Goal: Task Accomplishment & Management: Complete application form

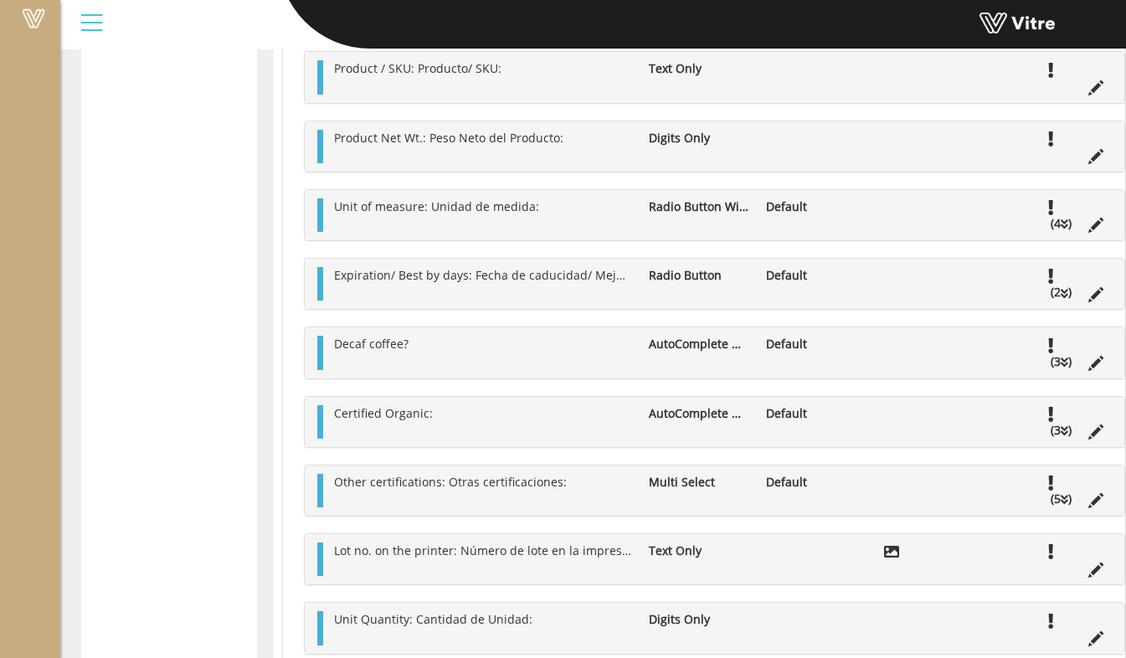
scroll to position [488, 0]
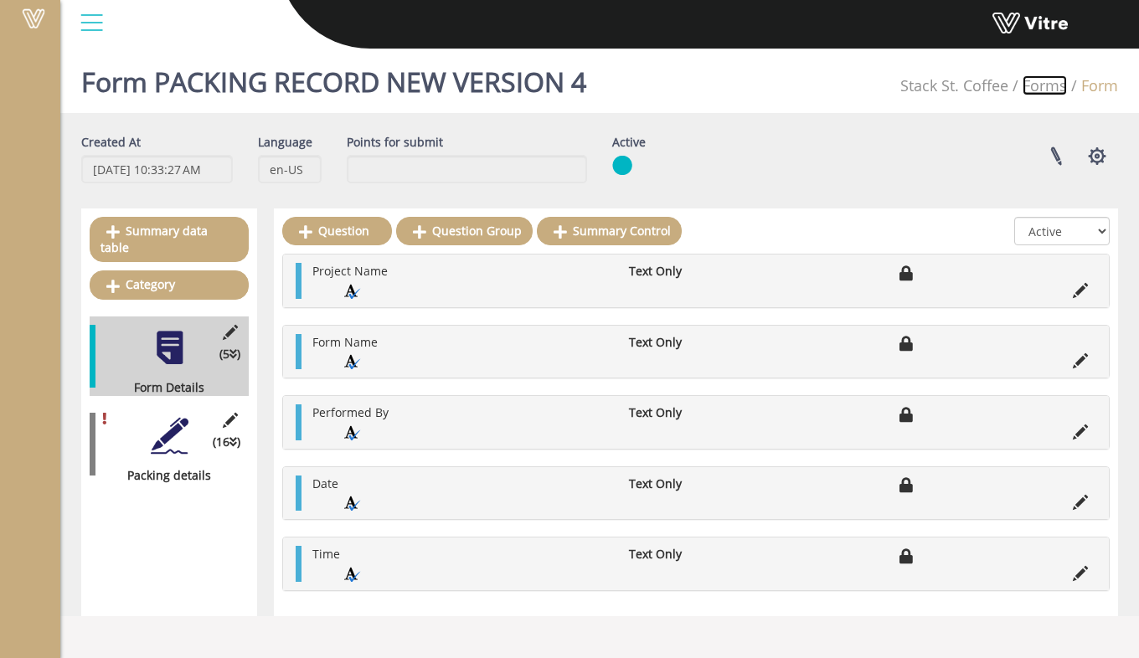
click at [1043, 91] on link "Forms" at bounding box center [1044, 85] width 44 height 20
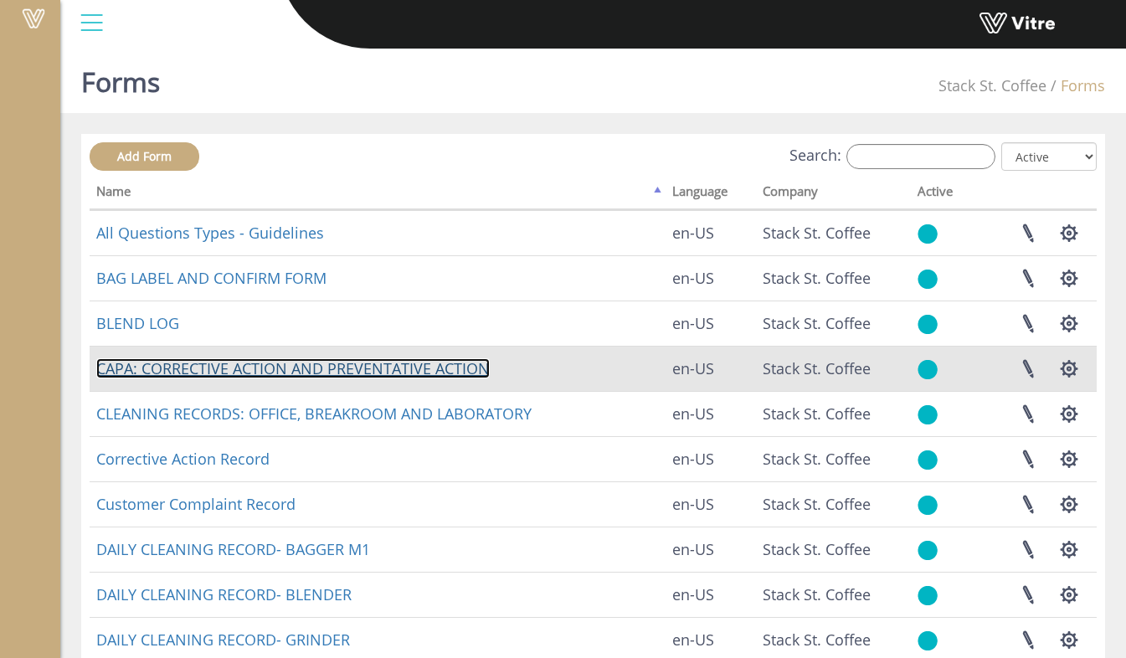
click at [255, 360] on link "CAPA: CORRECTIVE ACTION AND PREVENTATIVE ACTION" at bounding box center [293, 368] width 394 height 20
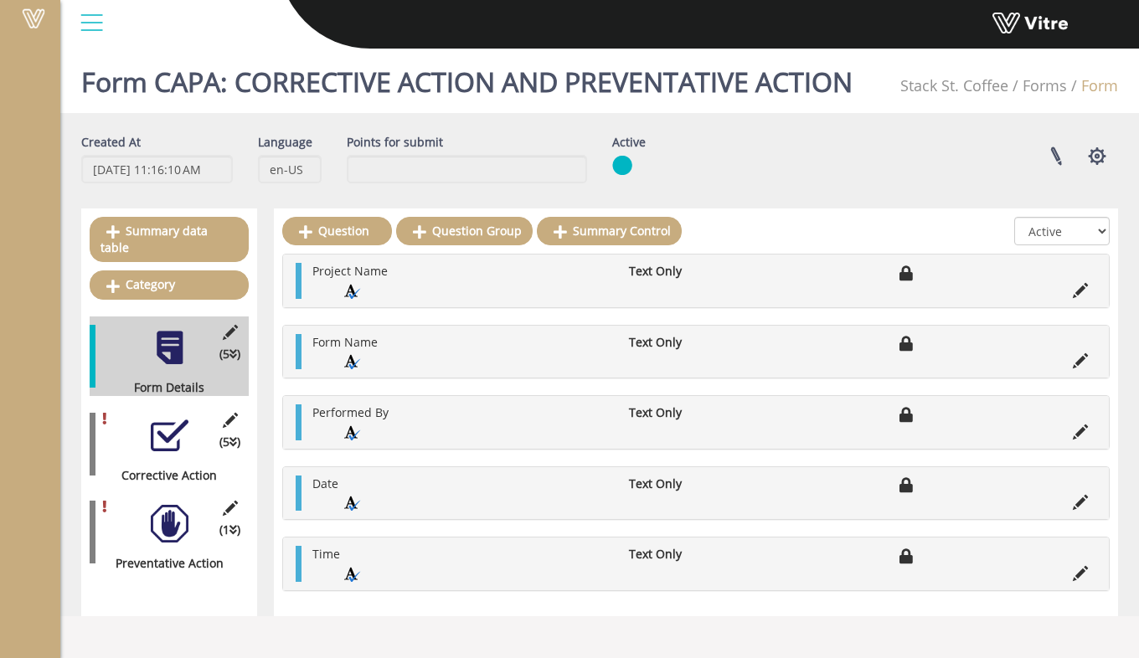
click at [173, 507] on div at bounding box center [170, 524] width 38 height 38
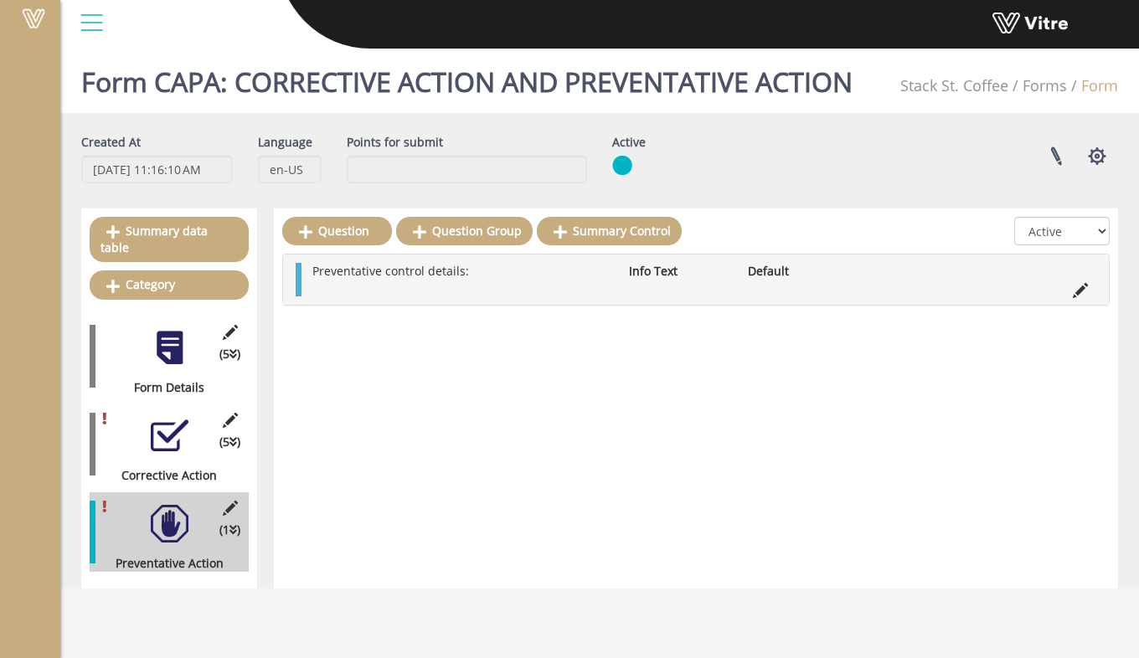
click at [493, 285] on ul "Preventative control details: Info Text Default" at bounding box center [700, 279] width 792 height 33
click at [1078, 296] on icon at bounding box center [1080, 290] width 15 height 15
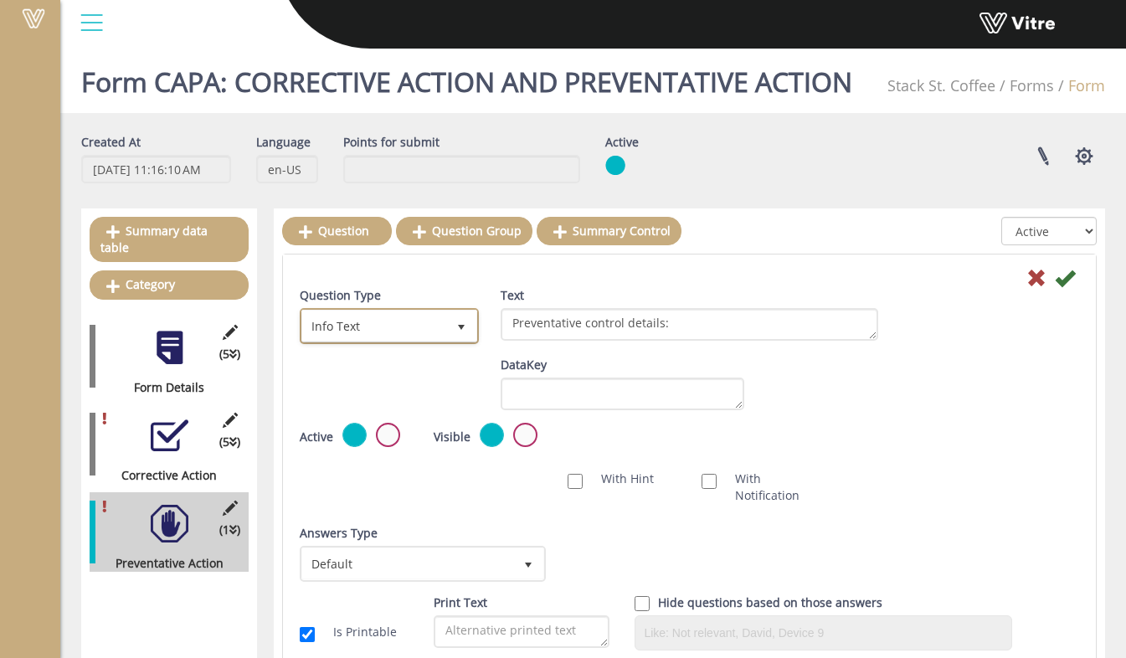
click at [453, 330] on span "select" at bounding box center [461, 326] width 30 height 30
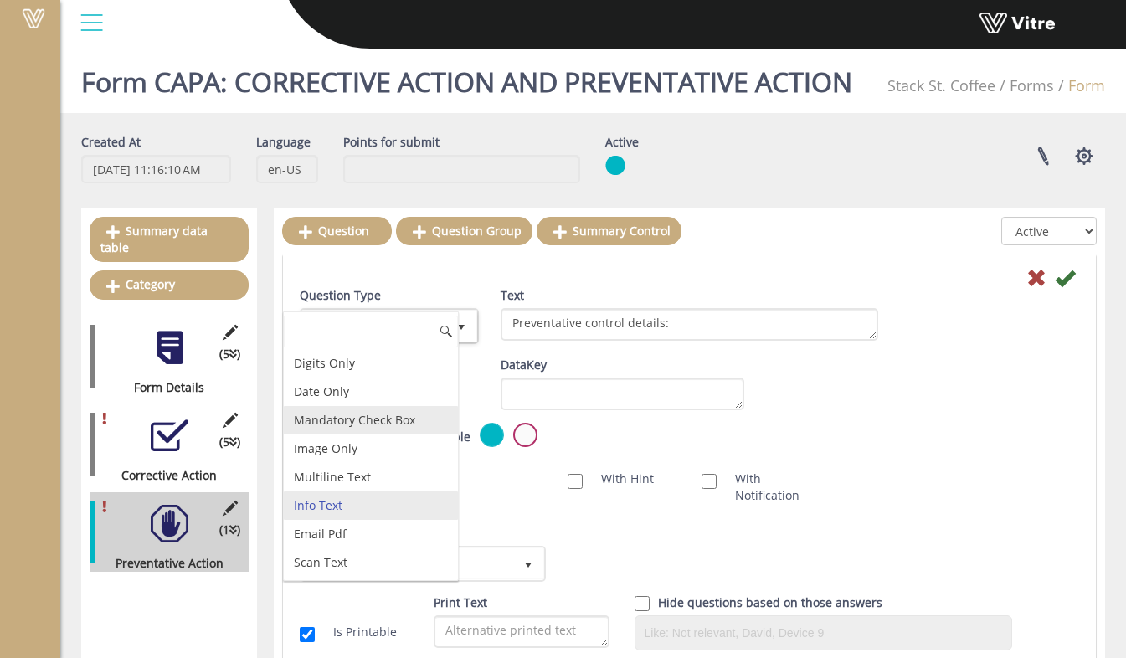
scroll to position [419, 0]
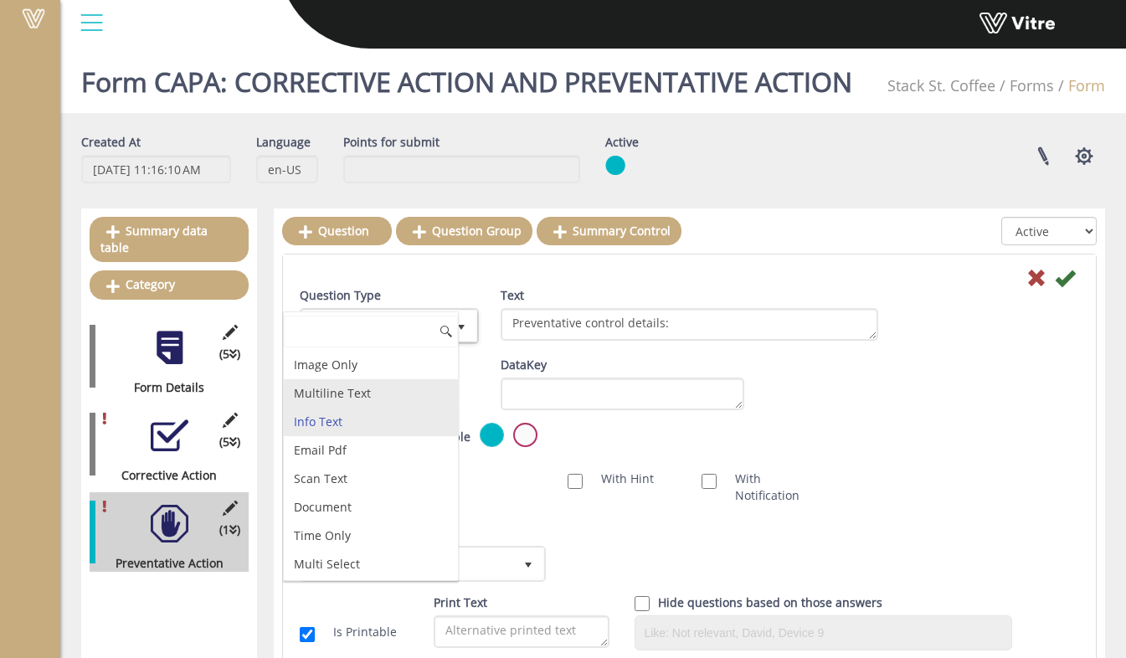
click at [378, 408] on li "Multiline Text" at bounding box center [371, 393] width 174 height 28
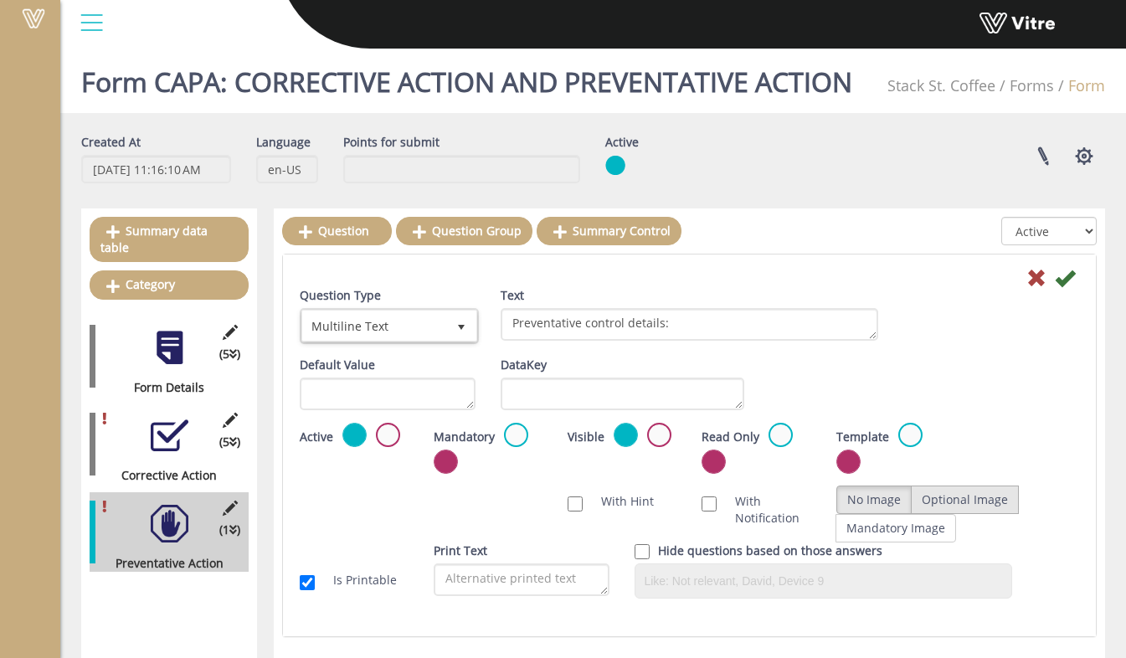
click at [975, 499] on label "Optional Image" at bounding box center [965, 500] width 108 height 28
radio input "true"
click at [1068, 283] on icon at bounding box center [1065, 278] width 20 height 20
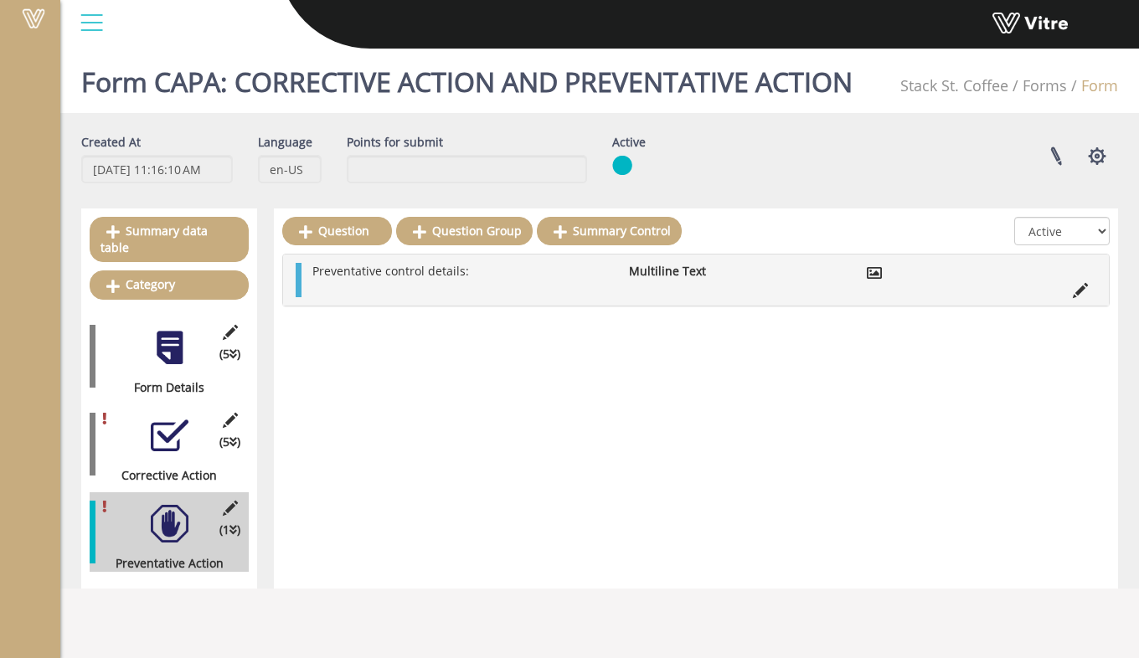
click at [183, 425] on div at bounding box center [170, 436] width 38 height 38
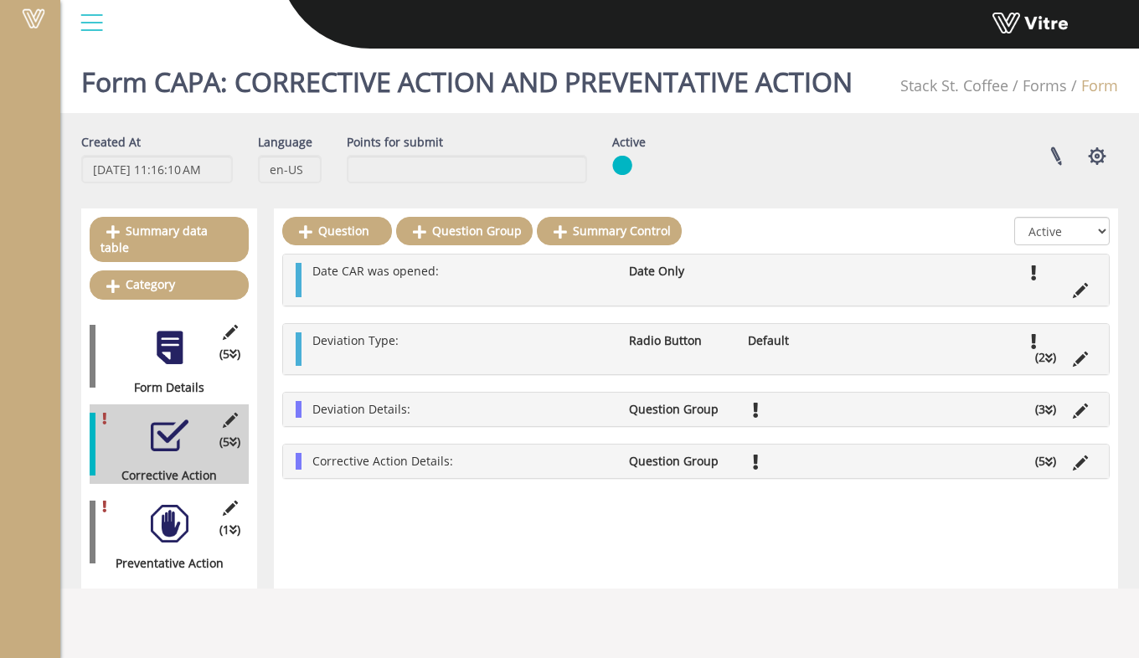
click at [413, 409] on li "Deviation Details:" at bounding box center [462, 409] width 316 height 17
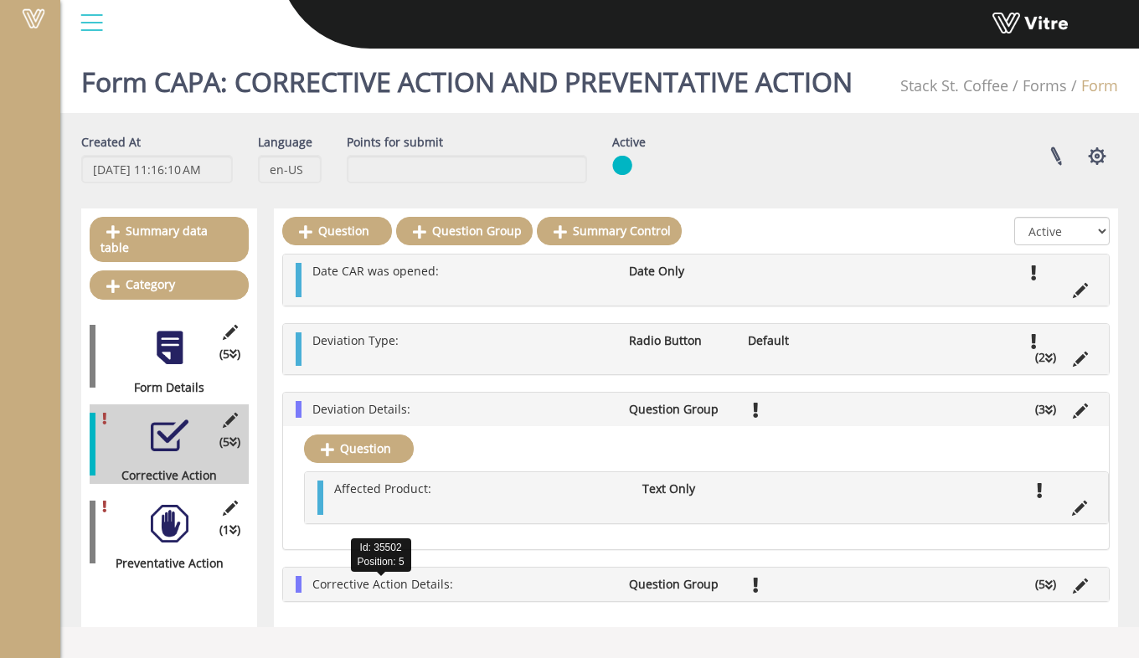
click at [359, 586] on span "Corrective Action Details:" at bounding box center [382, 584] width 141 height 16
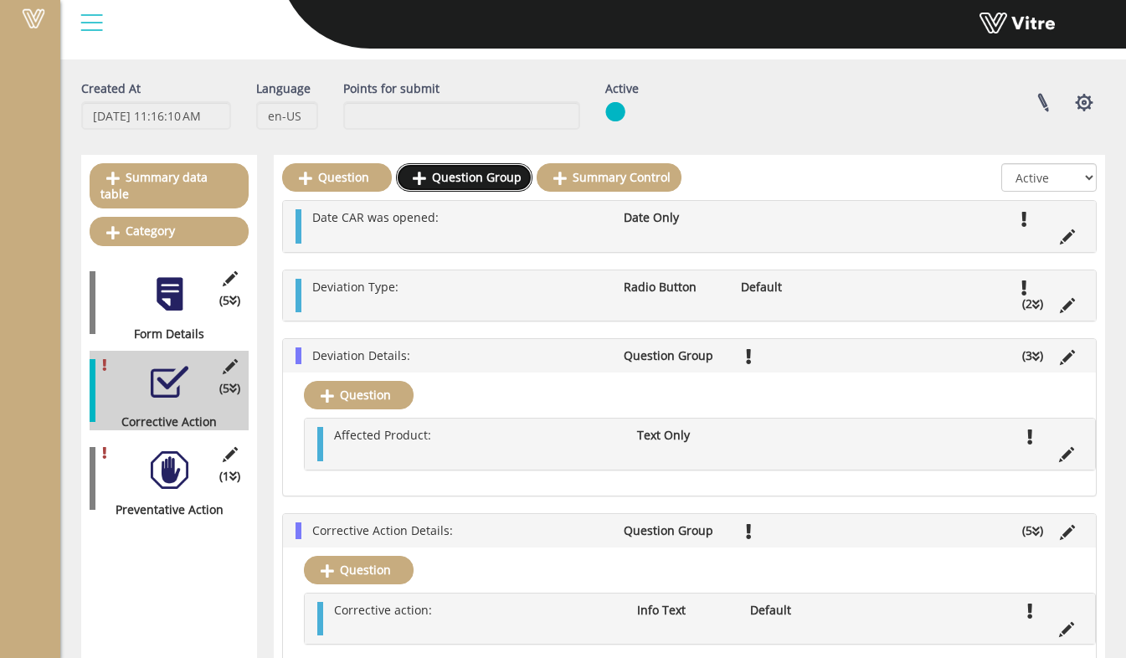
scroll to position [0, 0]
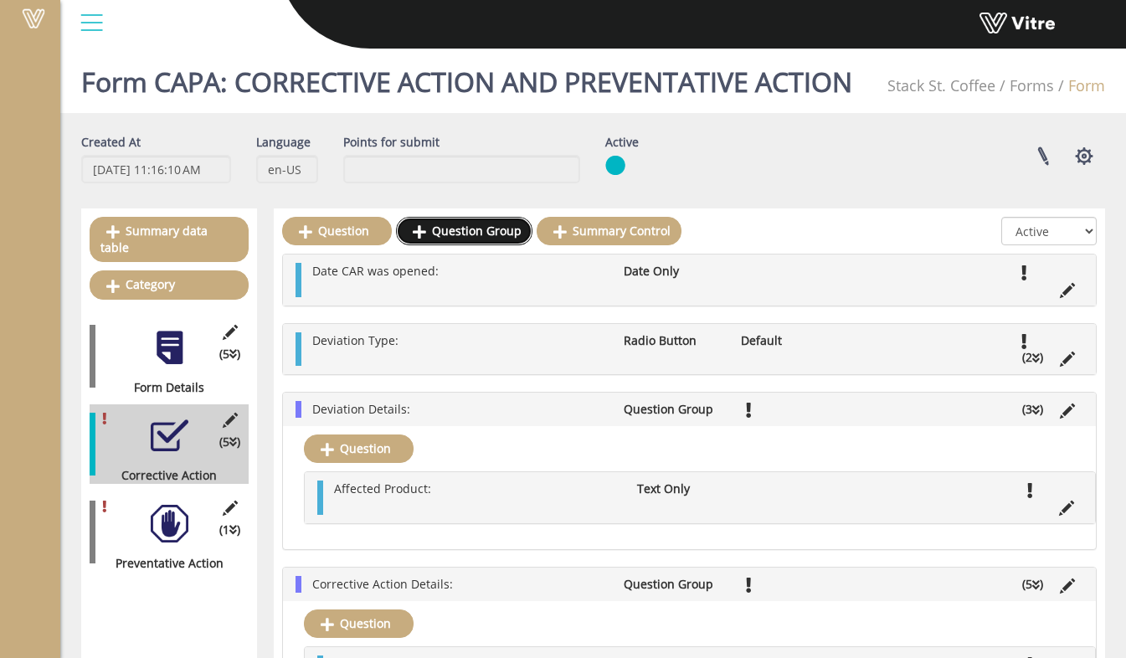
click at [487, 232] on link "Question Group" at bounding box center [464, 231] width 136 height 28
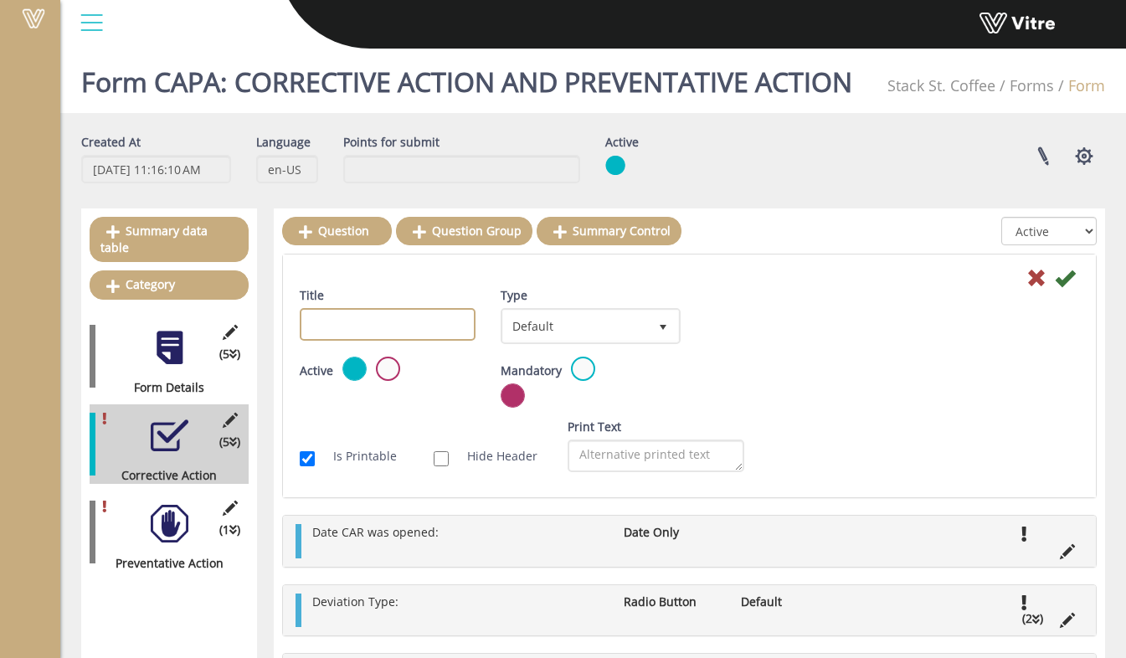
click at [419, 323] on input "Title" at bounding box center [388, 324] width 176 height 33
type input "Root Cause Analysis"
click at [535, 344] on span "Default 0" at bounding box center [590, 326] width 179 height 36
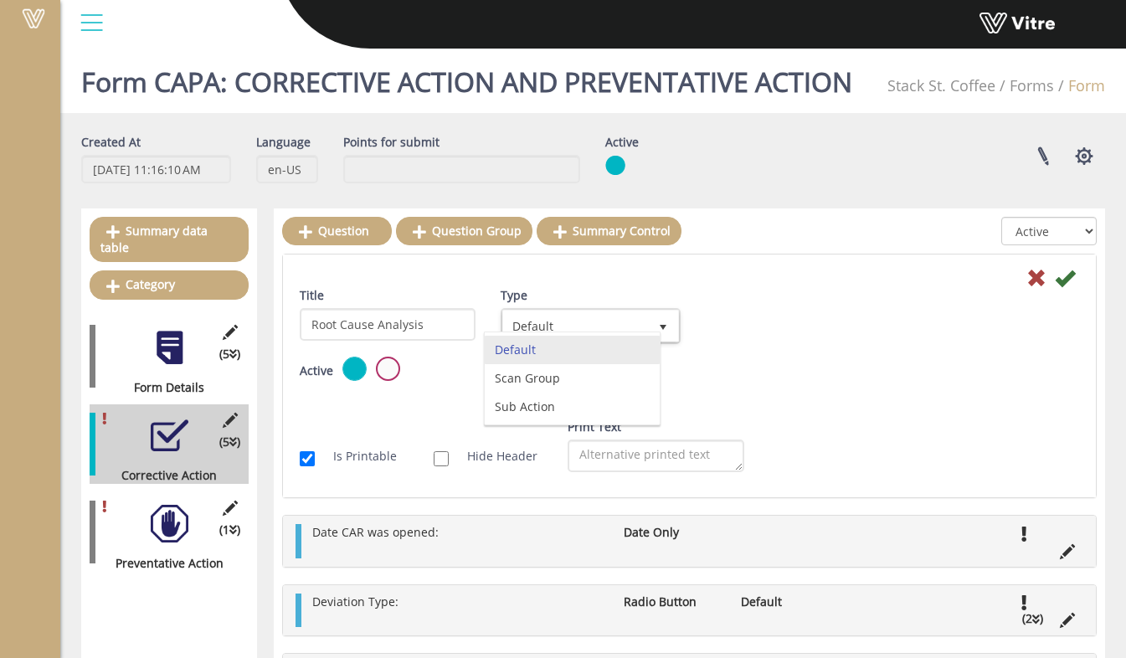
drag, startPoint x: 535, startPoint y: 344, endPoint x: 735, endPoint y: 369, distance: 201.7
click at [735, 369] on div "Active Mandatory Show Group After Copy Auto create sub-action per every group i…" at bounding box center [689, 388] width 805 height 62
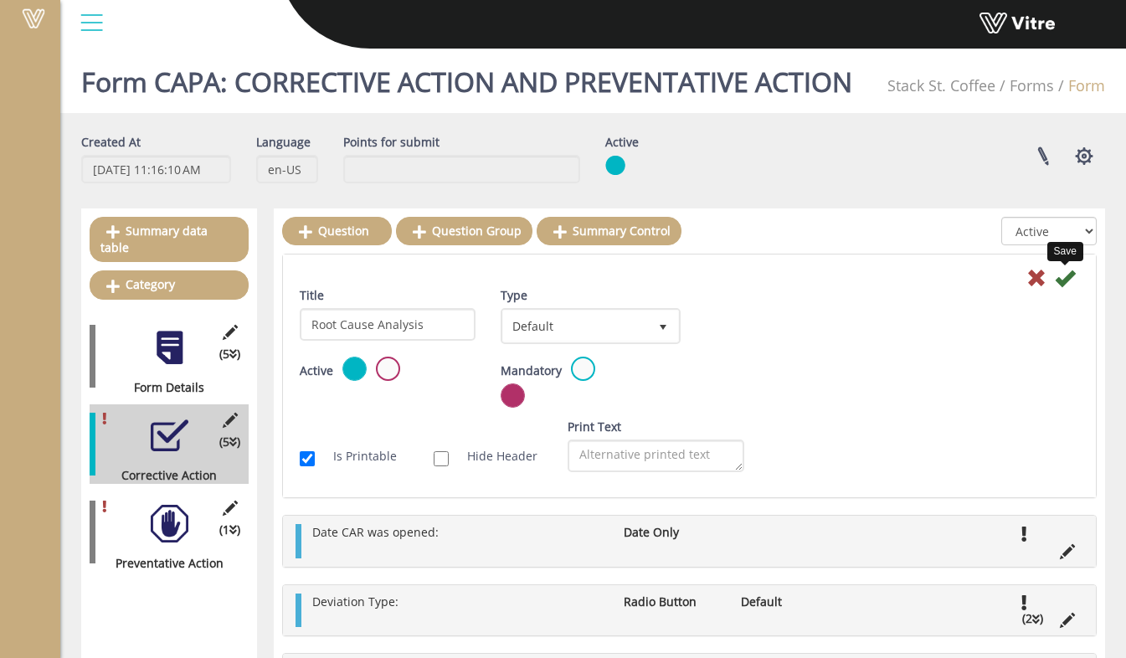
click at [1071, 276] on icon at bounding box center [1065, 278] width 20 height 20
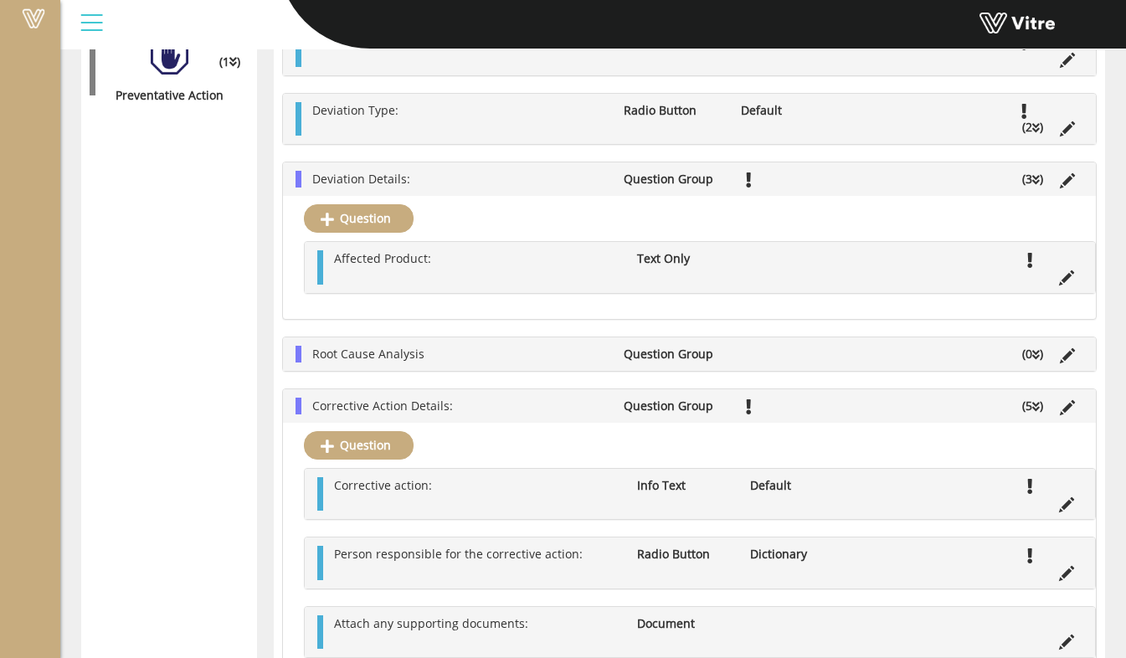
scroll to position [431, 0]
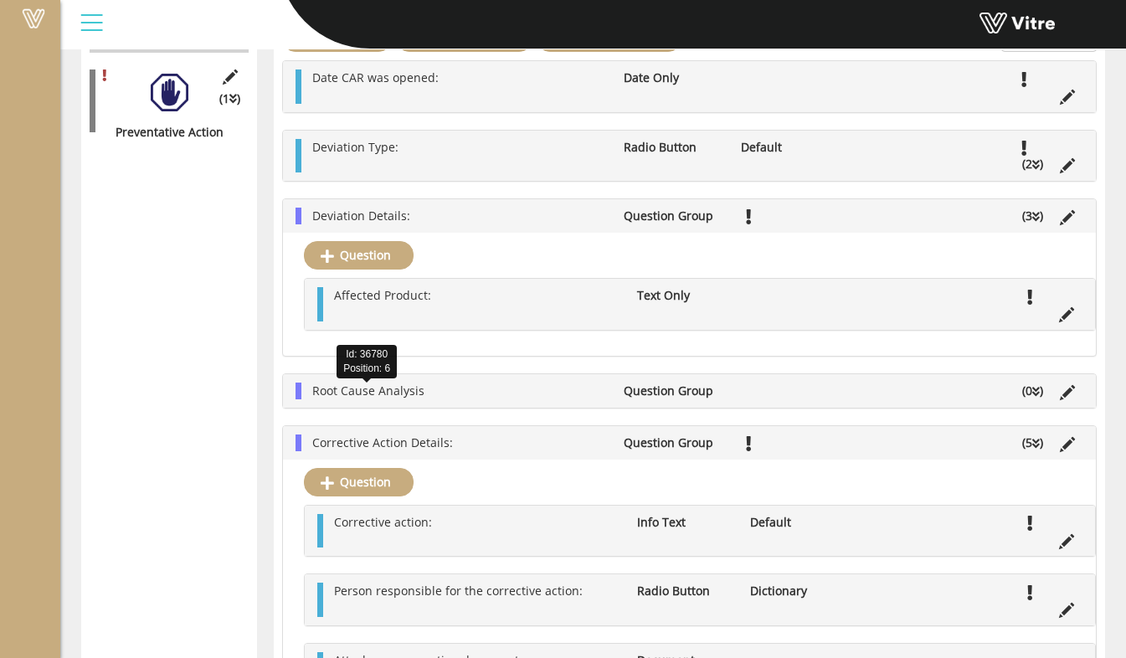
click at [383, 391] on span "Root Cause Analysis" at bounding box center [368, 391] width 112 height 16
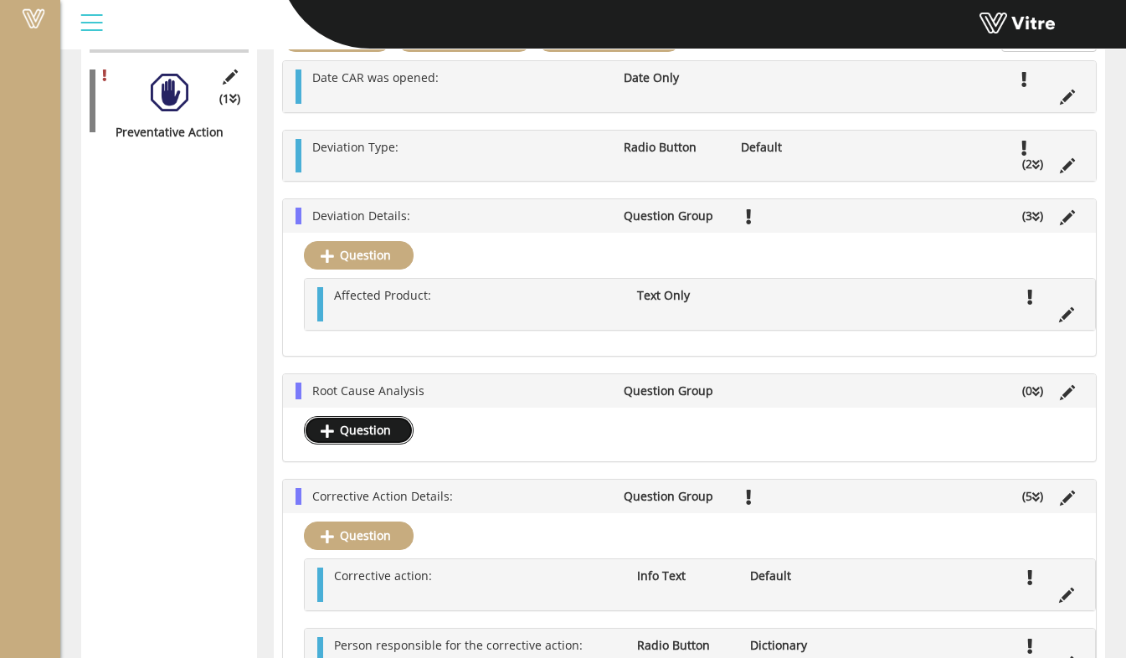
click at [353, 423] on link "Question" at bounding box center [359, 430] width 110 height 28
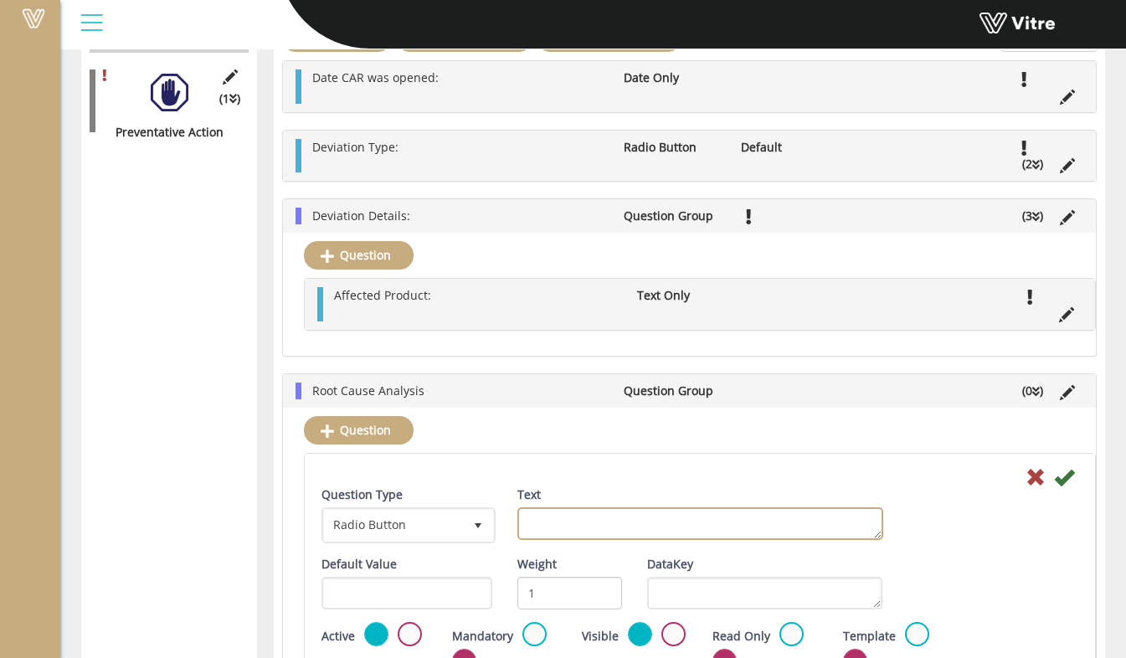
click at [551, 523] on textarea "Text" at bounding box center [700, 523] width 366 height 33
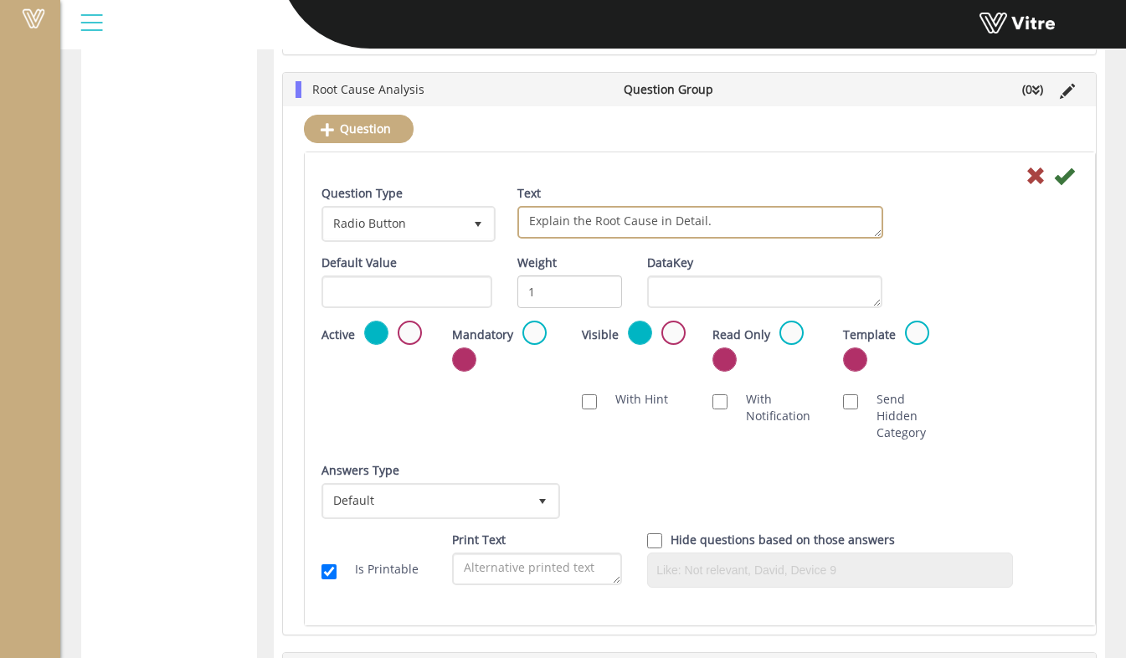
scroll to position [766, 0]
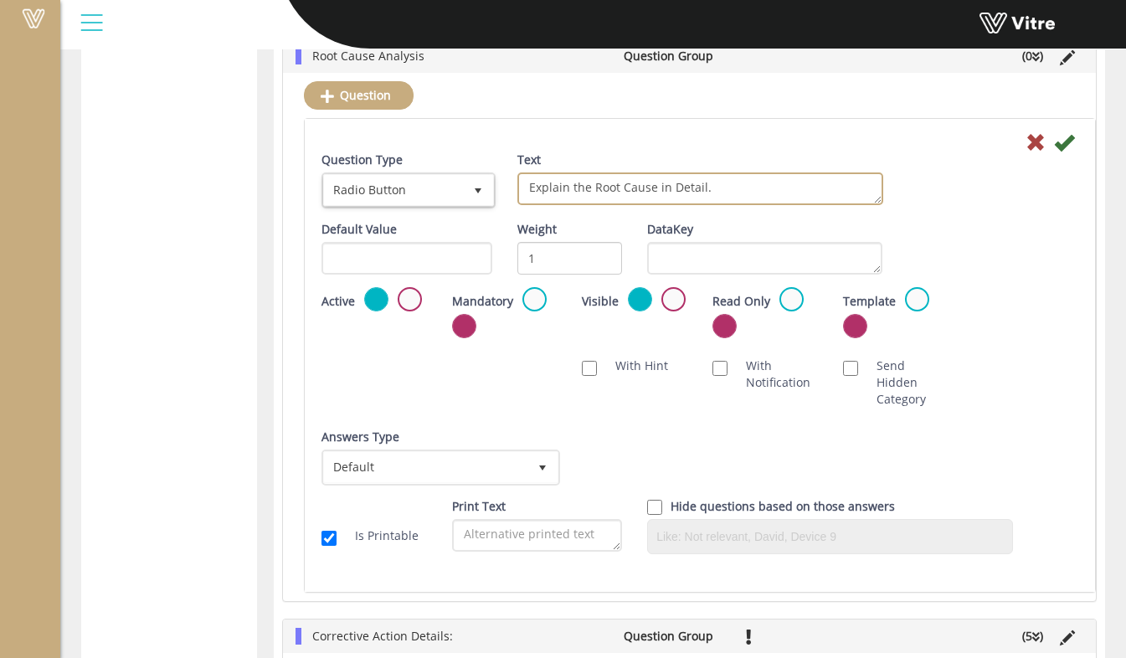
type textarea "Explain the Root Cause in Detail."
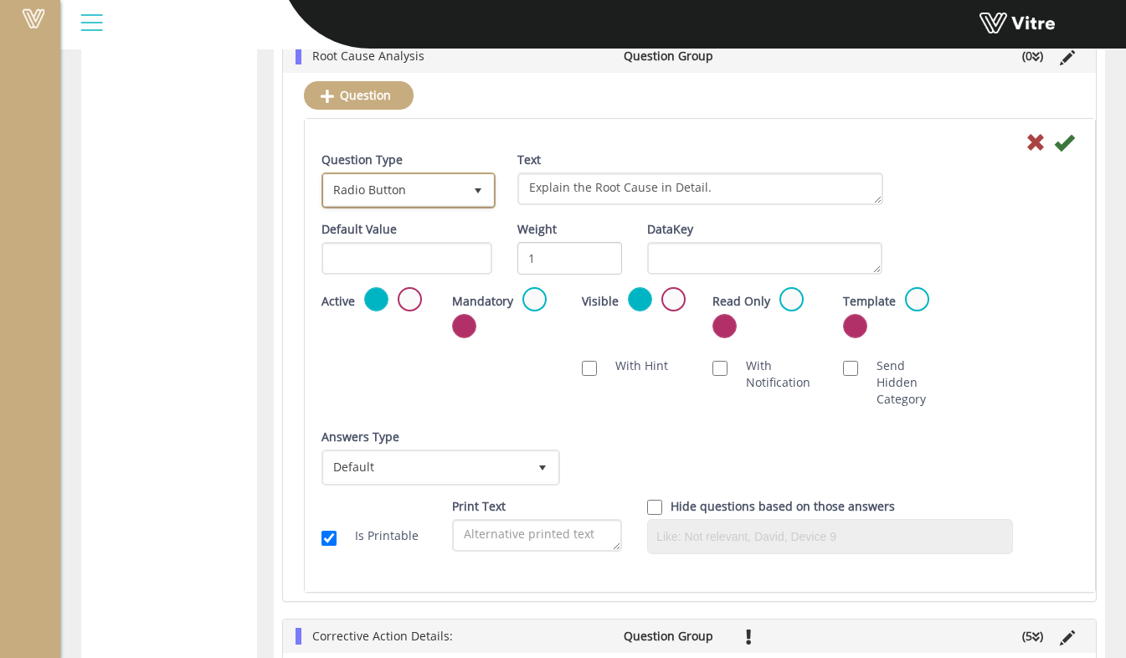
click at [392, 196] on span "Radio Button" at bounding box center [393, 190] width 139 height 30
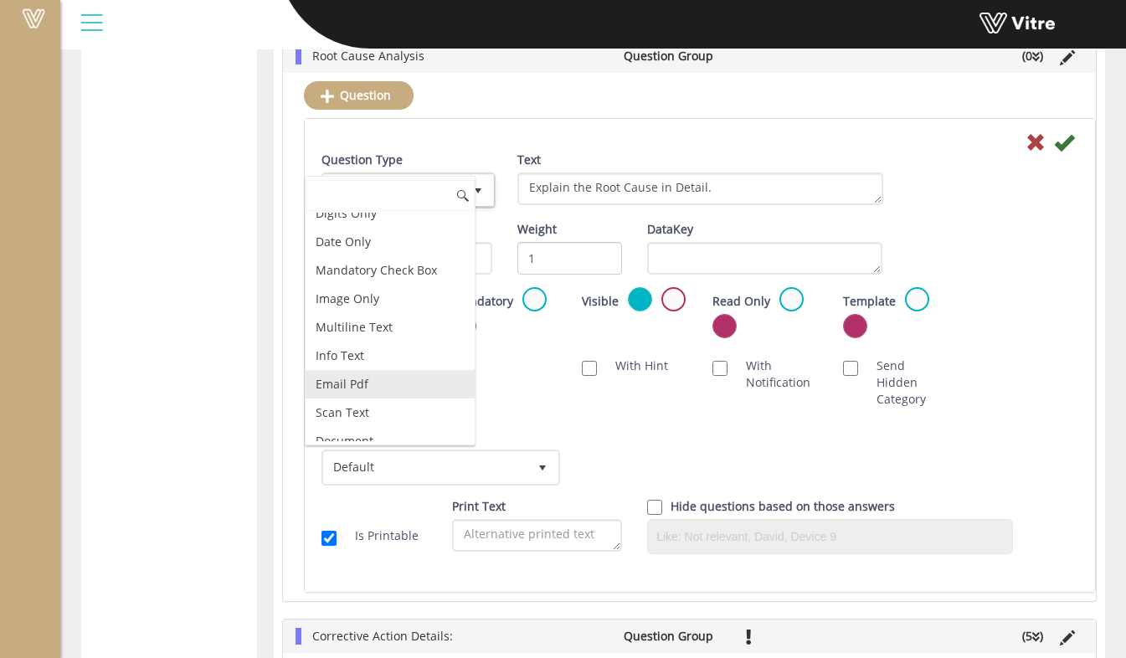
scroll to position [419, 0]
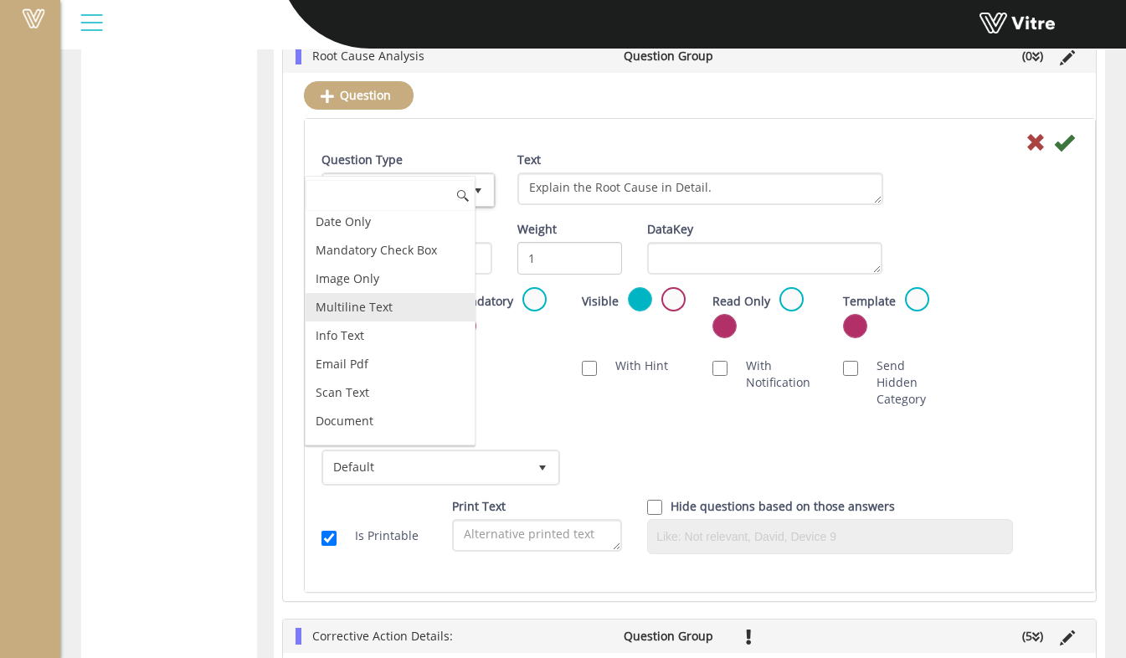
click at [377, 306] on li "Multiline Text" at bounding box center [390, 307] width 169 height 28
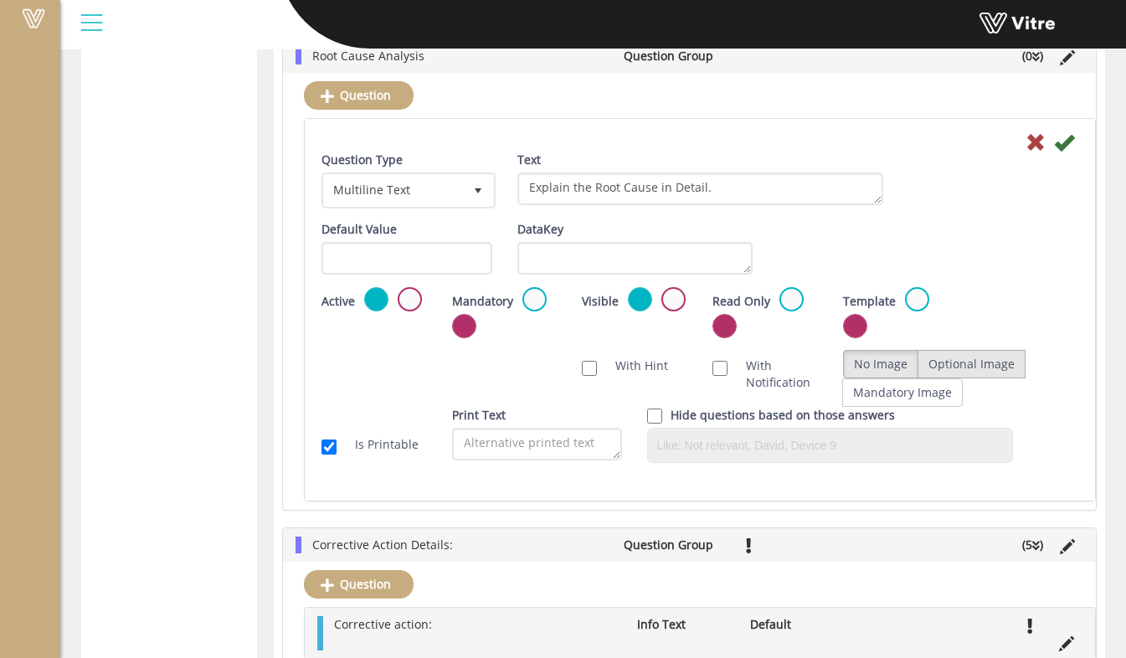
click at [948, 358] on label "Optional Image" at bounding box center [972, 364] width 108 height 28
radio input "true"
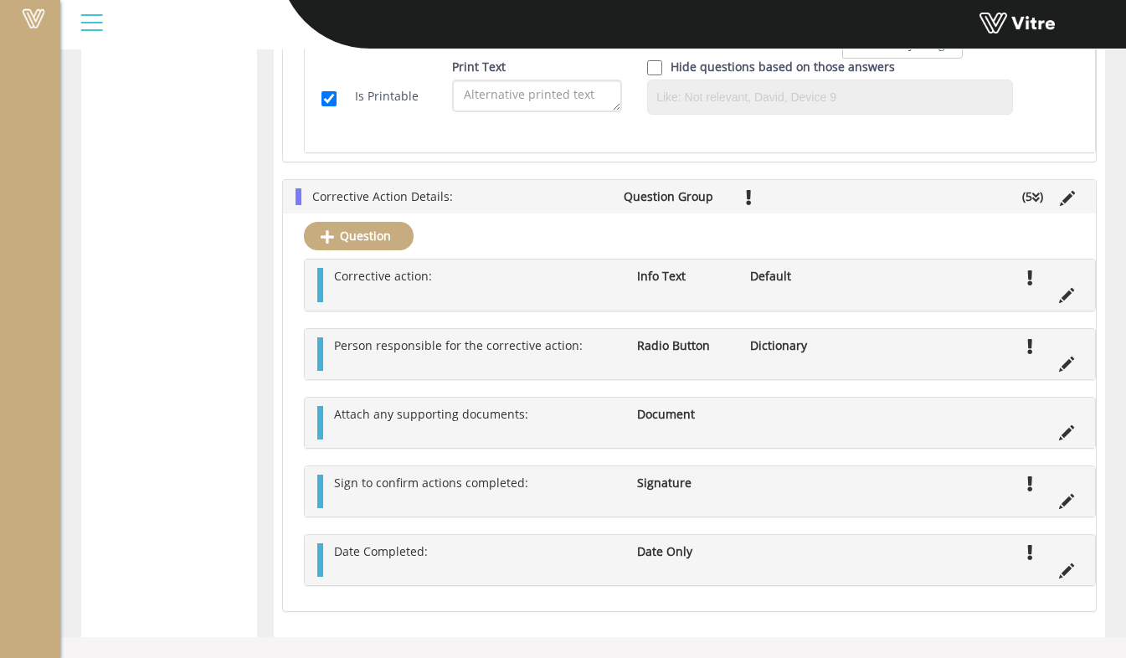
scroll to position [1119, 0]
click at [641, 291] on ul "Corrective action: Info Text Default" at bounding box center [704, 284] width 757 height 33
click at [1066, 297] on icon at bounding box center [1066, 295] width 15 height 15
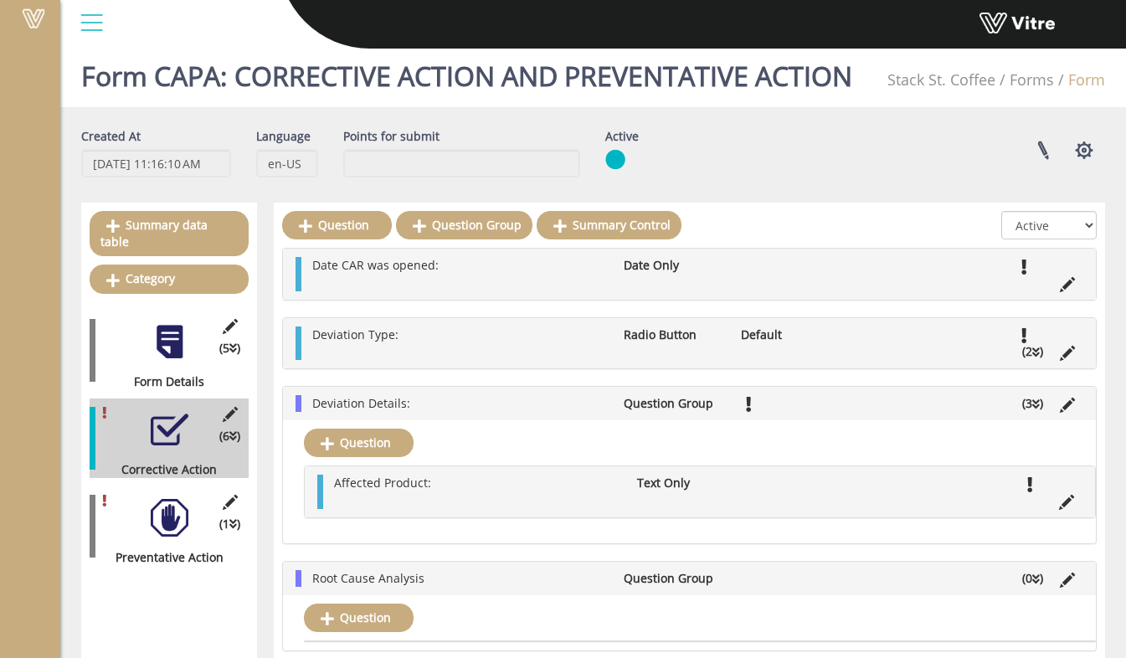
scroll to position [0, 0]
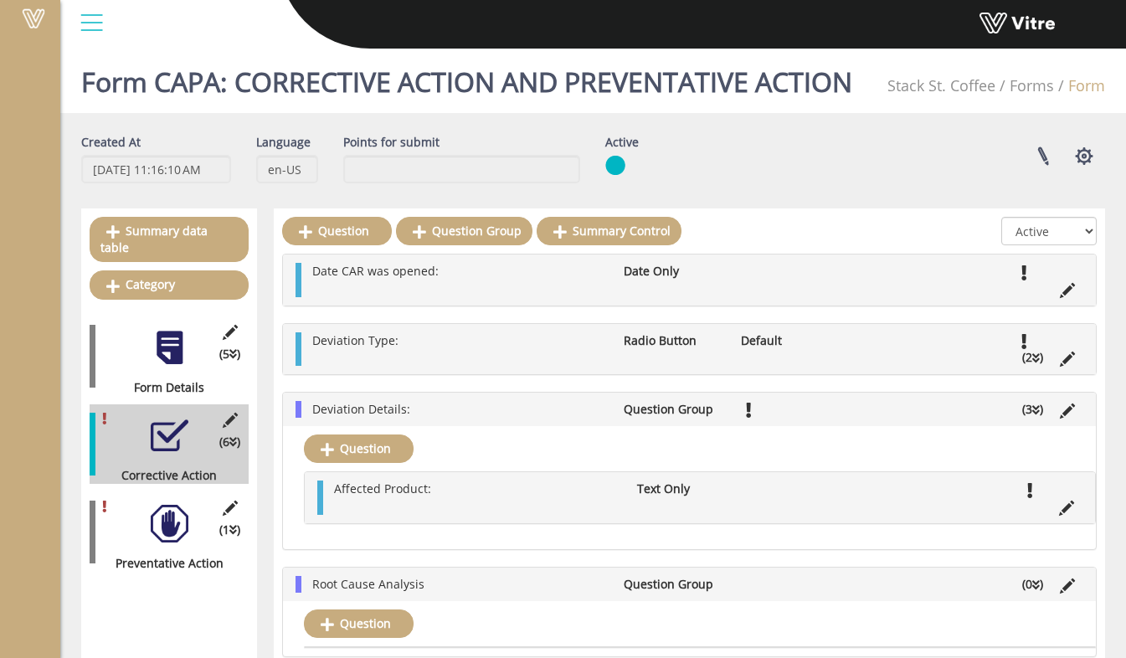
click at [543, 266] on li "Date CAR was opened:" at bounding box center [459, 271] width 311 height 17
click at [435, 286] on ul "Date CAR was opened: Date Only" at bounding box center [694, 279] width 780 height 33
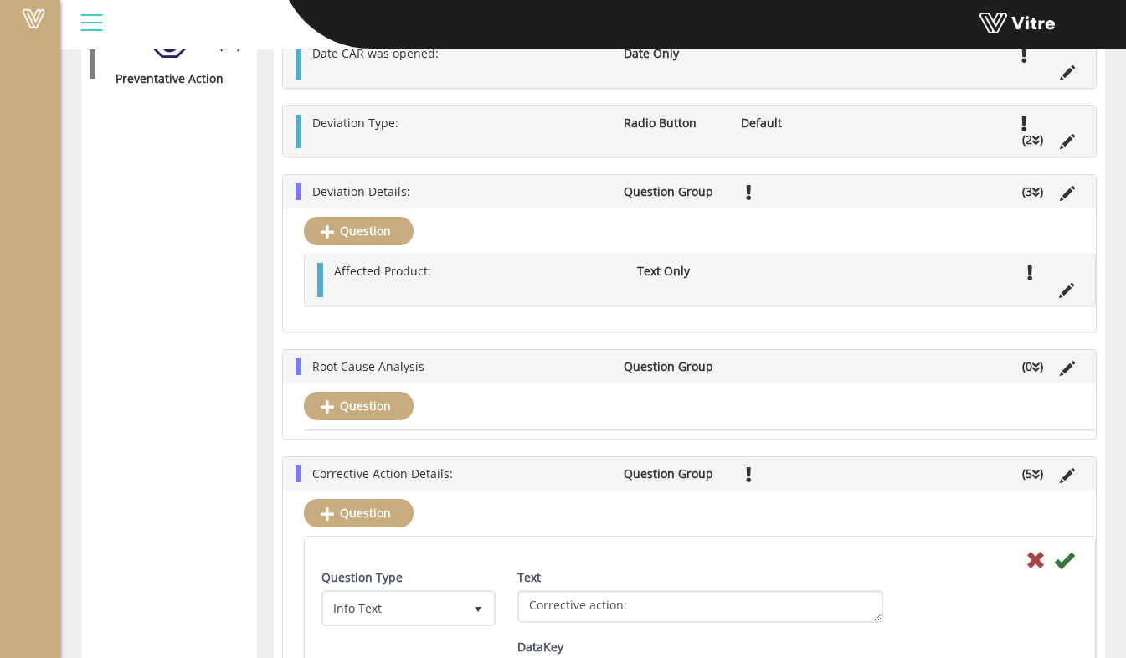
scroll to position [586, 0]
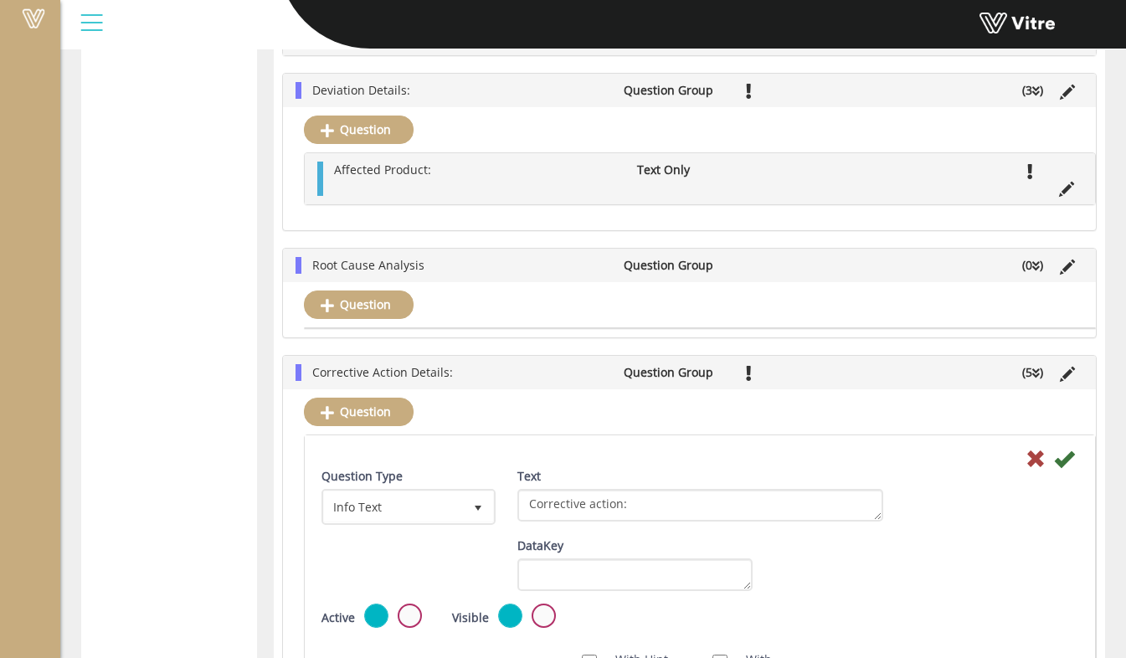
click at [545, 261] on li "Root Cause Analysis" at bounding box center [459, 265] width 311 height 17
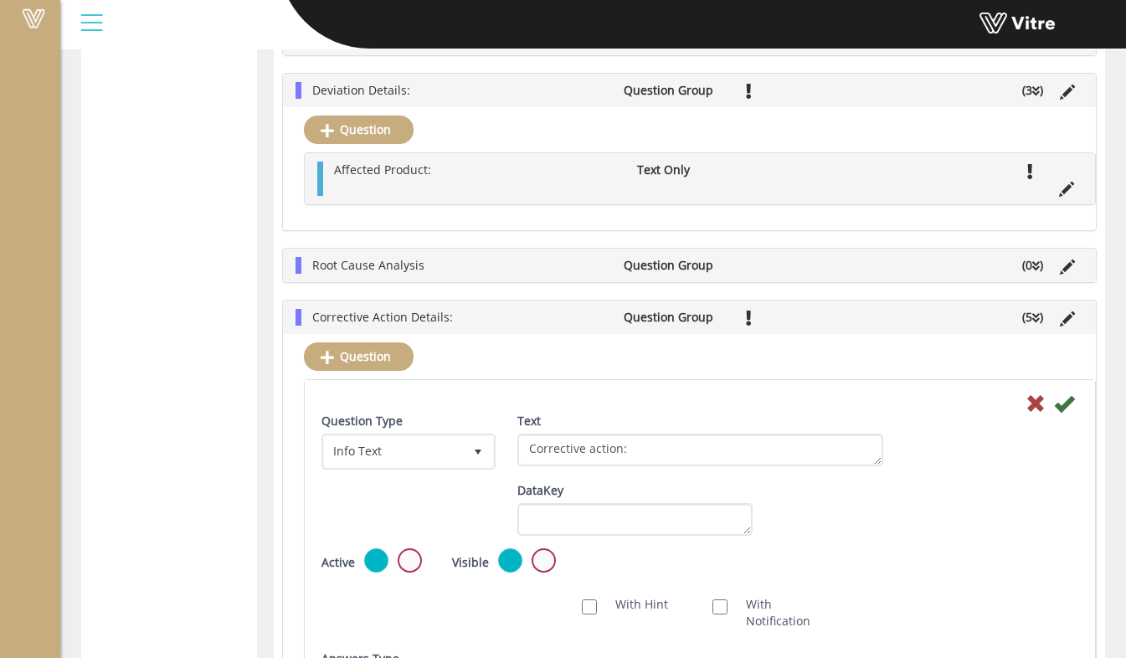
click at [546, 260] on li "Root Cause Analysis" at bounding box center [459, 265] width 311 height 17
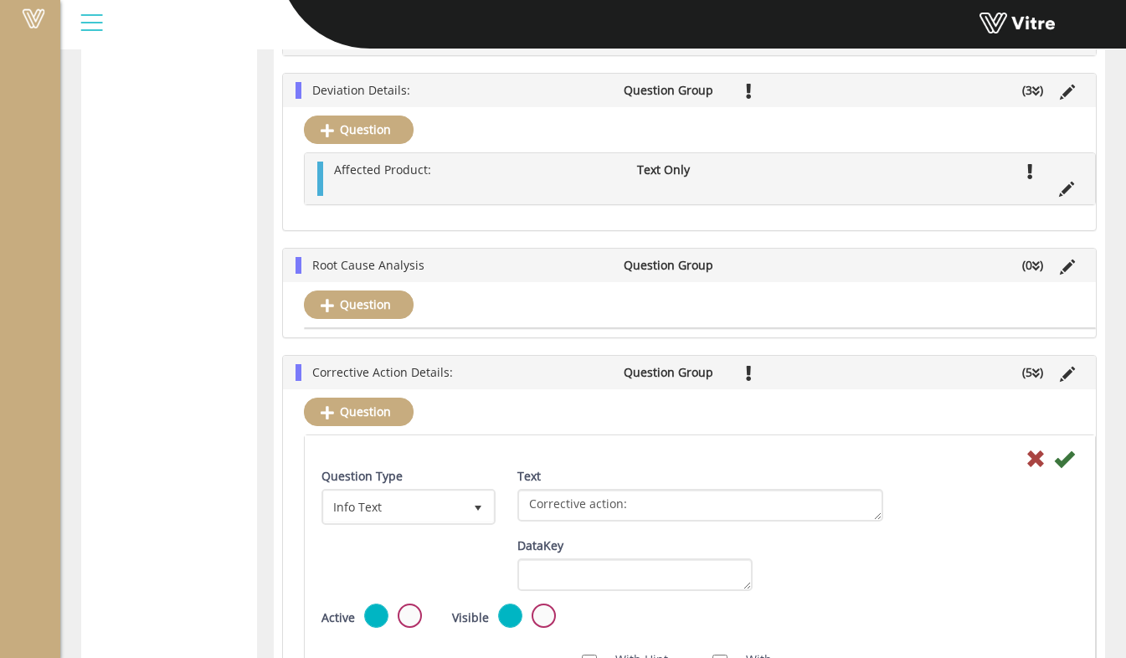
scroll to position [670, 0]
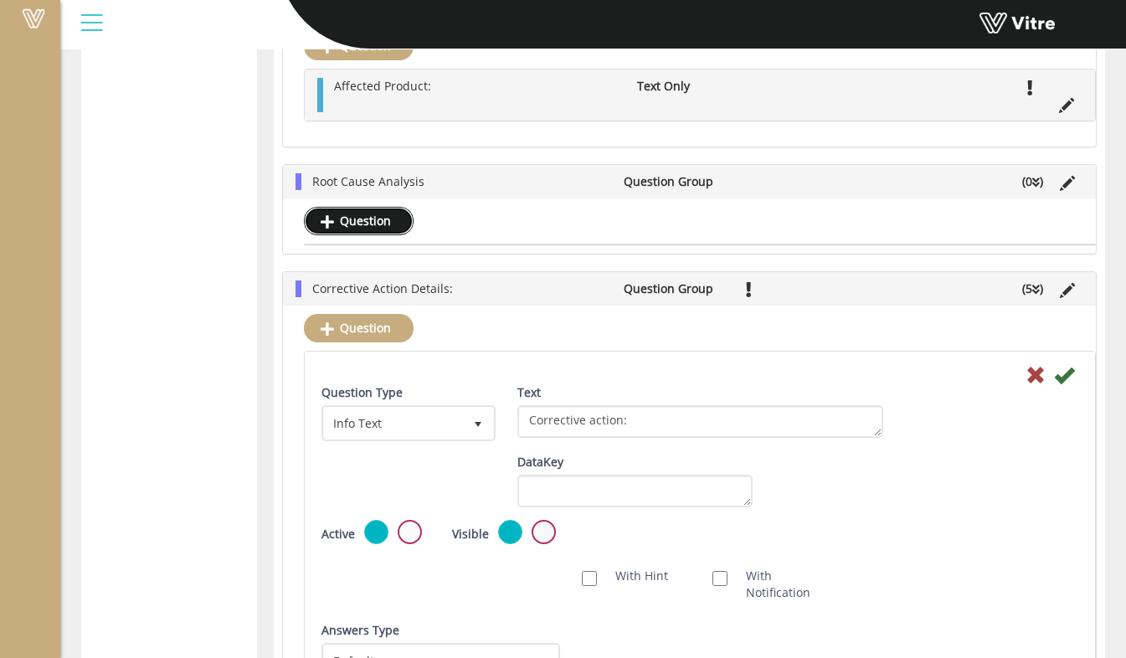
click at [382, 227] on link "Question" at bounding box center [359, 221] width 110 height 28
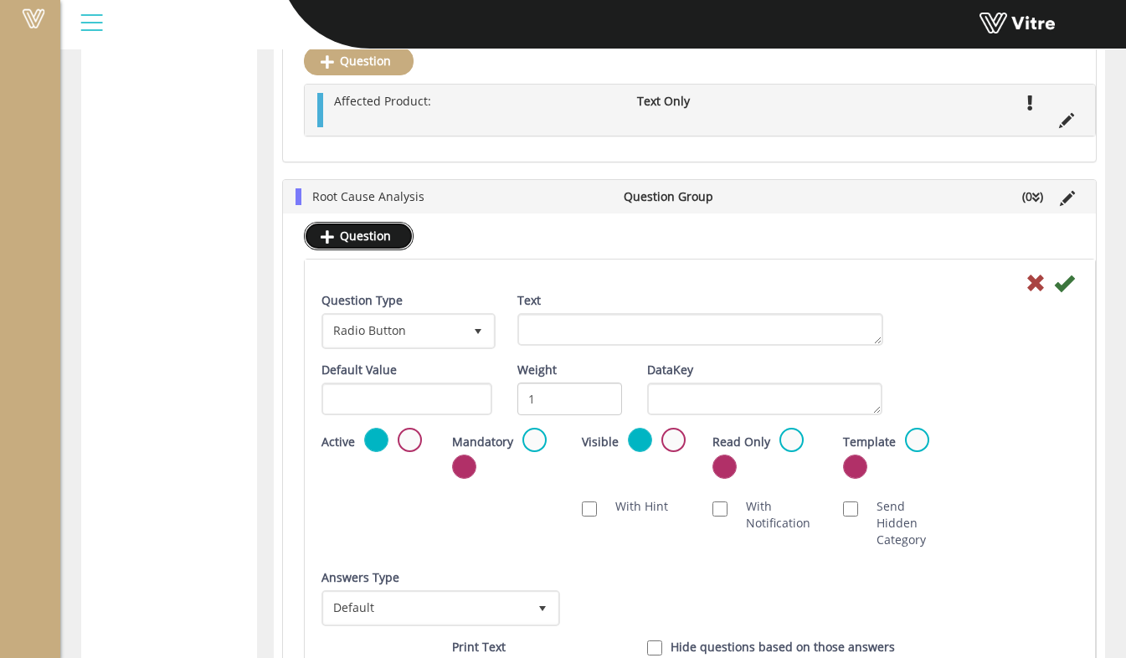
scroll to position [653, 0]
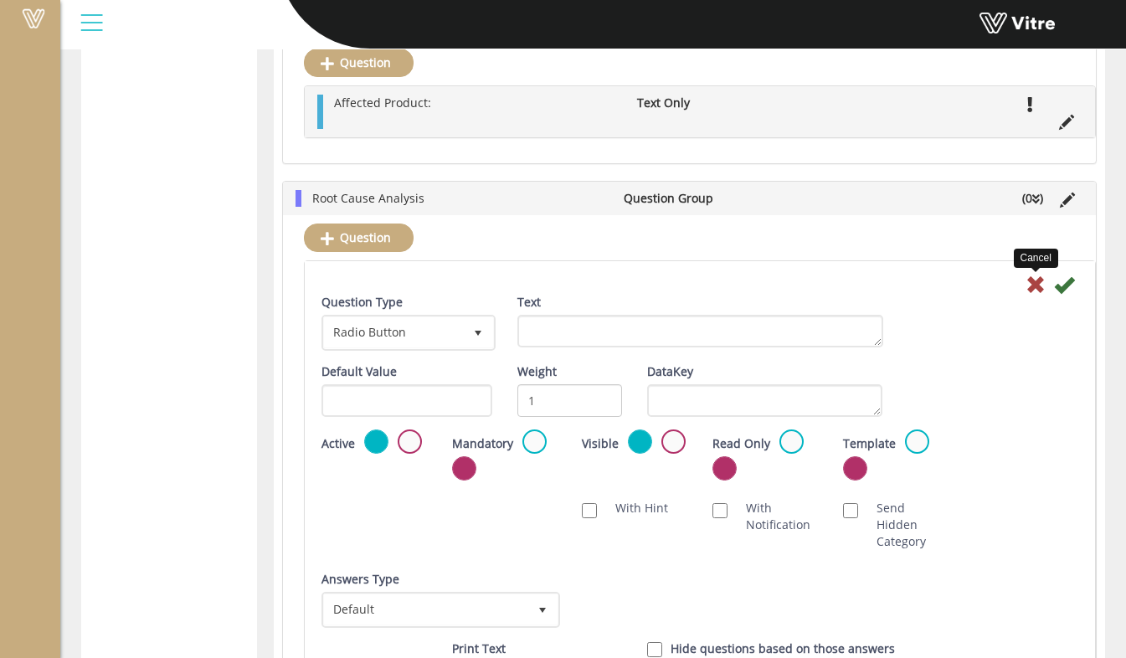
click at [1040, 287] on icon at bounding box center [1036, 285] width 20 height 20
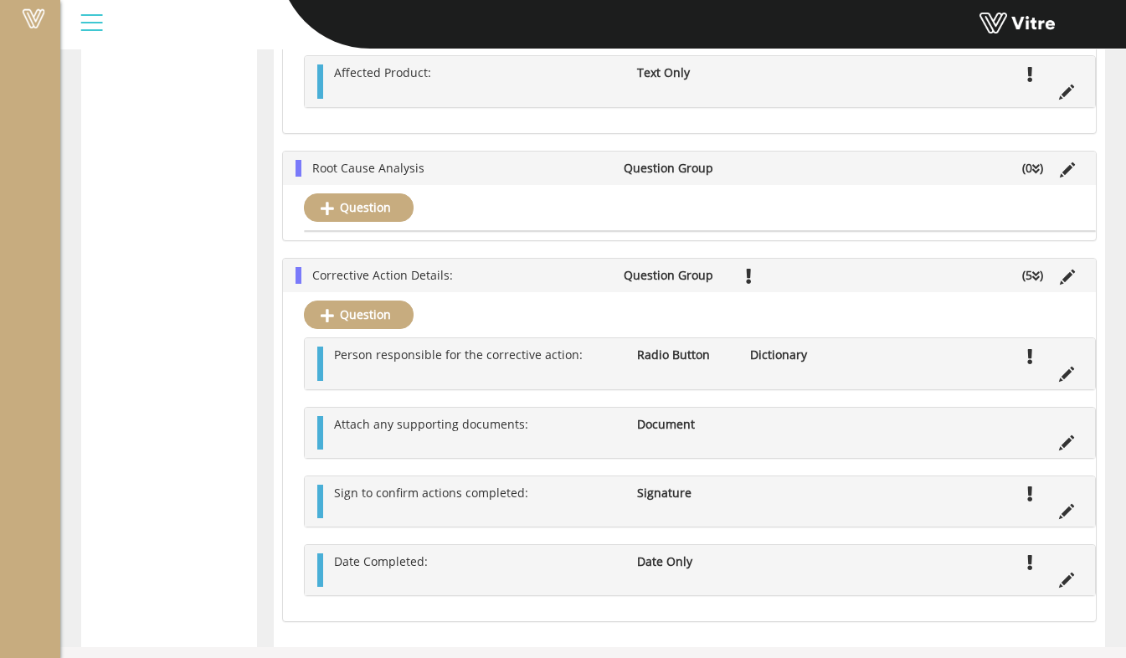
scroll to position [698, 0]
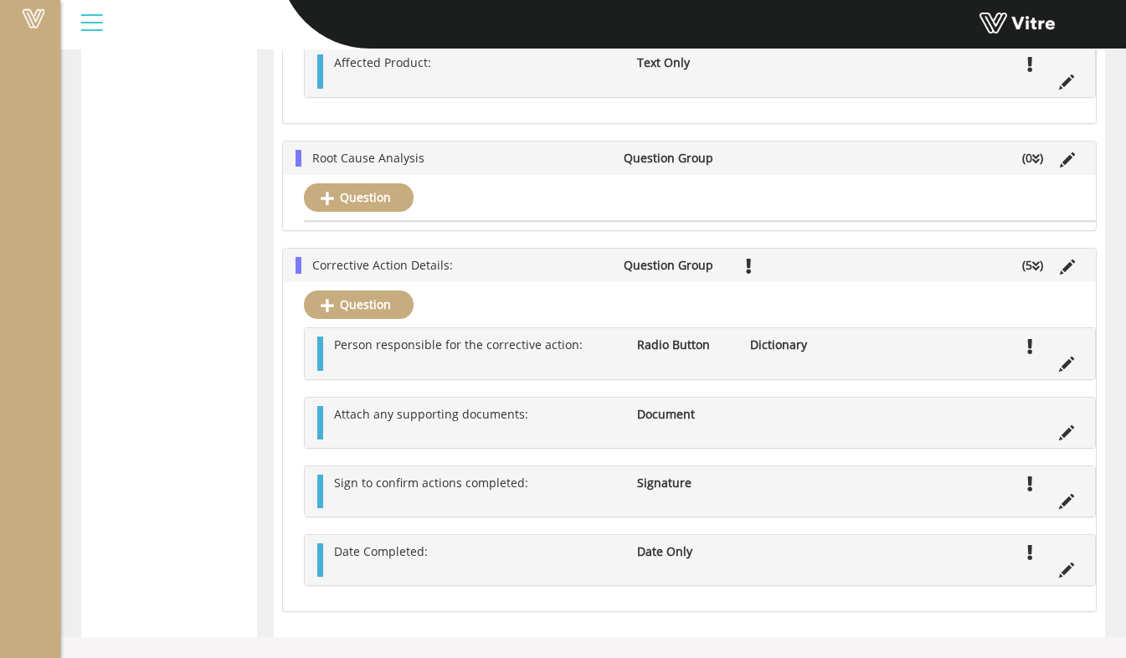
click at [384, 220] on div "Question" at bounding box center [689, 202] width 813 height 55
click at [374, 192] on link "Question" at bounding box center [359, 197] width 110 height 28
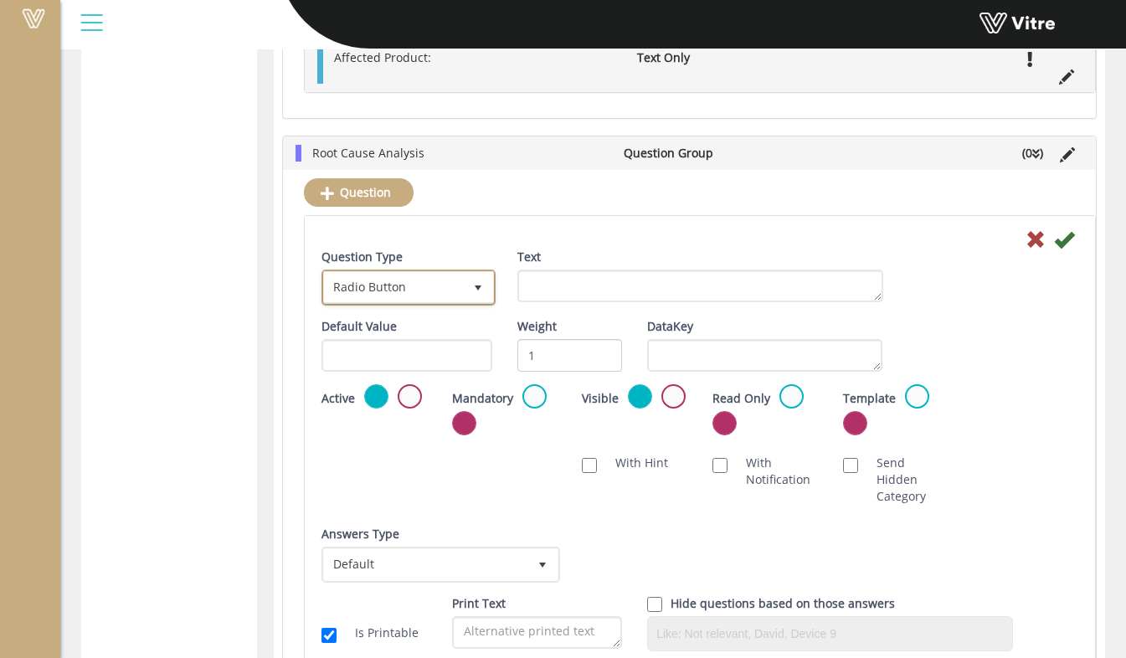
click at [482, 292] on span "select" at bounding box center [477, 287] width 13 height 13
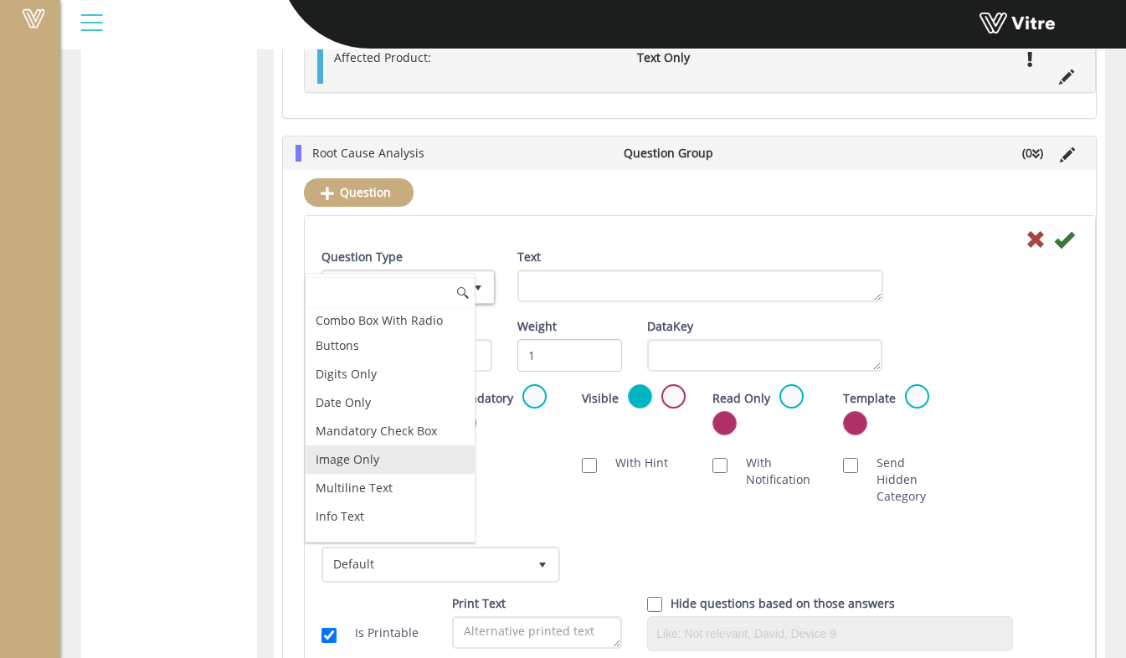
scroll to position [419, 0]
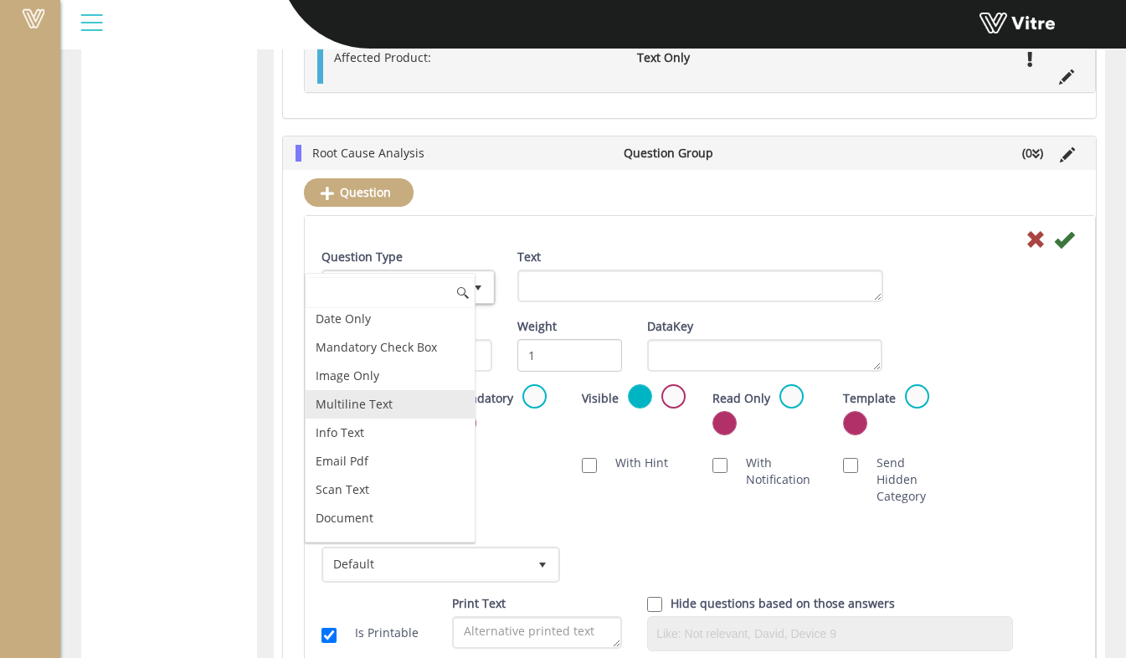
click at [387, 402] on li "Multiline Text" at bounding box center [390, 404] width 169 height 28
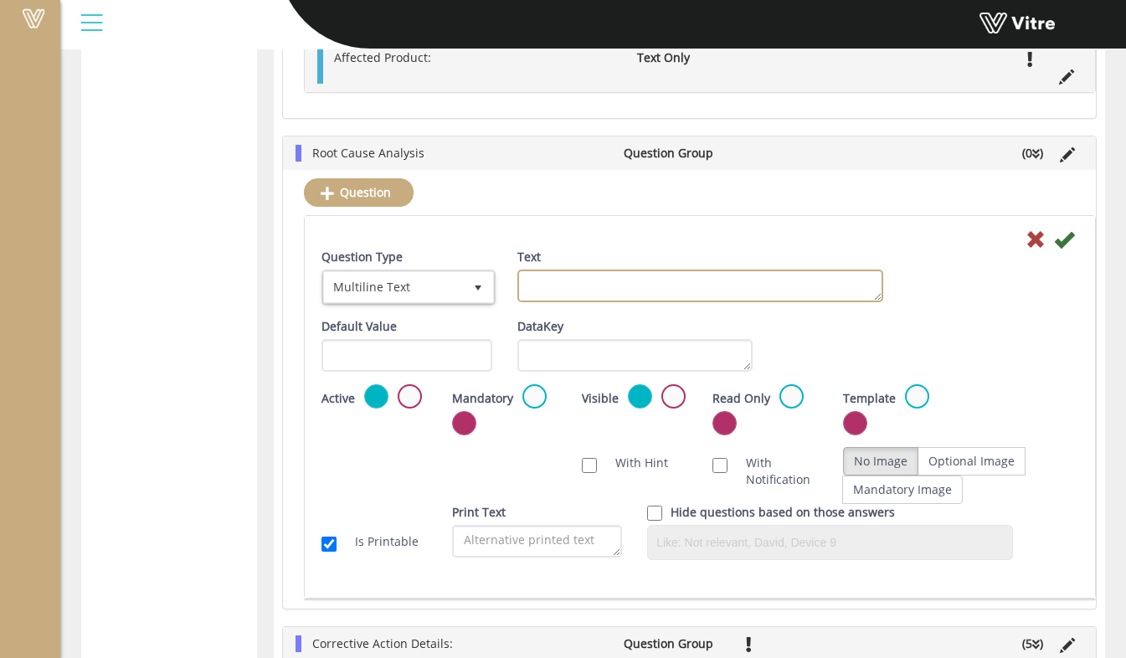
click at [565, 297] on textarea "Text" at bounding box center [700, 286] width 366 height 33
type textarea "Explain the Root Cause in detail."
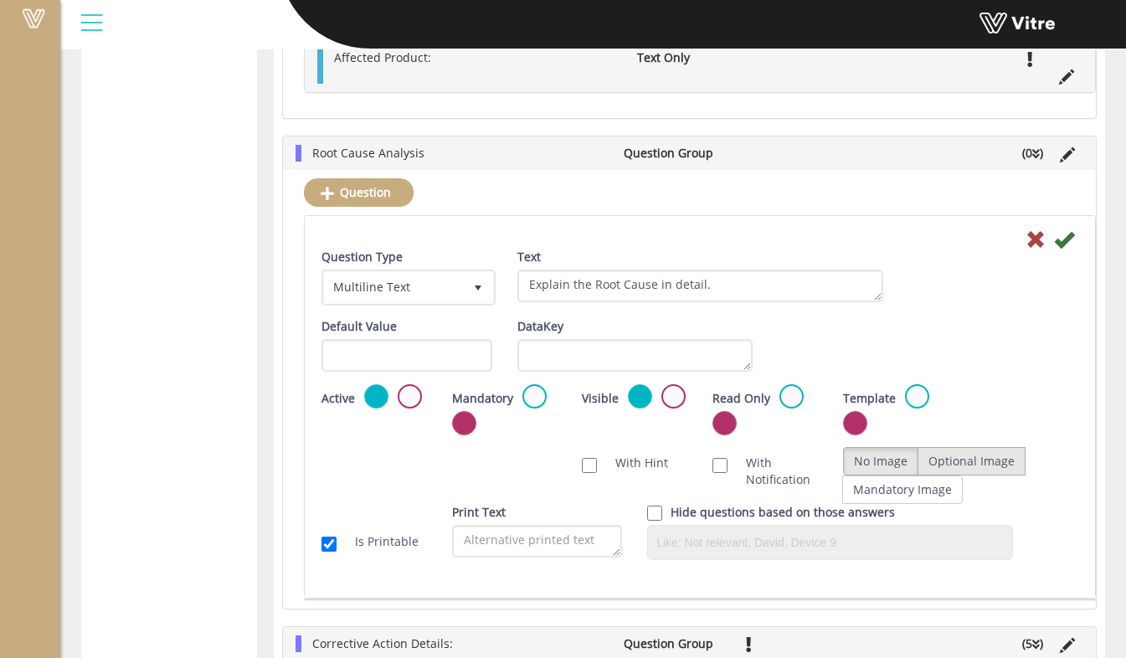
click at [942, 460] on label "Optional Image" at bounding box center [972, 461] width 108 height 28
radio input "true"
click at [1060, 250] on icon at bounding box center [1064, 239] width 20 height 20
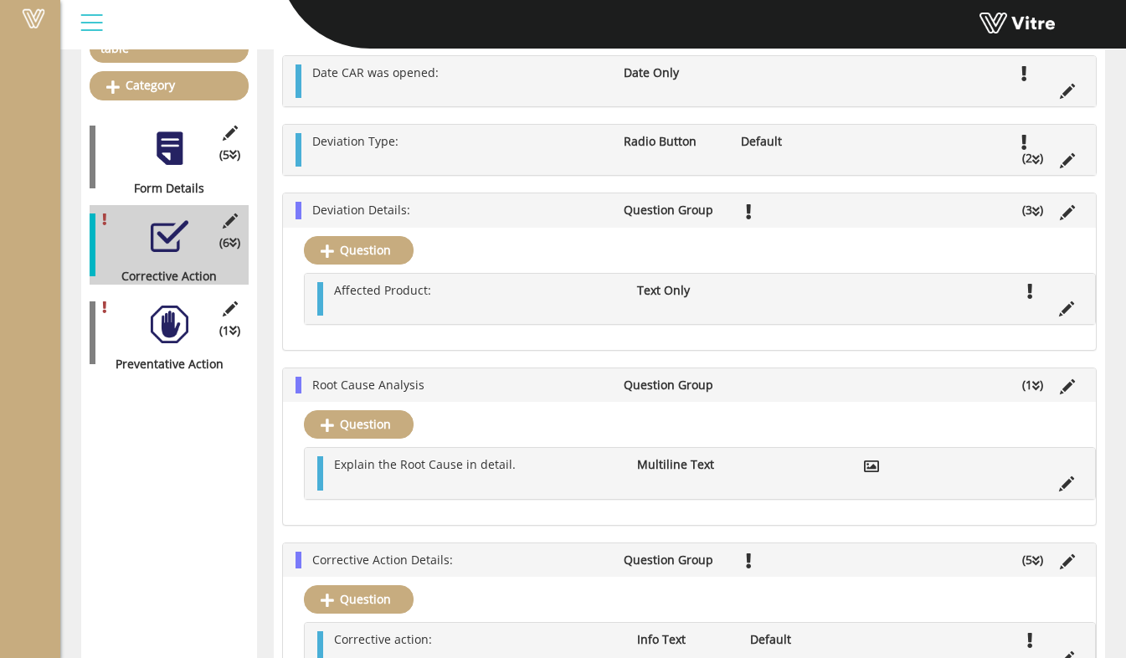
scroll to position [251, 0]
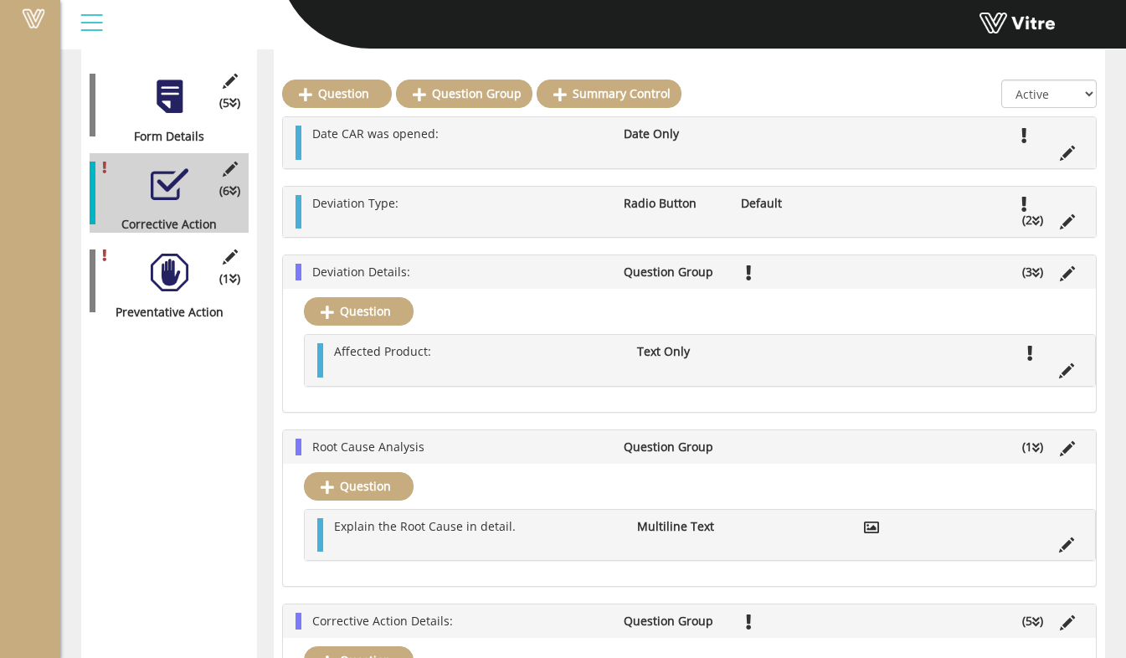
click at [481, 446] on li "Root Cause Analysis" at bounding box center [459, 447] width 311 height 17
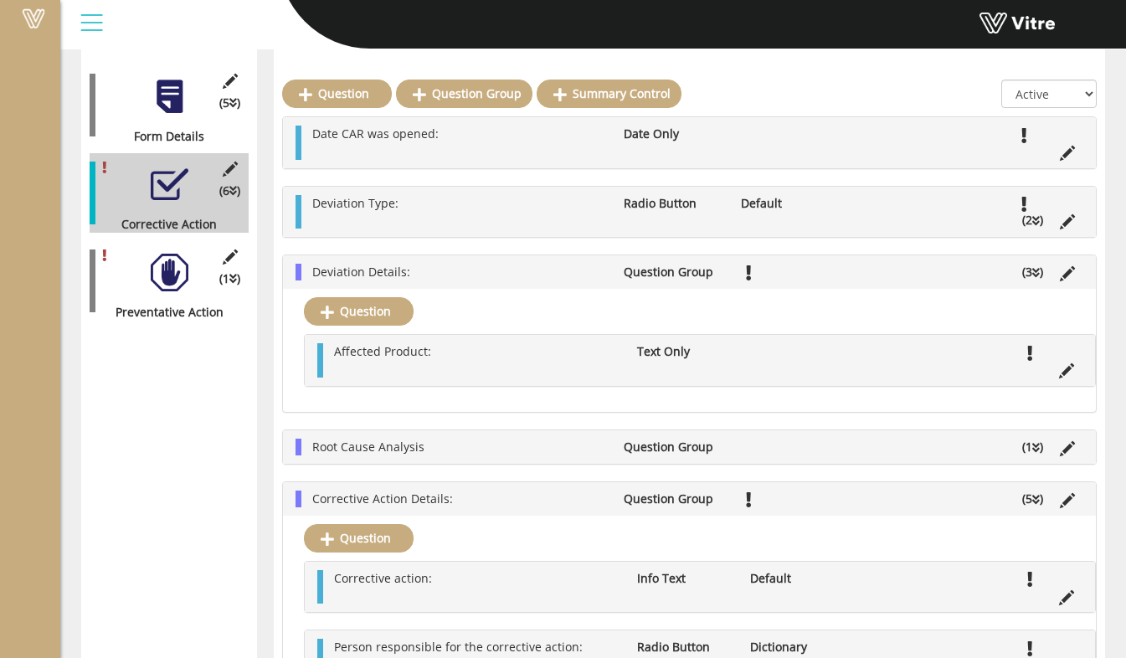
click at [1073, 449] on li at bounding box center [1068, 447] width 32 height 17
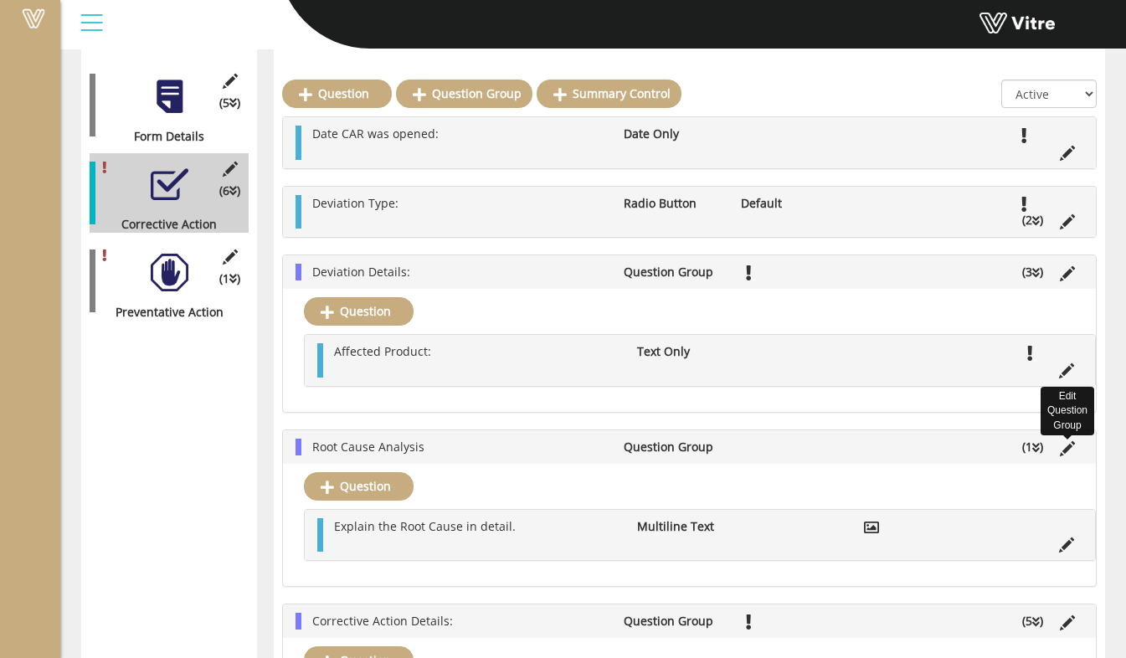
click at [1065, 450] on icon at bounding box center [1067, 448] width 15 height 15
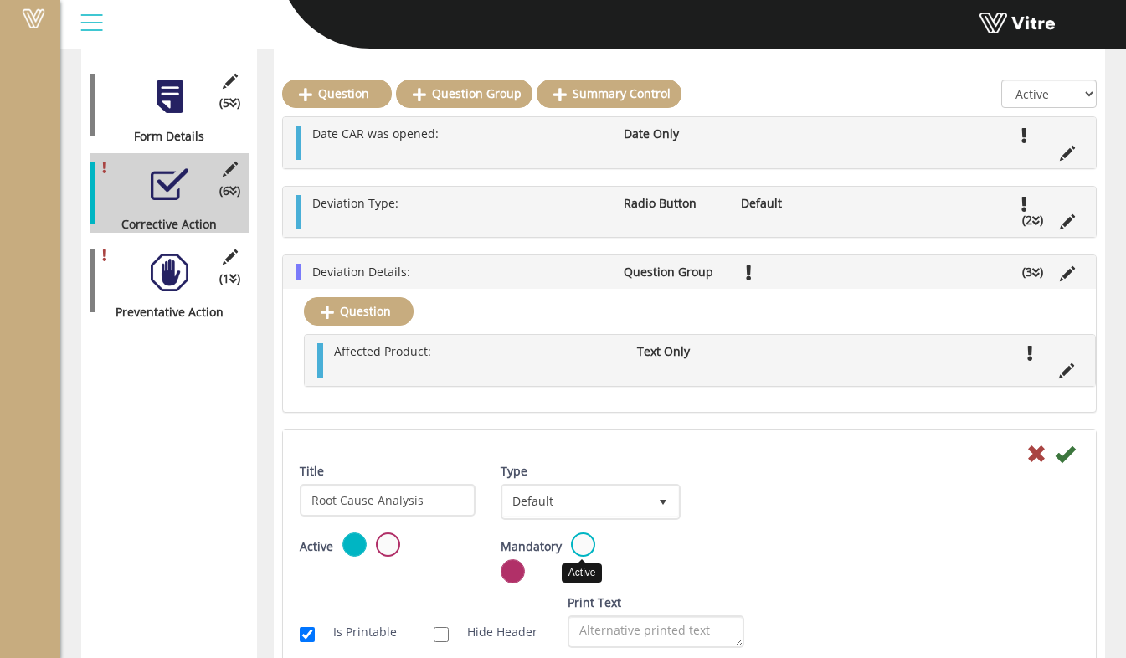
click at [576, 544] on label at bounding box center [583, 545] width 24 height 24
click at [0, 0] on input "radio" at bounding box center [0, 0] width 0 height 0
click at [1063, 462] on icon at bounding box center [1065, 454] width 20 height 20
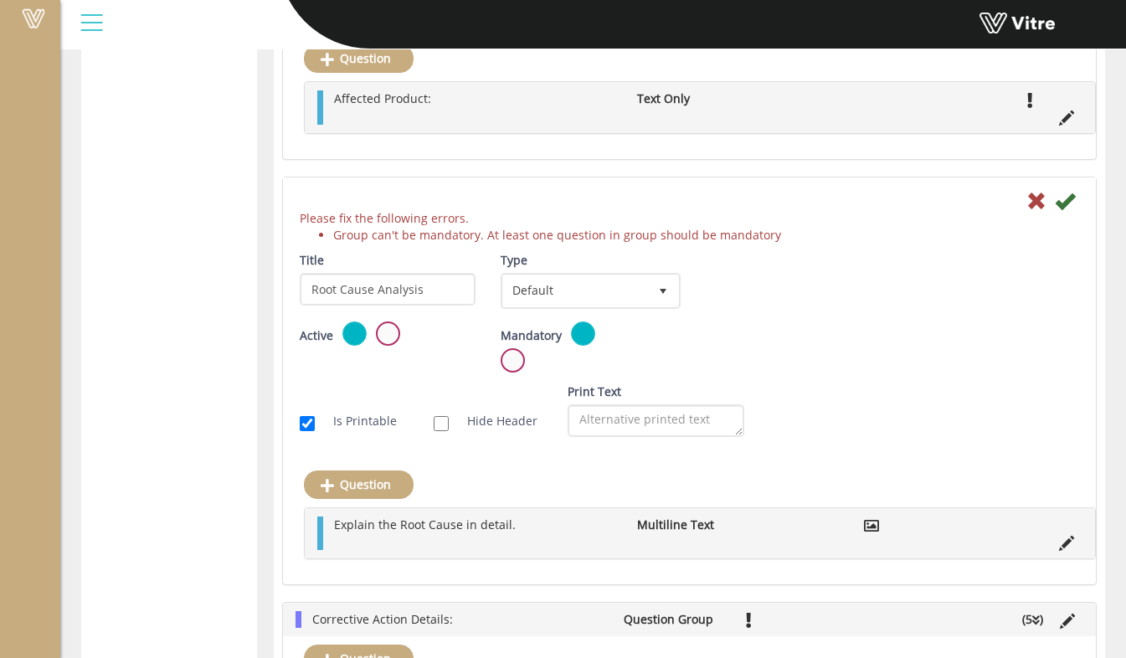
scroll to position [670, 0]
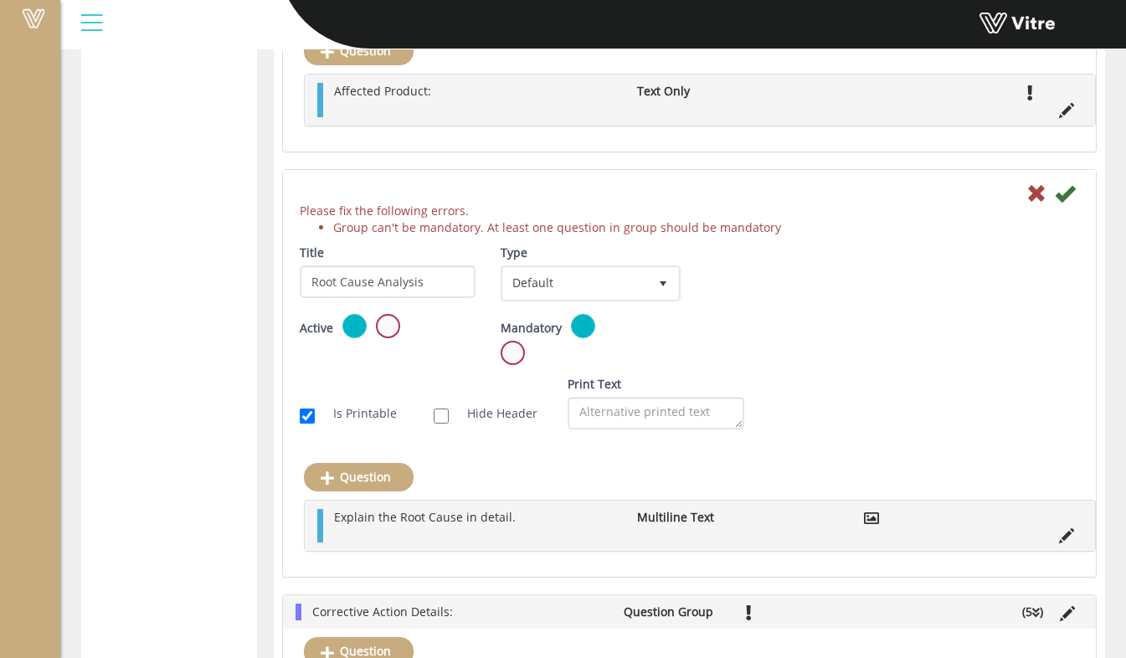
click at [517, 358] on label at bounding box center [513, 353] width 24 height 24
click at [0, 0] on input "radio" at bounding box center [0, 0] width 0 height 0
click at [1063, 198] on icon at bounding box center [1065, 193] width 20 height 20
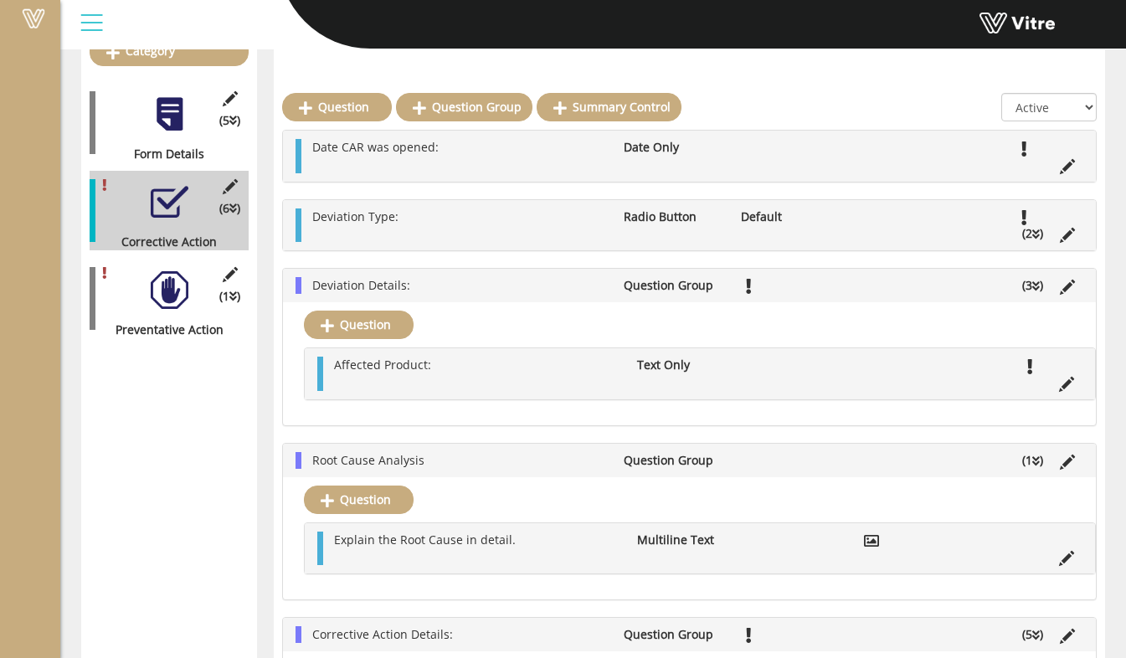
scroll to position [251, 0]
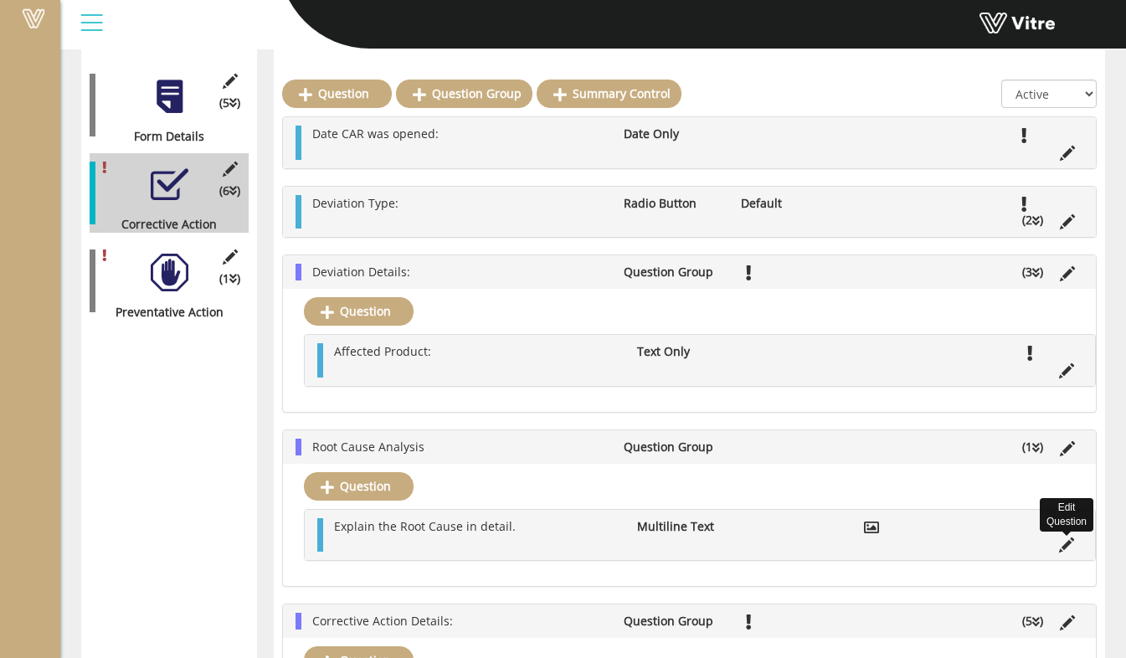
click at [1068, 543] on icon at bounding box center [1066, 545] width 15 height 15
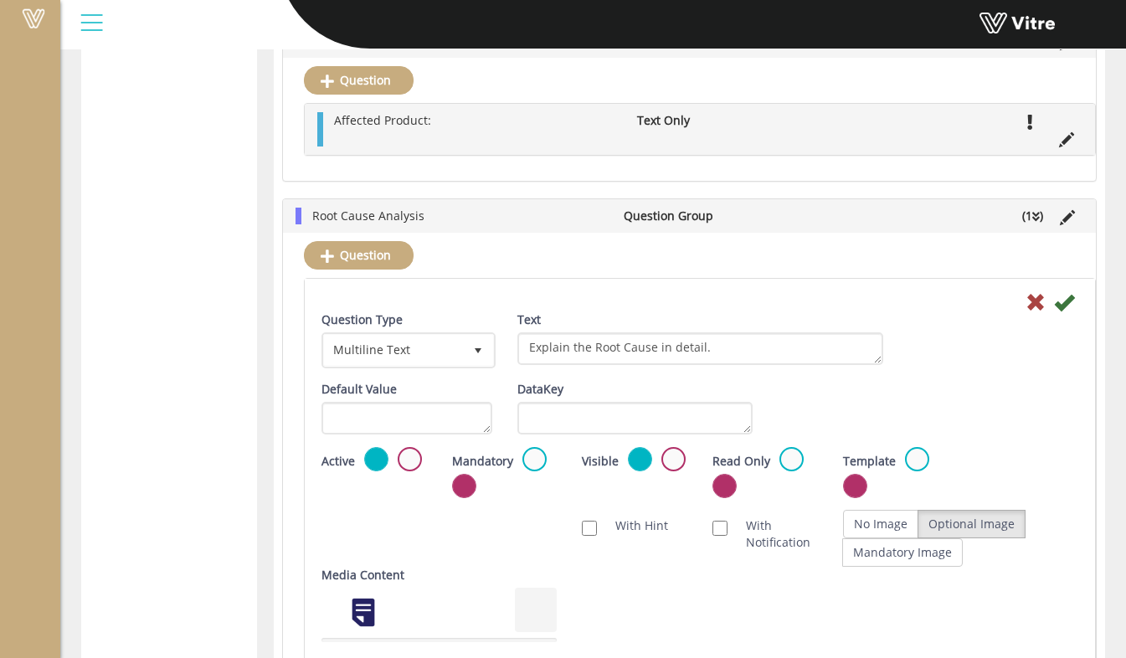
scroll to position [670, 0]
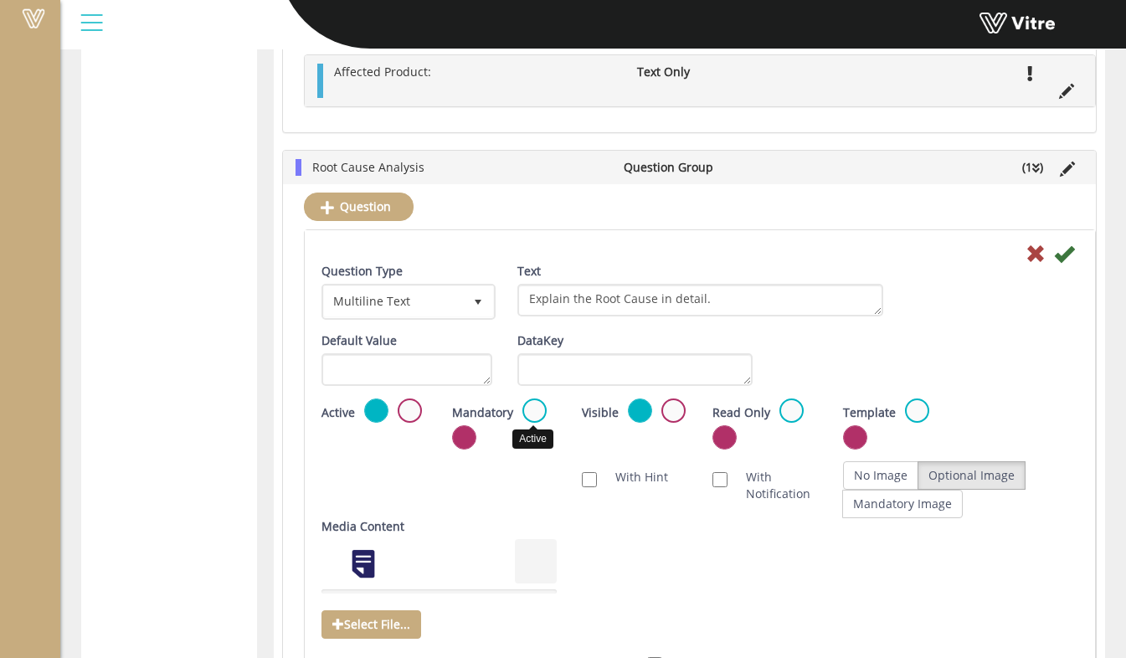
click at [528, 417] on label at bounding box center [534, 411] width 24 height 24
click at [0, 0] on input "radio" at bounding box center [0, 0] width 0 height 0
click at [1056, 264] on icon at bounding box center [1064, 254] width 20 height 20
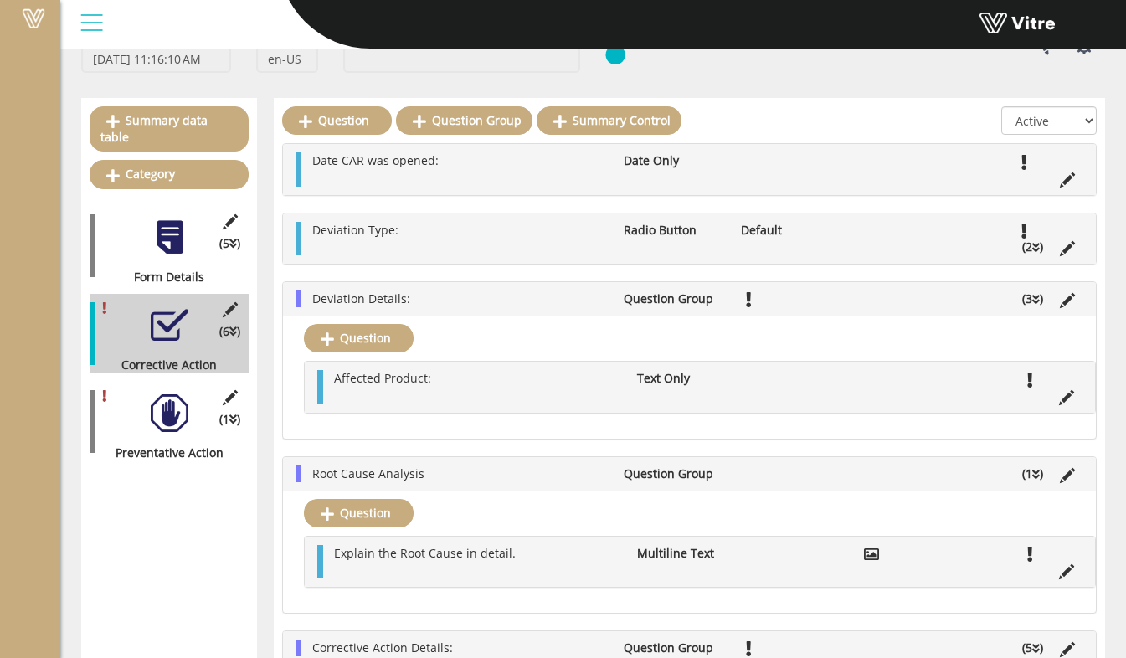
scroll to position [167, 0]
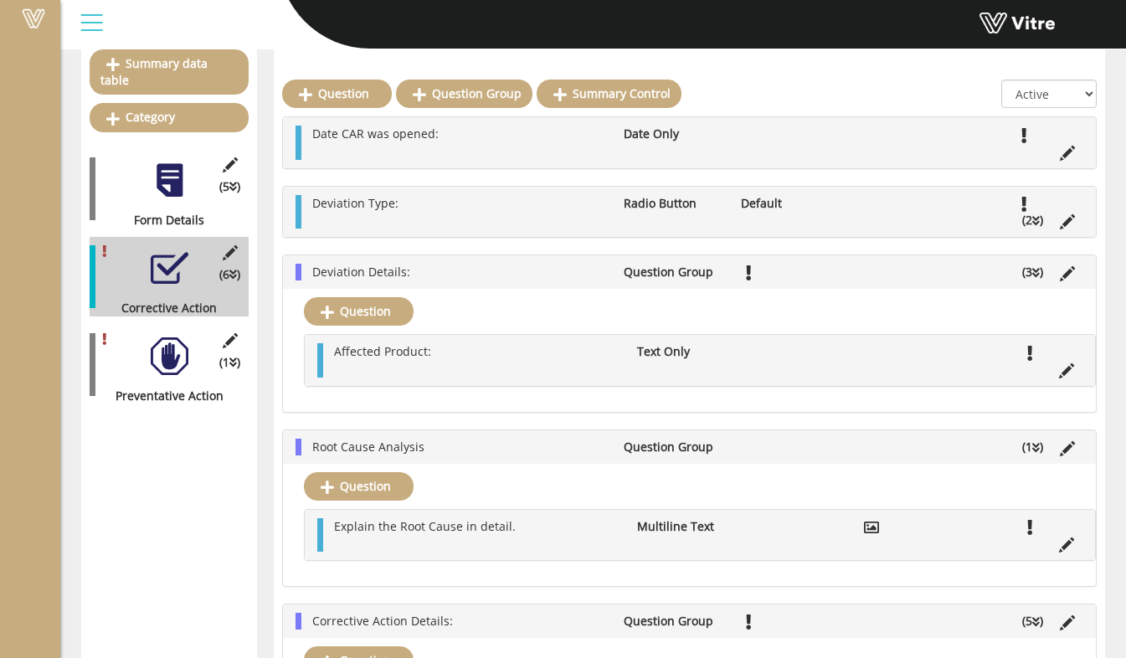
click at [579, 275] on li "Deviation Details:" at bounding box center [459, 272] width 311 height 17
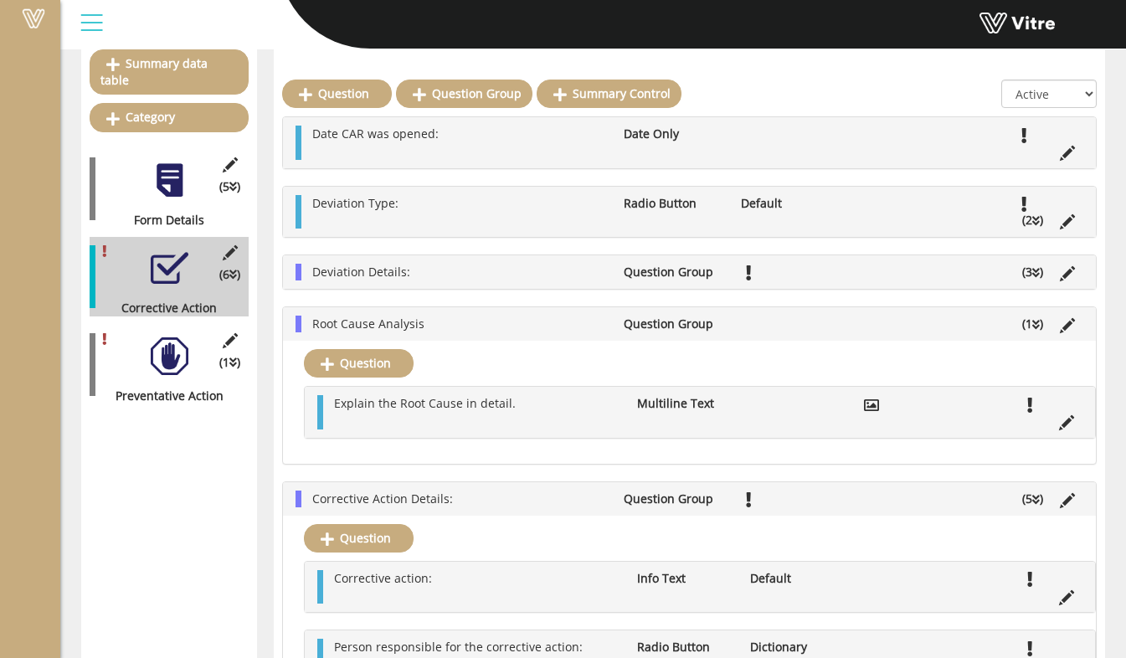
click at [522, 320] on li "Root Cause Analysis" at bounding box center [459, 324] width 311 height 17
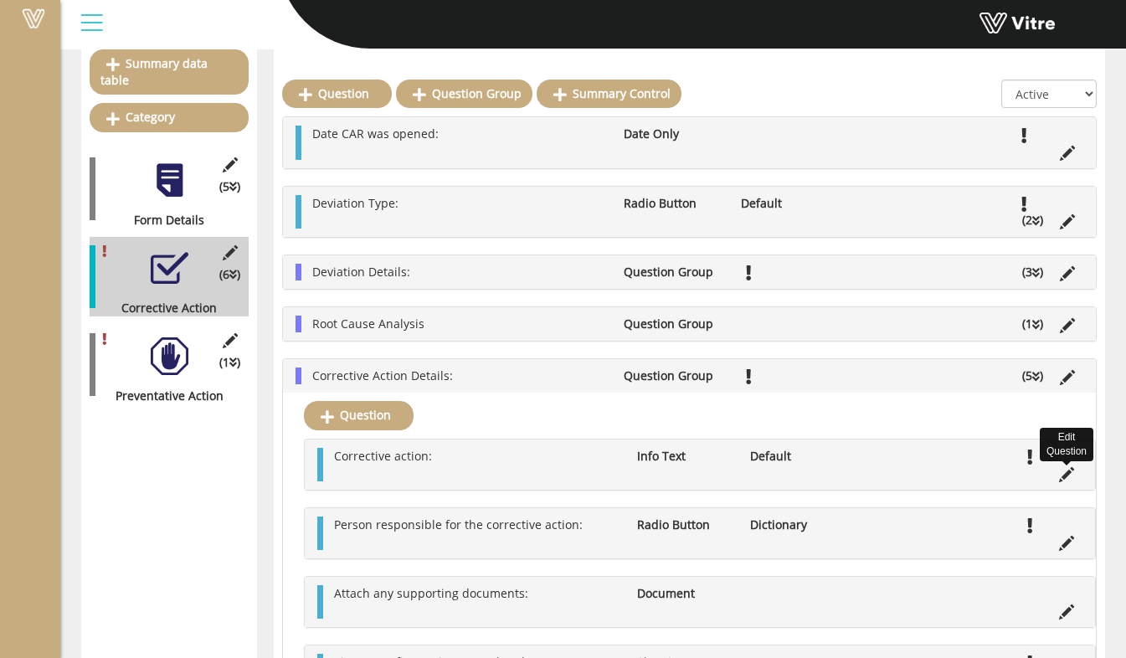
click at [1068, 478] on icon at bounding box center [1066, 474] width 15 height 15
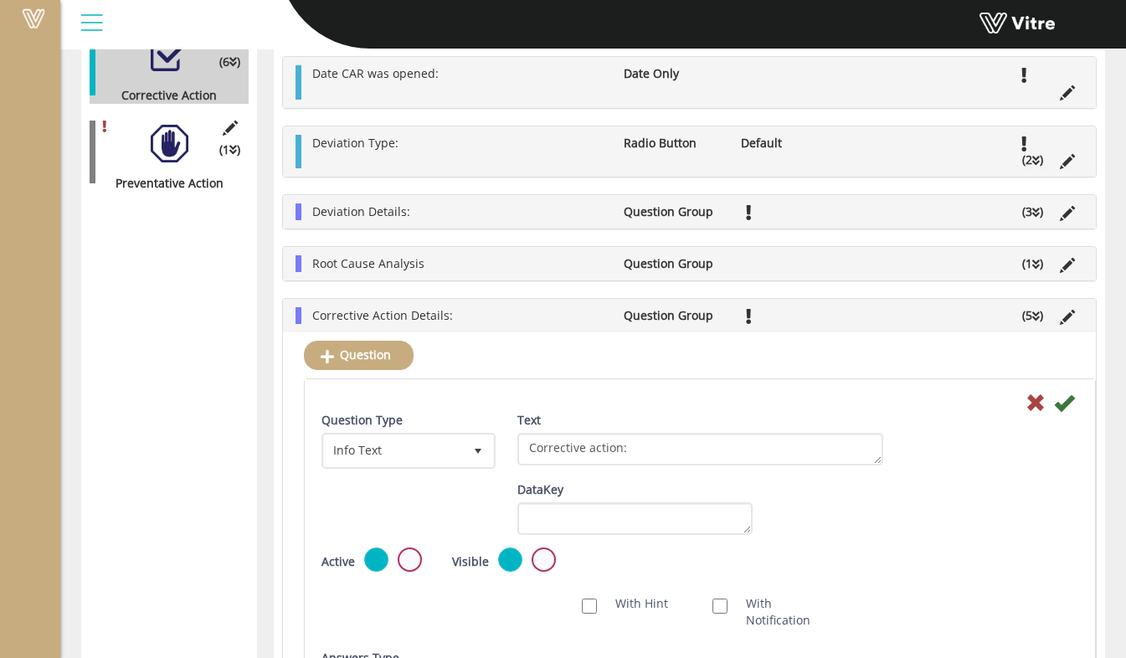
scroll to position [419, 0]
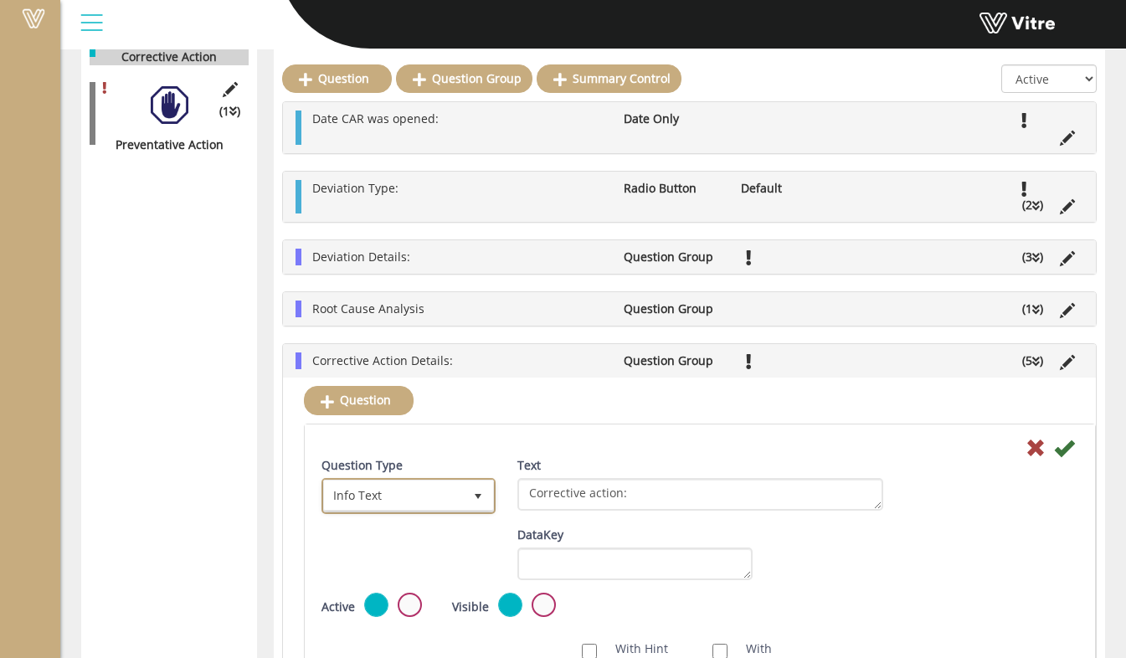
click at [445, 487] on span "Info Text" at bounding box center [393, 496] width 139 height 30
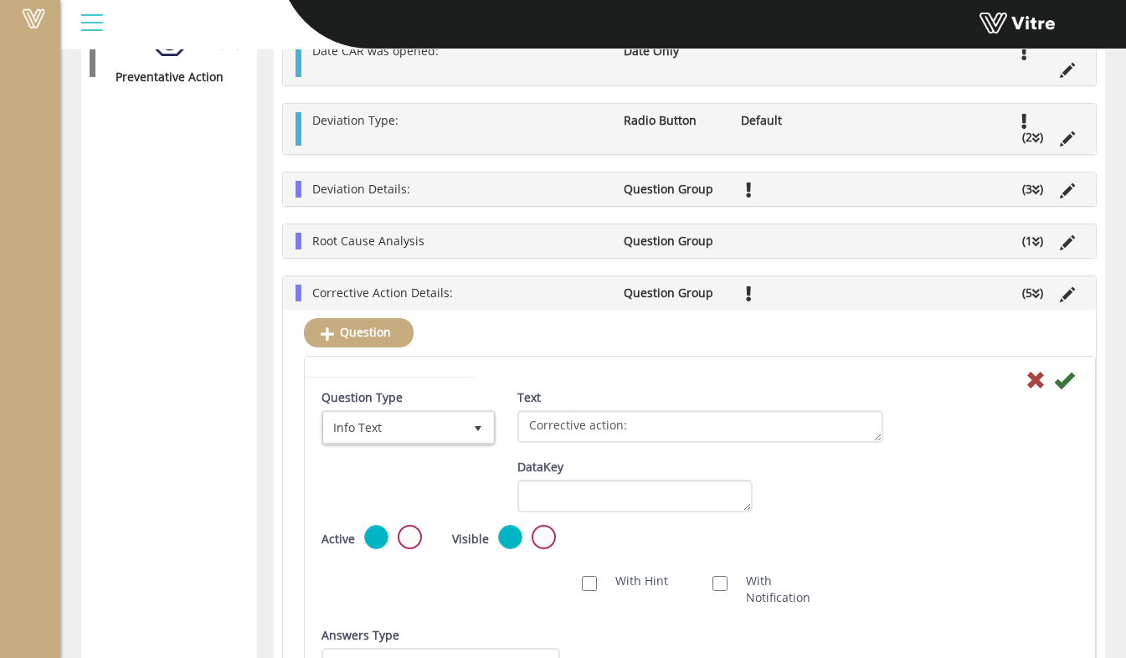
scroll to position [670, 0]
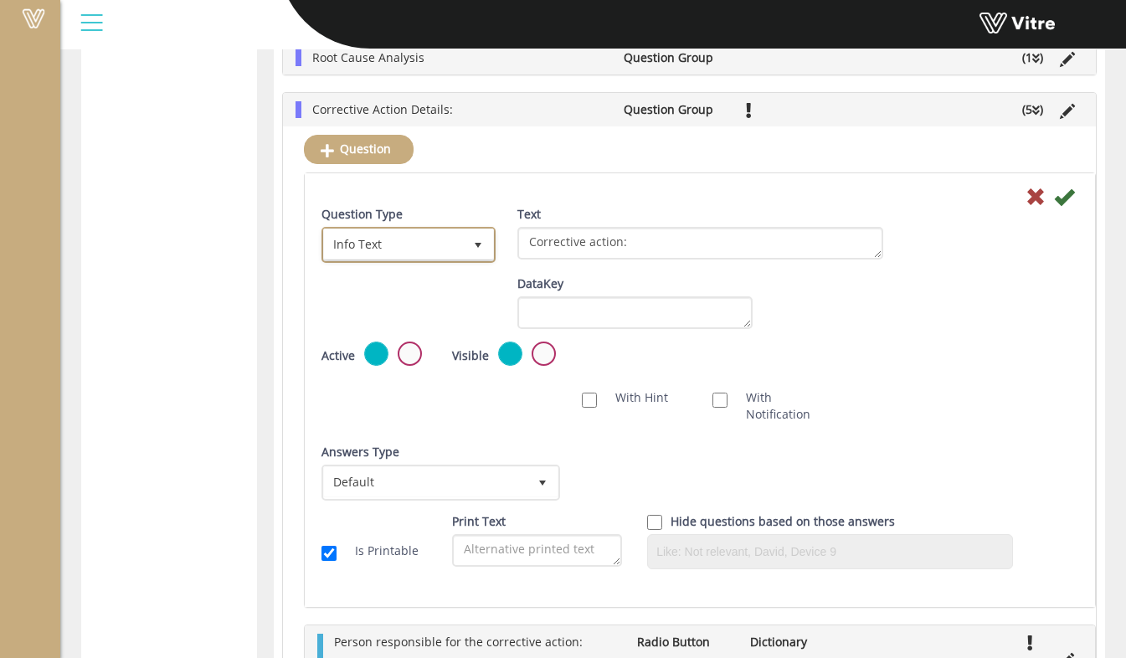
click at [439, 245] on span "Info Text" at bounding box center [393, 244] width 139 height 30
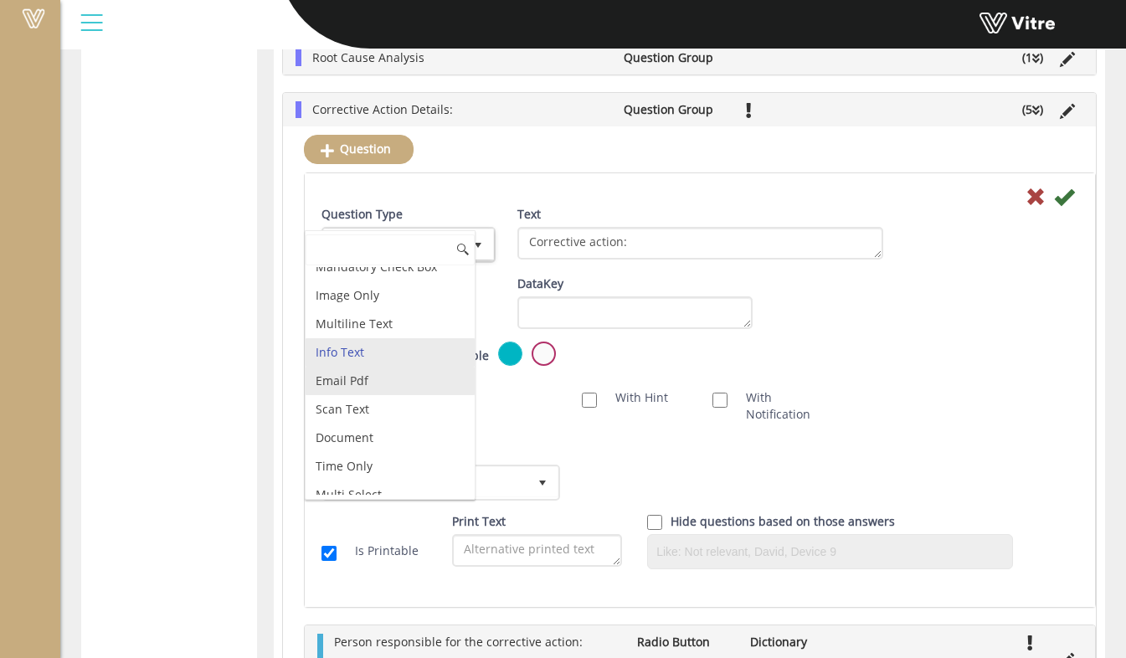
scroll to position [441, 0]
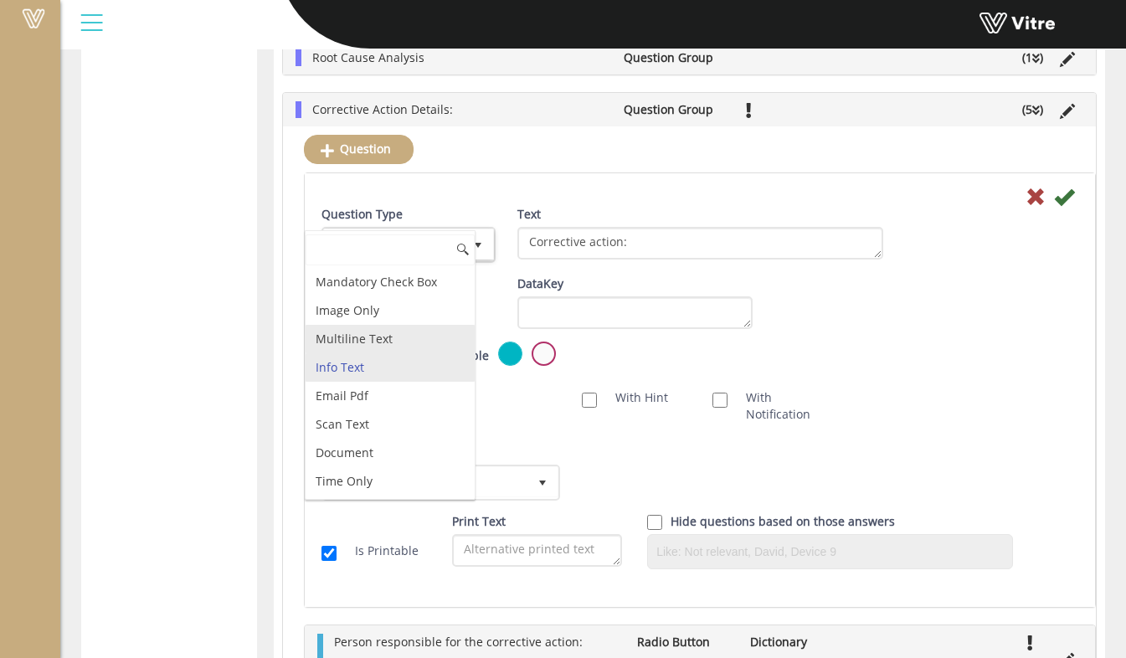
click at [387, 334] on li "Multiline Text" at bounding box center [390, 339] width 169 height 28
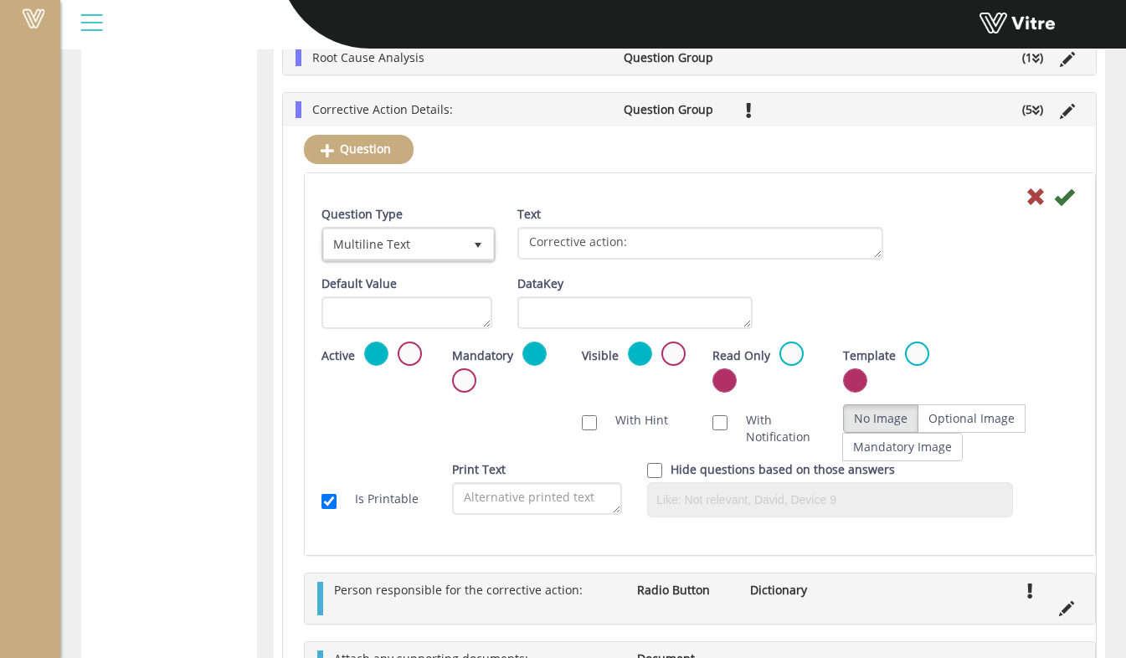
click at [955, 405] on div "Scan NFC Must scan With Hint With Notification Send Hidden Category No Image Op…" at bounding box center [700, 433] width 782 height 58
click at [1006, 419] on label "Optional Image" at bounding box center [972, 418] width 108 height 28
radio input "true"
click at [1067, 204] on icon at bounding box center [1064, 197] width 20 height 20
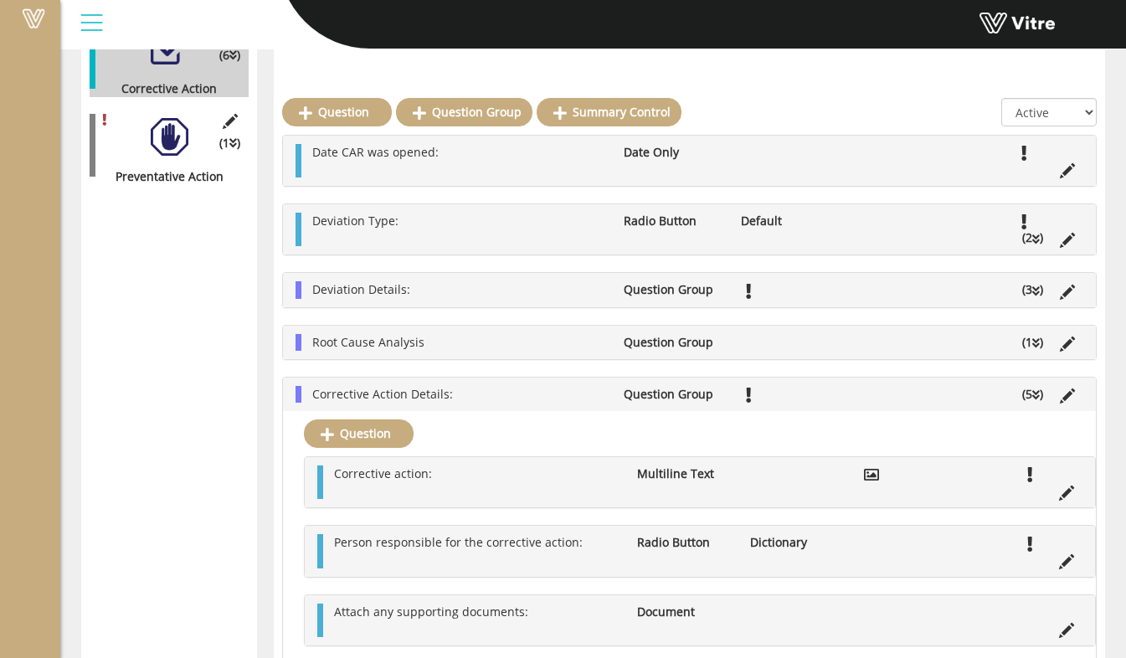
scroll to position [404, 0]
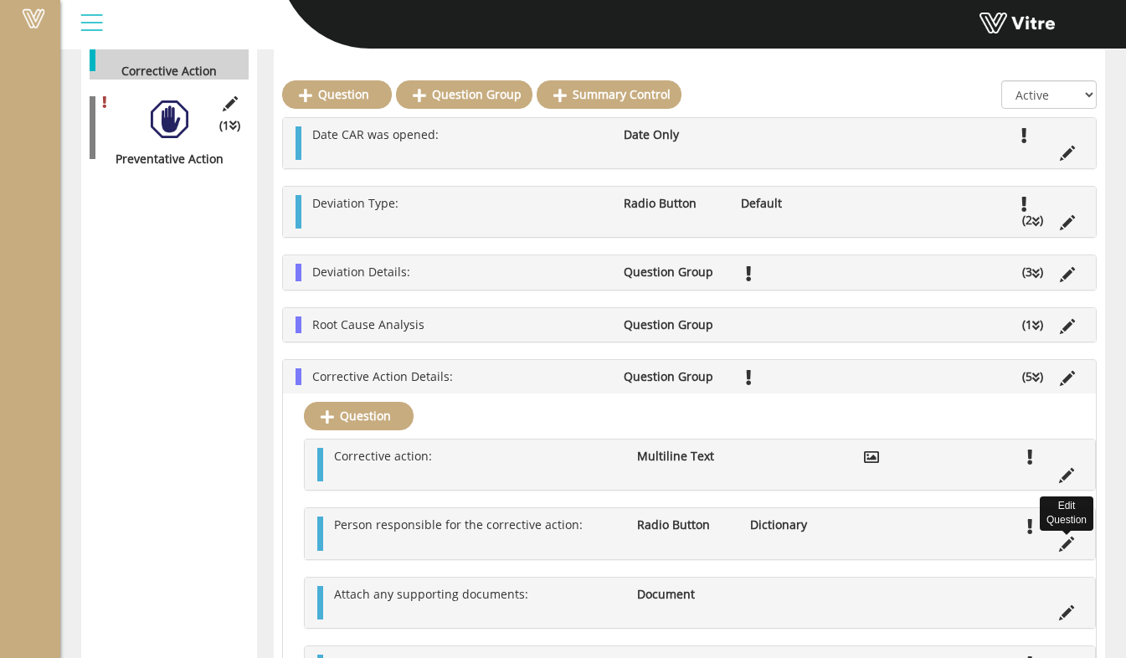
click at [1061, 545] on icon at bounding box center [1066, 544] width 15 height 15
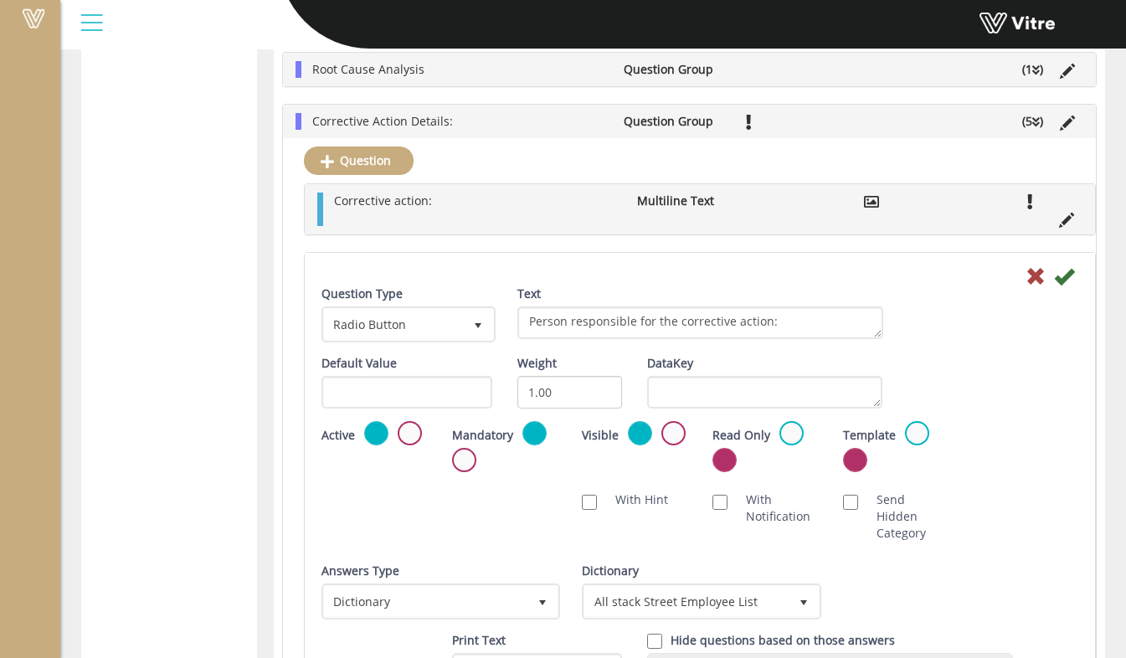
scroll to position [739, 0]
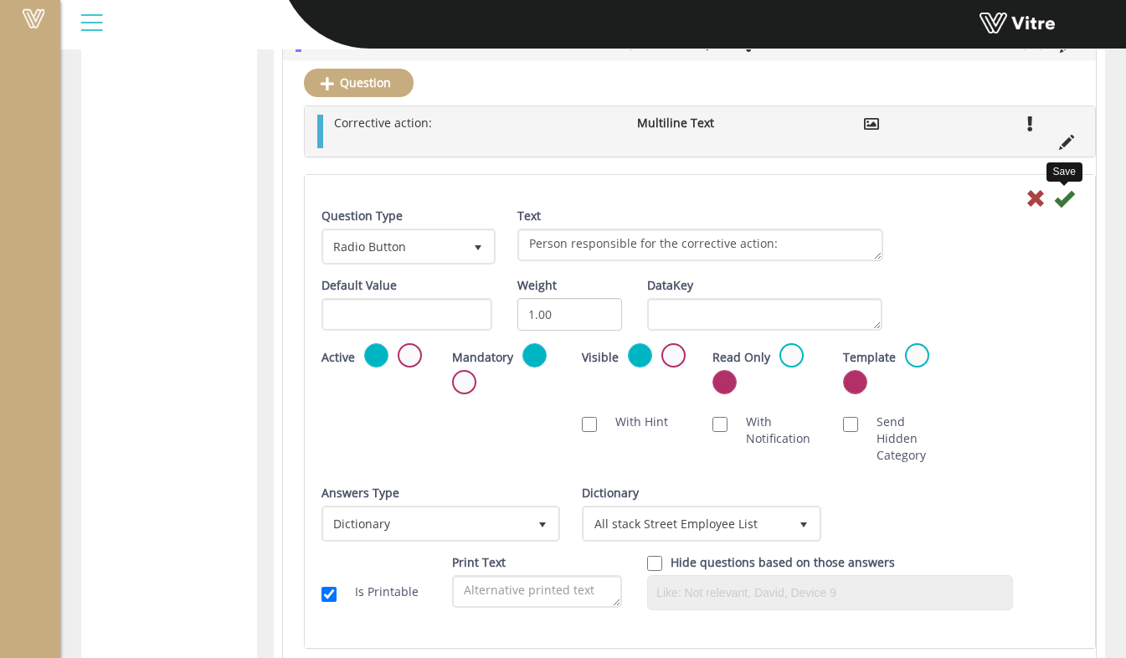
click at [1062, 208] on icon at bounding box center [1064, 198] width 20 height 20
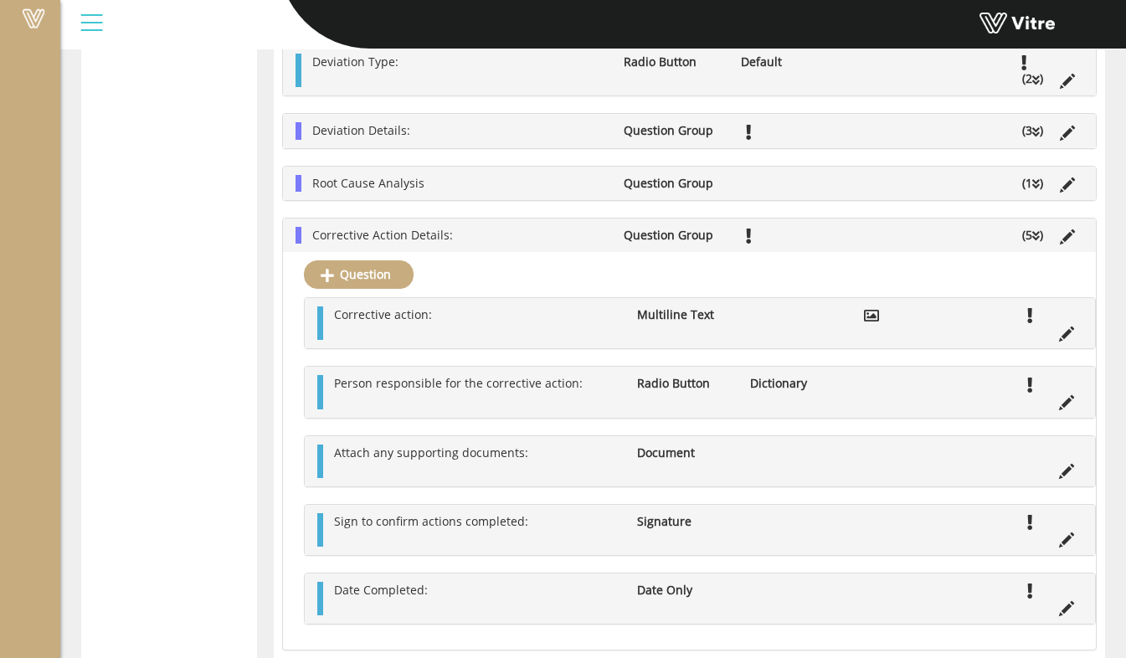
scroll to position [584, 0]
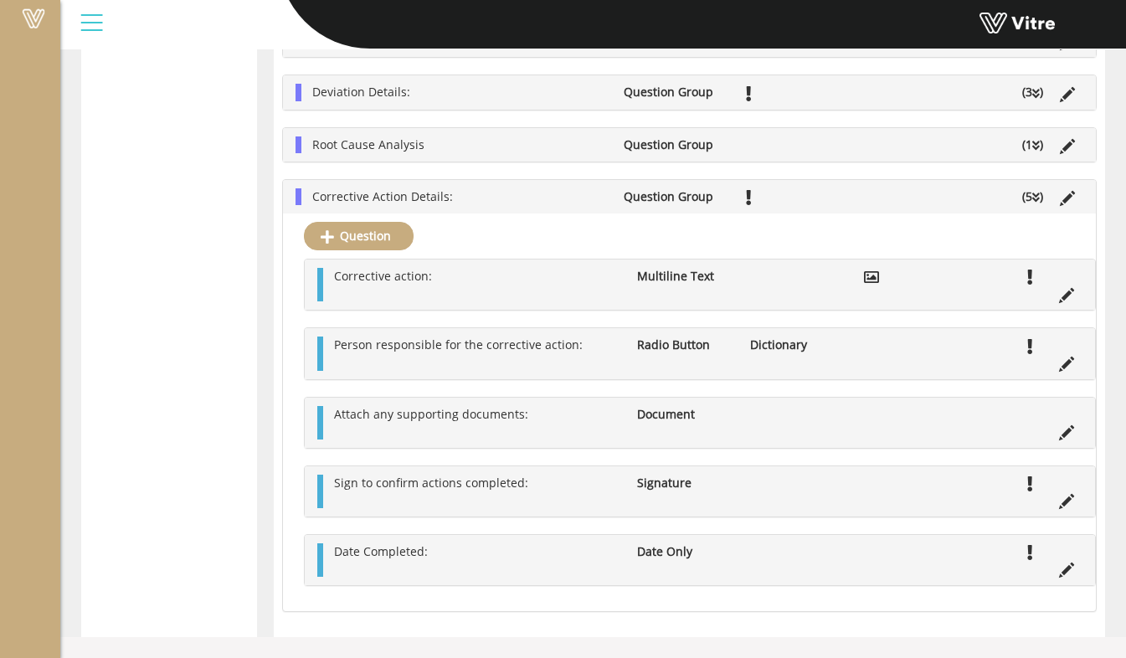
click at [585, 435] on ul "Attach any supporting documents: Document" at bounding box center [704, 422] width 757 height 33
click at [461, 419] on span "Attach any supporting documents:" at bounding box center [431, 414] width 194 height 16
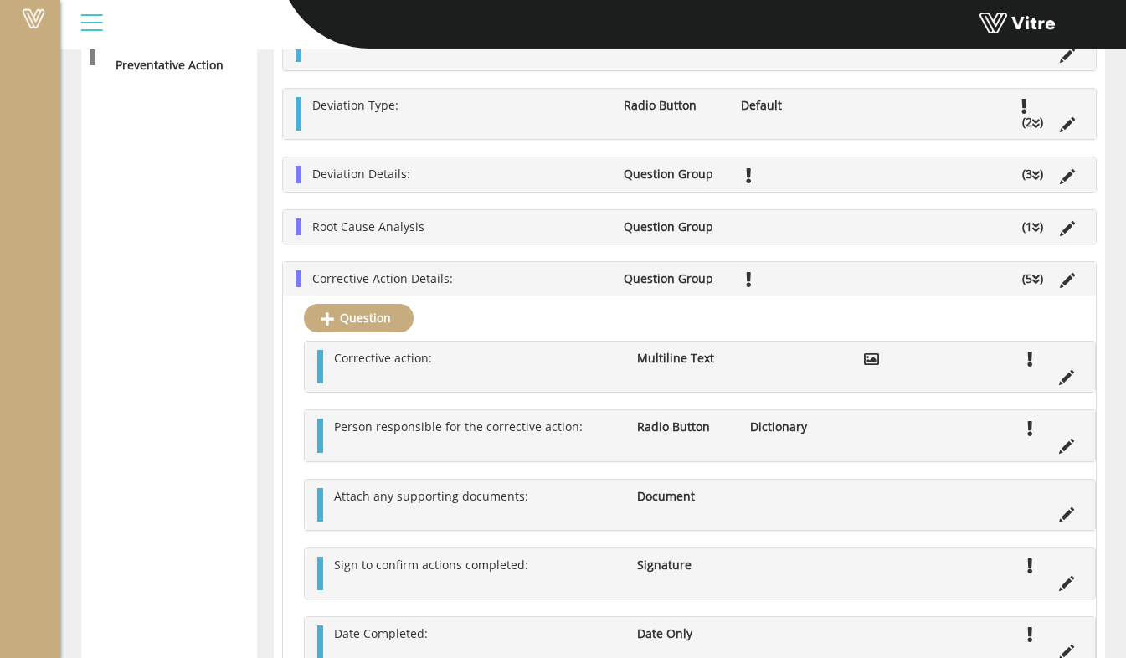
scroll to position [417, 0]
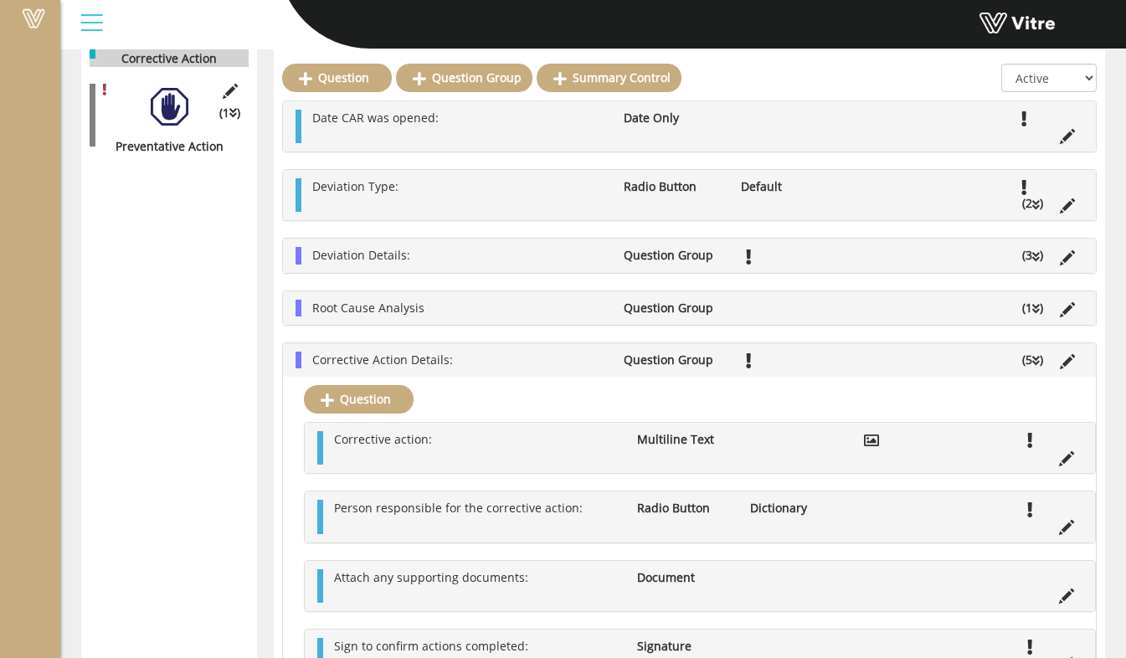
click at [588, 318] on div "Root Cause Analysis Question Group (1 )" at bounding box center [689, 307] width 813 height 33
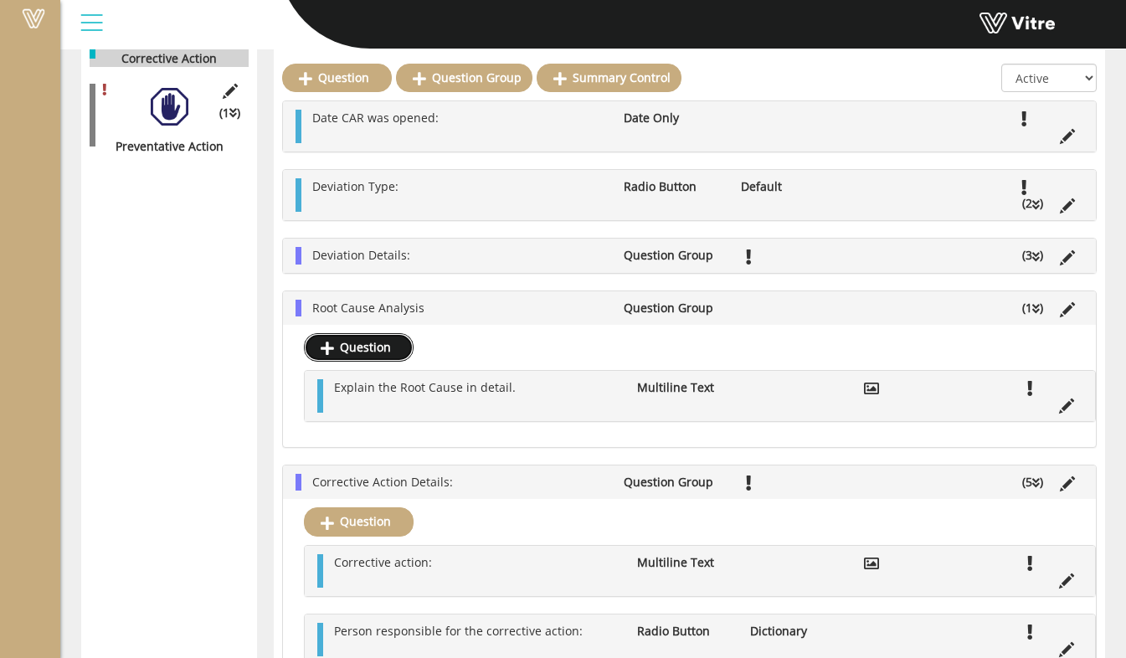
click at [369, 355] on link "Question" at bounding box center [359, 347] width 110 height 28
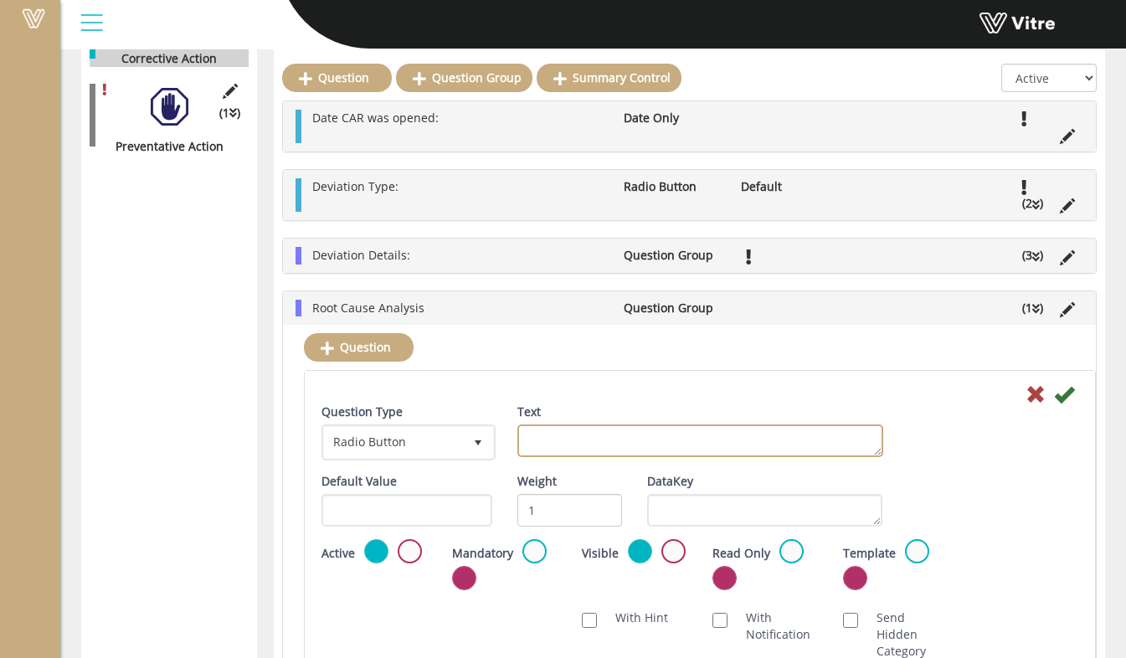
click at [549, 445] on textarea "Text" at bounding box center [700, 441] width 366 height 33
type textarea "A"
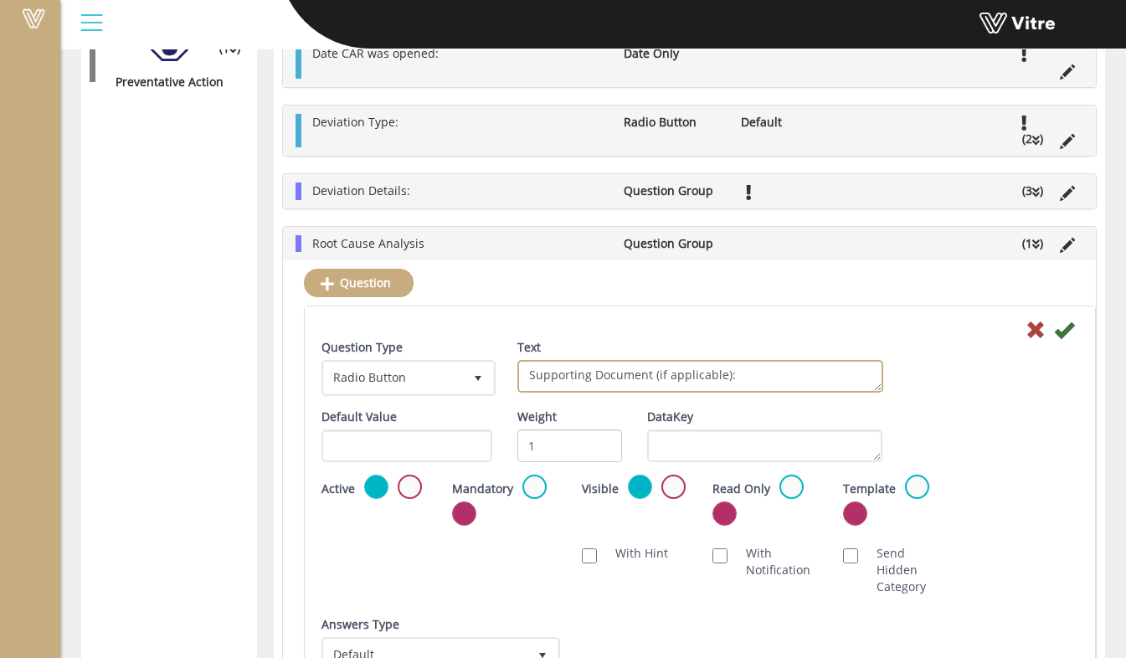
scroll to position [584, 0]
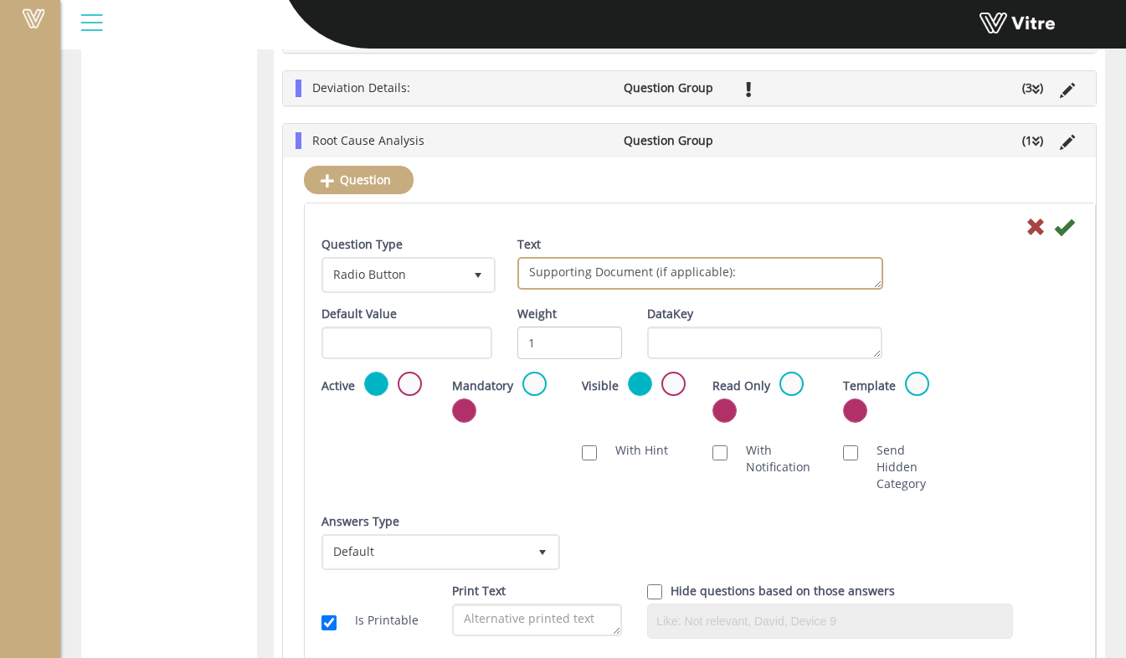
type textarea "Supporting Document (if applicable):"
click at [427, 284] on span "Radio Button" at bounding box center [393, 275] width 139 height 30
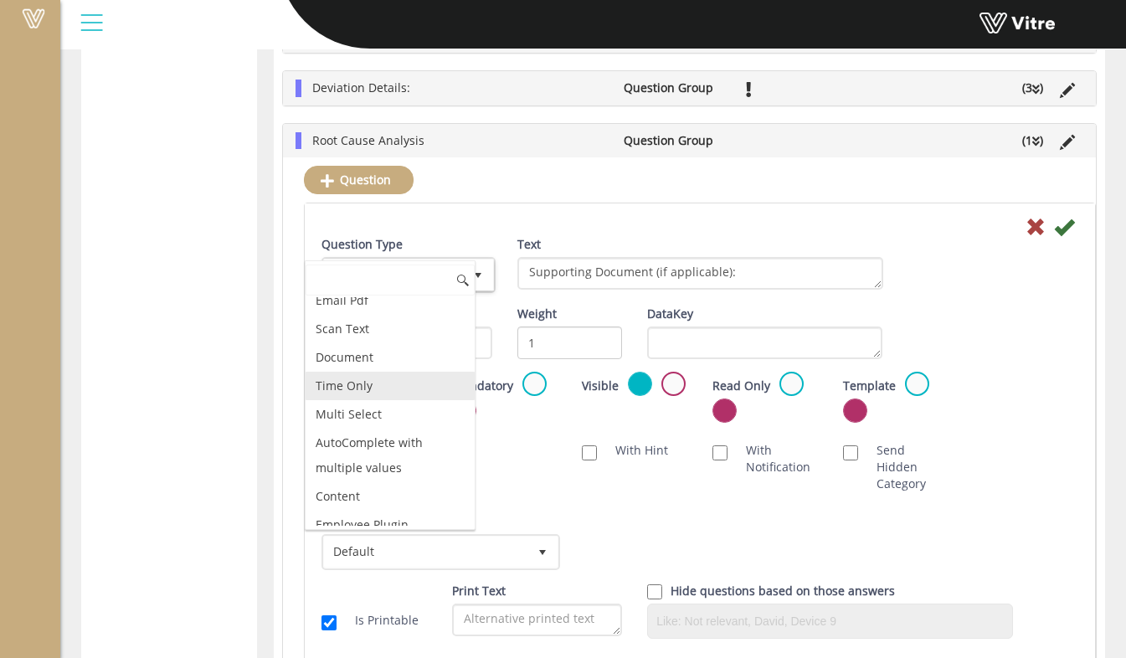
scroll to position [586, 0]
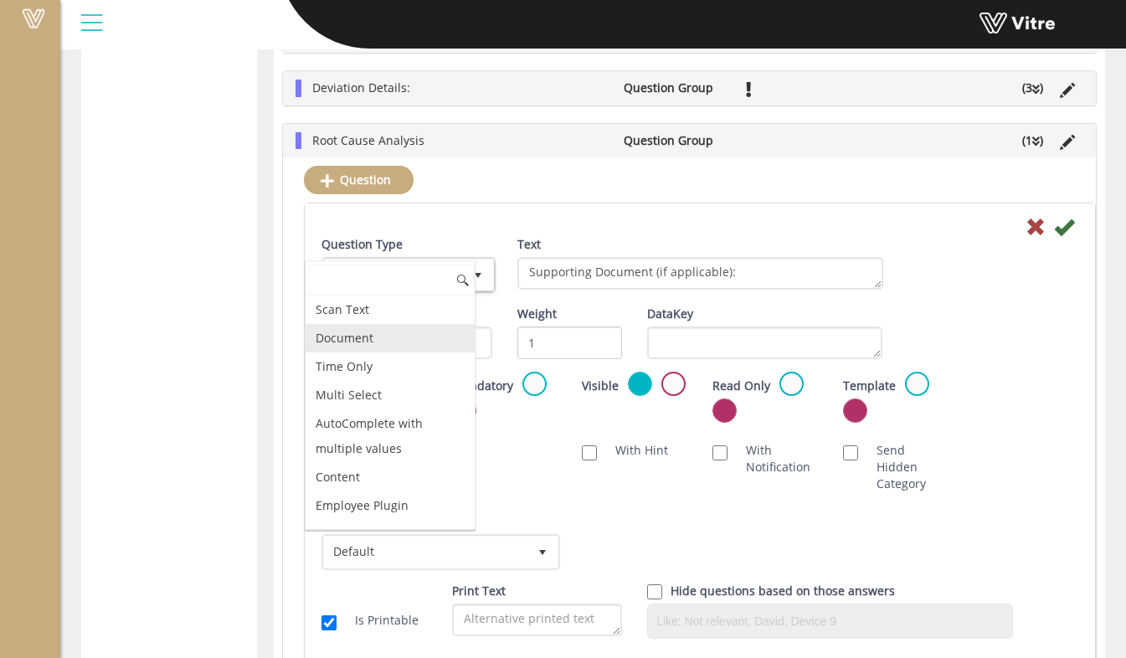
click at [412, 344] on li "Document" at bounding box center [390, 338] width 169 height 28
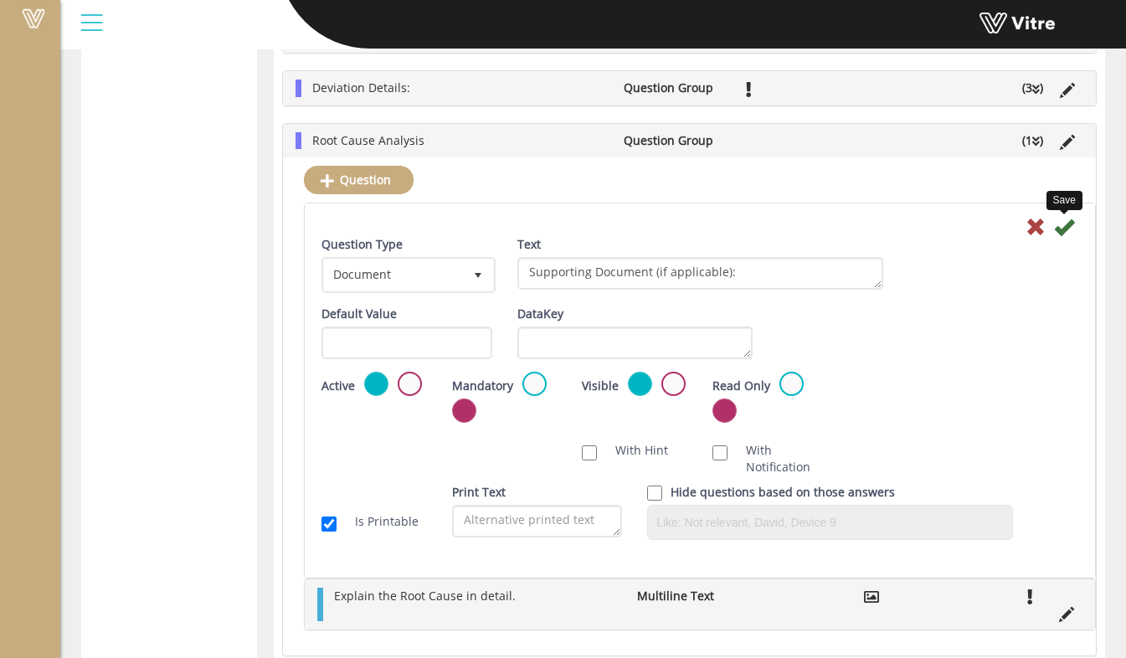
click at [1072, 228] on icon at bounding box center [1064, 227] width 20 height 20
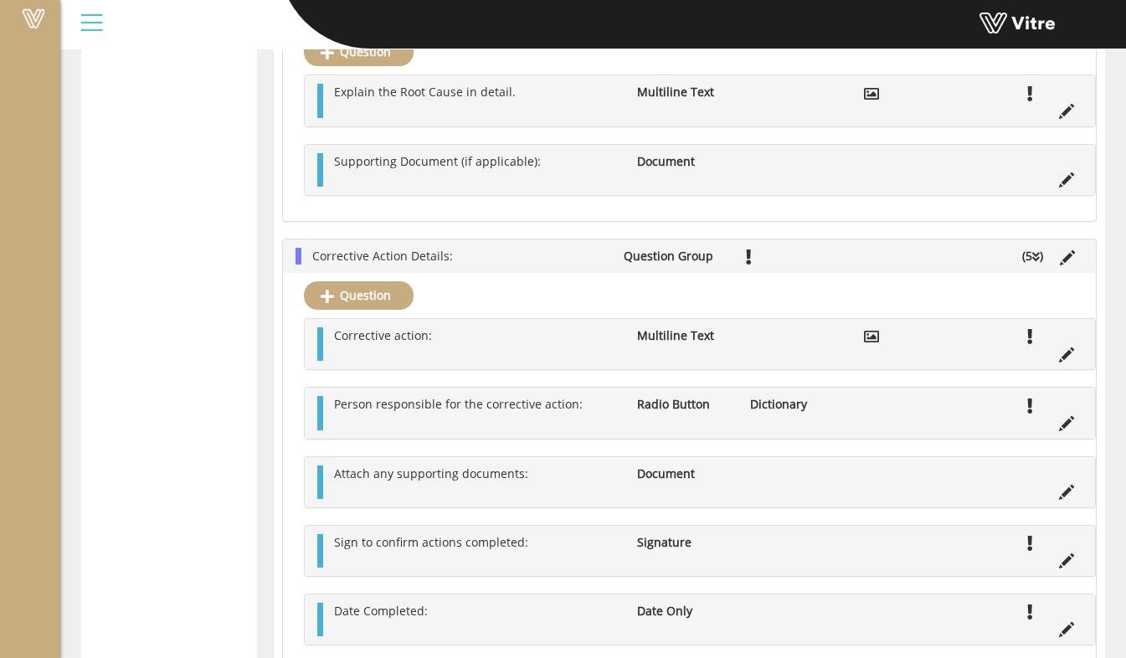
scroll to position [696, 0]
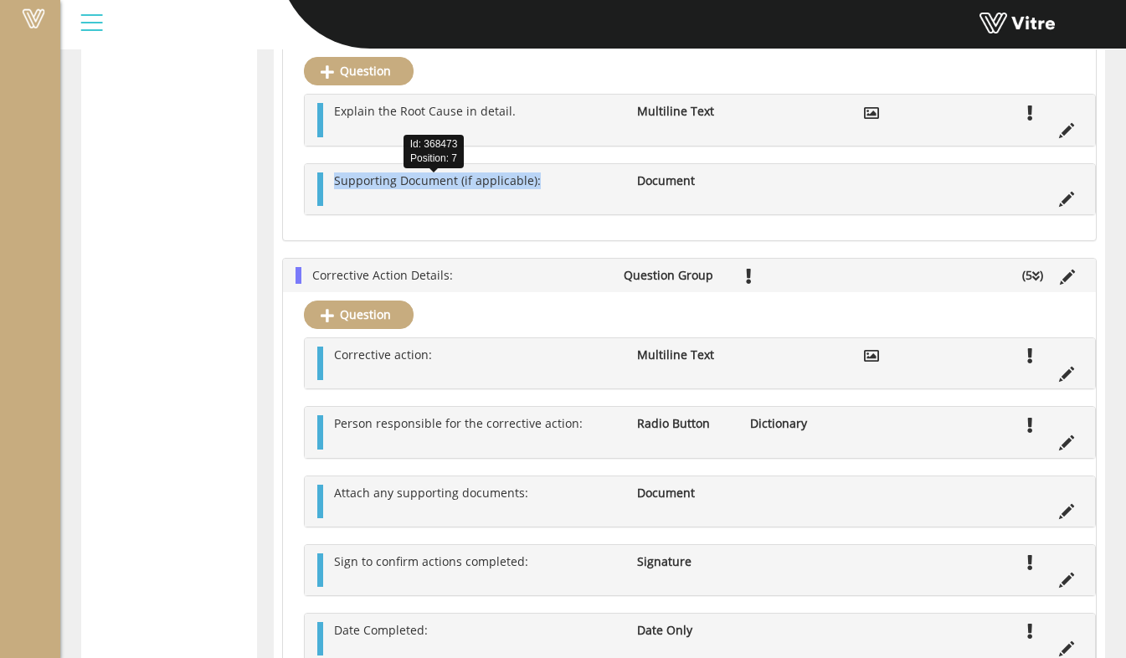
drag, startPoint x: 536, startPoint y: 178, endPoint x: 336, endPoint y: 190, distance: 200.5
click at [336, 189] on li "Supporting Document (if applicable):" at bounding box center [477, 180] width 303 height 17
copy span "Supporting Document (if applicable):"
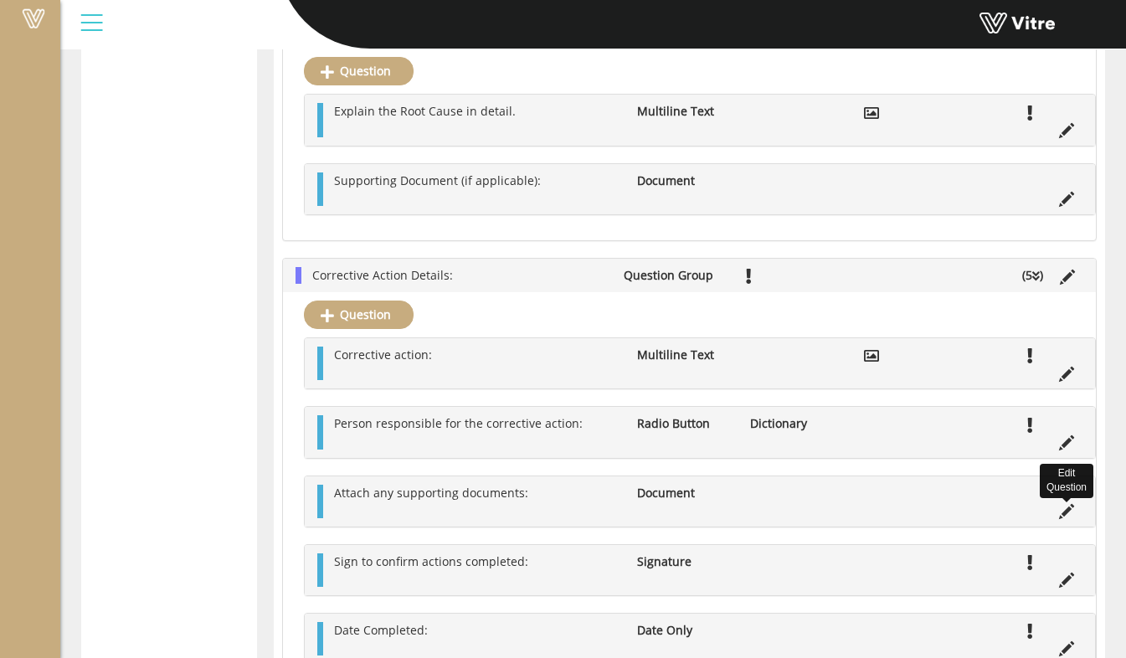
click at [1068, 519] on icon at bounding box center [1066, 511] width 15 height 15
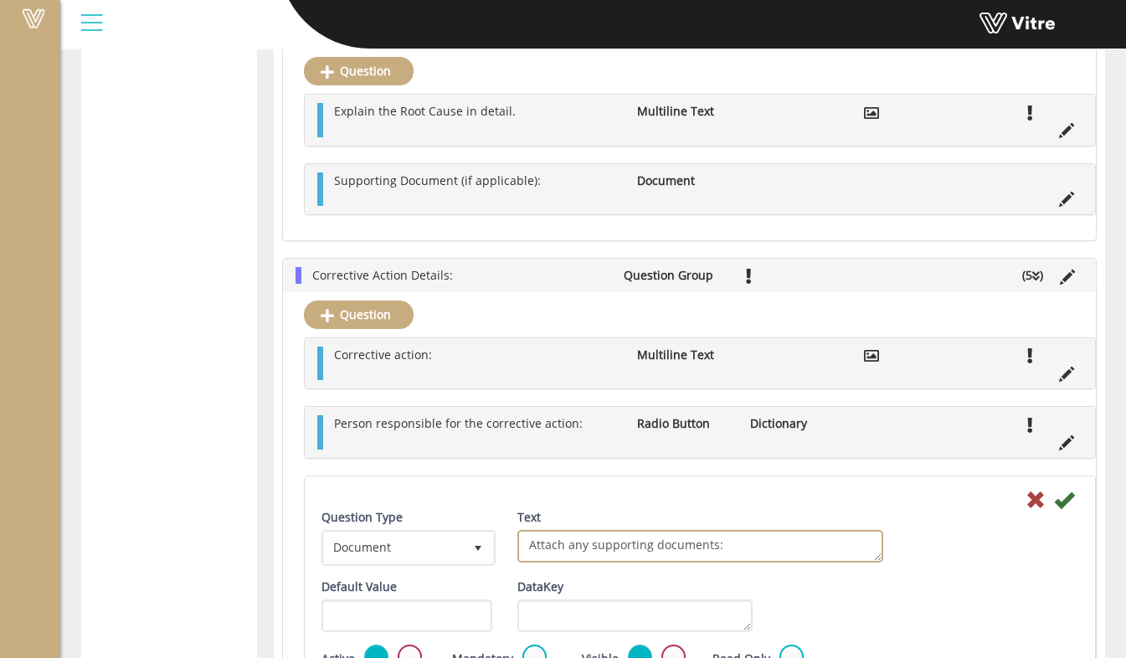
drag, startPoint x: 721, startPoint y: 548, endPoint x: 514, endPoint y: 544, distance: 206.8
click at [514, 544] on div "Text Attach any supporting documents:" at bounding box center [700, 542] width 391 height 66
paste textarea "Supporting Document (if applicable)"
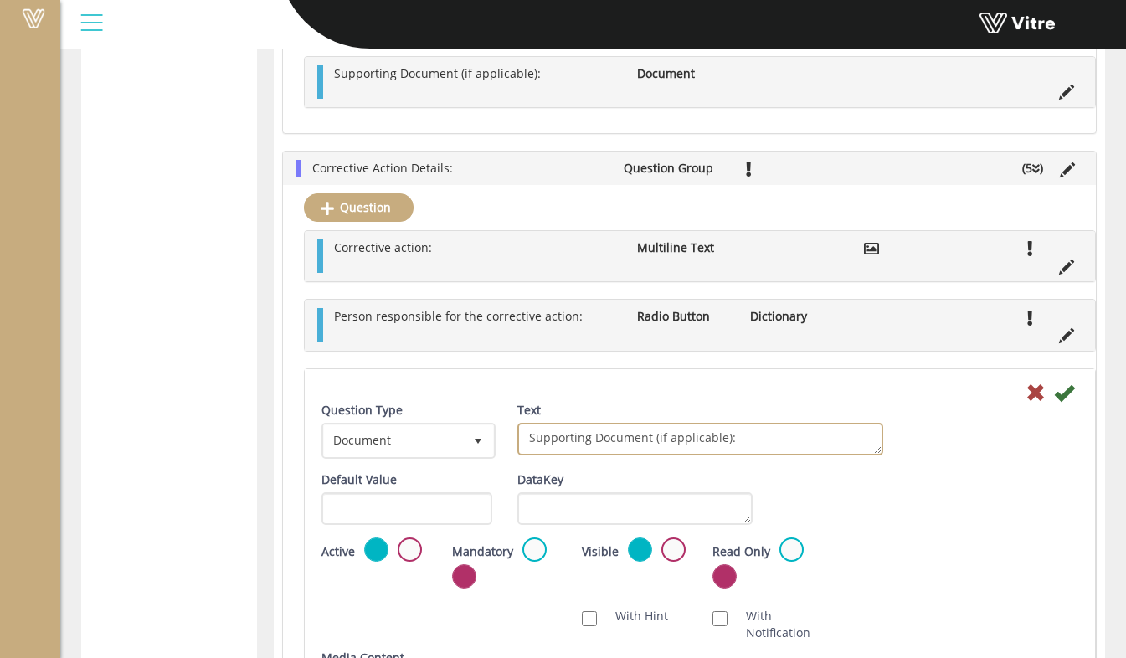
scroll to position [863, 0]
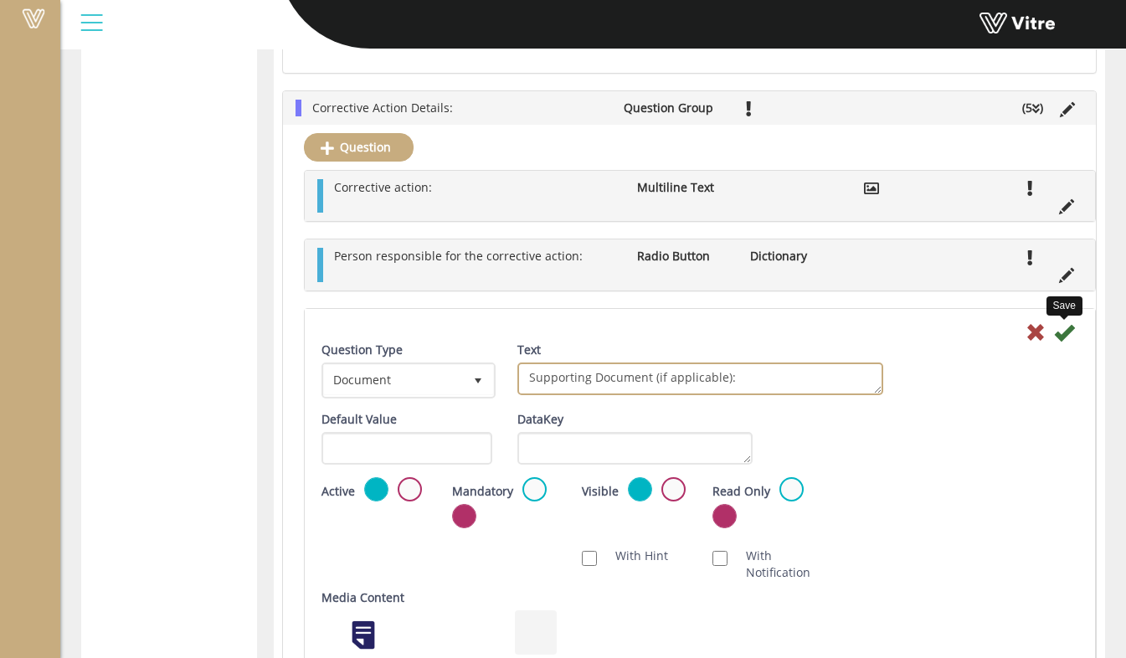
type textarea "Supporting Document (if applicable):"
click at [1066, 330] on icon at bounding box center [1064, 332] width 20 height 20
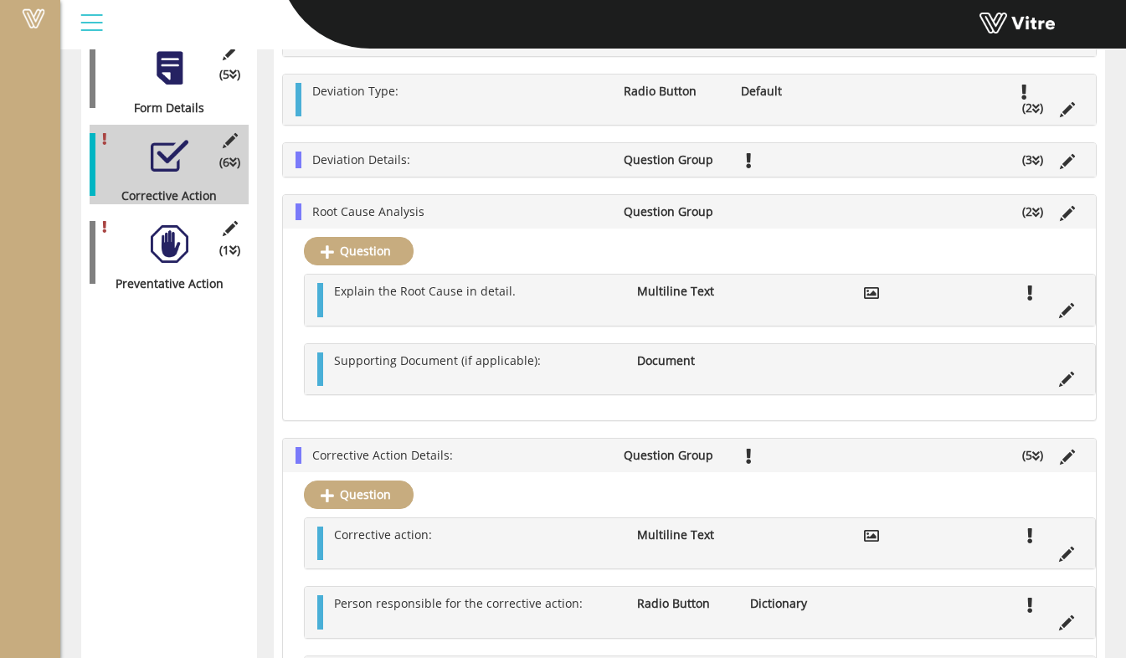
scroll to position [419, 0]
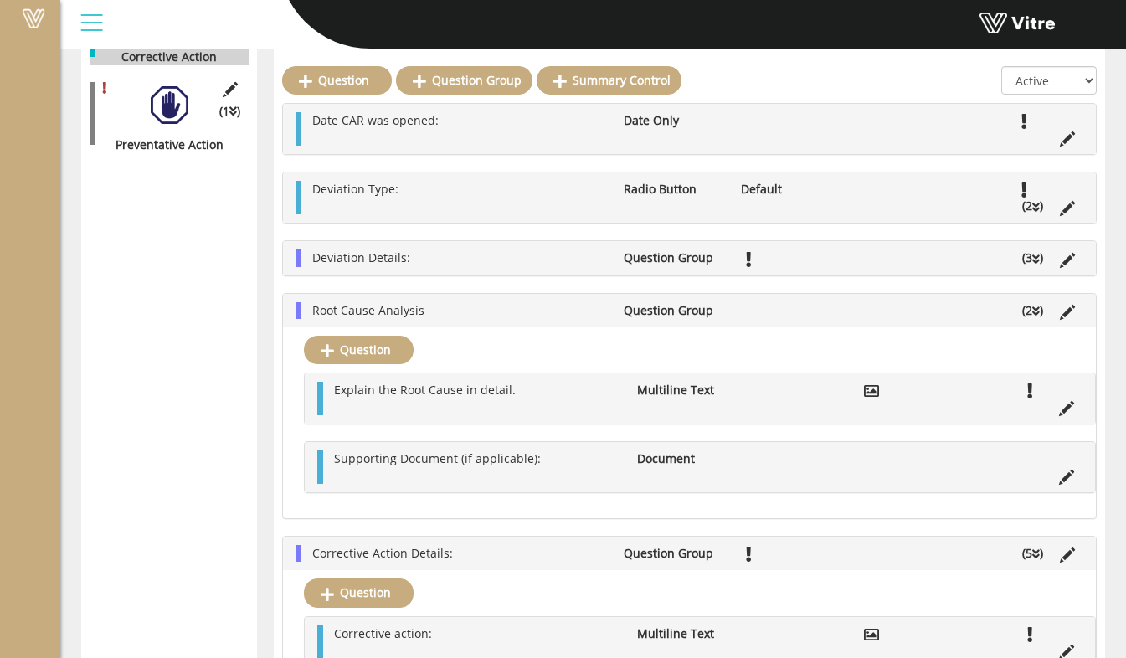
click at [467, 309] on li "Root Cause Analysis" at bounding box center [459, 310] width 311 height 17
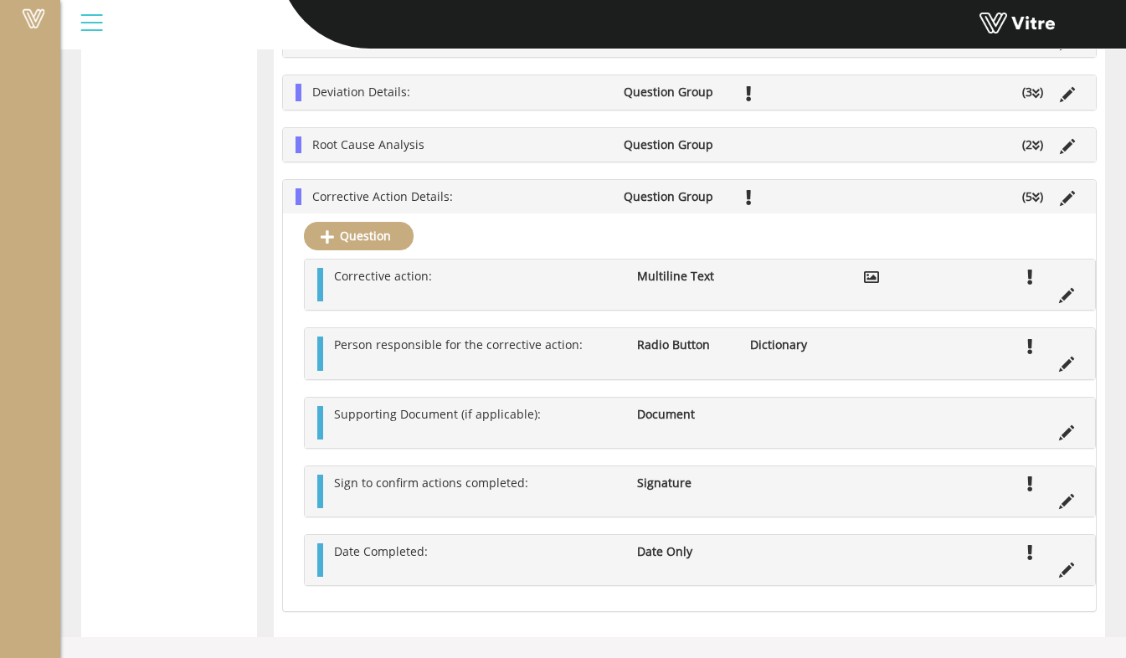
scroll to position [589, 0]
click at [526, 190] on li "Corrective Action Details:" at bounding box center [459, 196] width 311 height 17
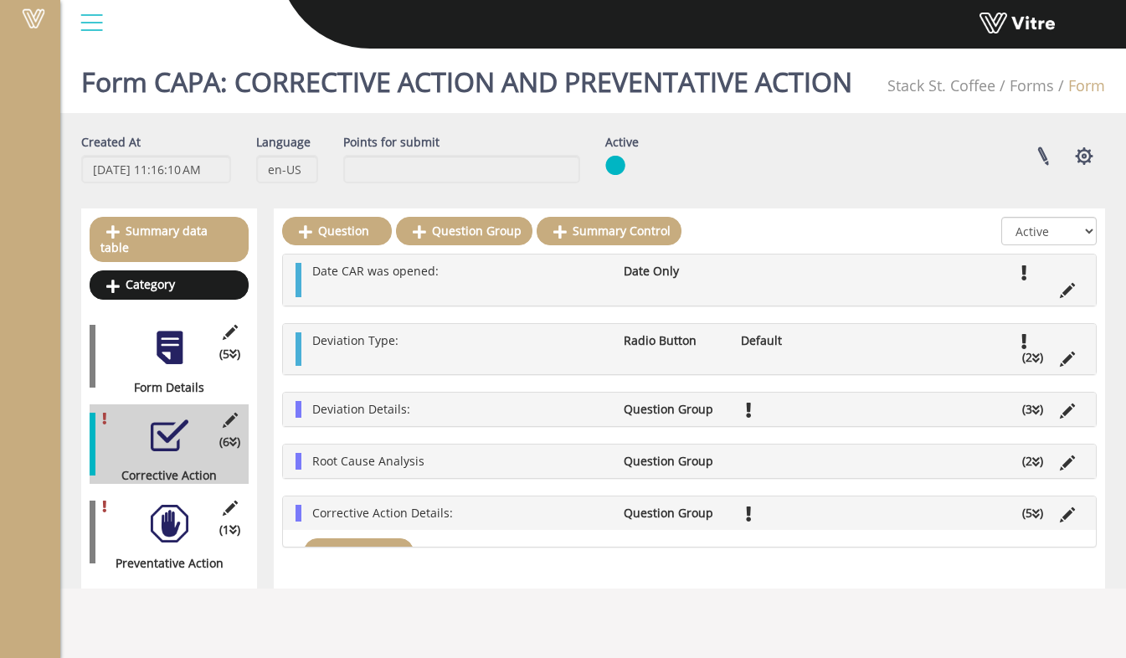
scroll to position [0, 0]
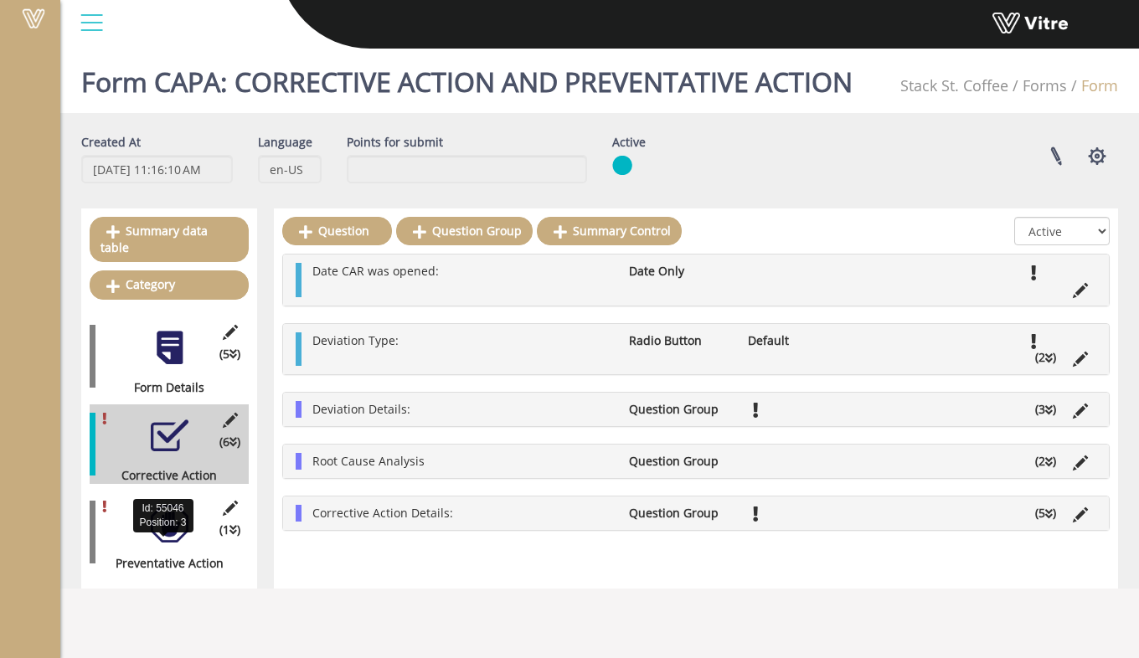
click at [169, 555] on div "Preventative Action" at bounding box center [163, 563] width 147 height 17
click at [170, 512] on div at bounding box center [170, 524] width 38 height 38
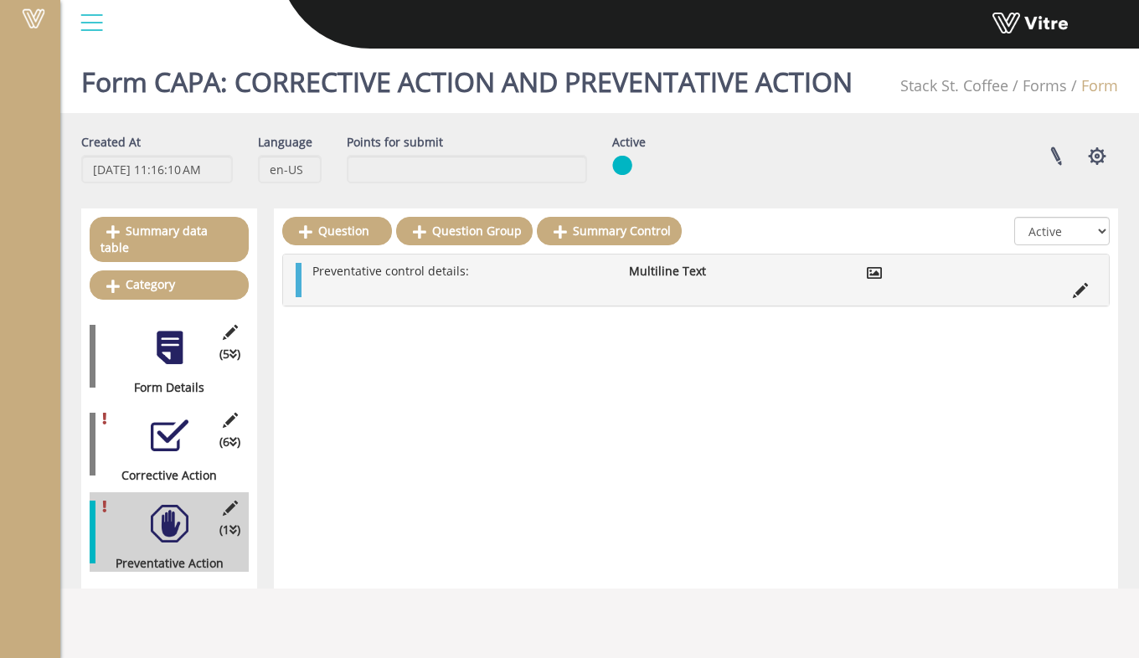
click at [517, 289] on ul "Preventative control details: Multiline Text" at bounding box center [700, 279] width 792 height 33
click at [353, 240] on link "Question" at bounding box center [337, 231] width 110 height 28
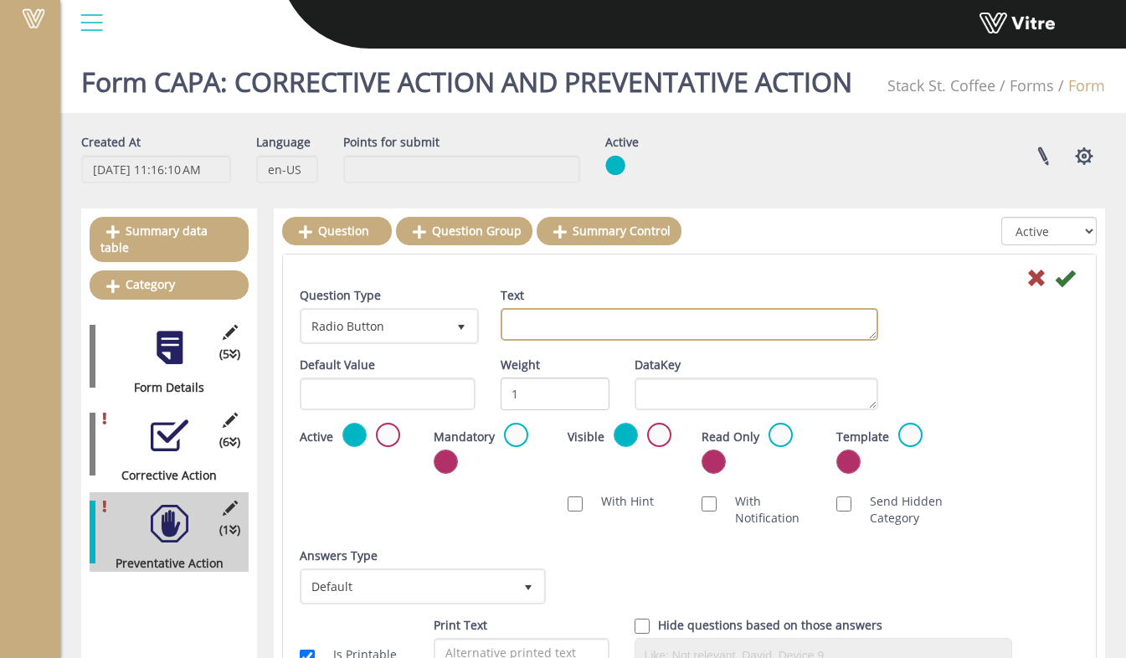
click at [533, 322] on textarea "Text" at bounding box center [690, 324] width 378 height 33
paste textarea "Supporting Document (if applicable):"
type textarea "Supporting Document (if applicable):"
click at [396, 333] on span "Radio Button" at bounding box center [374, 326] width 144 height 30
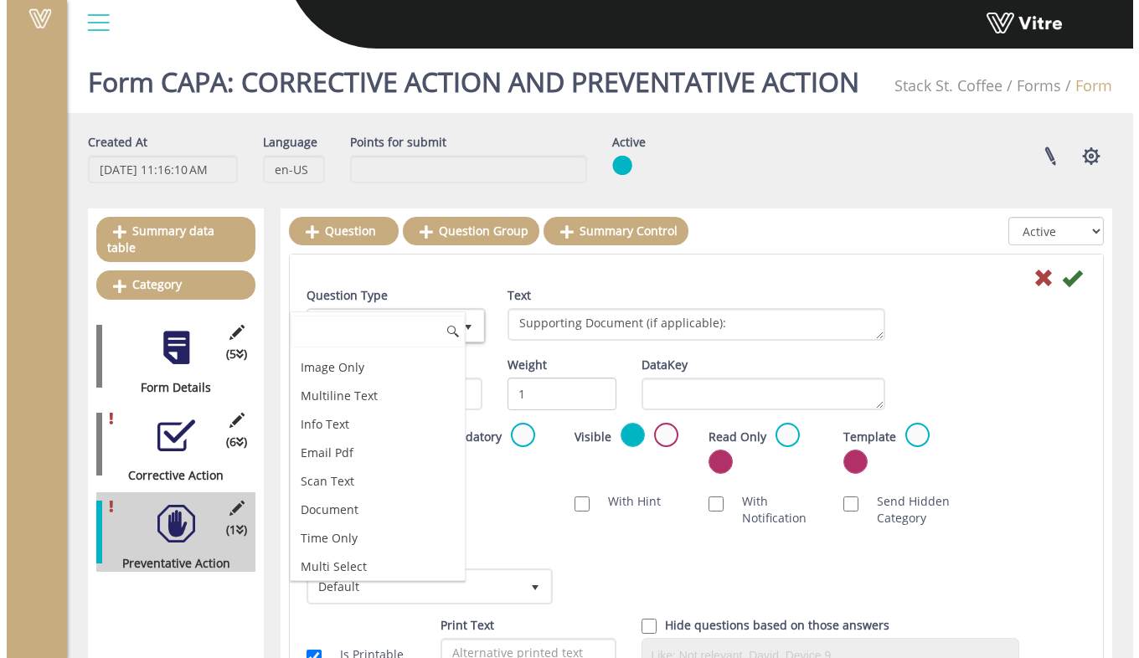
scroll to position [502, 0]
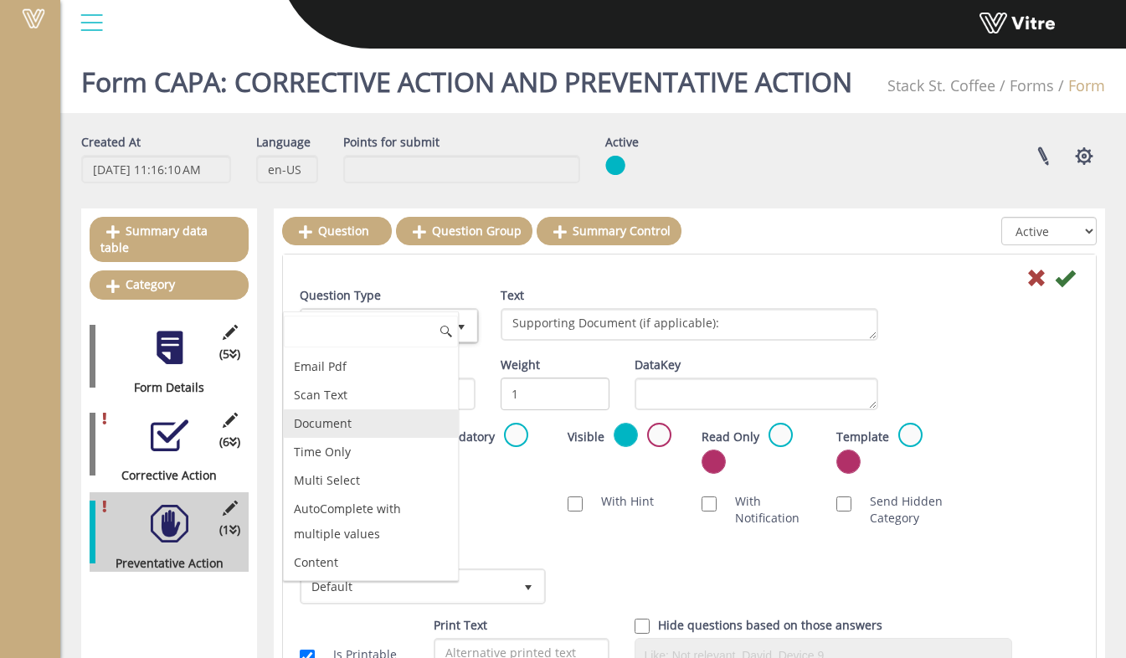
click at [388, 438] on li "Document" at bounding box center [371, 423] width 174 height 28
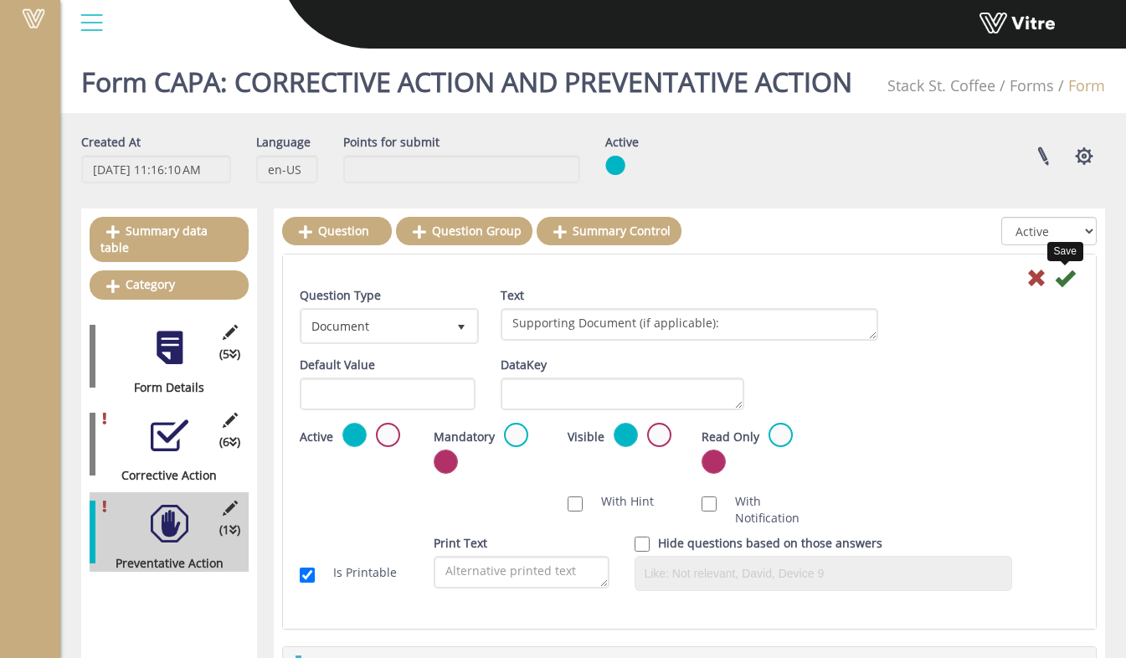
click at [1065, 278] on icon at bounding box center [1065, 278] width 20 height 20
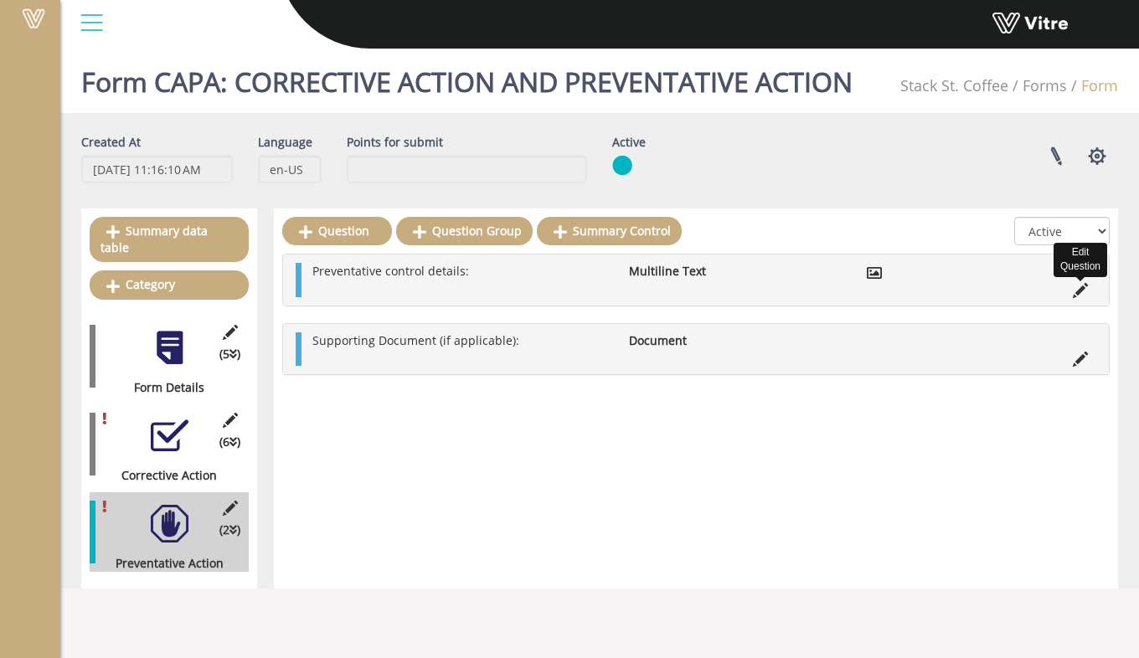
click at [1077, 291] on icon at bounding box center [1080, 290] width 15 height 15
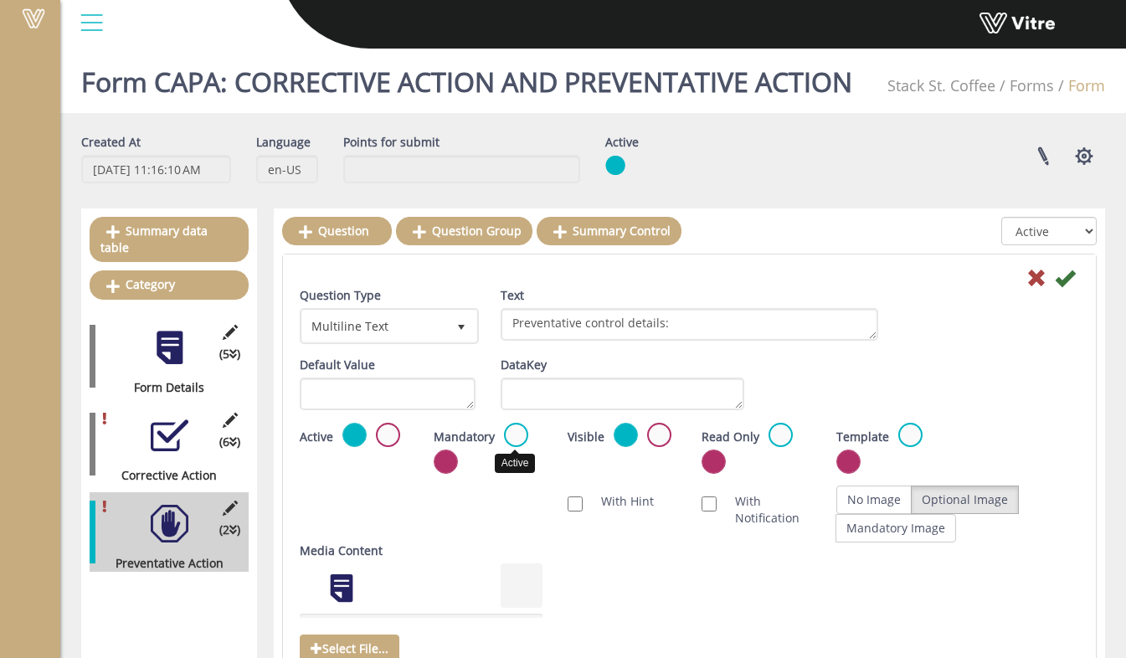
click at [518, 436] on label at bounding box center [516, 435] width 24 height 24
click at [0, 0] on input "radio" at bounding box center [0, 0] width 0 height 0
click at [1062, 278] on icon at bounding box center [1065, 278] width 20 height 20
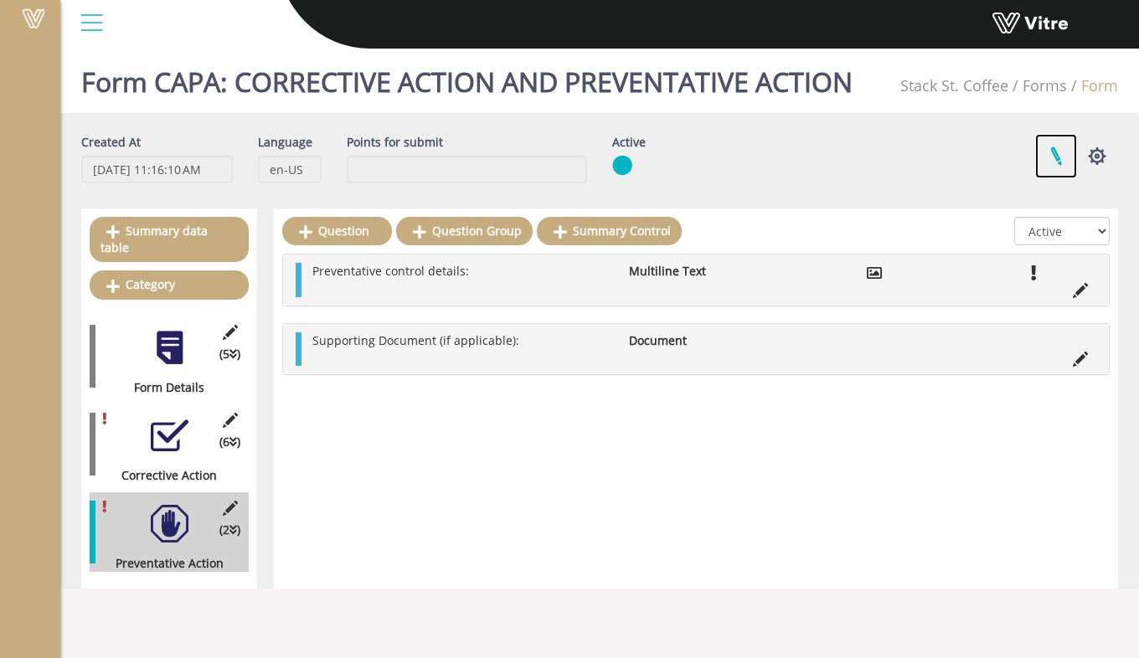
click at [1057, 150] on link at bounding box center [1056, 156] width 42 height 44
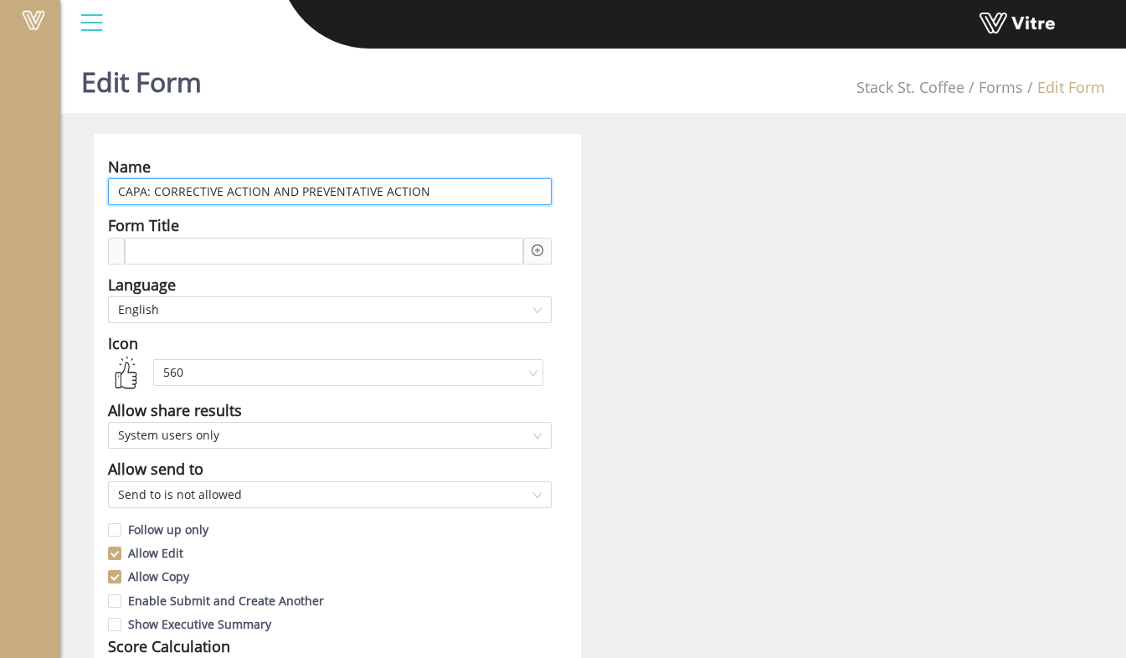
drag, startPoint x: 456, startPoint y: 198, endPoint x: 153, endPoint y: 195, distance: 303.1
click at [153, 195] on input "CAPA: CORRECTIVE ACTION AND PREVENTATIVE ACTION" at bounding box center [330, 191] width 444 height 27
click at [118, 191] on input "CAPA: CORRECTIVE ACTION AND PREVENTATIVE ACTION" at bounding box center [330, 191] width 444 height 27
drag, startPoint x: 193, startPoint y: 191, endPoint x: 486, endPoint y: 184, distance: 292.3
click at [486, 184] on input "RCA & CAPA: CORRECTIVE ACTION AND PREVENTATIVE ACTION" at bounding box center [330, 191] width 444 height 27
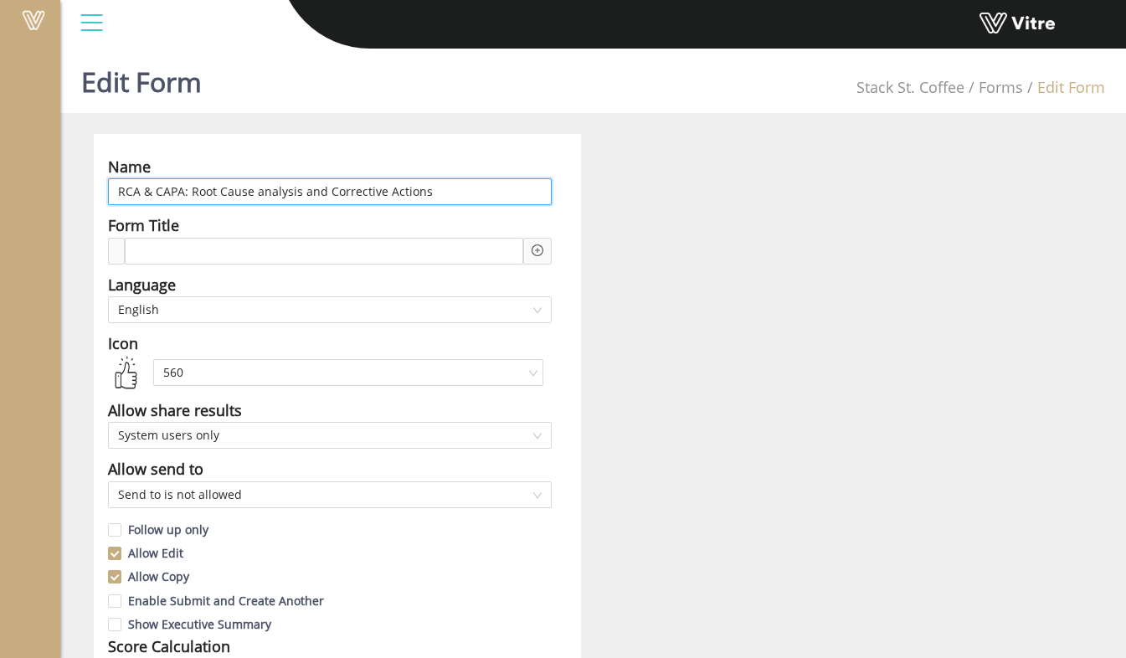
type input "RCA & CAPA: Root Cause analysis and Corrective Actions"
click at [536, 249] on icon "plus-circle" at bounding box center [538, 250] width 12 height 12
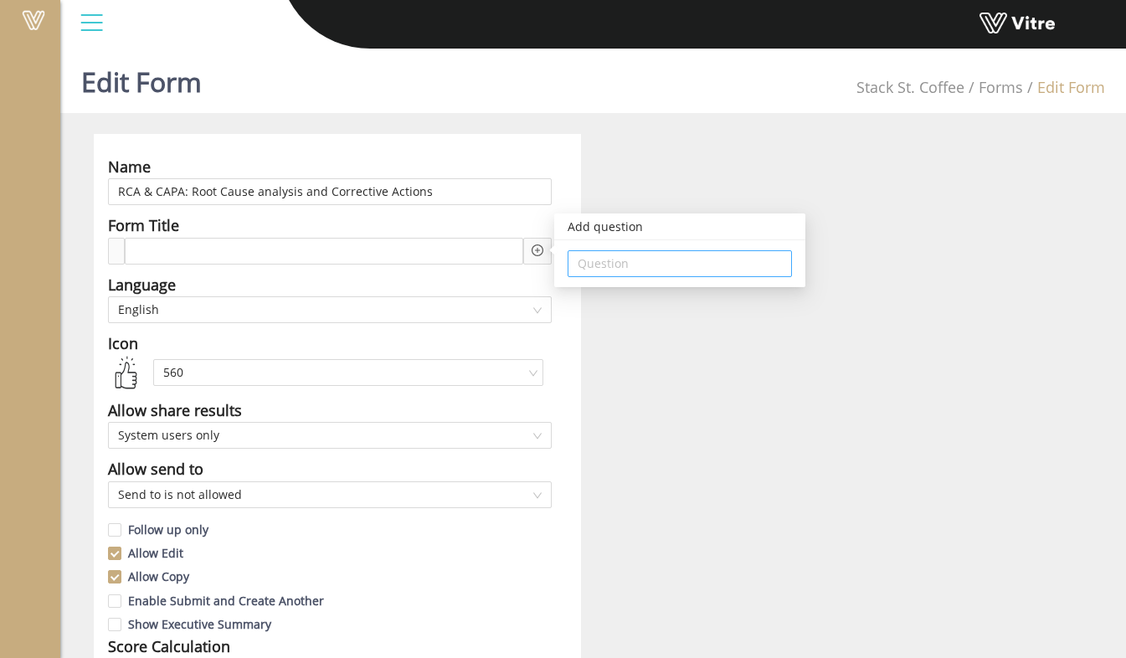
click at [608, 260] on input "search" at bounding box center [680, 263] width 204 height 25
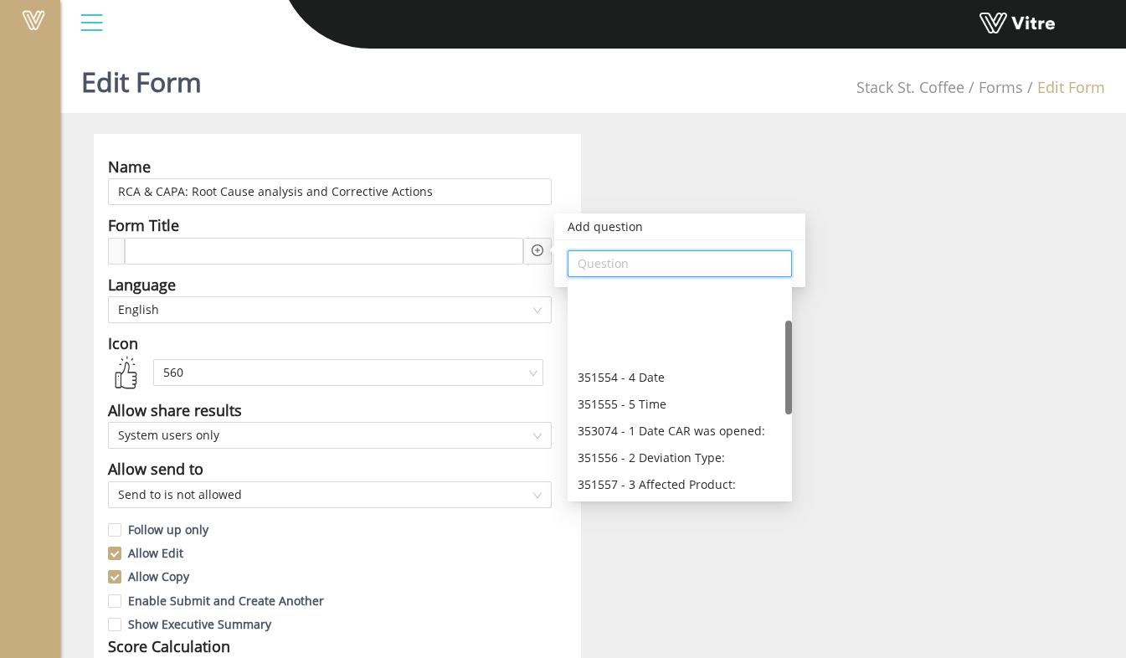
scroll to position [84, 0]
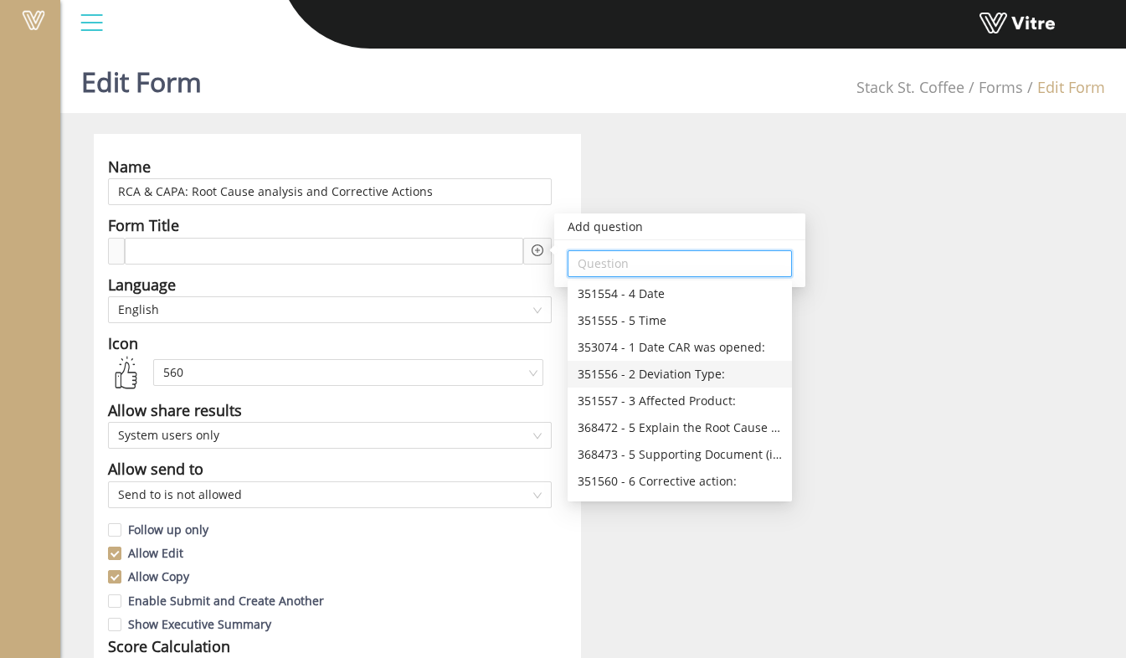
click at [717, 376] on div "351556 - 2 Deviation Type:" at bounding box center [680, 374] width 204 height 18
type input "351556 - 2 Deviation Type:"
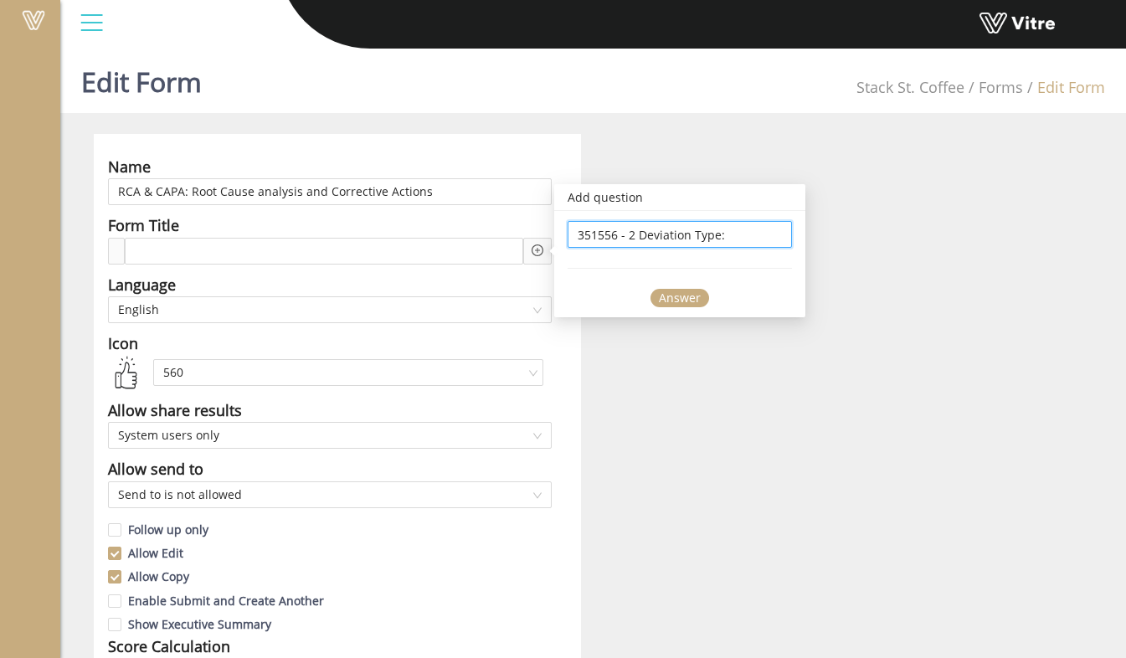
click at [677, 296] on div "Answer" at bounding box center [680, 298] width 59 height 18
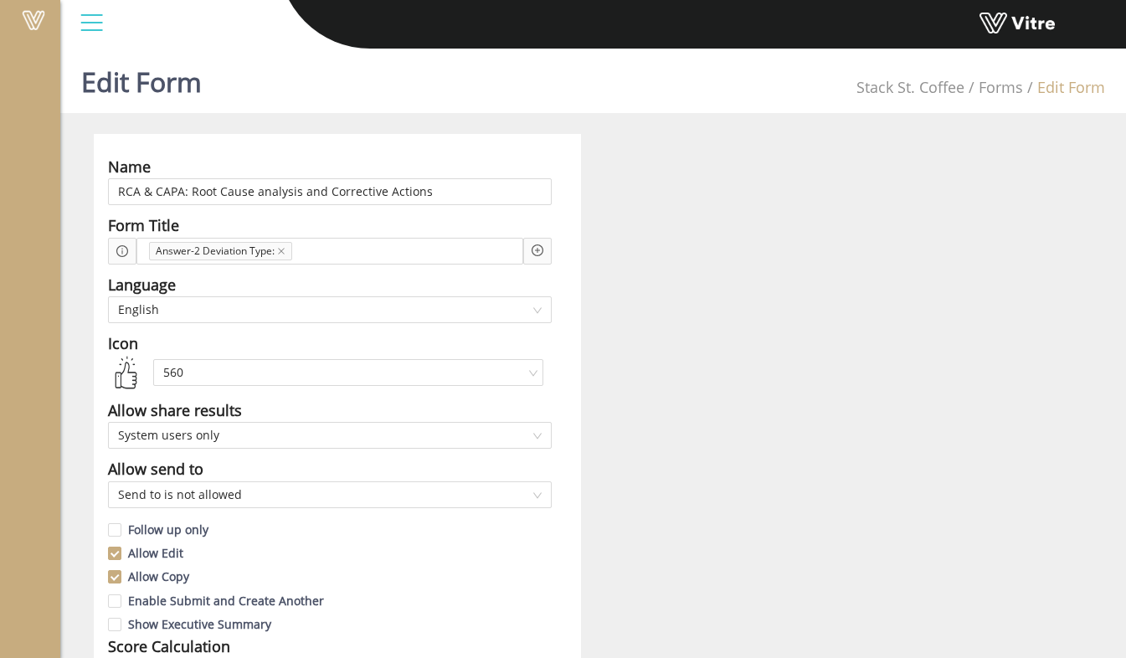
click at [537, 256] on icon "plus-circle" at bounding box center [538, 250] width 12 height 12
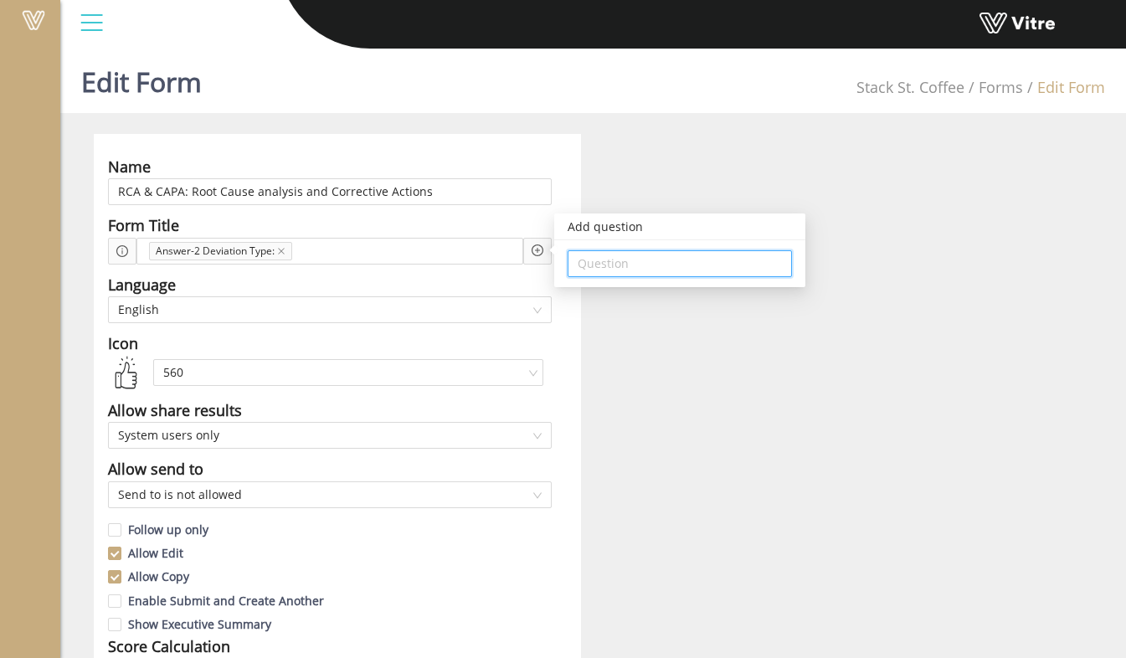
click at [631, 271] on input "search" at bounding box center [680, 263] width 204 height 25
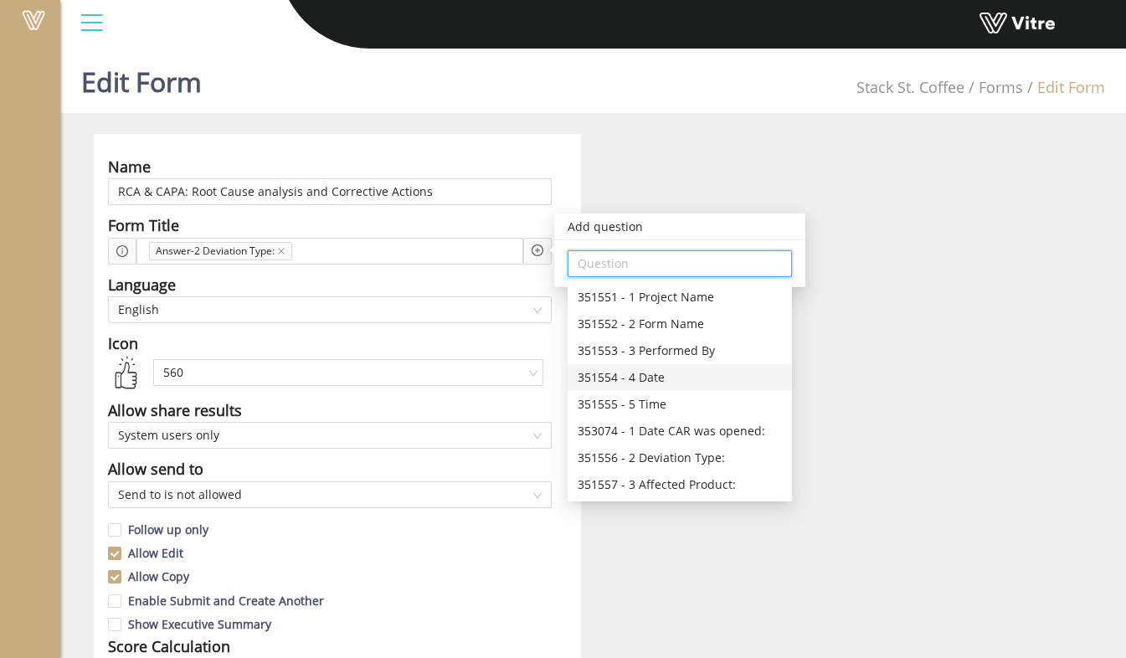
click at [648, 370] on div "351554 - 4 Date" at bounding box center [680, 377] width 204 height 18
type input "351554 - 4 Date"
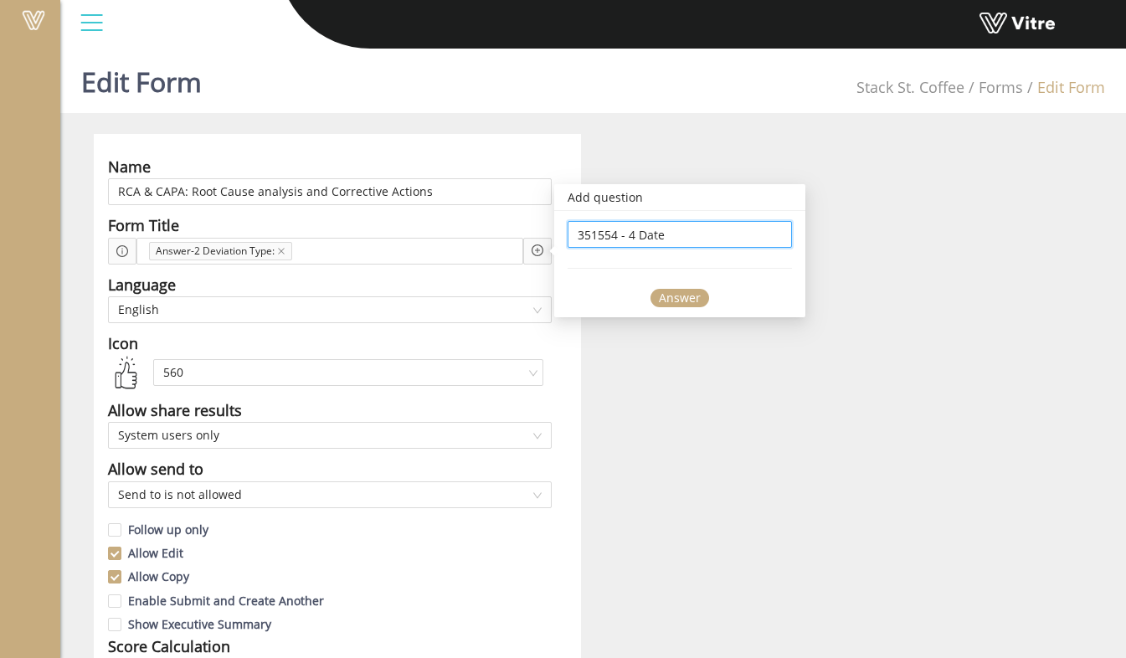
click at [664, 301] on div "Answer" at bounding box center [680, 298] width 59 height 18
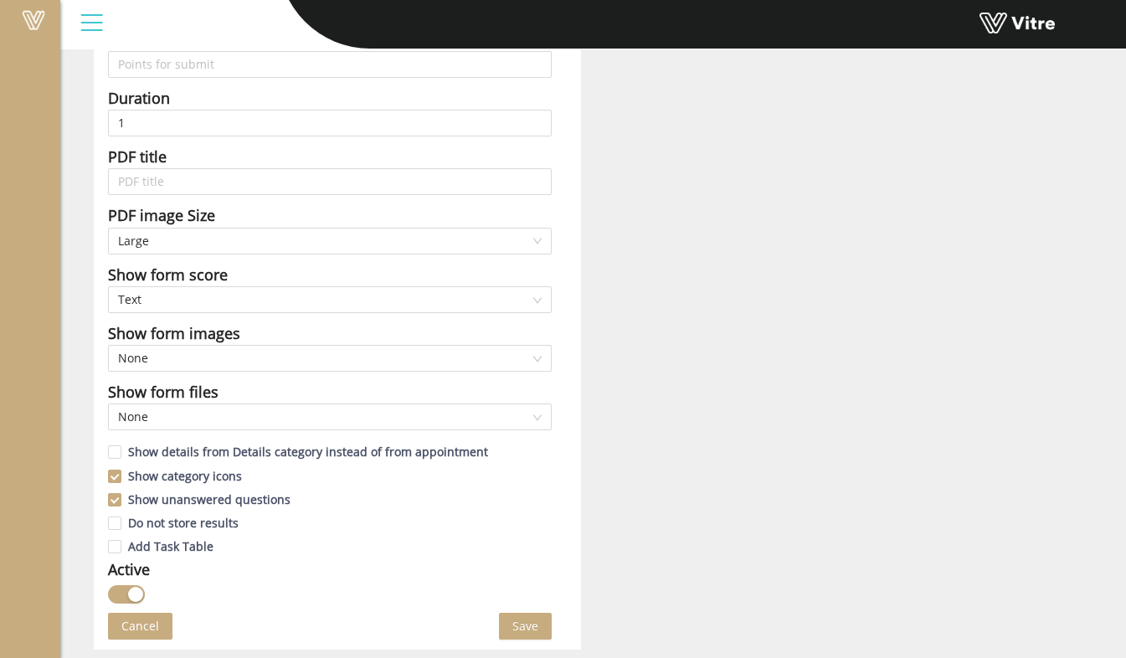
scroll to position [670, 0]
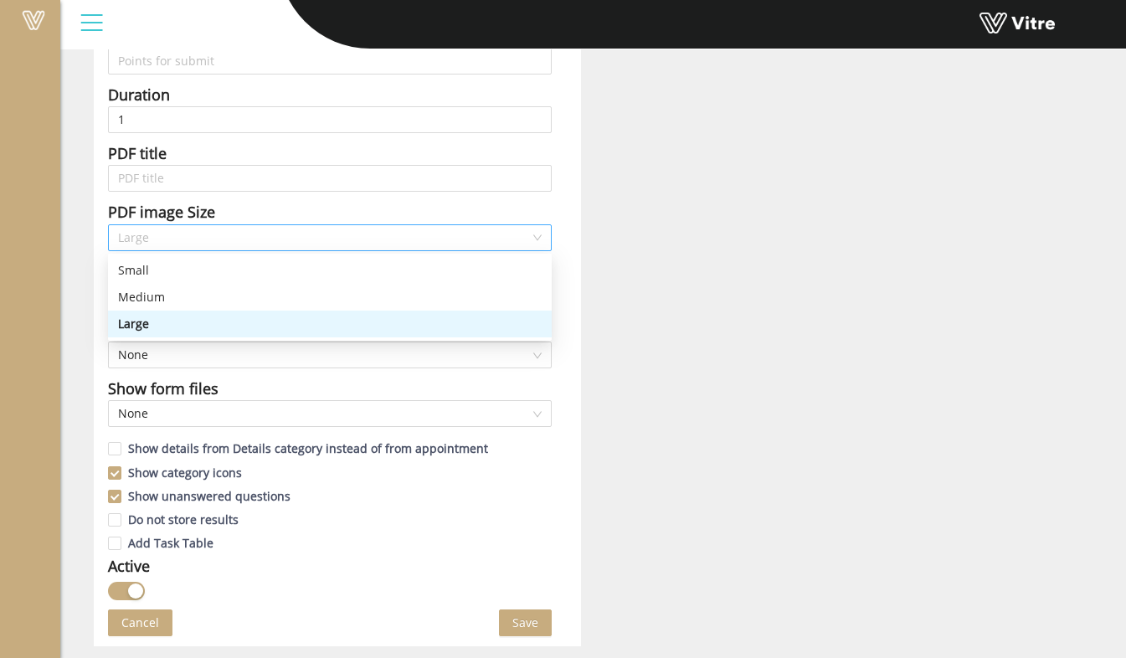
click at [209, 245] on span "Large" at bounding box center [330, 237] width 424 height 25
click at [200, 300] on div "Medium" at bounding box center [330, 297] width 424 height 18
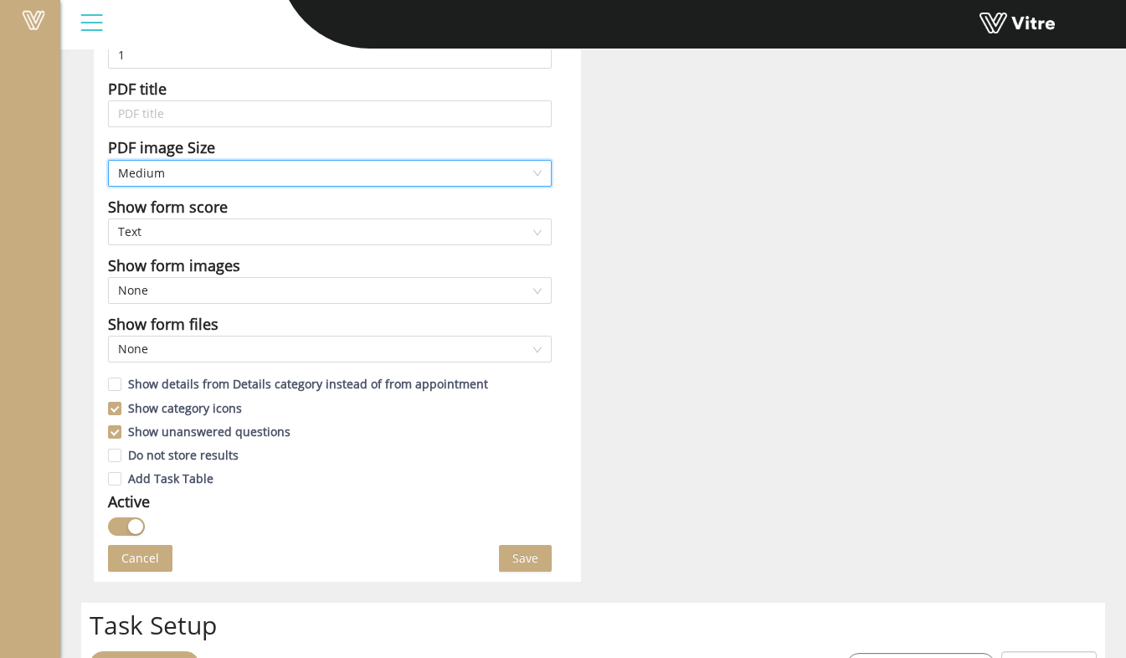
scroll to position [754, 0]
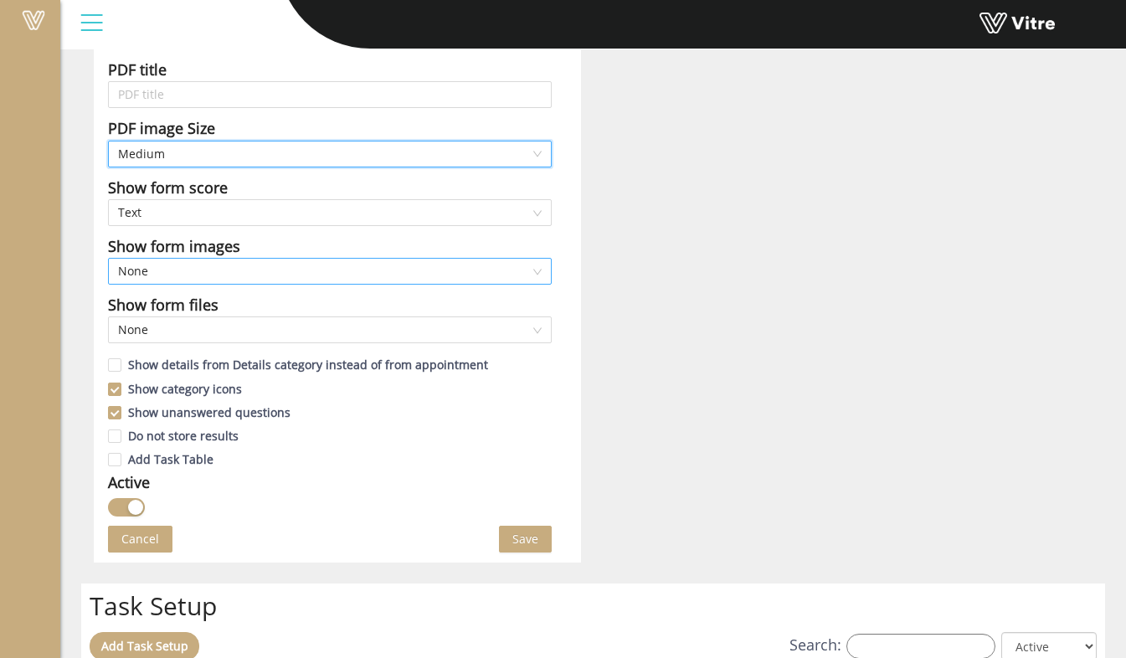
click at [234, 277] on span "None" at bounding box center [330, 271] width 424 height 25
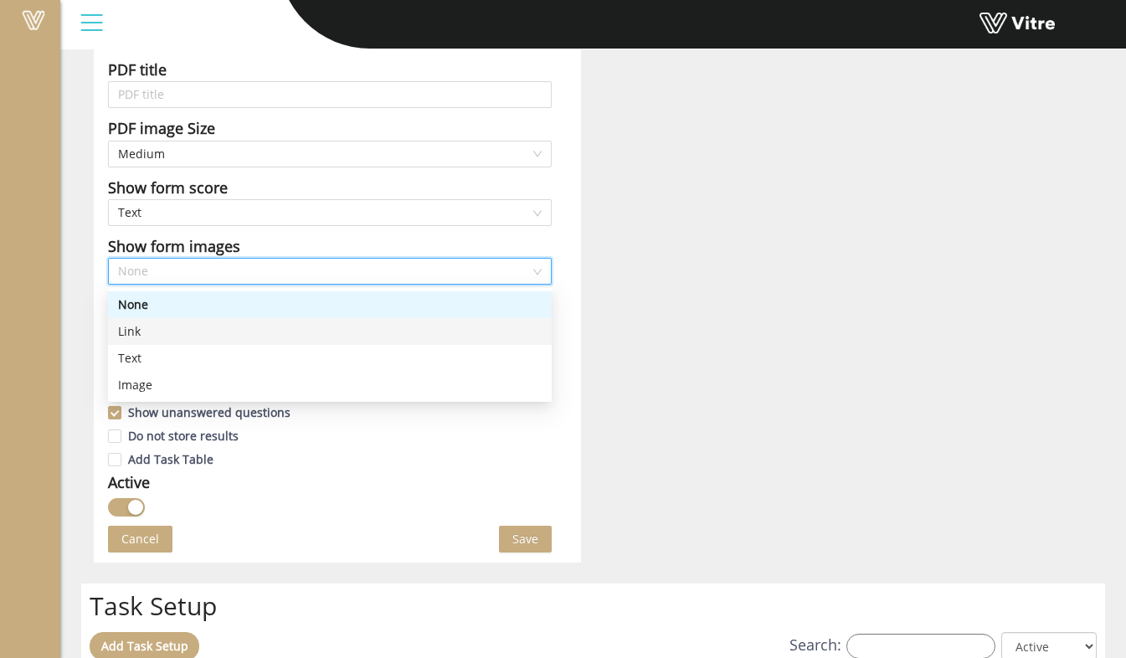
click at [529, 542] on span "Save" at bounding box center [525, 539] width 26 height 18
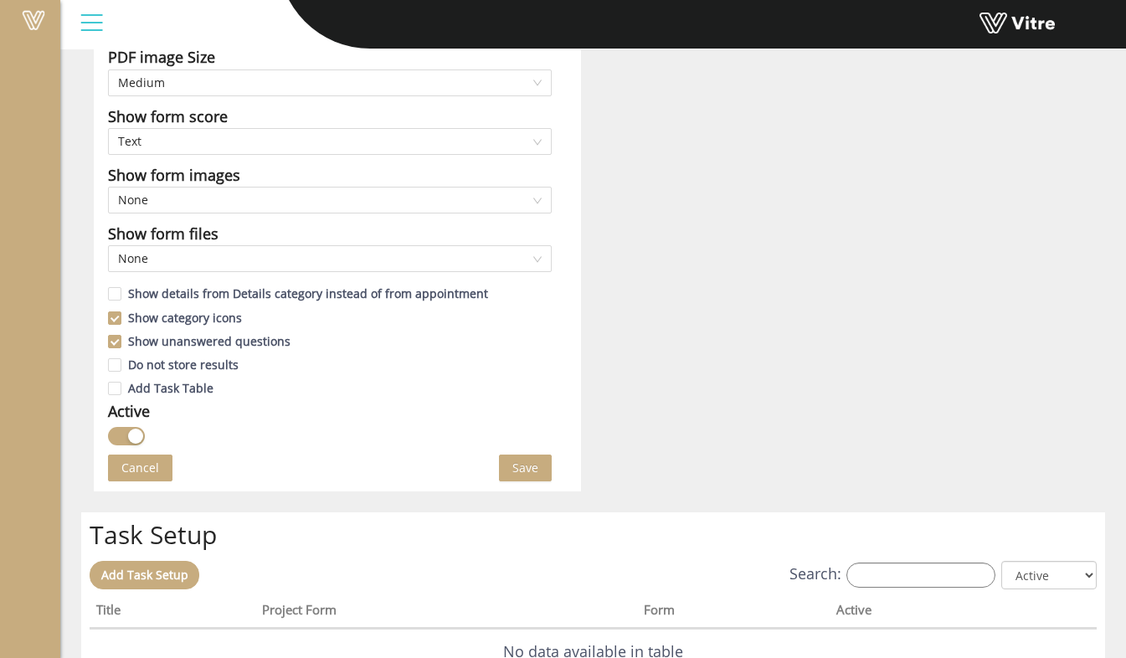
scroll to position [824, 0]
click at [539, 460] on button "Save" at bounding box center [525, 468] width 53 height 27
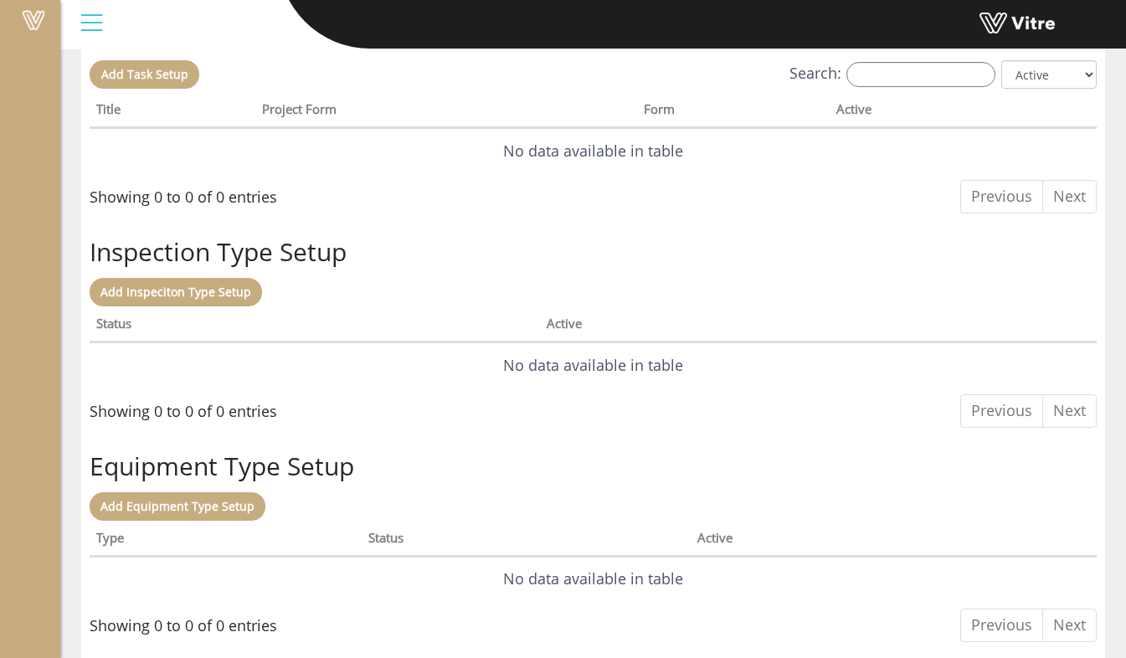
scroll to position [0, 0]
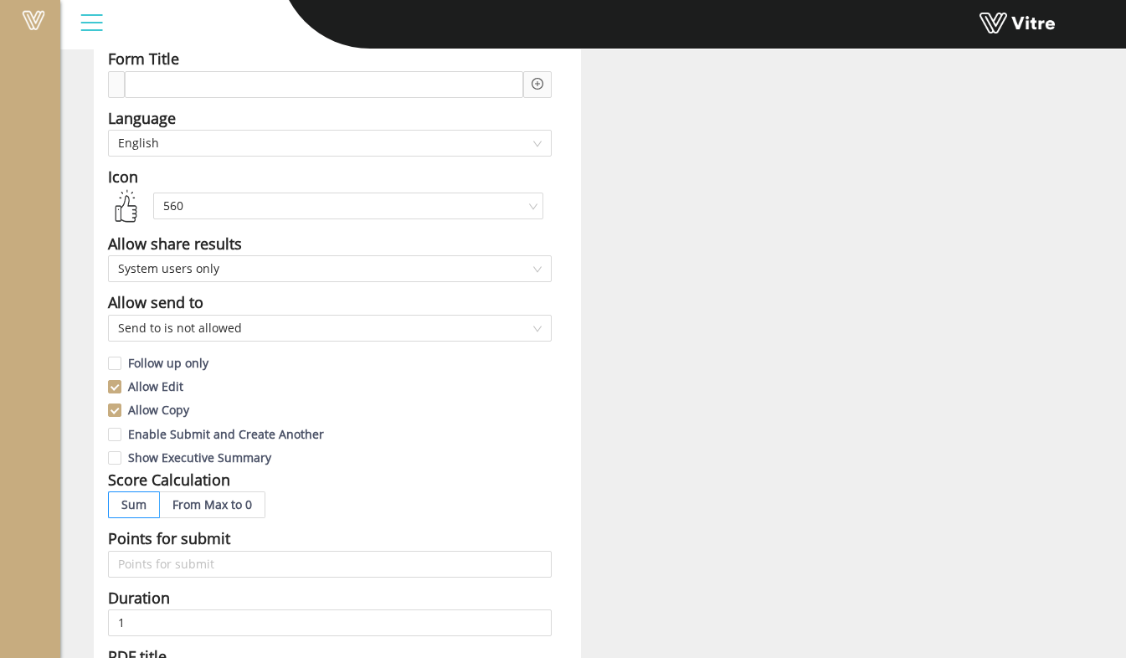
scroll to position [167, 0]
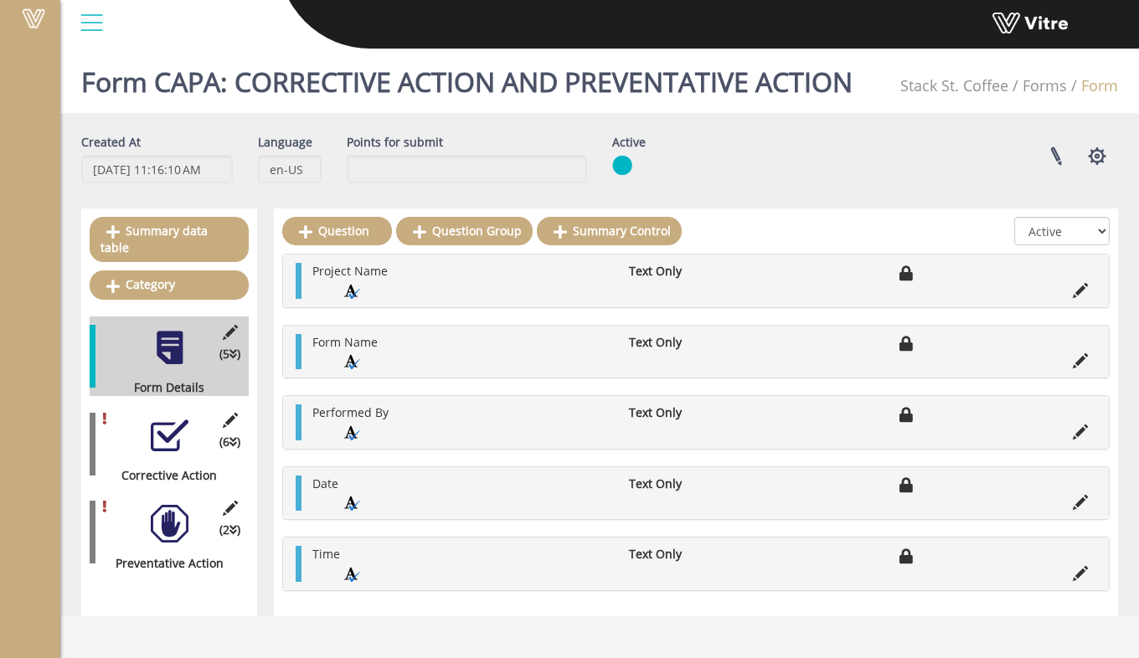
click at [164, 420] on div at bounding box center [170, 436] width 38 height 38
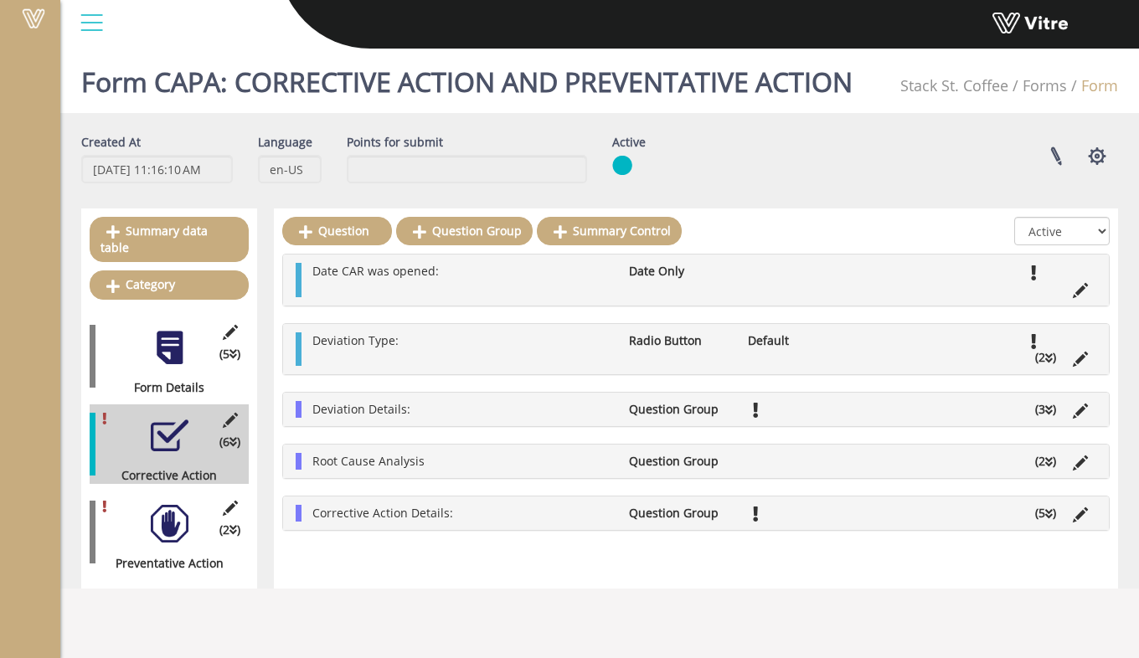
click at [412, 403] on li "Deviation Details:" at bounding box center [462, 409] width 316 height 17
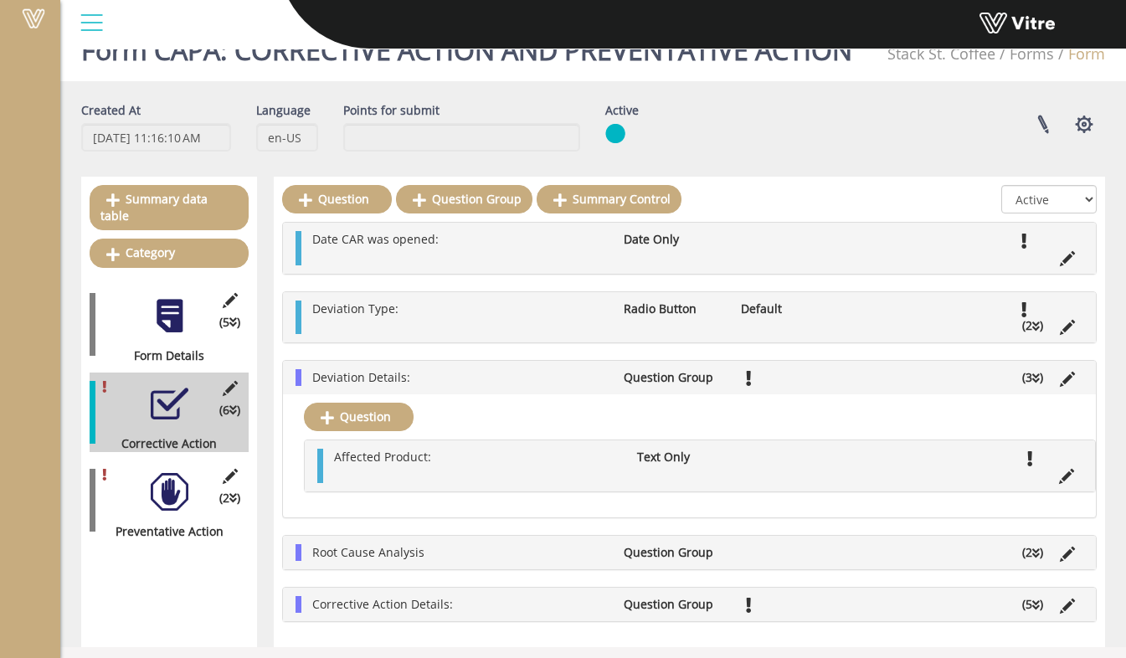
scroll to position [44, 0]
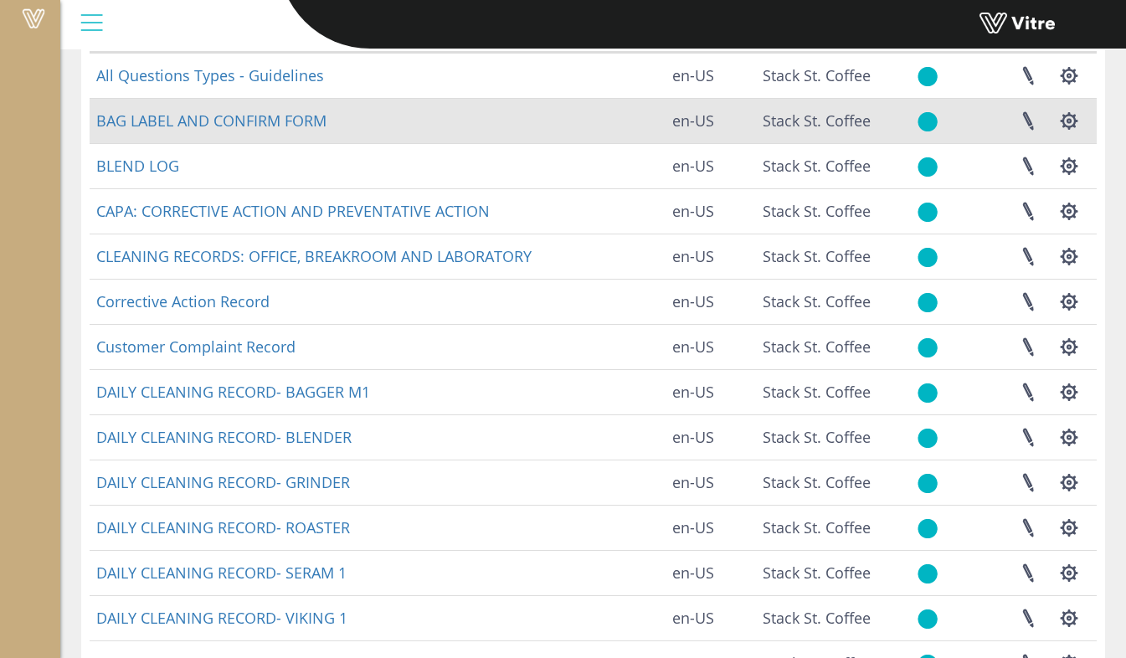
scroll to position [167, 0]
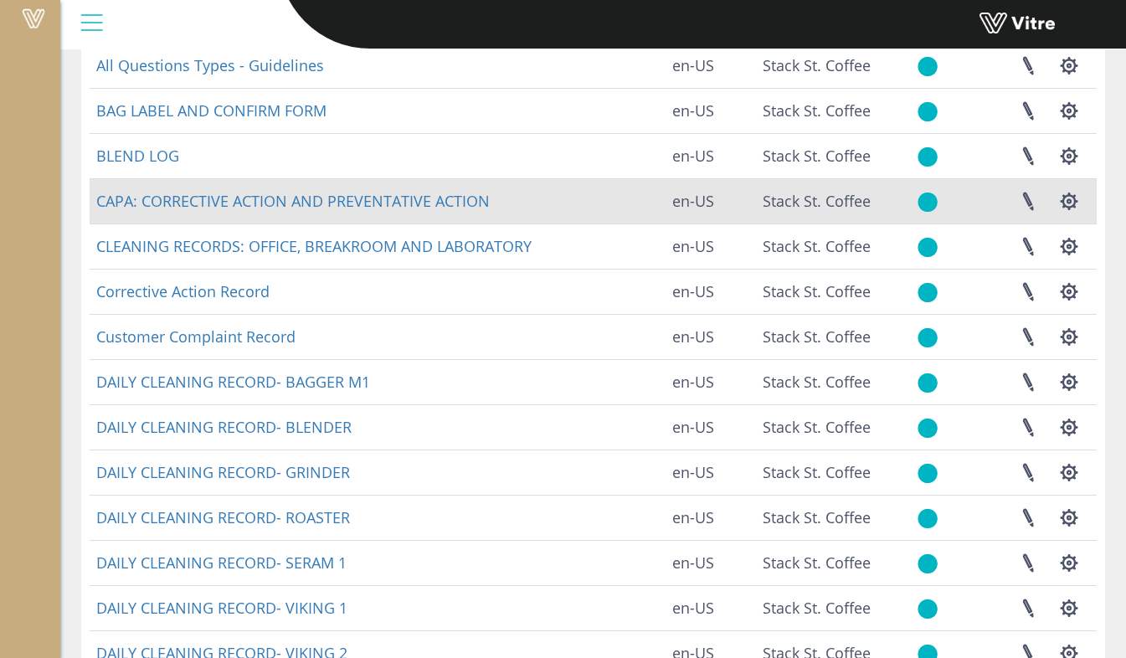
click at [233, 212] on td "CAPA: CORRECTIVE ACTION AND PREVENTATIVE ACTION" at bounding box center [378, 200] width 576 height 45
click at [1032, 201] on link at bounding box center [1028, 201] width 42 height 44
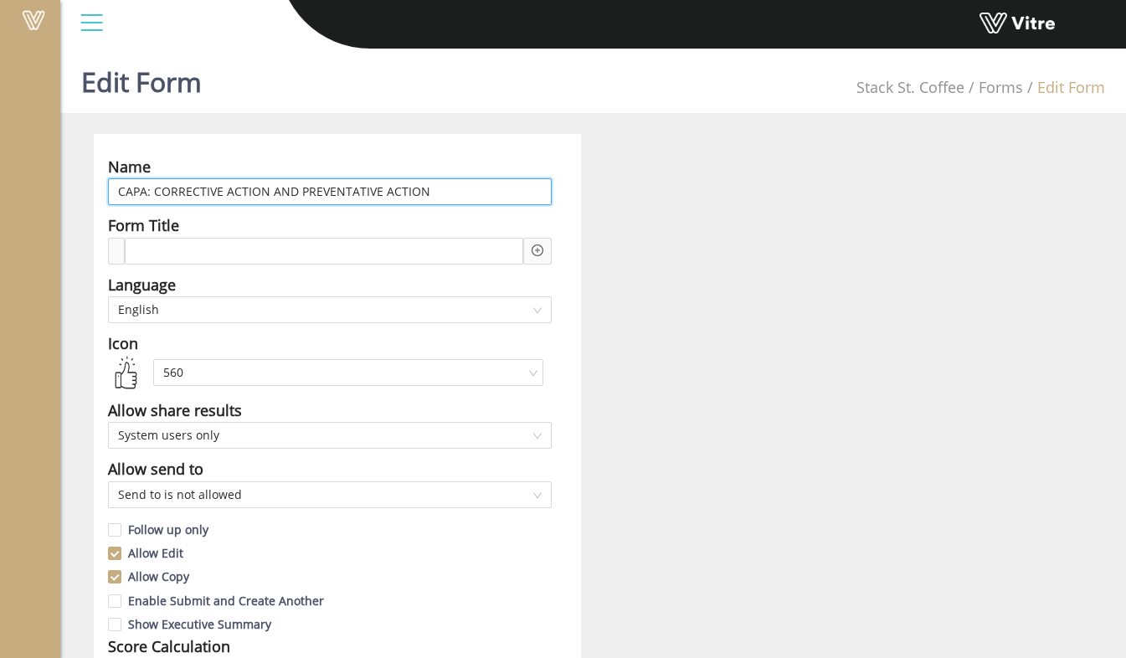
drag, startPoint x: 438, startPoint y: 186, endPoint x: 95, endPoint y: 193, distance: 342.5
type input "RCA: Root Cause analysis and Corrective actions"
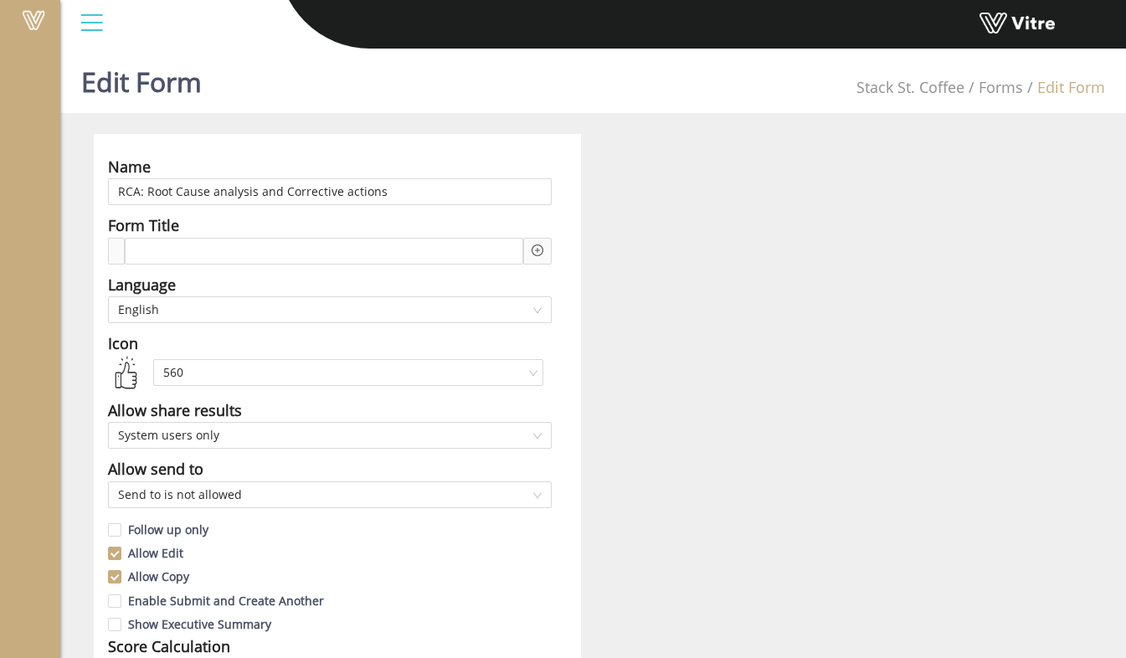
click at [530, 250] on div at bounding box center [537, 251] width 28 height 27
click at [535, 253] on icon "plus-circle" at bounding box center [538, 250] width 12 height 12
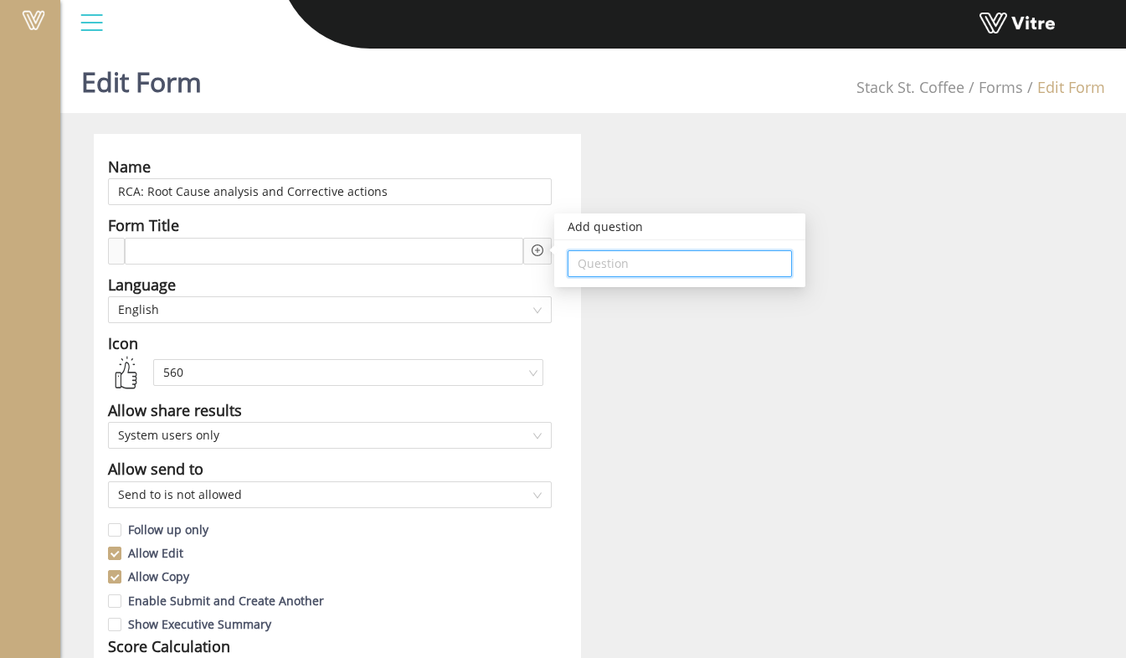
click at [635, 265] on input "search" at bounding box center [680, 263] width 204 height 25
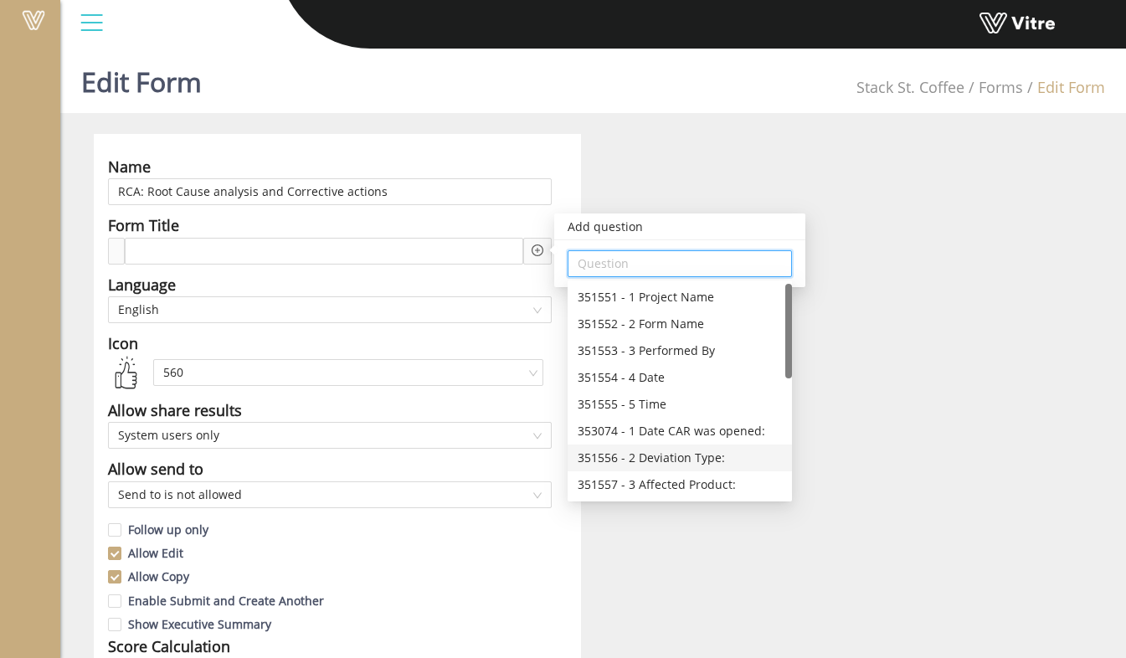
click at [662, 450] on div "351556 - 2 Deviation Type:" at bounding box center [680, 458] width 204 height 18
type input "351556 - 2 Deviation Type:"
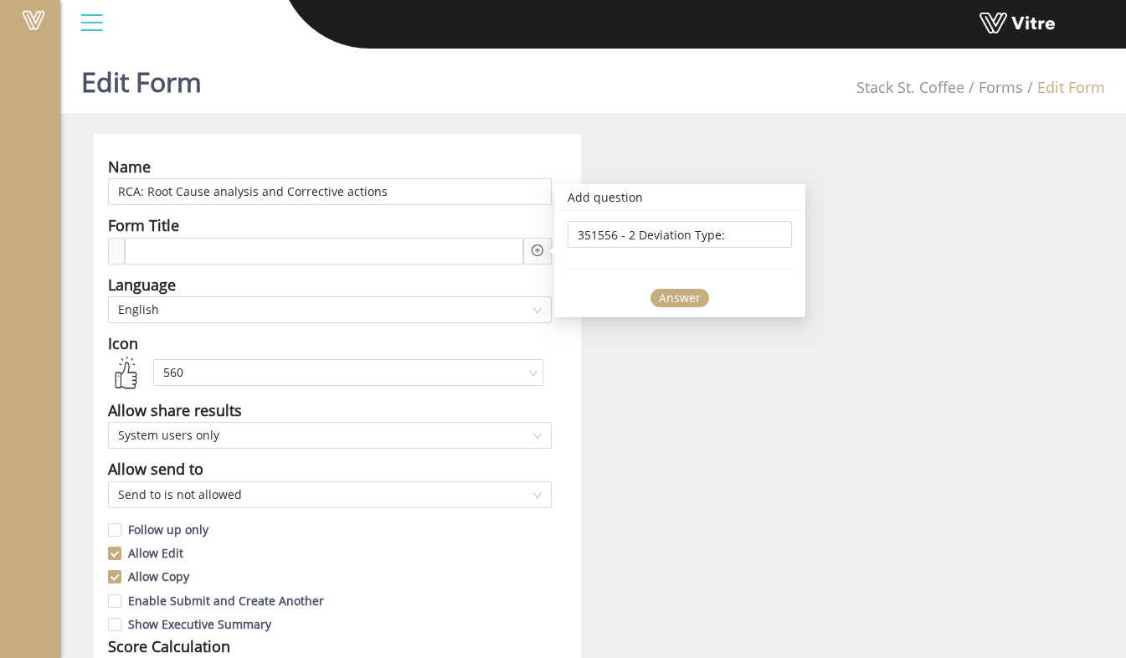
click at [689, 299] on div "Answer" at bounding box center [680, 298] width 59 height 18
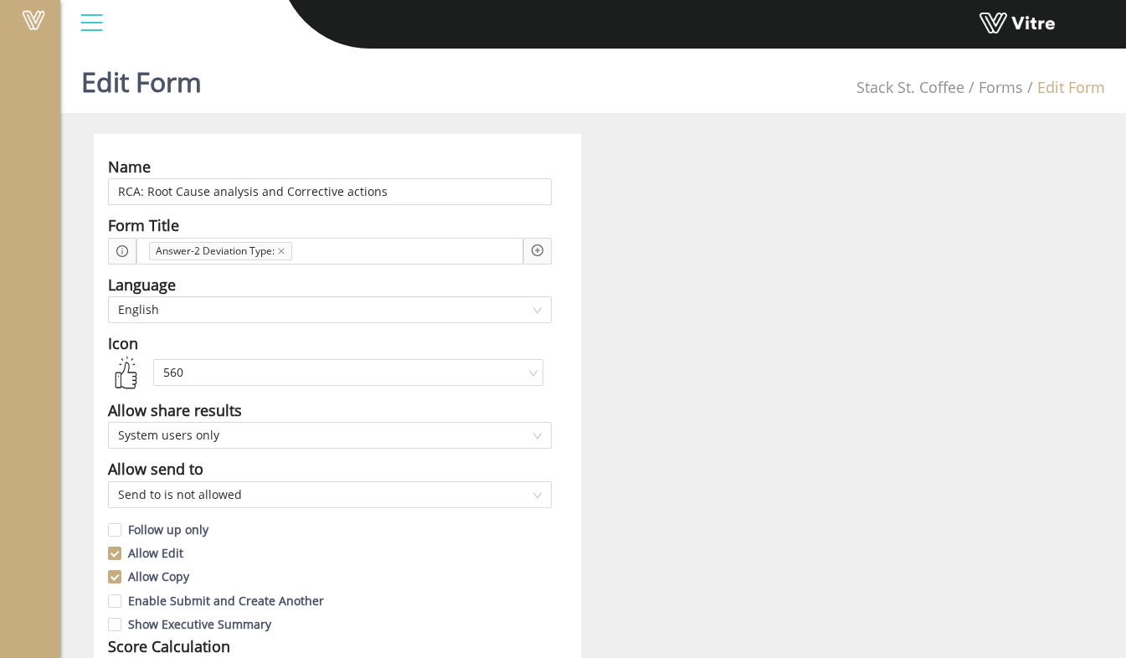
click at [538, 252] on icon "plus-circle" at bounding box center [537, 250] width 5 height 5
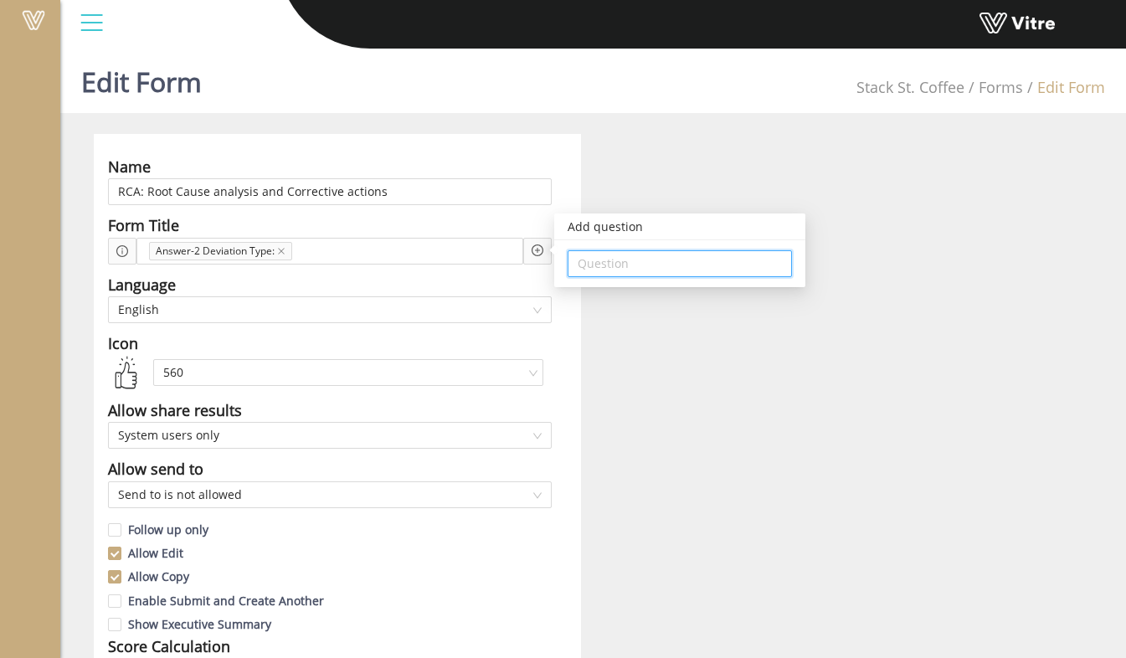
click at [683, 268] on input "search" at bounding box center [680, 263] width 204 height 25
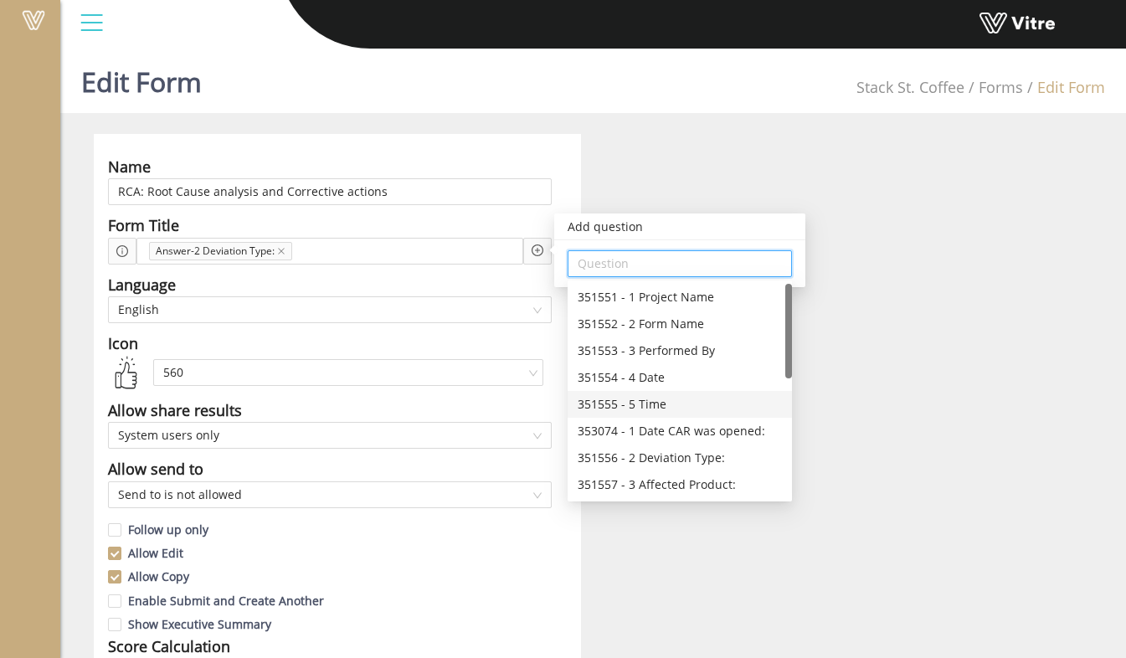
scroll to position [84, 0]
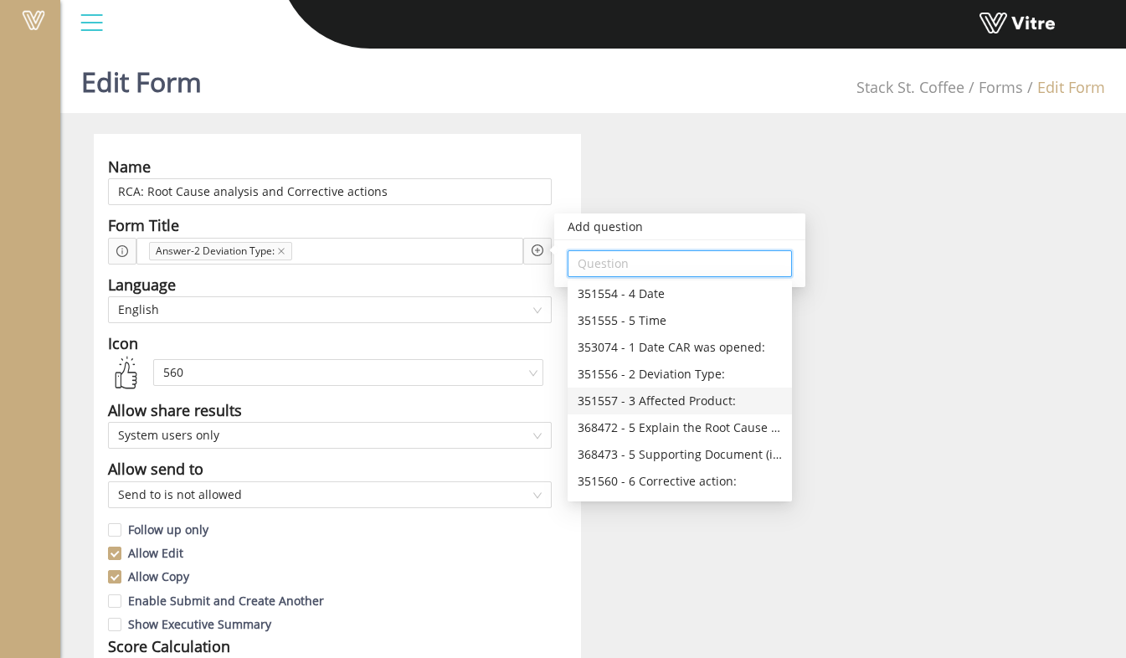
click at [675, 396] on div "351557 - 3 Affected Product:" at bounding box center [680, 401] width 204 height 18
type input "351557 - 3 Affected Product:"
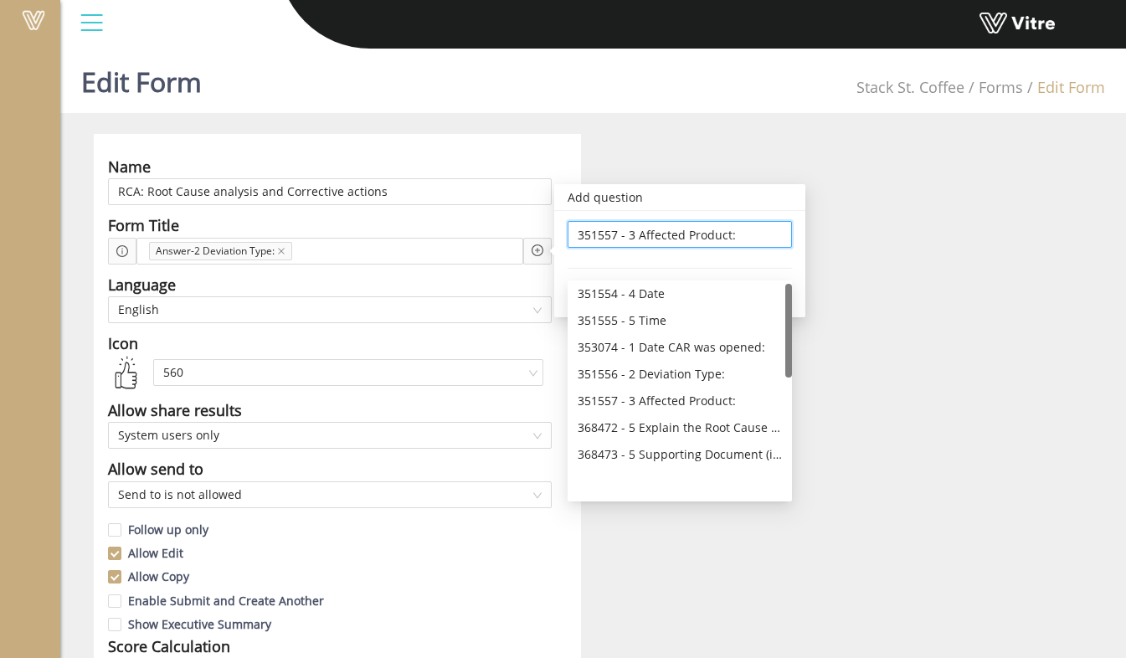
scroll to position [0, 0]
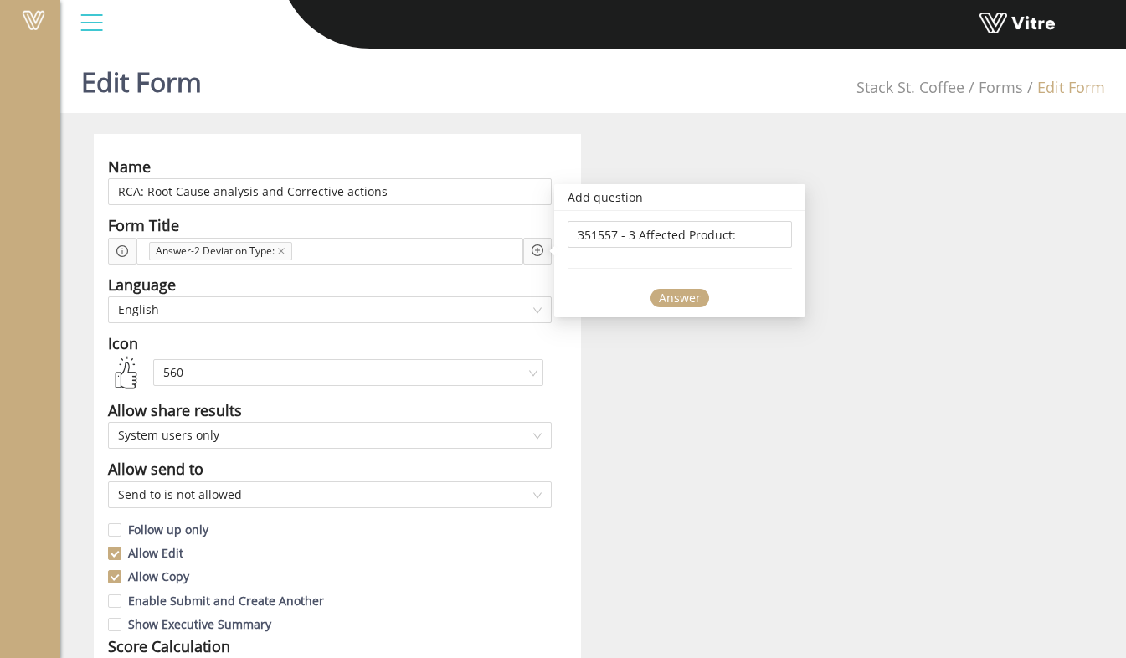
click at [688, 290] on div "Answer" at bounding box center [680, 298] width 59 height 18
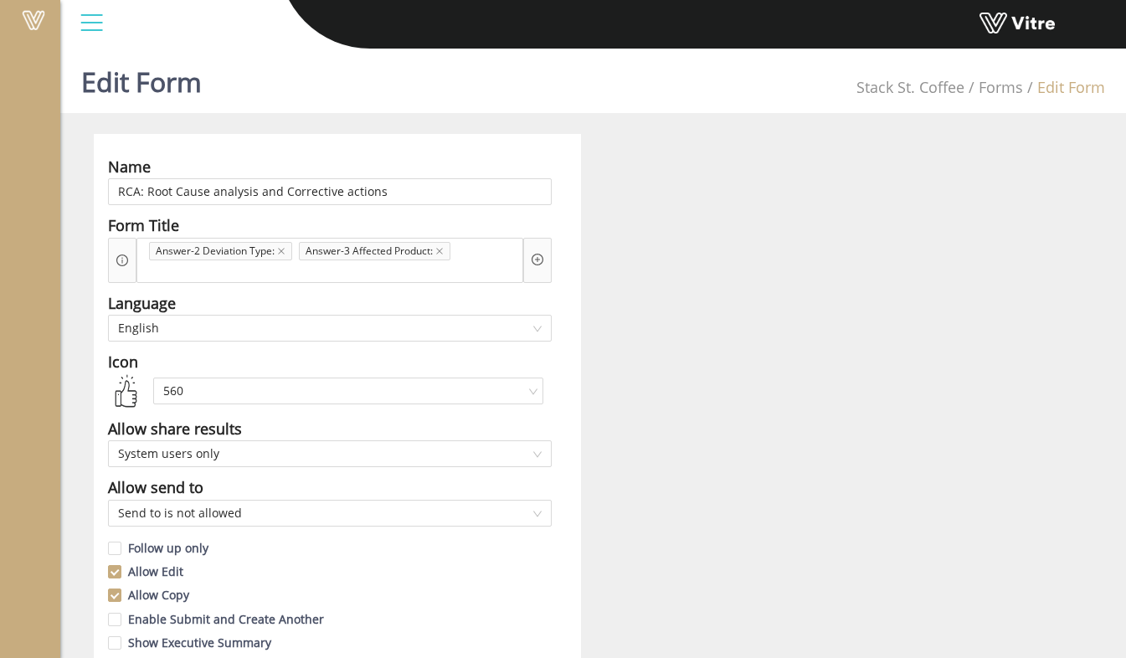
click at [534, 254] on icon "plus-circle" at bounding box center [538, 260] width 12 height 12
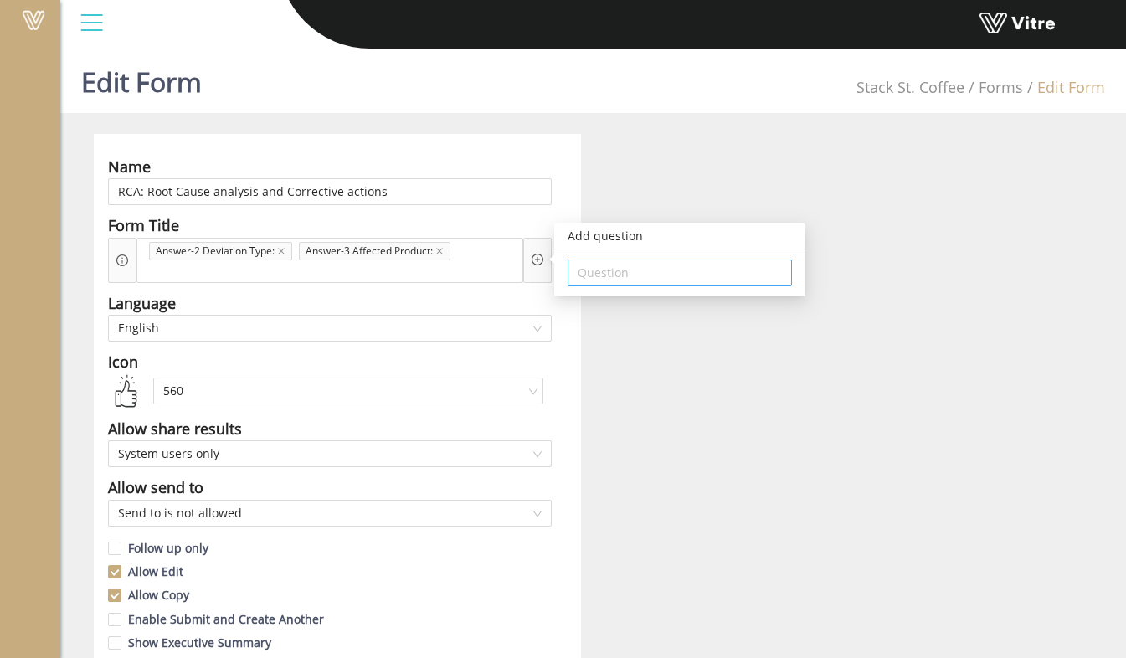
click at [663, 271] on input "search" at bounding box center [680, 272] width 204 height 25
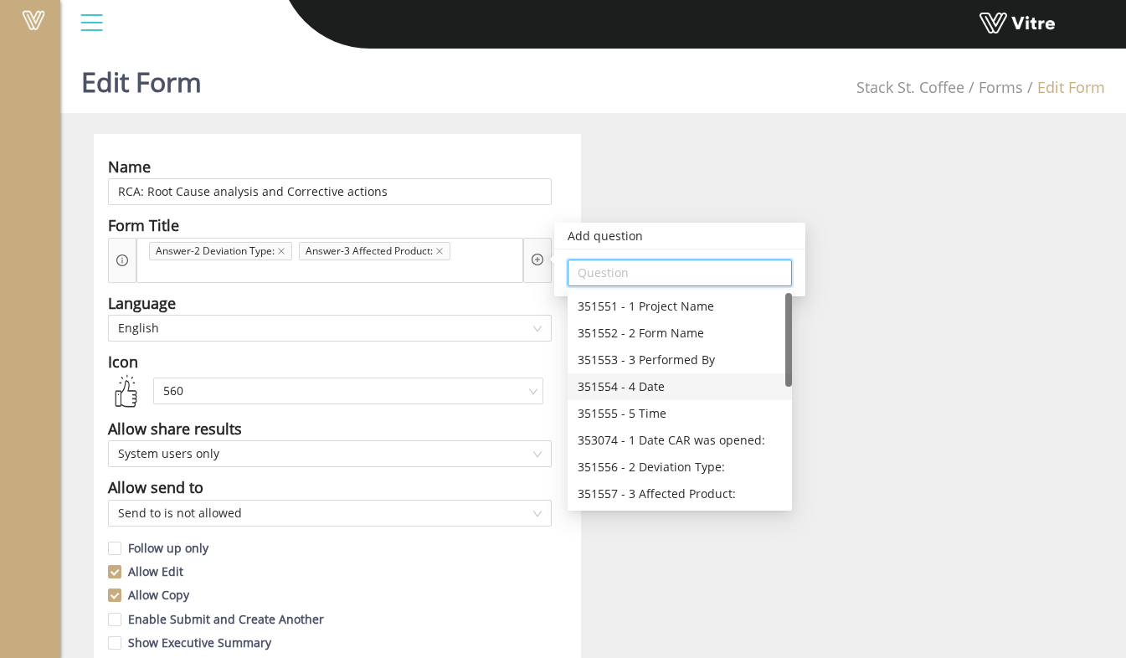
click at [676, 389] on div "351554 - 4 Date" at bounding box center [680, 387] width 204 height 18
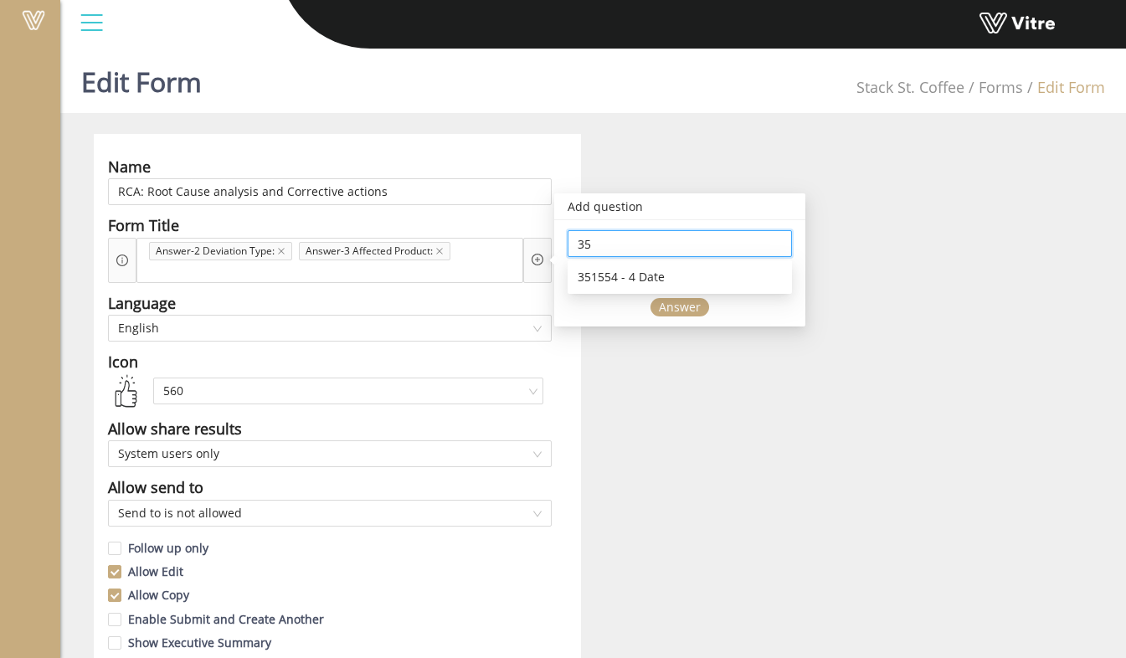
type input "3"
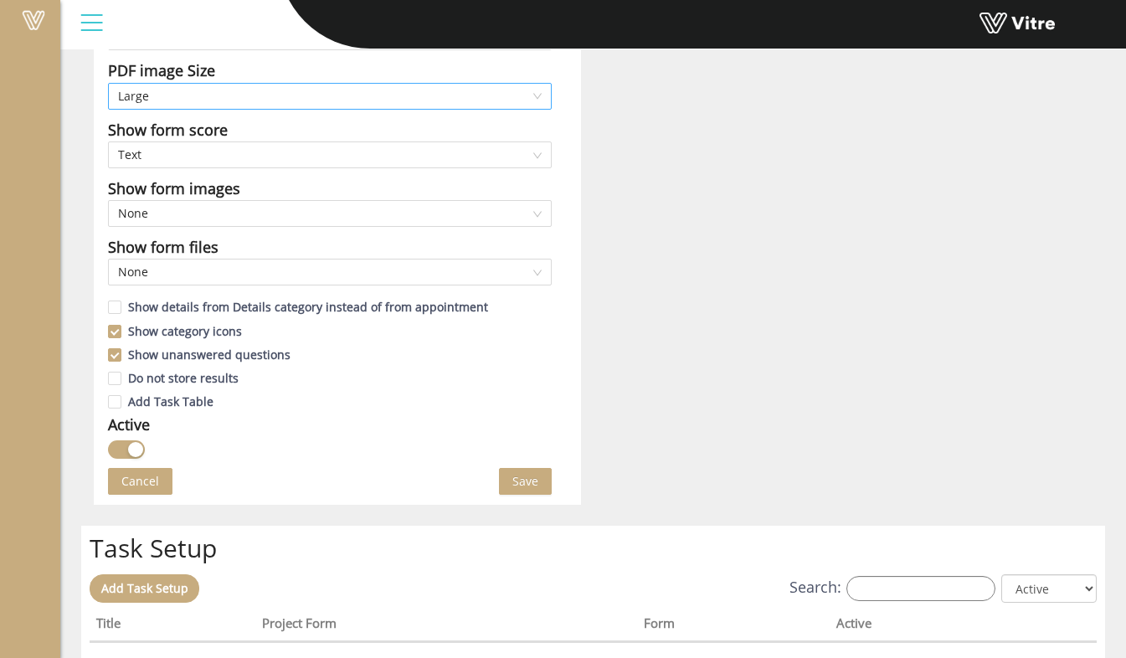
scroll to position [837, 0]
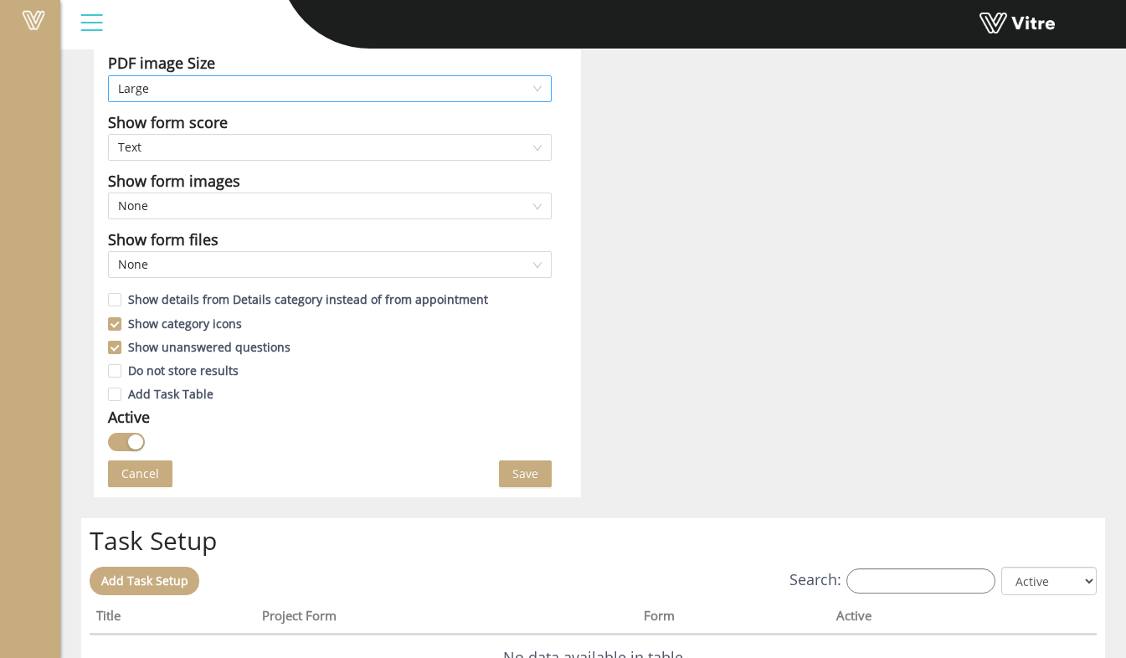
click at [300, 90] on span "Large" at bounding box center [330, 88] width 424 height 25
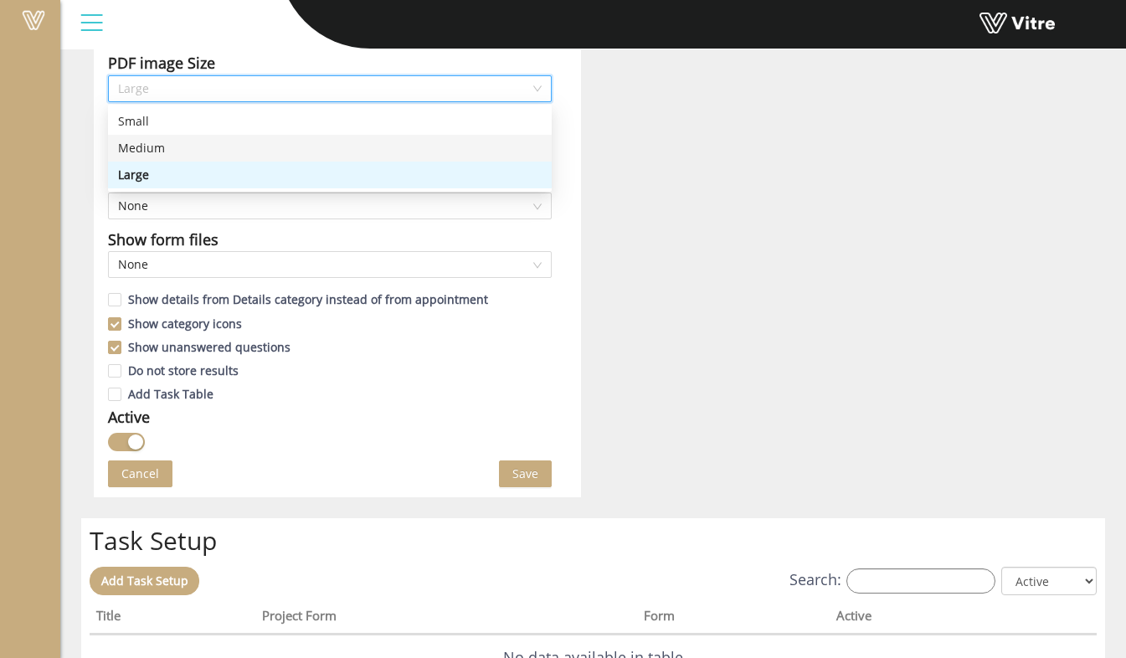
click at [260, 146] on div "Medium" at bounding box center [330, 148] width 424 height 18
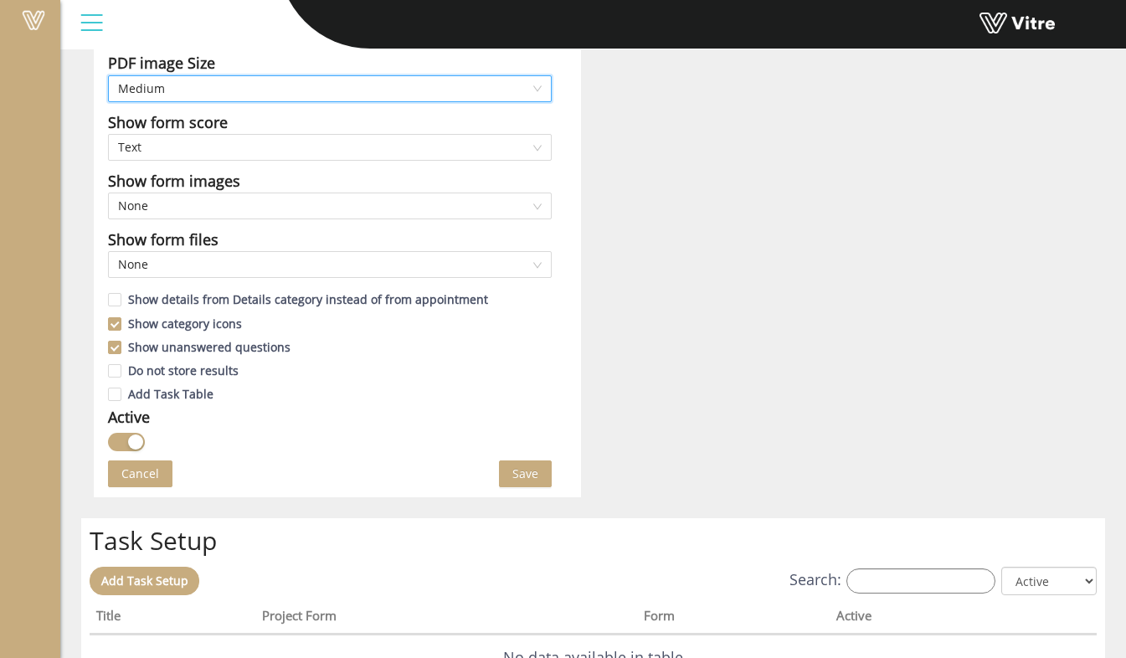
click at [525, 475] on span "Save" at bounding box center [525, 474] width 26 height 18
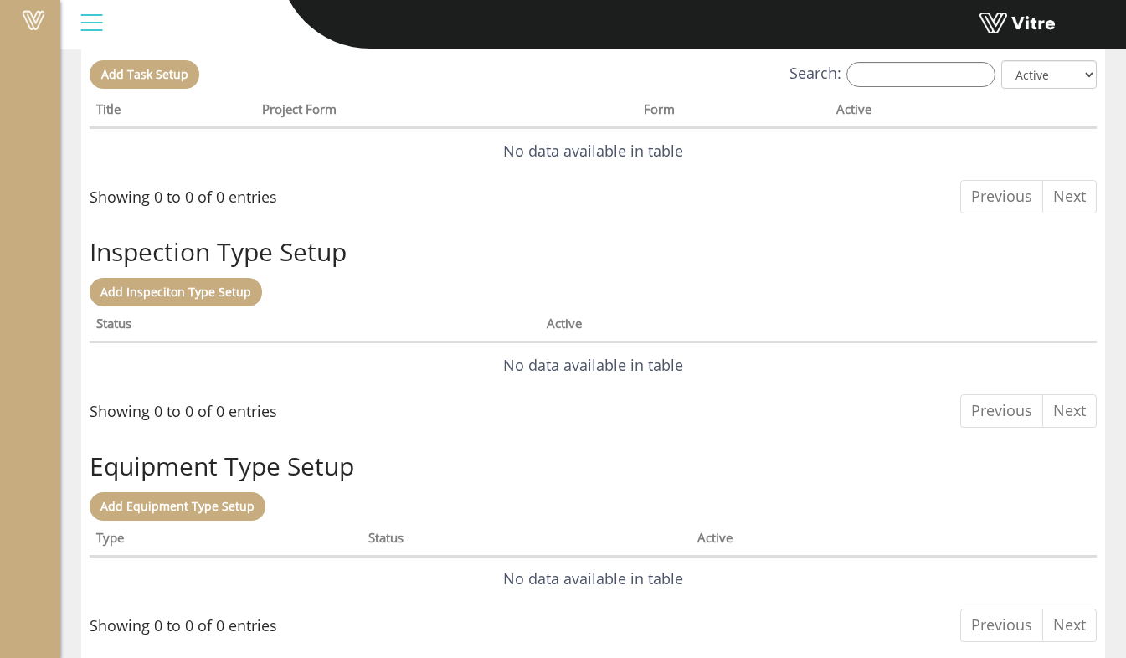
scroll to position [0, 0]
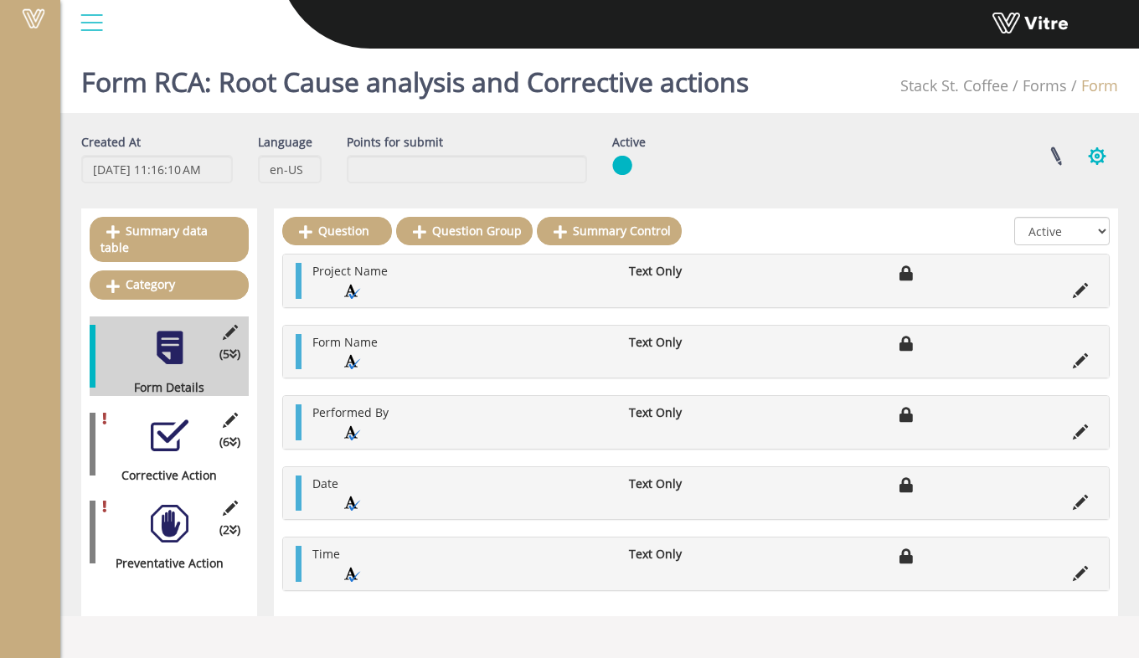
click at [1085, 160] on button "button" at bounding box center [1097, 156] width 42 height 44
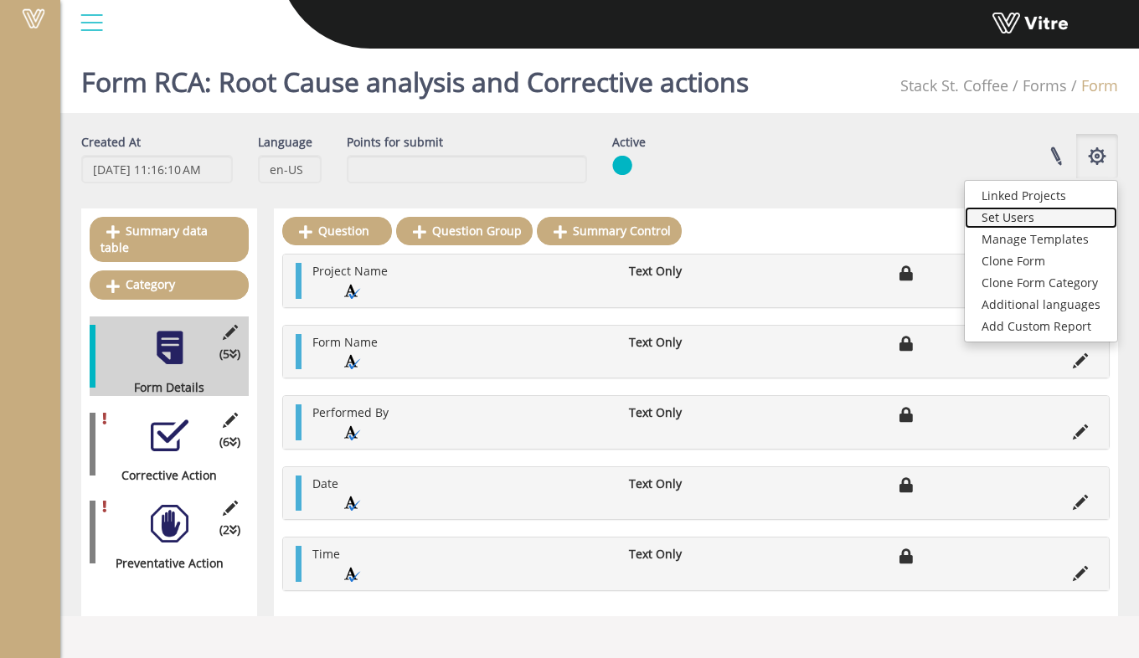
click at [1063, 228] on link "Set Users" at bounding box center [1041, 218] width 152 height 22
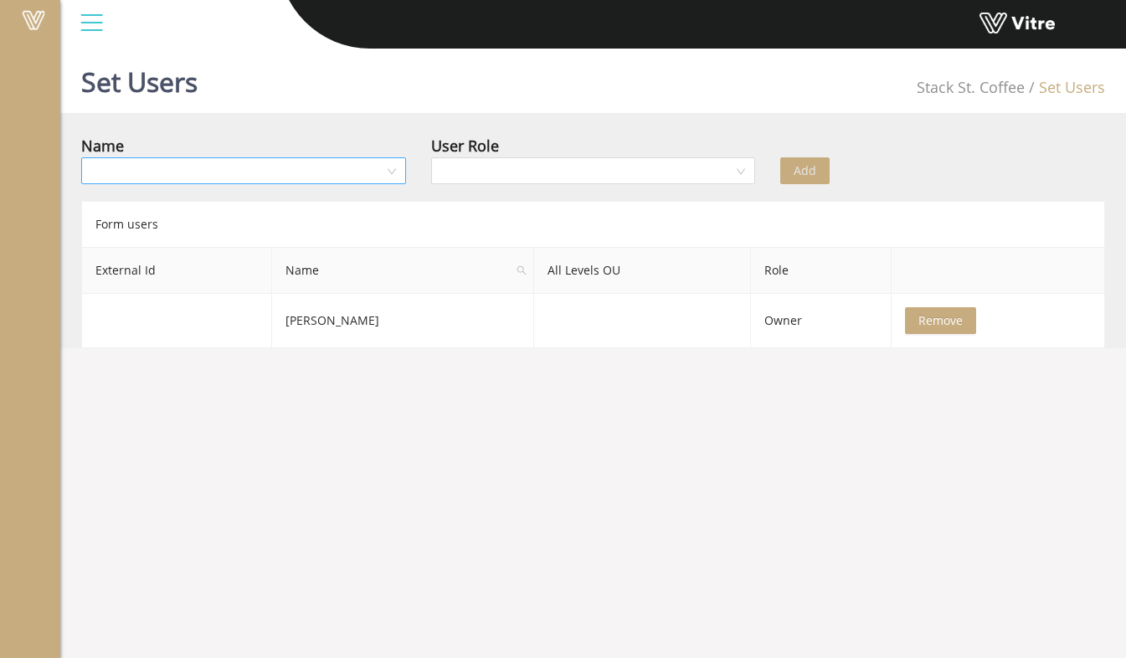
click at [328, 177] on input "search" at bounding box center [237, 170] width 293 height 25
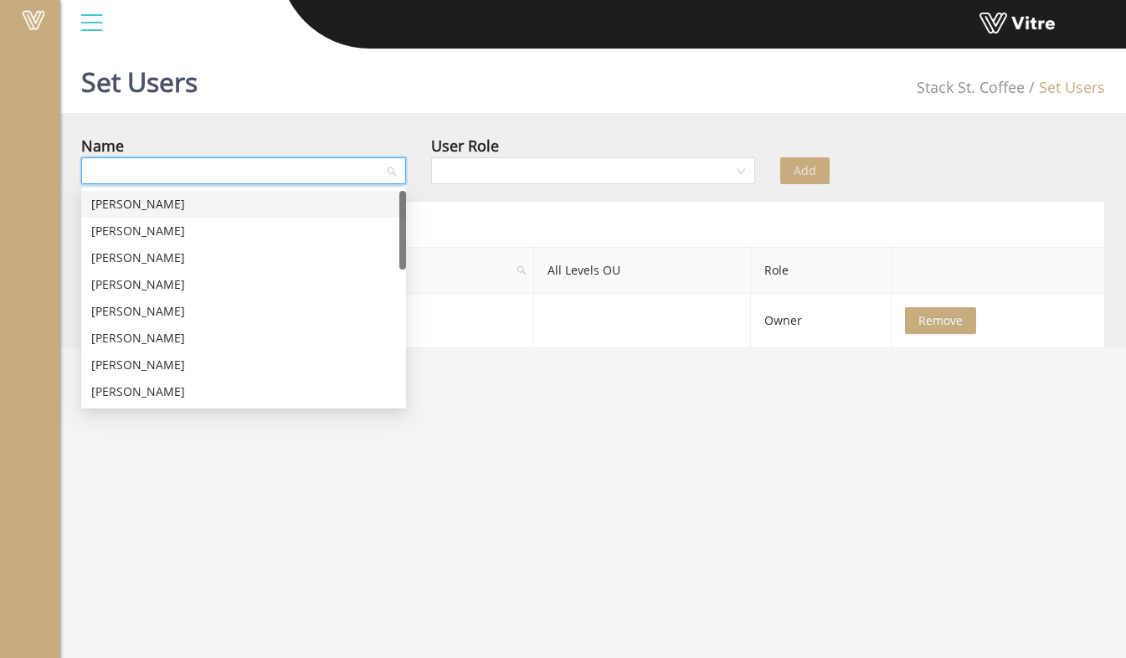
click at [319, 191] on div "[PERSON_NAME]" at bounding box center [243, 204] width 325 height 27
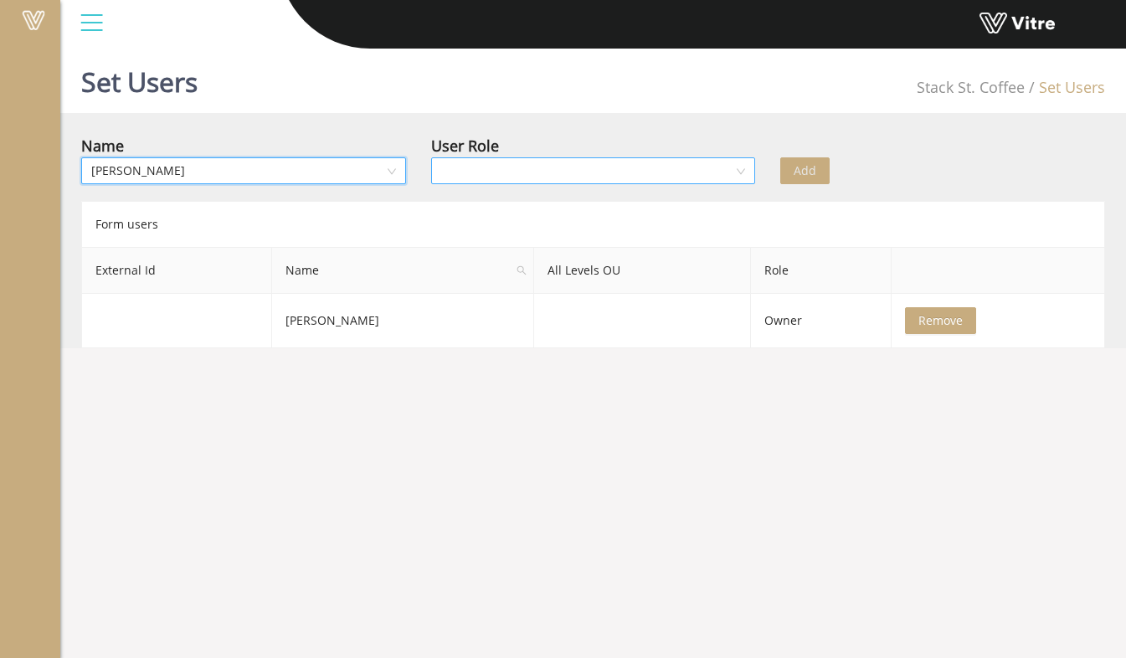
click at [476, 169] on input "search" at bounding box center [587, 170] width 293 height 25
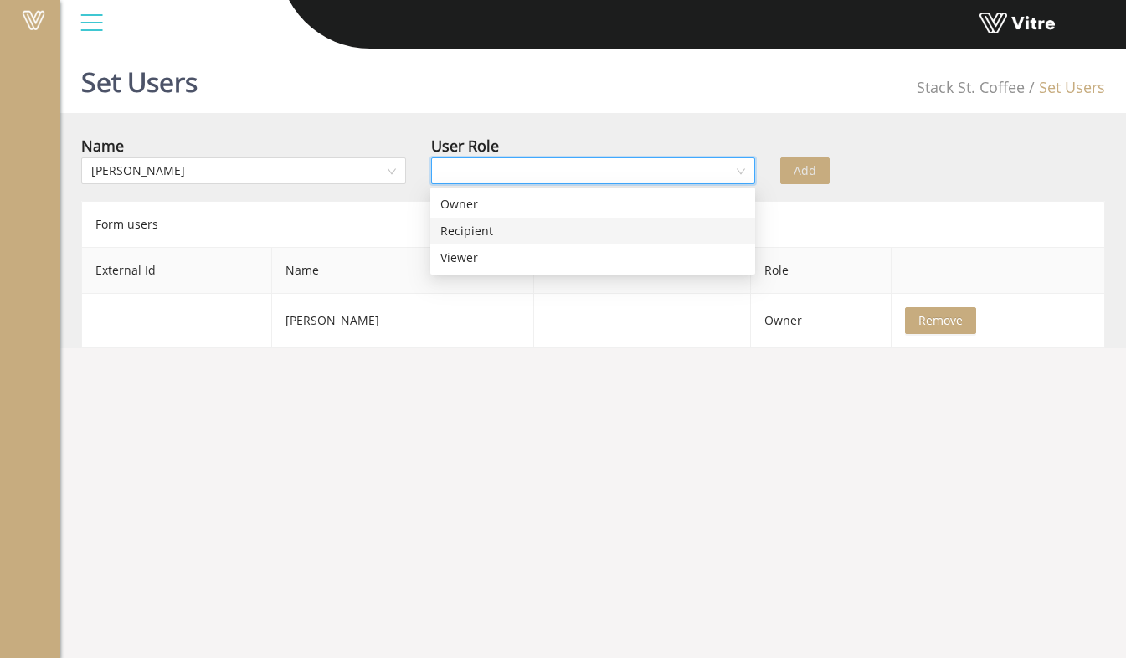
drag, startPoint x: 476, startPoint y: 238, endPoint x: 486, endPoint y: 233, distance: 10.5
click at [476, 237] on div "Recipient" at bounding box center [592, 231] width 305 height 18
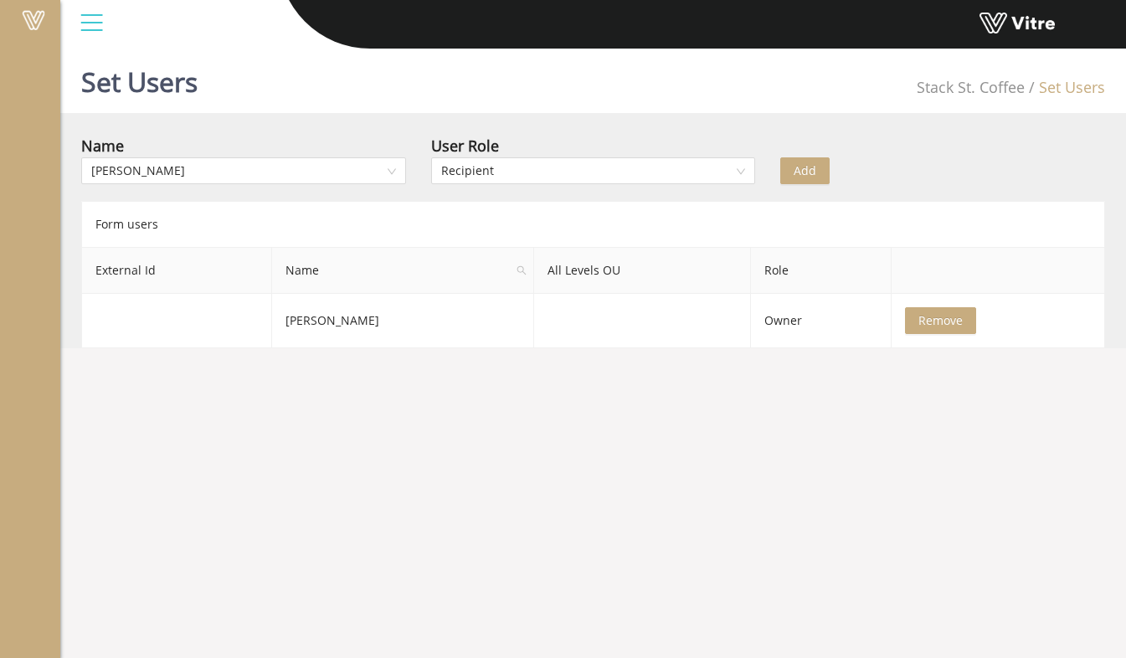
click at [813, 170] on span "Add" at bounding box center [805, 171] width 23 height 18
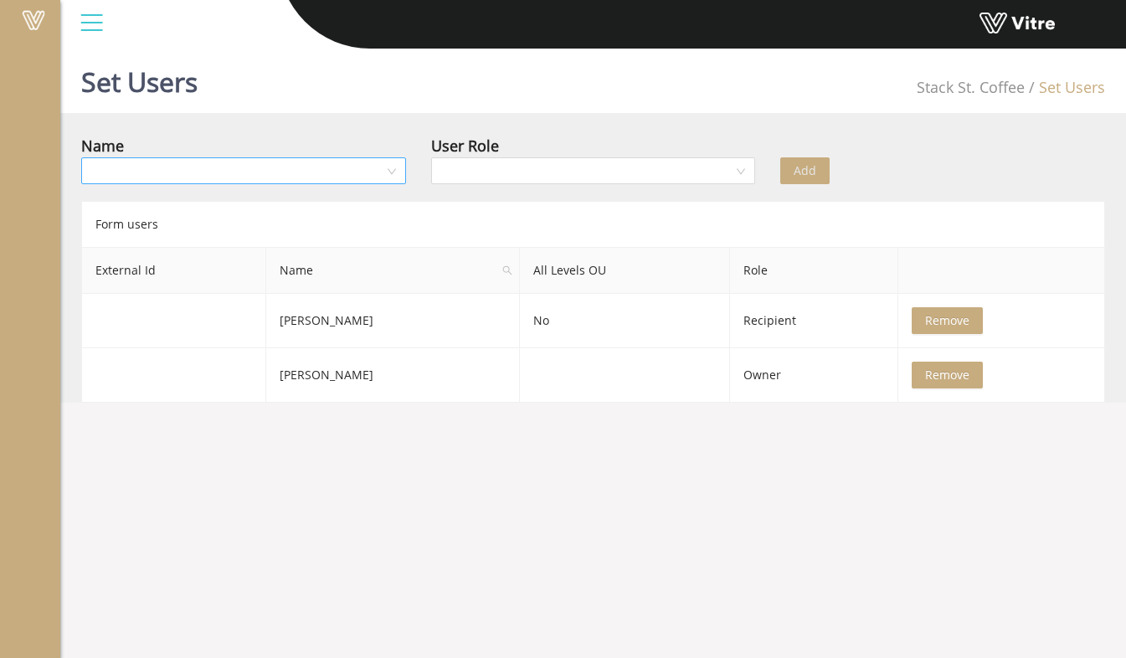
click at [372, 177] on input "search" at bounding box center [237, 170] width 293 height 25
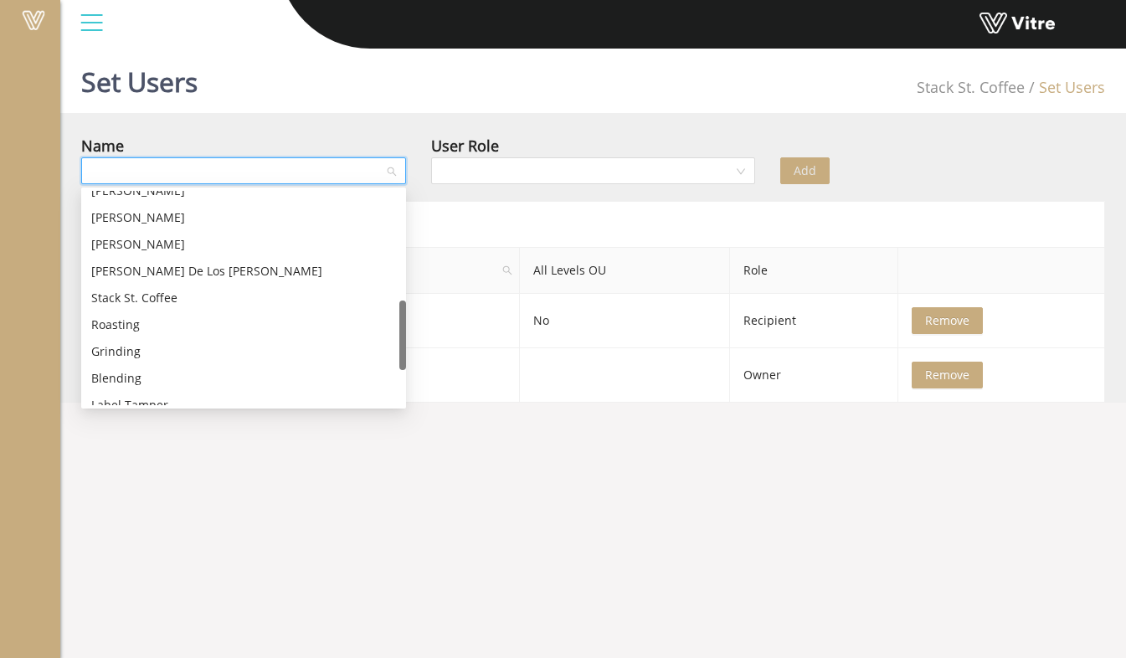
scroll to position [419, 0]
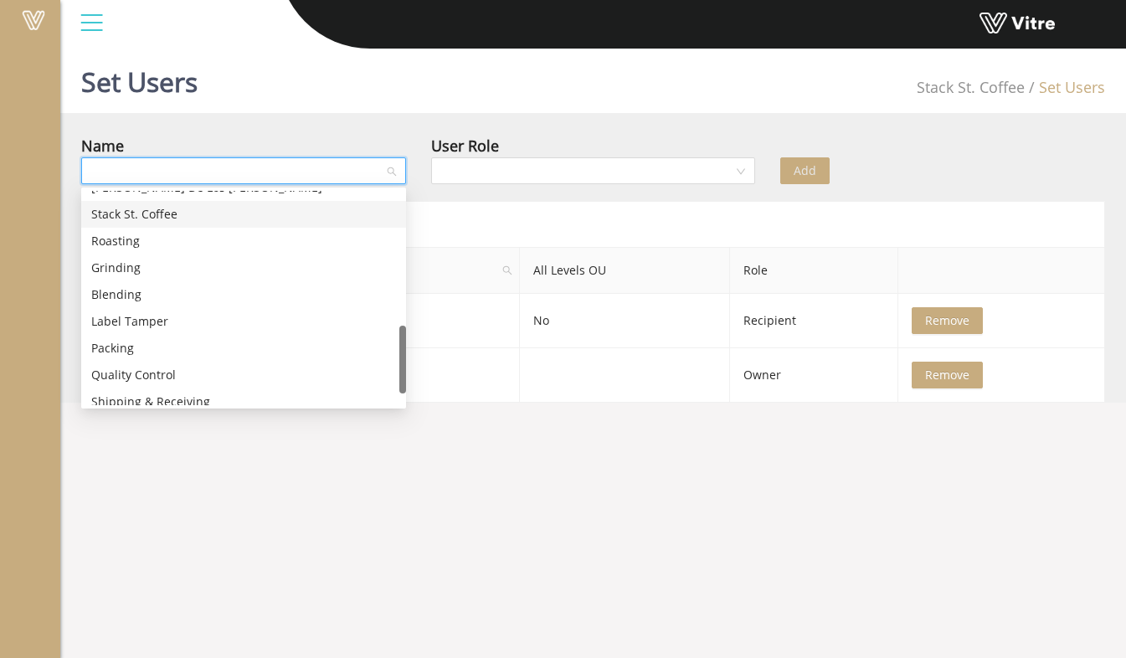
click at [240, 219] on div "Stack St. Coffee" at bounding box center [243, 214] width 305 height 18
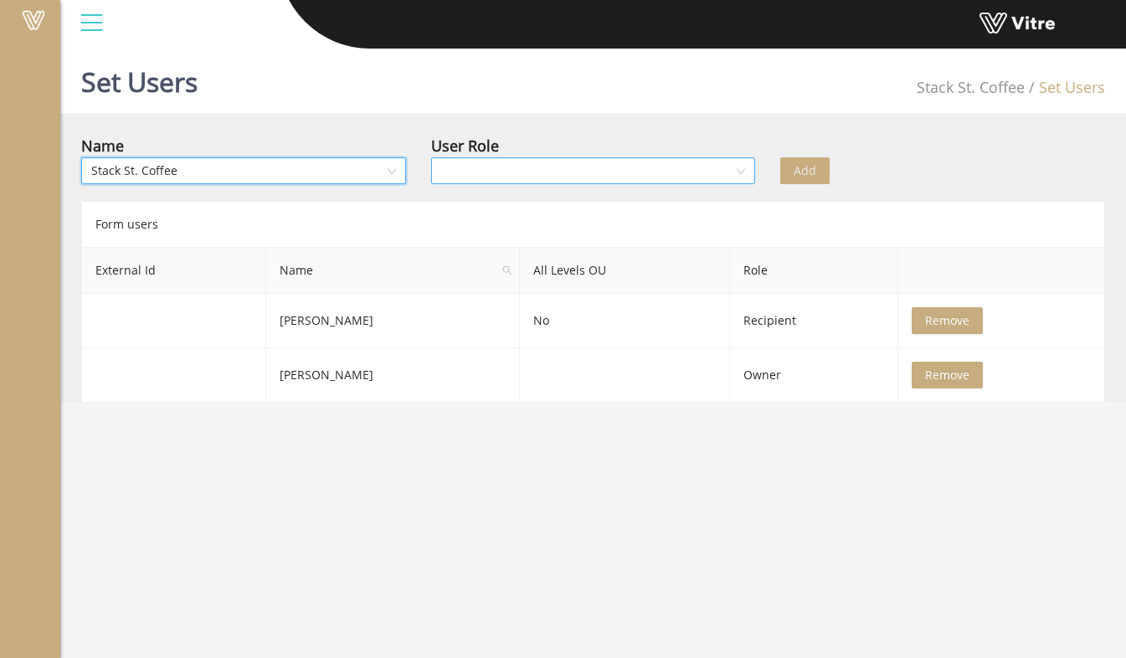
click at [550, 175] on input "search" at bounding box center [587, 170] width 293 height 25
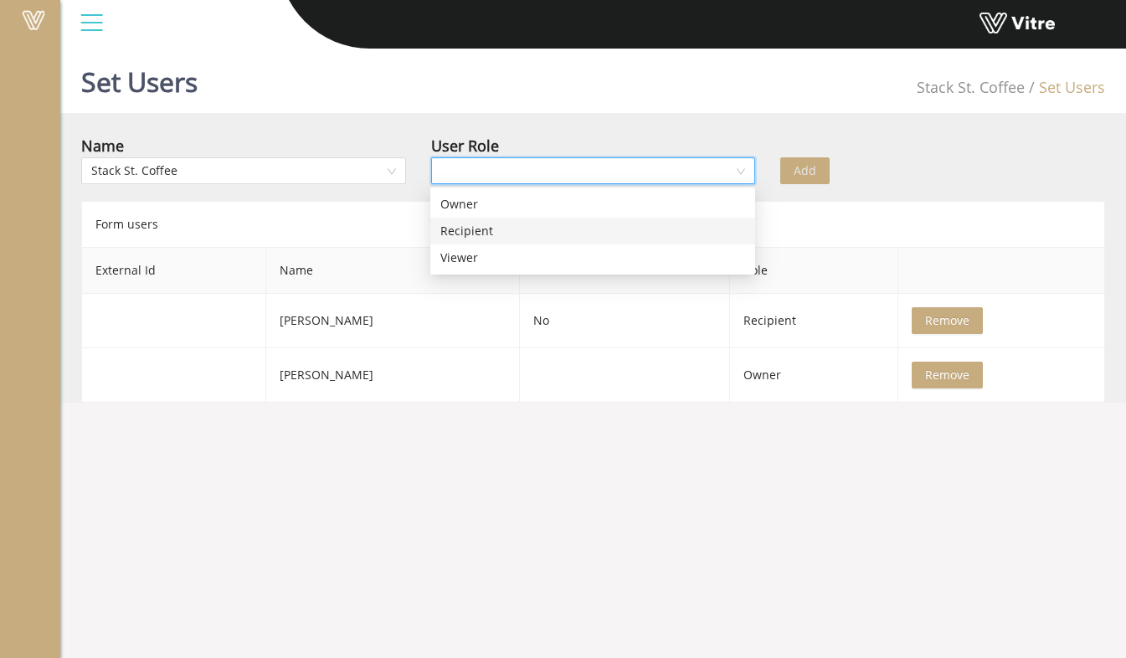
click at [510, 229] on div "Recipient" at bounding box center [592, 231] width 305 height 18
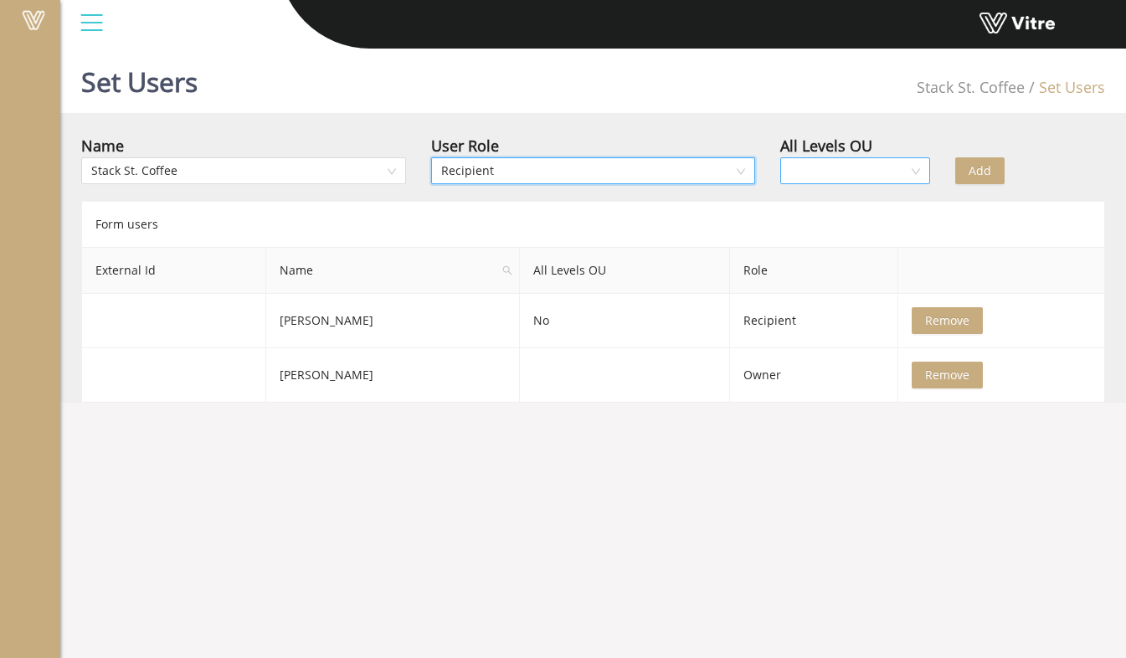
click at [891, 172] on input "search" at bounding box center [849, 170] width 118 height 25
click at [969, 171] on span "Add" at bounding box center [980, 171] width 23 height 18
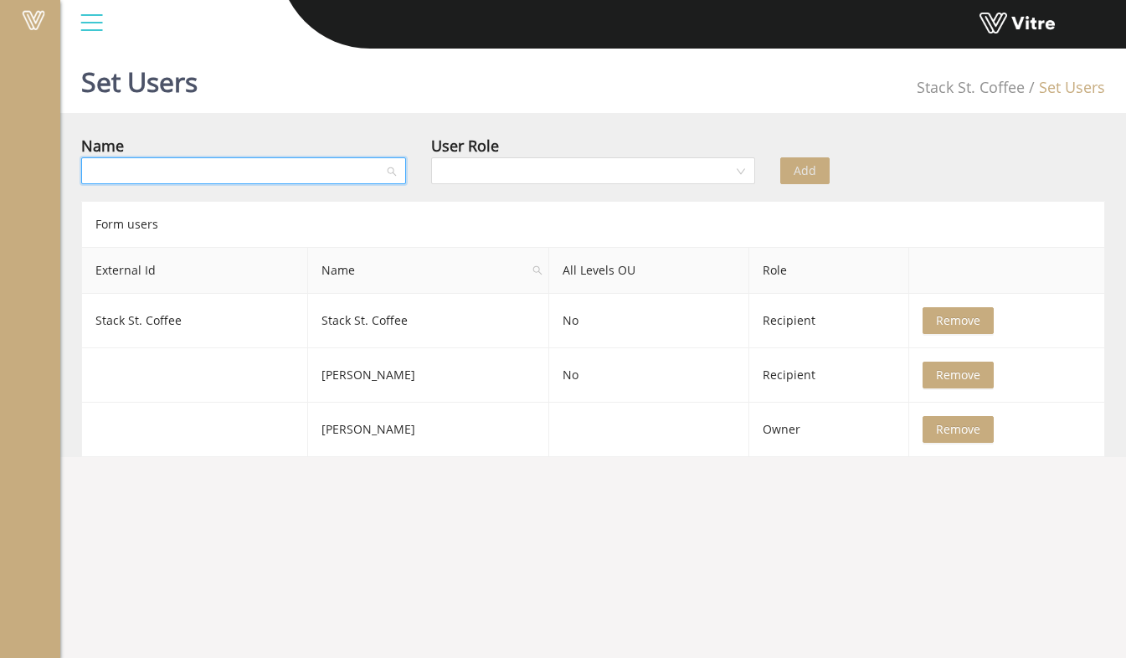
click at [353, 173] on input "search" at bounding box center [237, 170] width 293 height 25
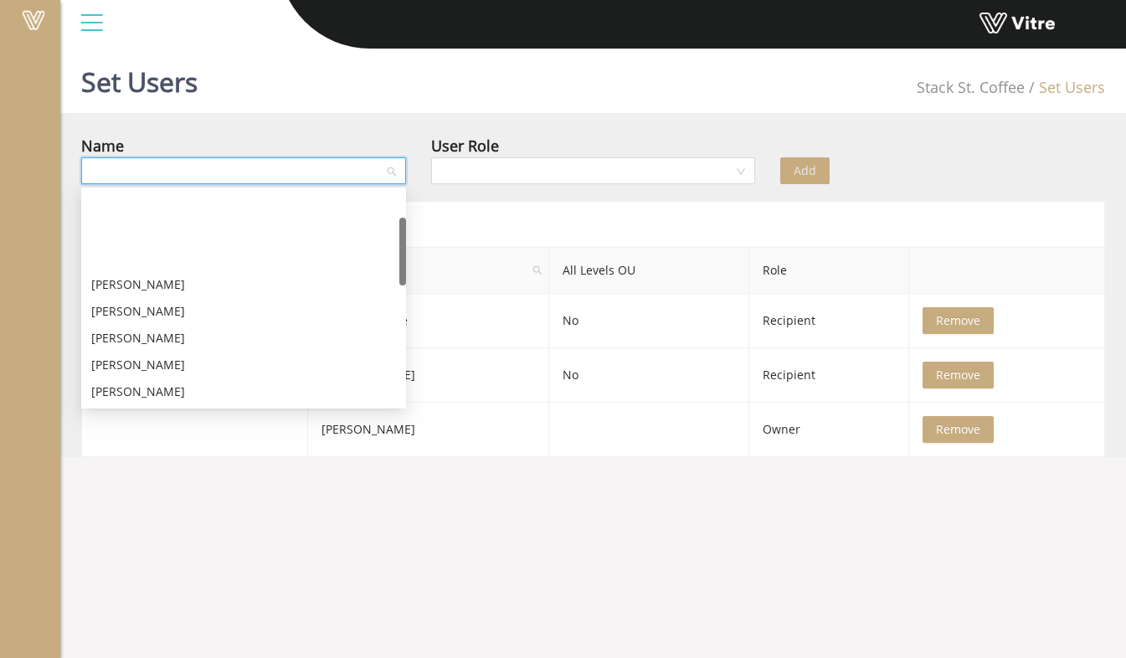
scroll to position [167, 0]
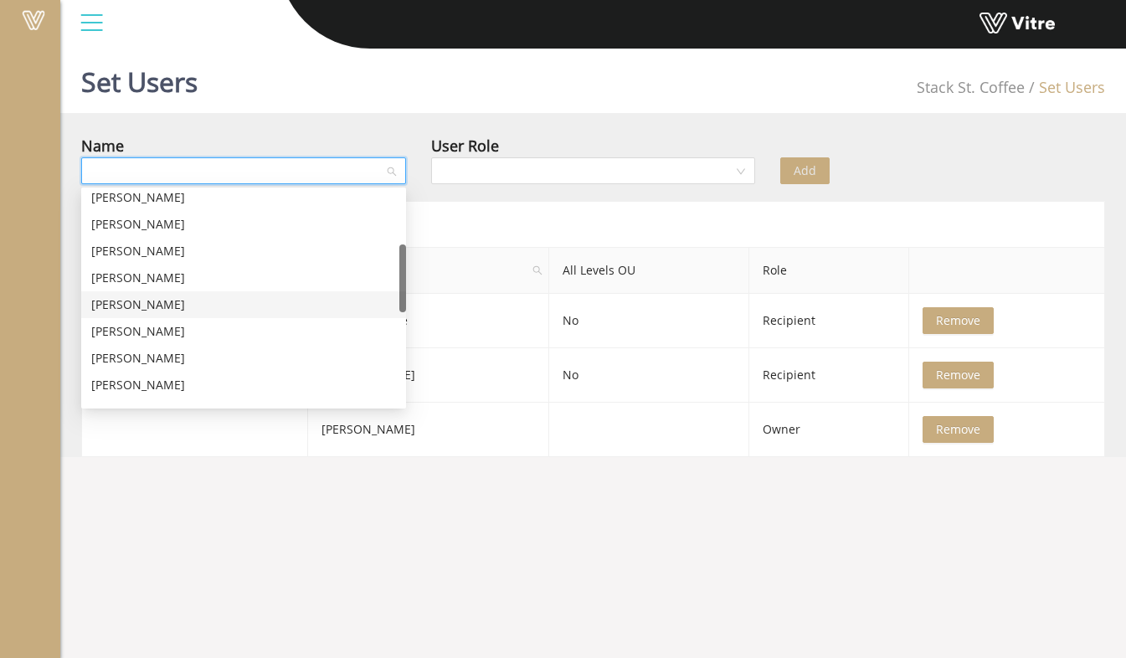
click at [262, 303] on div "[PERSON_NAME]" at bounding box center [243, 305] width 305 height 18
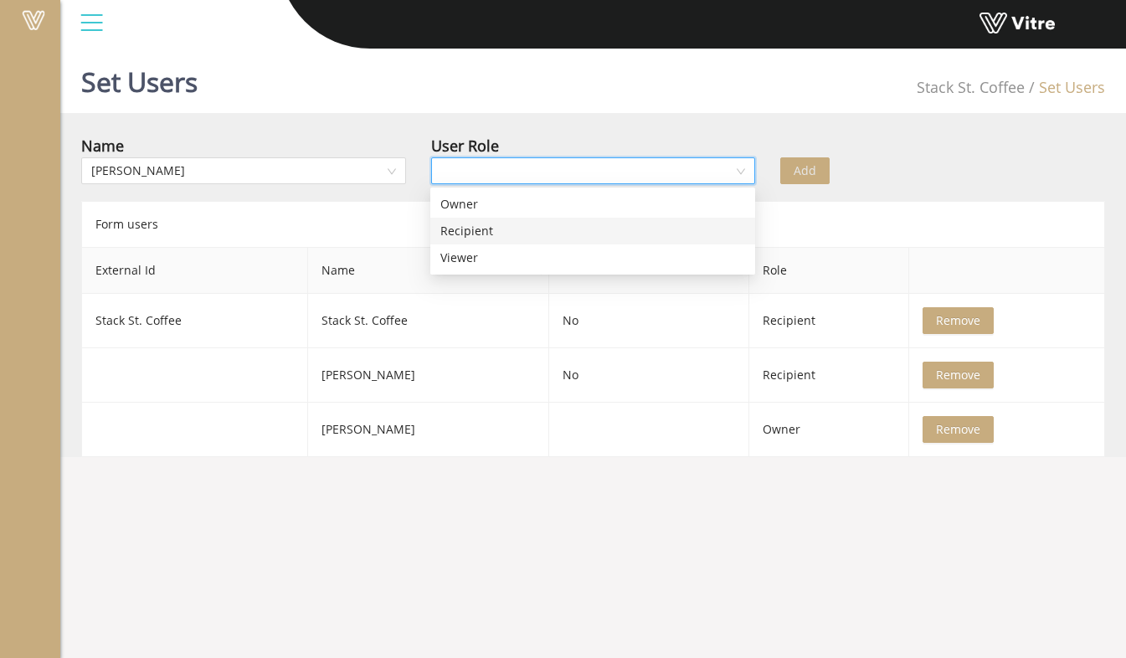
click at [569, 162] on input "search" at bounding box center [587, 170] width 293 height 25
click at [488, 222] on div "Recipient" at bounding box center [592, 231] width 305 height 18
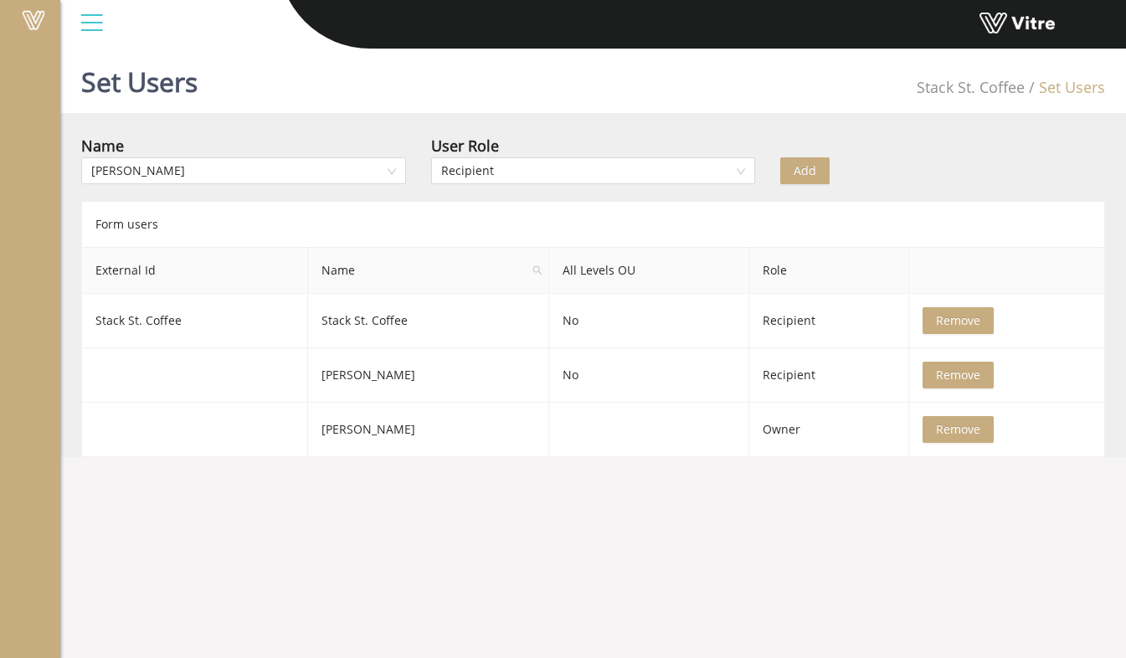
click at [805, 157] on div "Add" at bounding box center [855, 159] width 175 height 50
click at [804, 171] on span "Add" at bounding box center [805, 171] width 23 height 18
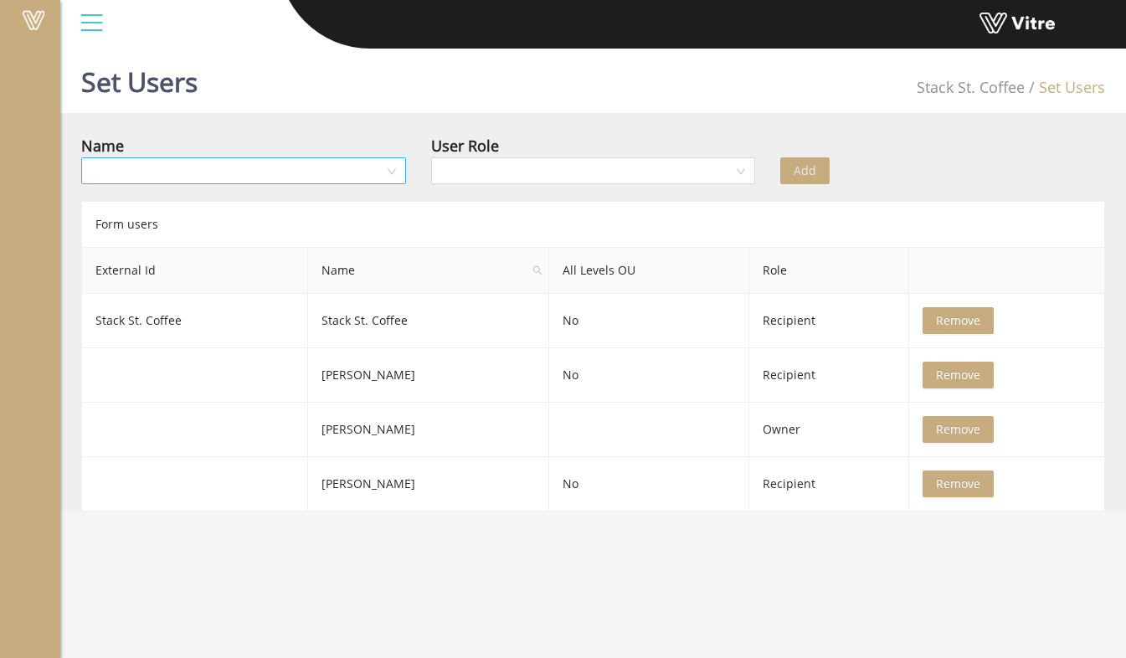
click at [399, 183] on div at bounding box center [243, 170] width 325 height 27
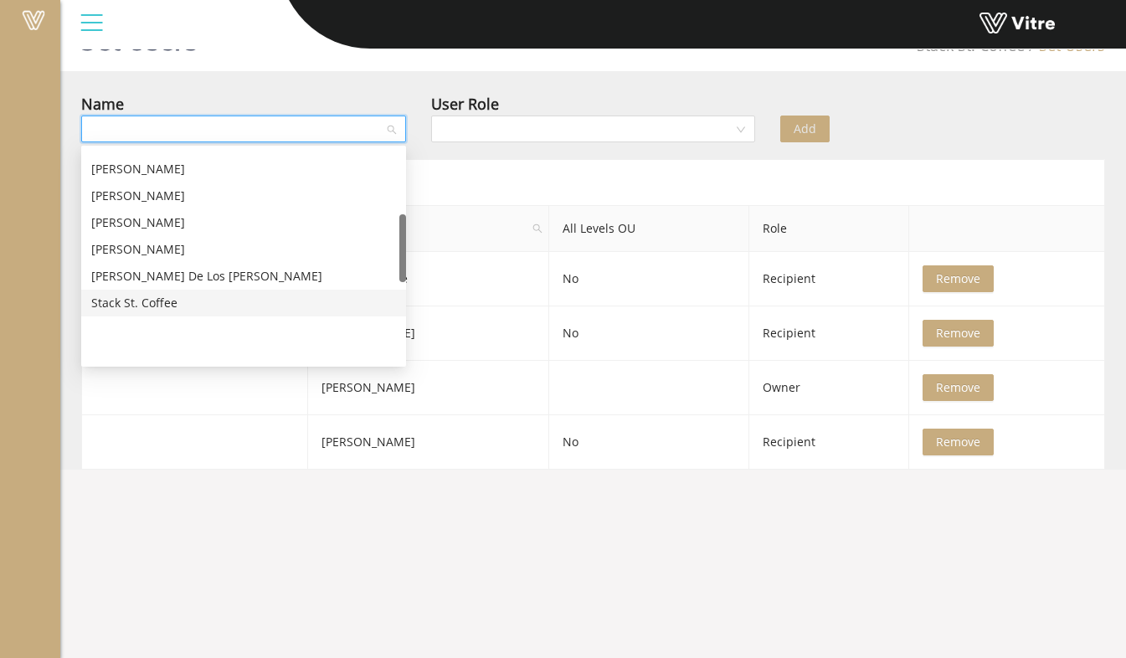
scroll to position [204, 0]
click at [193, 309] on div "[PERSON_NAME]" at bounding box center [243, 306] width 305 height 18
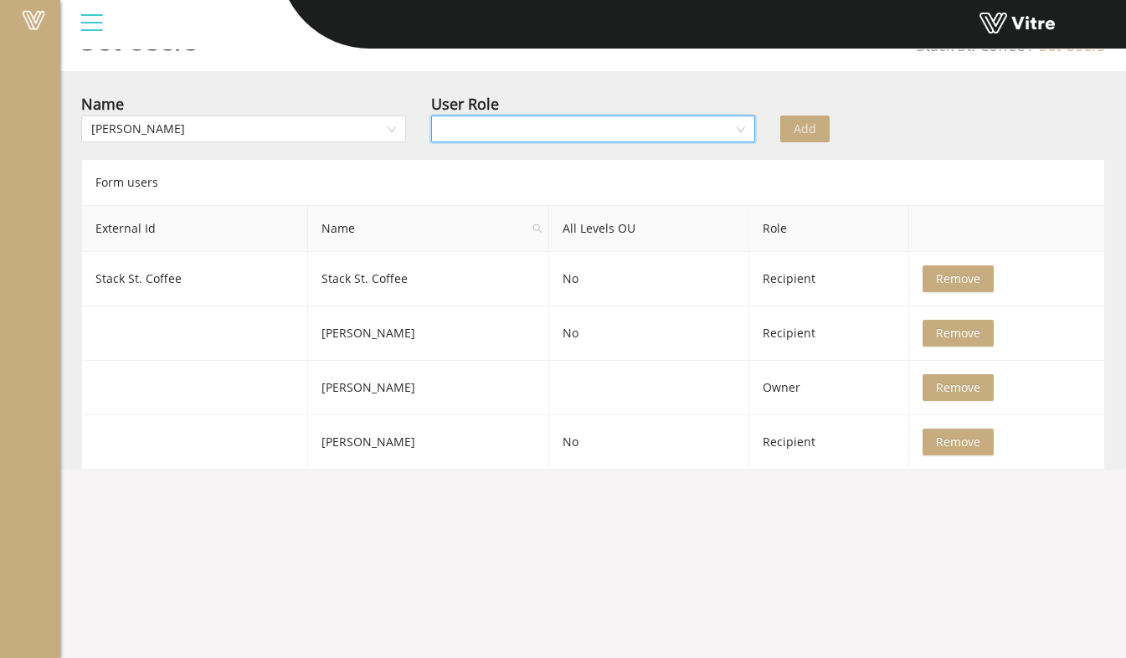
click at [499, 127] on input "search" at bounding box center [587, 128] width 293 height 25
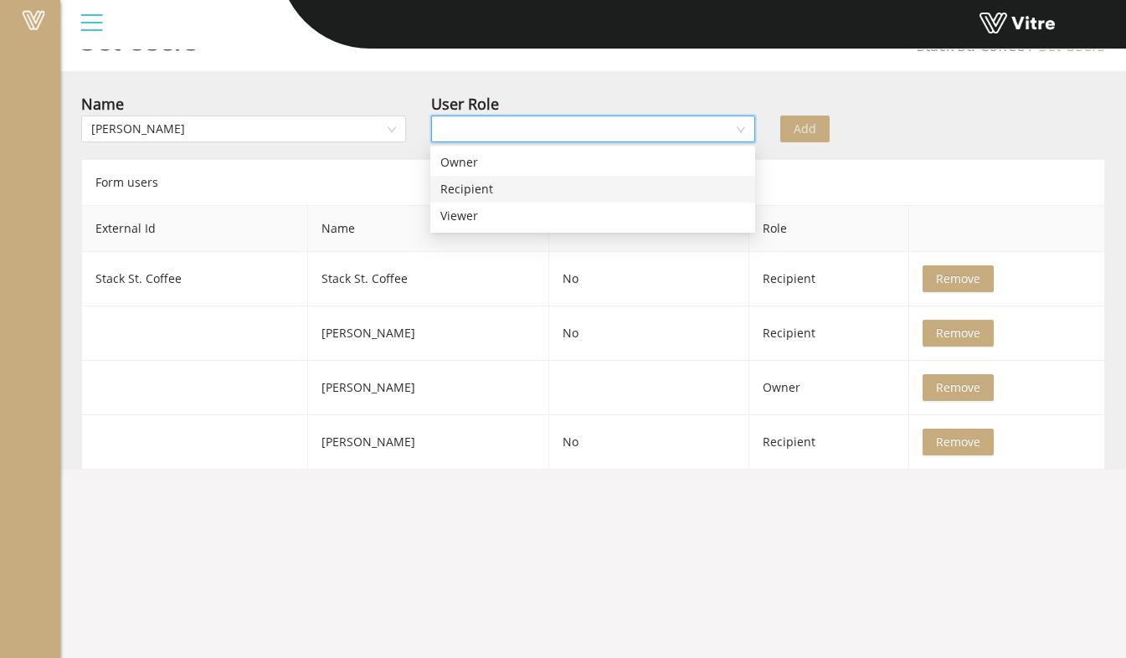
click at [461, 186] on div "Recipient" at bounding box center [592, 189] width 305 height 18
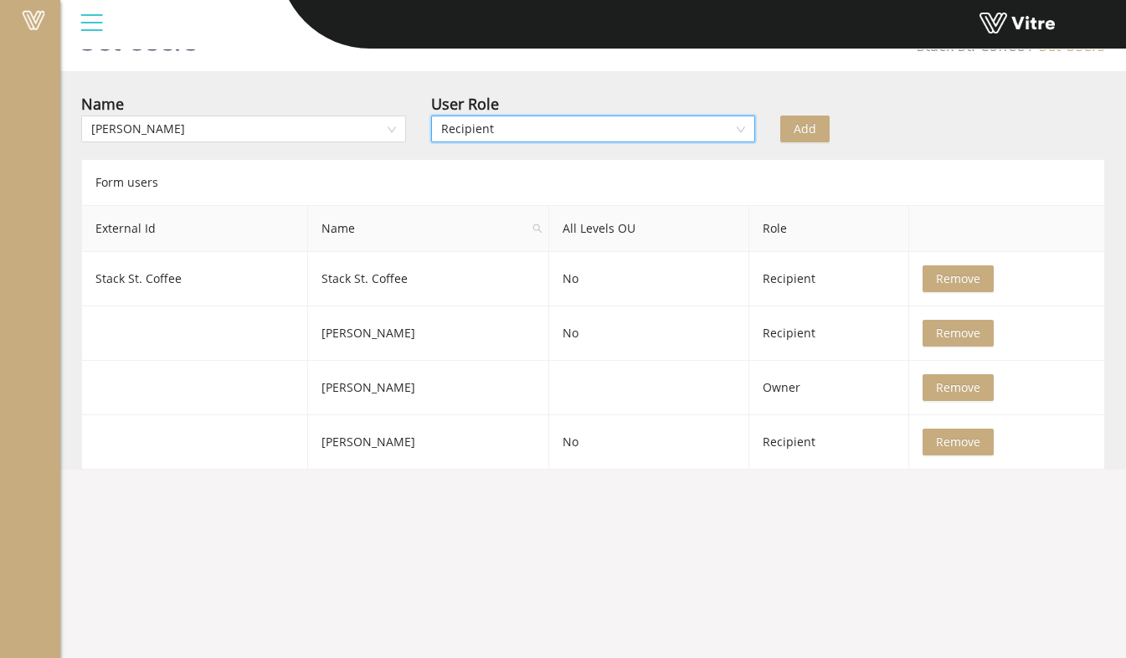
click at [812, 120] on span "Add" at bounding box center [805, 129] width 23 height 18
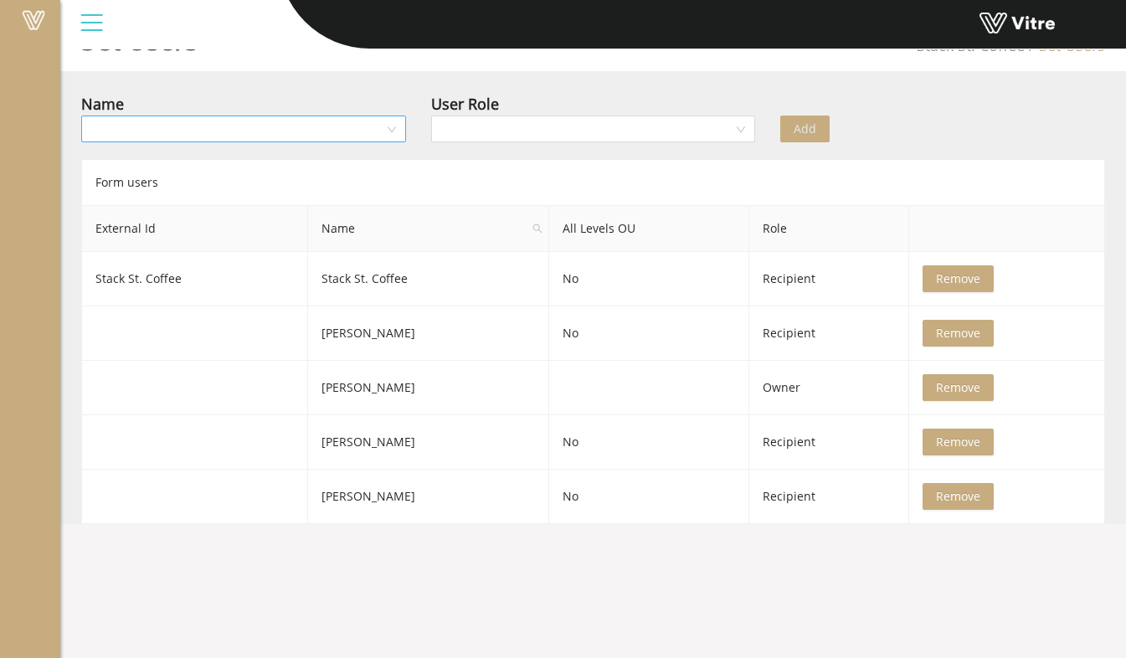
click at [331, 136] on input "search" at bounding box center [237, 128] width 293 height 25
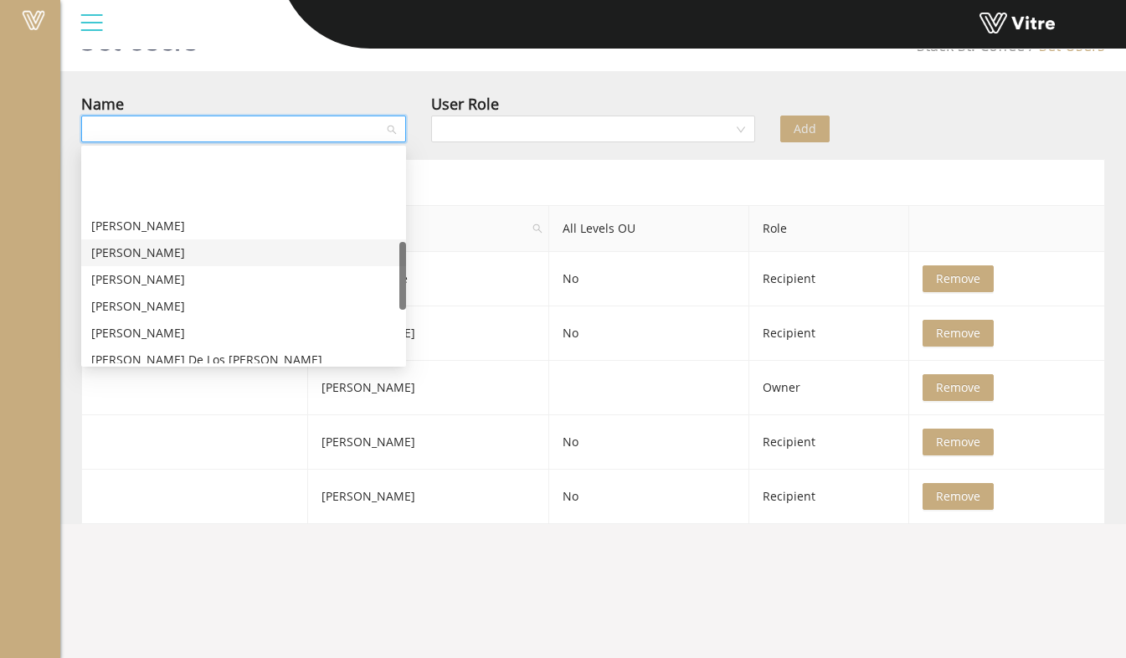
scroll to position [288, 0]
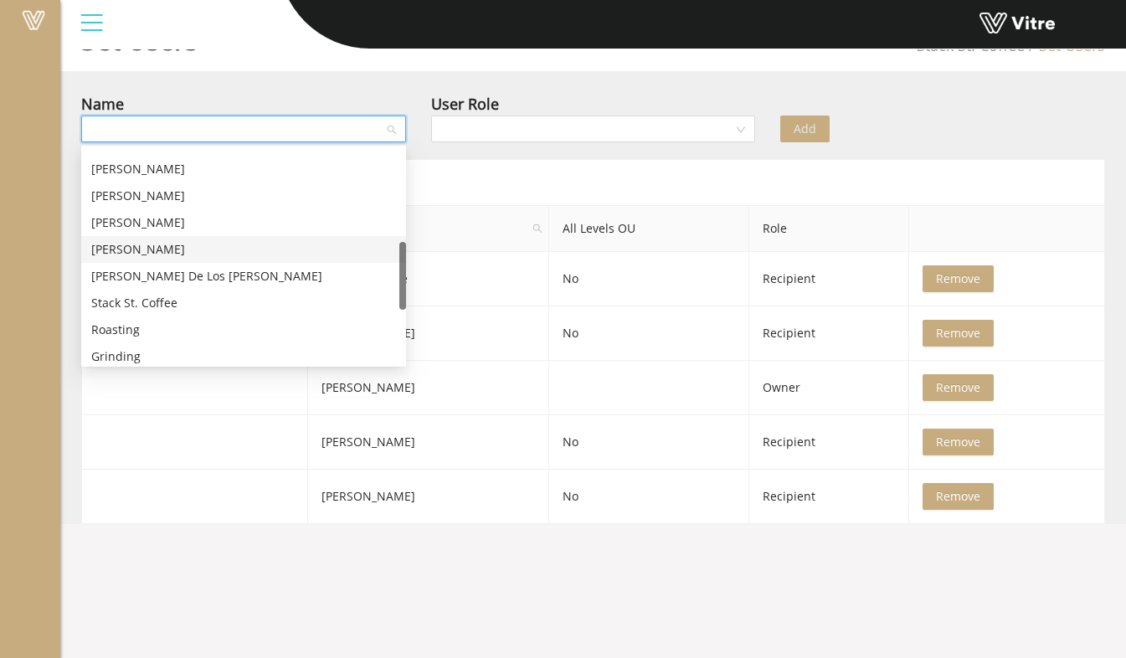
click at [215, 245] on div "[PERSON_NAME]" at bounding box center [243, 249] width 305 height 18
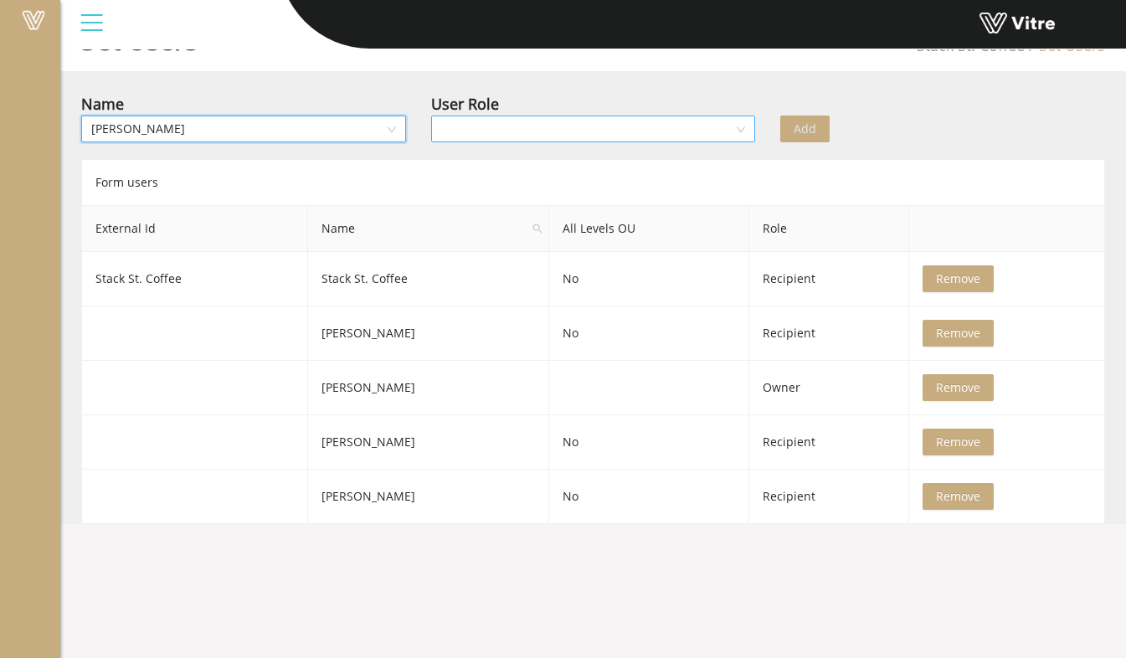
click at [484, 116] on div at bounding box center [593, 129] width 325 height 27
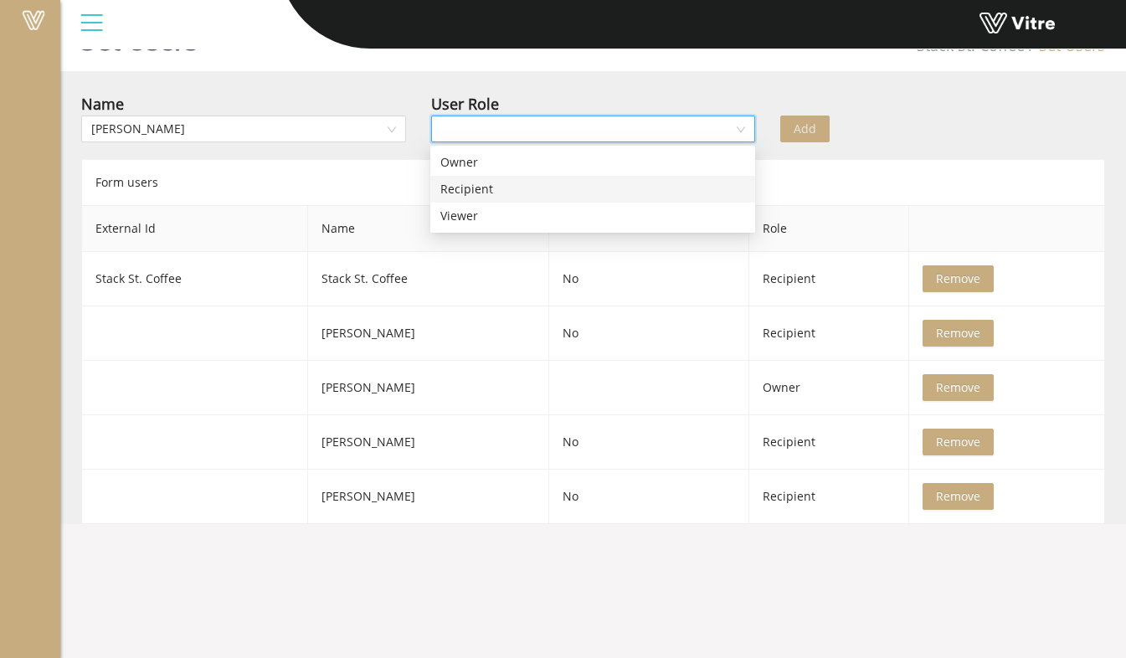
click at [471, 184] on div "Recipient" at bounding box center [592, 189] width 305 height 18
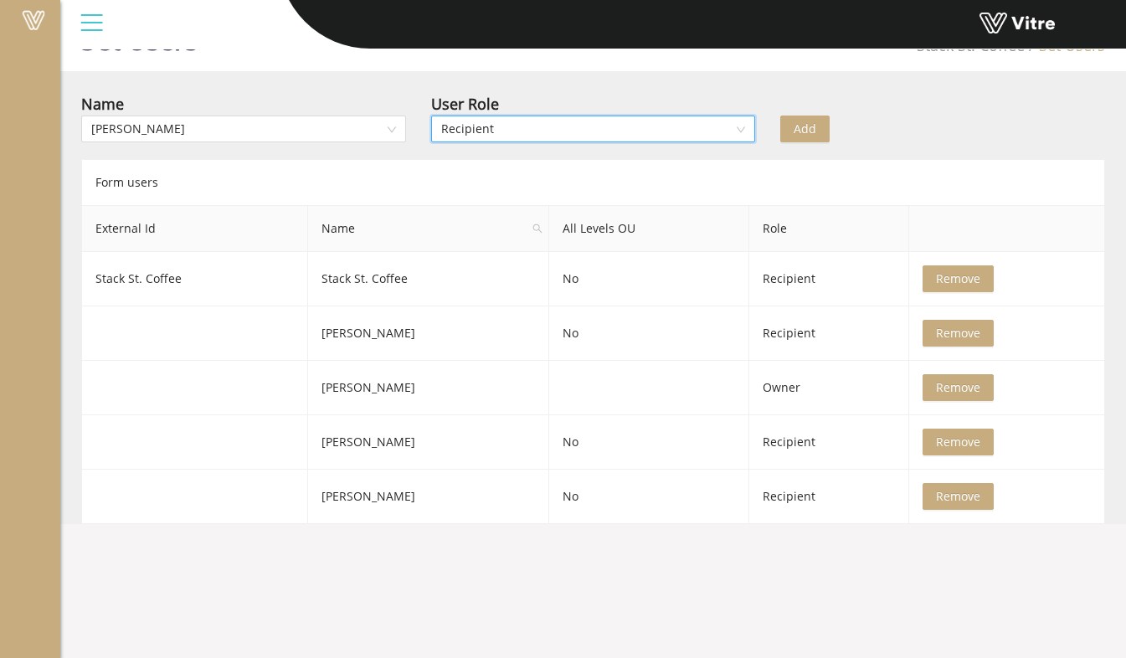
click at [816, 120] on span "Add" at bounding box center [805, 129] width 23 height 18
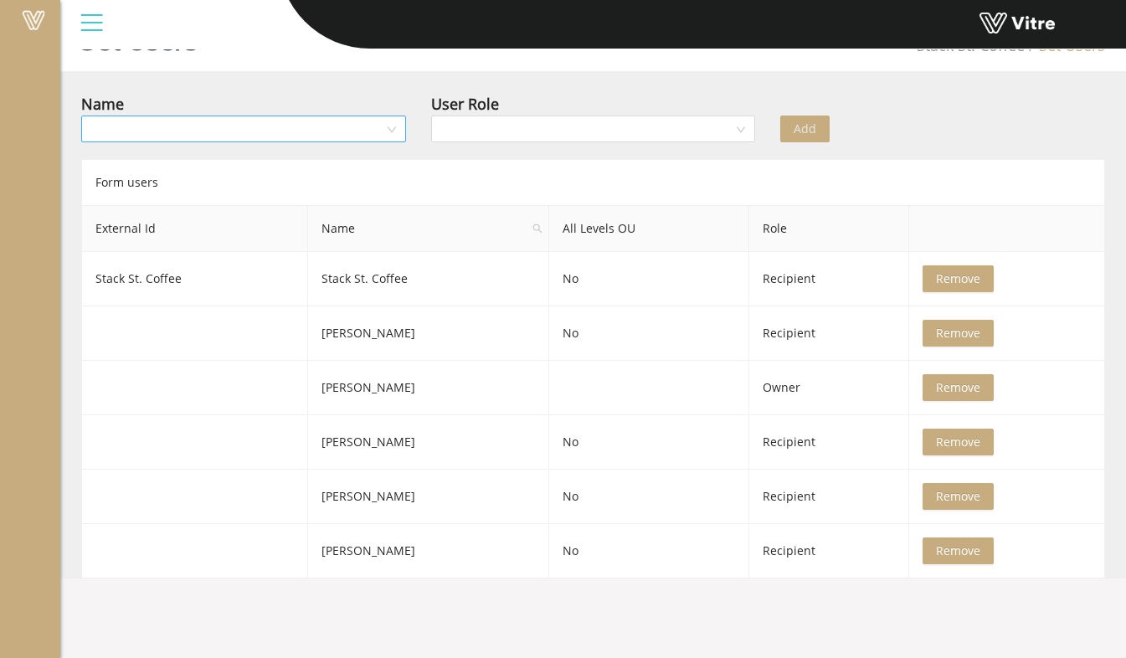
click at [390, 133] on div at bounding box center [243, 129] width 325 height 27
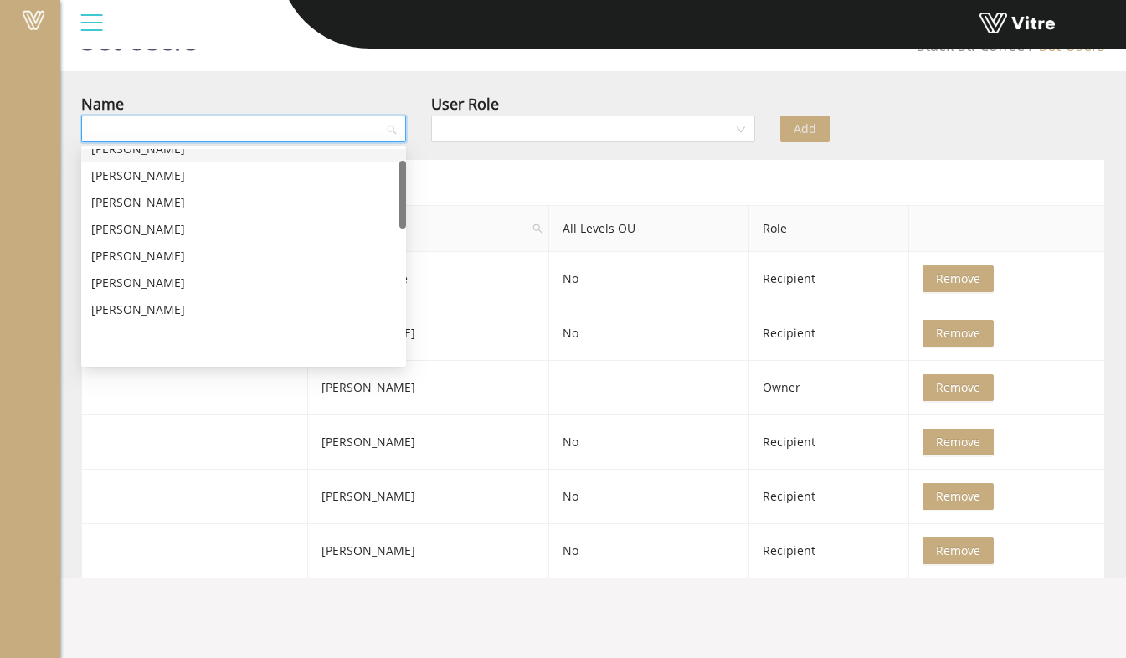
scroll to position [37, 0]
click at [179, 160] on div "[PERSON_NAME]" at bounding box center [243, 152] width 305 height 18
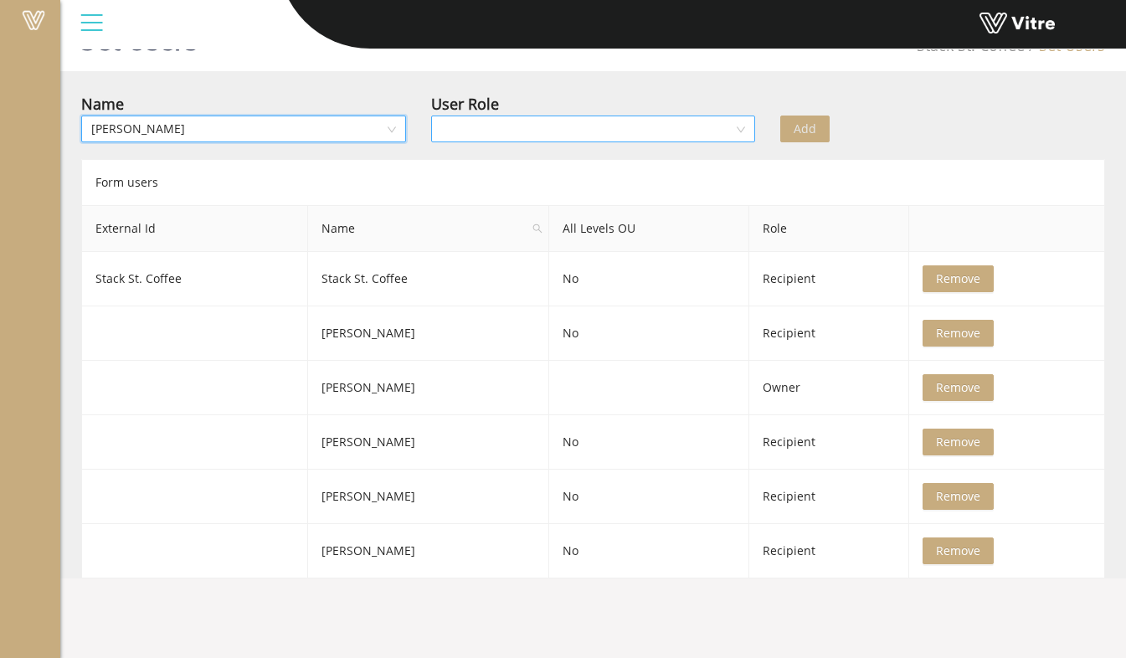
click at [497, 125] on input "search" at bounding box center [587, 128] width 293 height 25
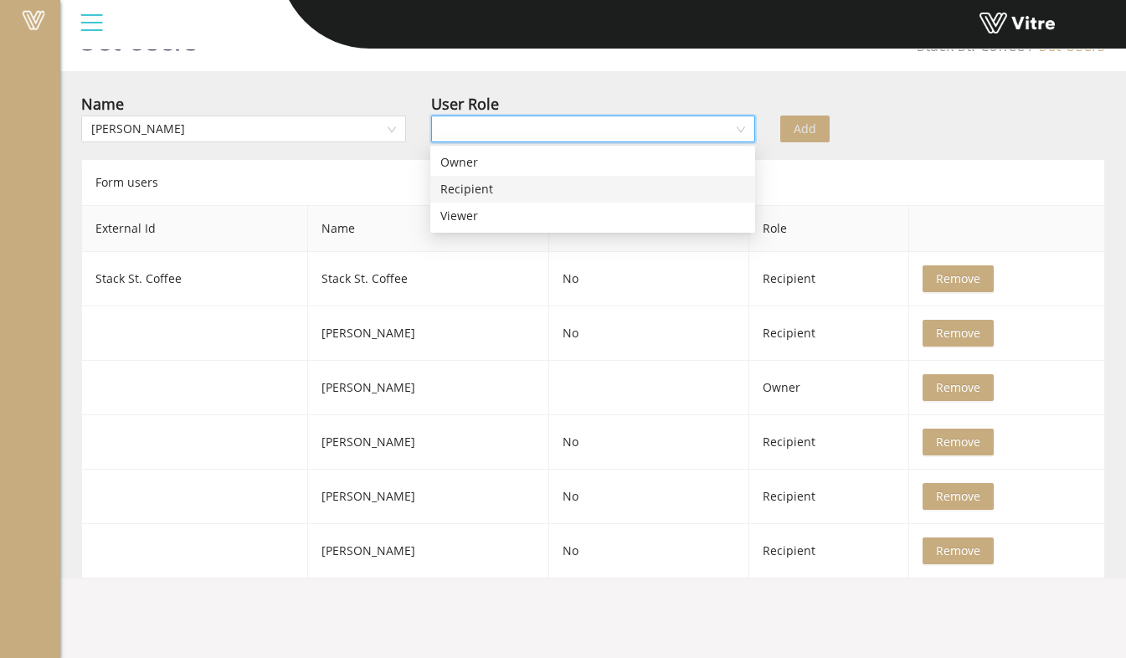
click at [479, 183] on div "Recipient" at bounding box center [592, 189] width 305 height 18
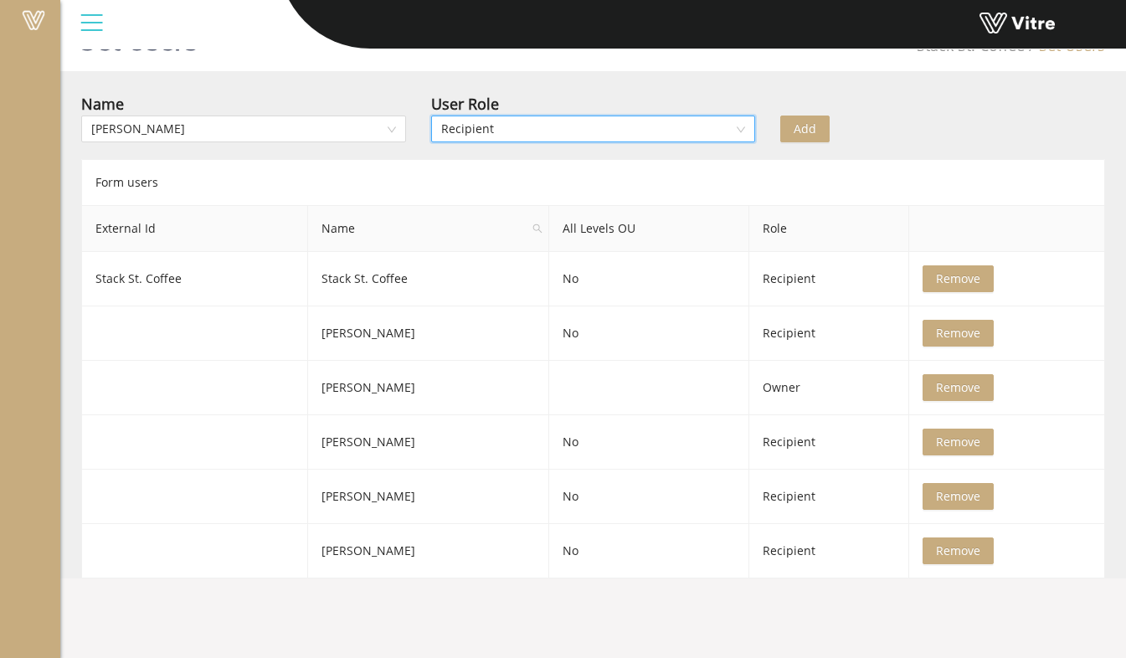
click at [784, 131] on button "Add" at bounding box center [804, 129] width 49 height 27
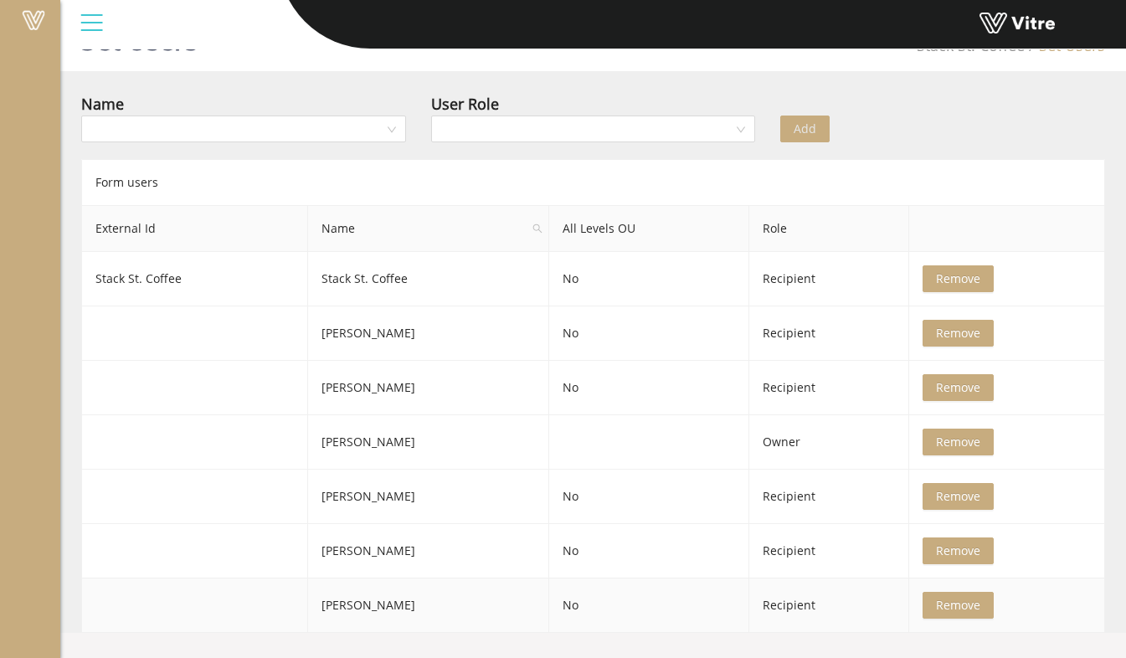
drag, startPoint x: 396, startPoint y: 607, endPoint x: 405, endPoint y: 605, distance: 9.4
click at [403, 605] on td "[PERSON_NAME]" at bounding box center [428, 606] width 241 height 54
click at [979, 604] on button "Remove" at bounding box center [958, 605] width 71 height 27
click at [363, 130] on input "search" at bounding box center [237, 128] width 293 height 25
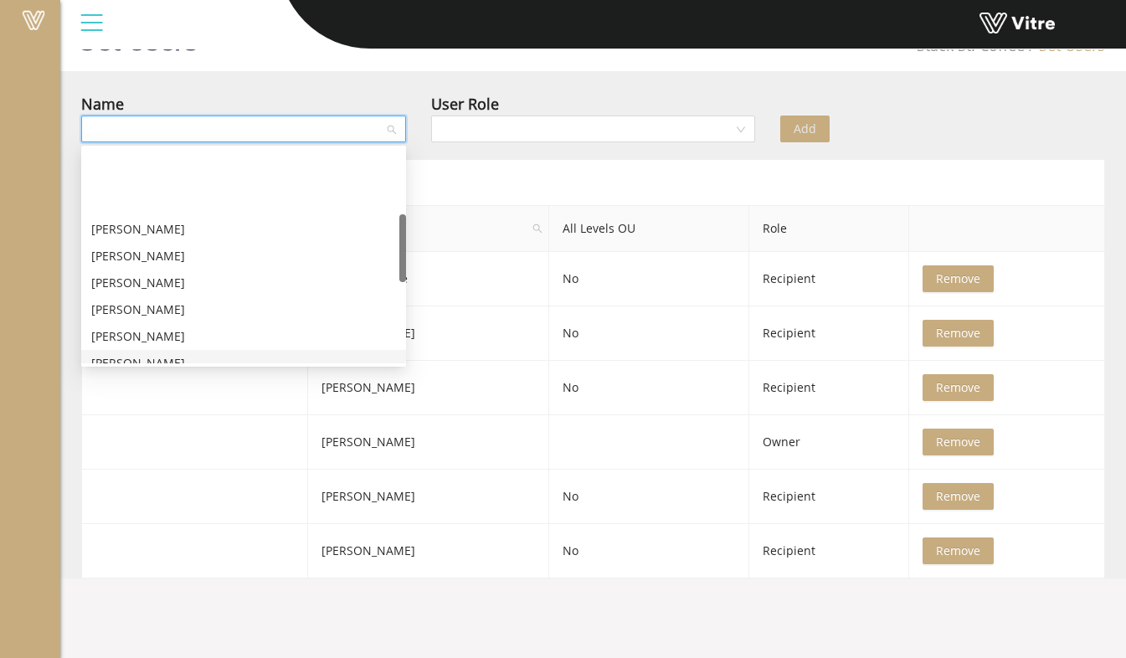
scroll to position [204, 0]
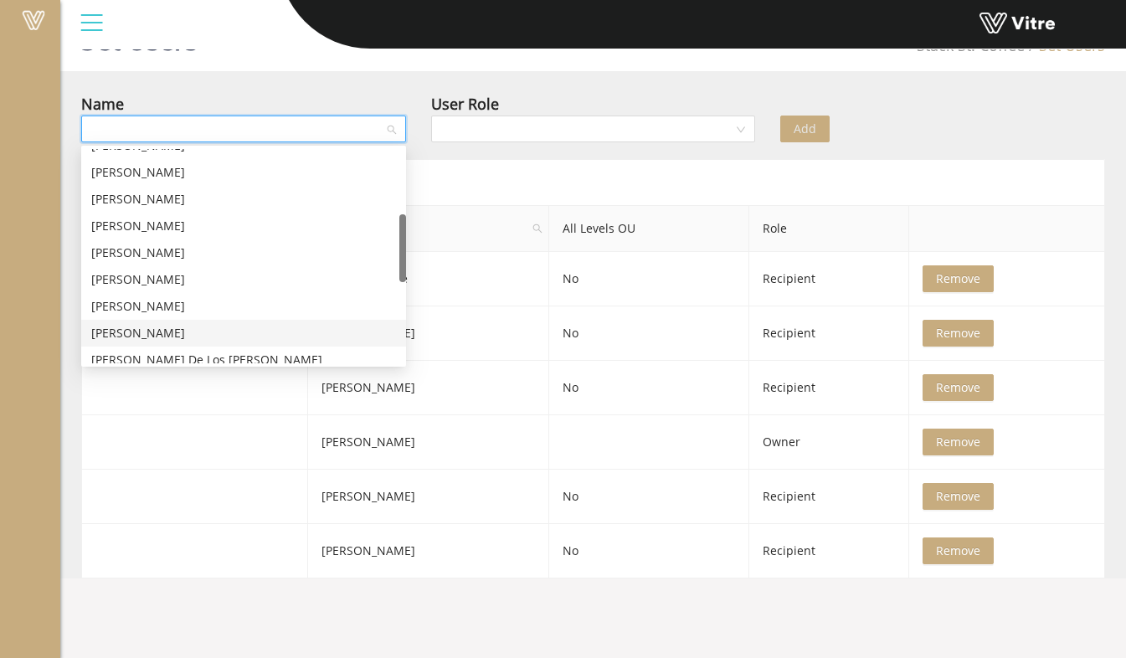
click at [197, 326] on div "[PERSON_NAME]" at bounding box center [243, 333] width 305 height 18
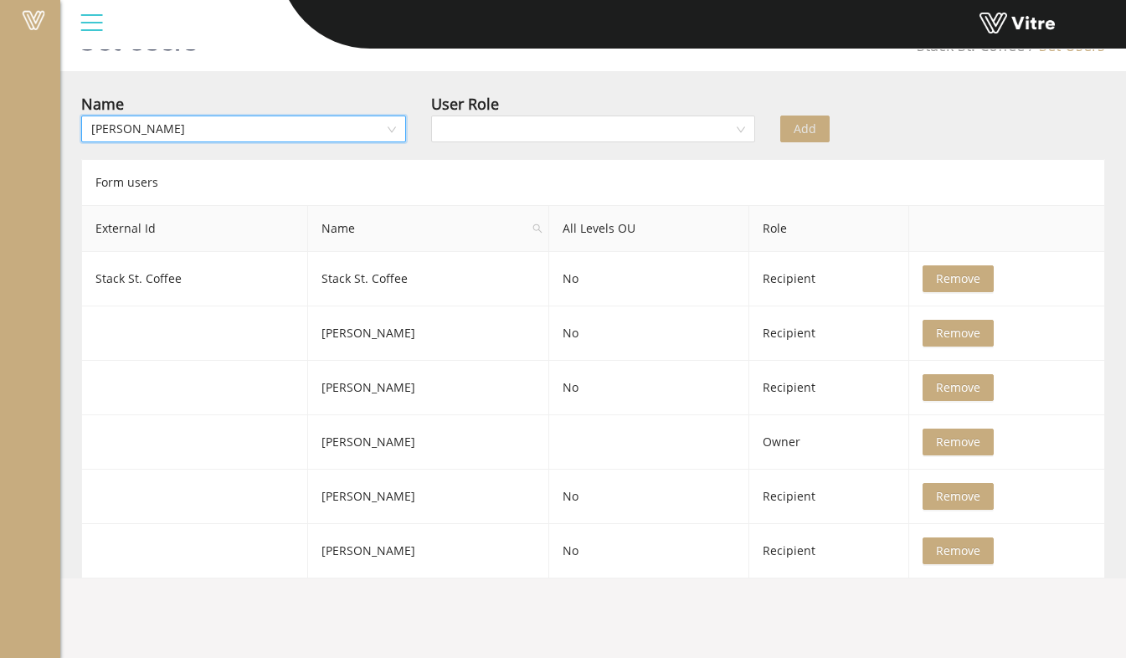
drag, startPoint x: 485, startPoint y: 133, endPoint x: 471, endPoint y: 170, distance: 39.5
click at [483, 135] on input "search" at bounding box center [587, 128] width 293 height 25
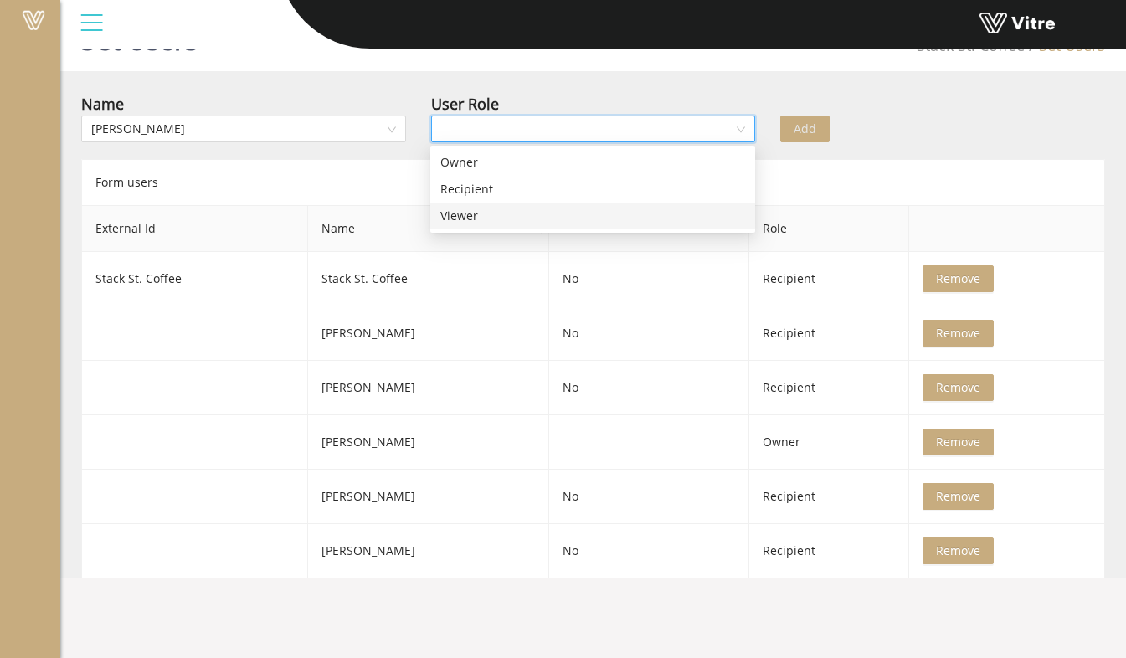
click at [440, 209] on div "Viewer" at bounding box center [592, 216] width 305 height 18
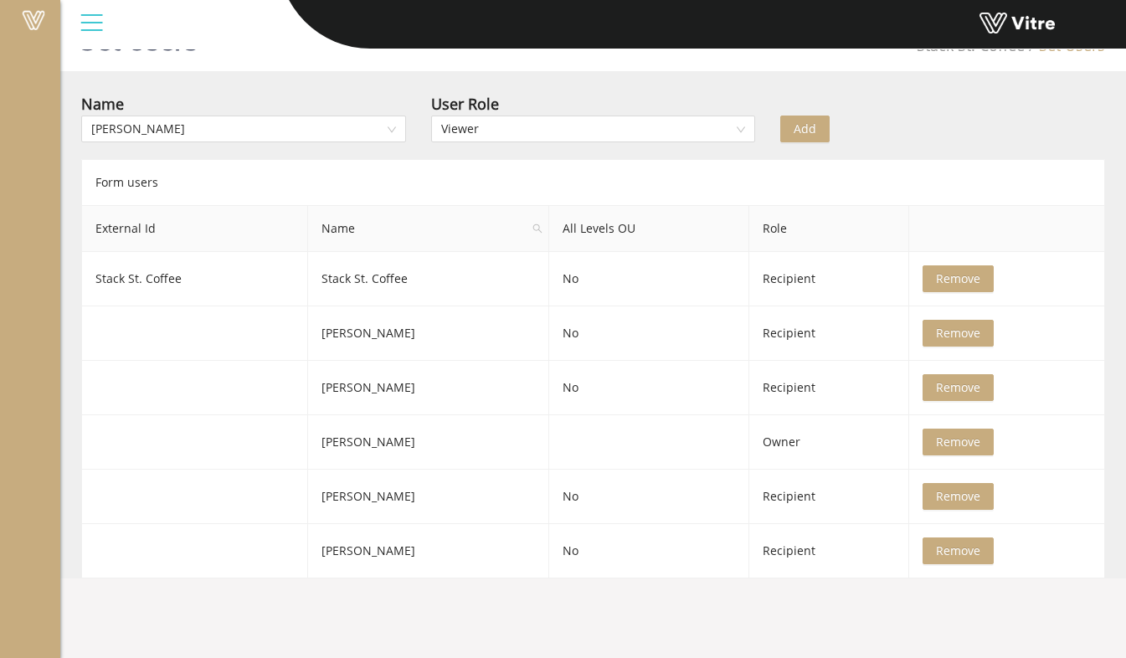
click at [808, 122] on span "Add" at bounding box center [805, 129] width 23 height 18
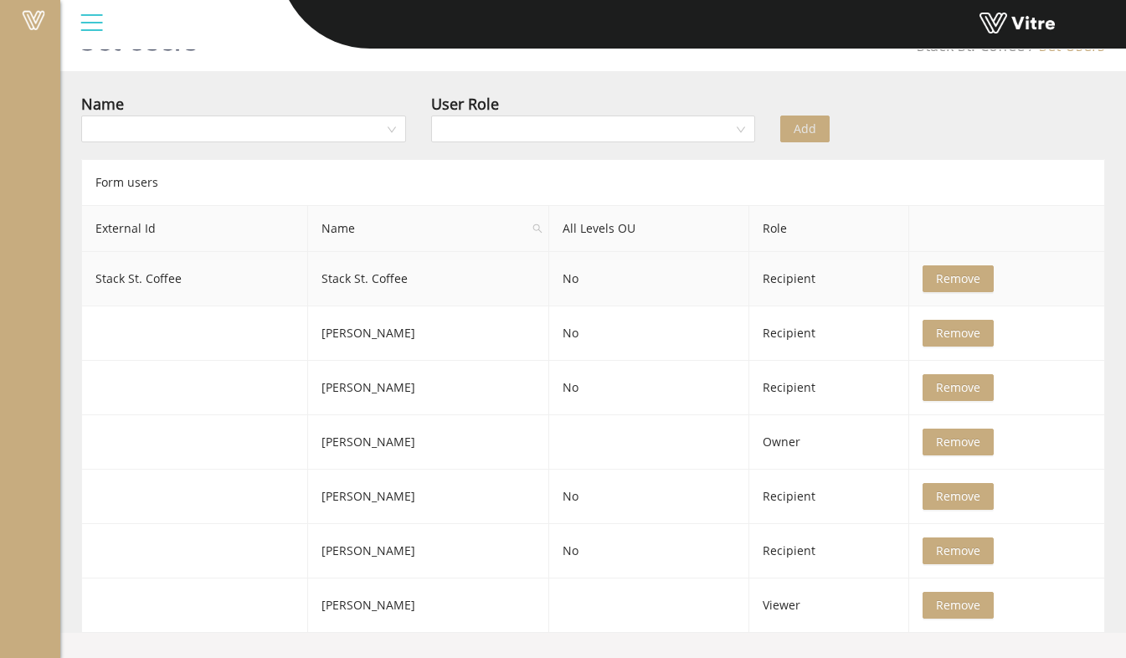
click at [581, 276] on td "No" at bounding box center [648, 279] width 199 height 54
click at [583, 280] on td "No" at bounding box center [648, 279] width 199 height 54
click at [971, 281] on span "Remove" at bounding box center [958, 279] width 44 height 18
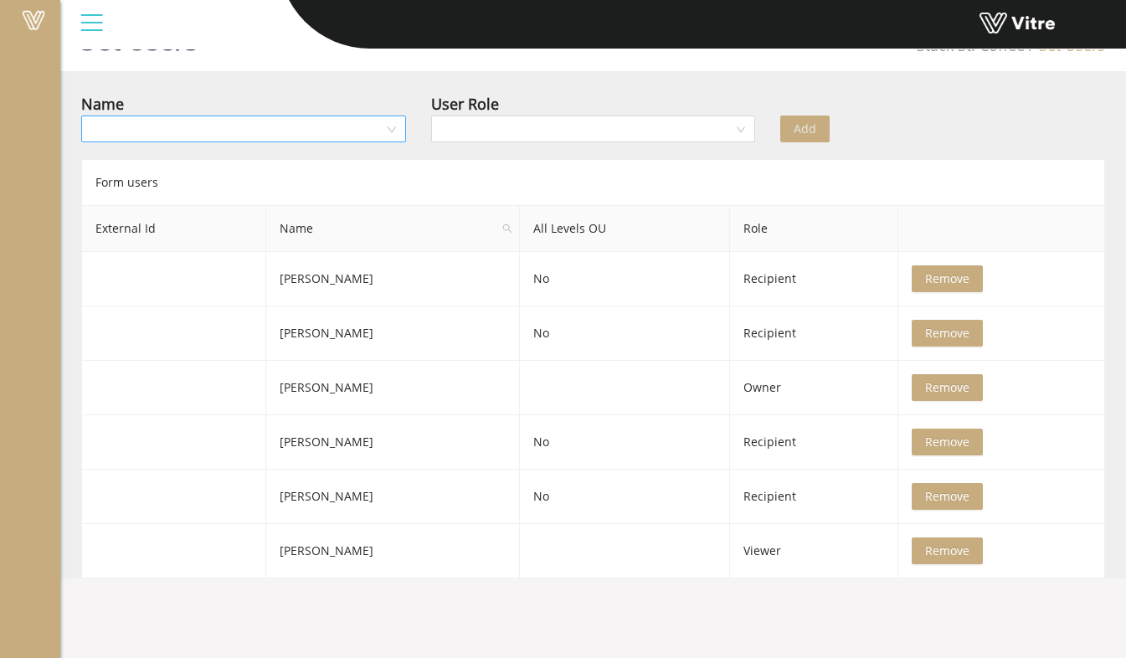
click at [323, 133] on input "search" at bounding box center [237, 128] width 293 height 25
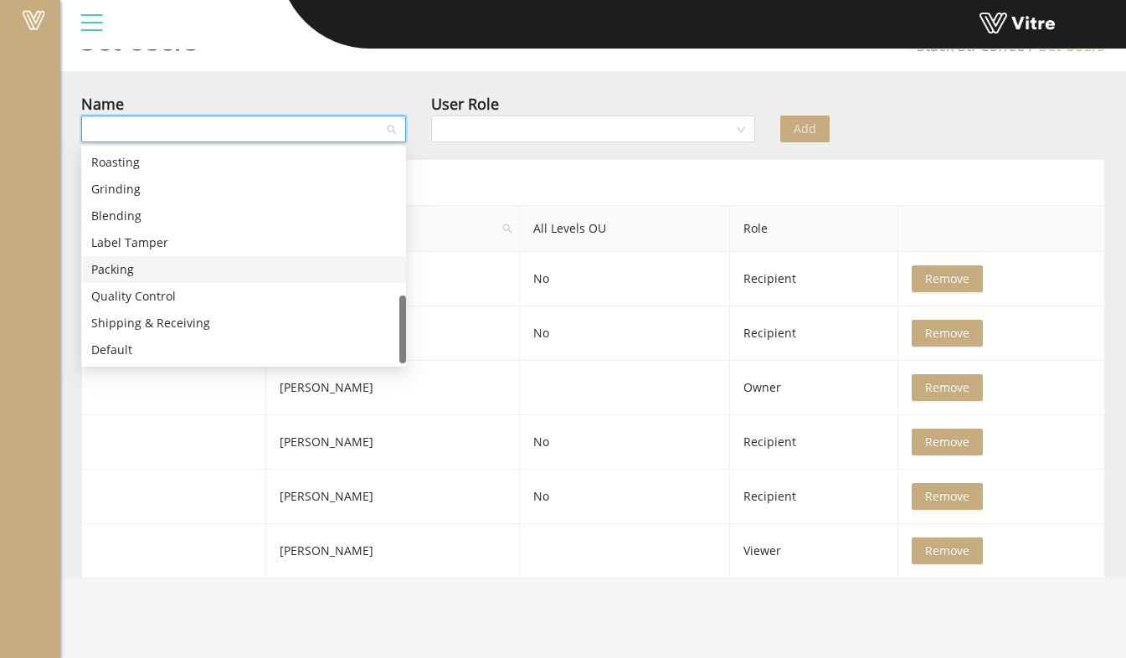
scroll to position [372, 0]
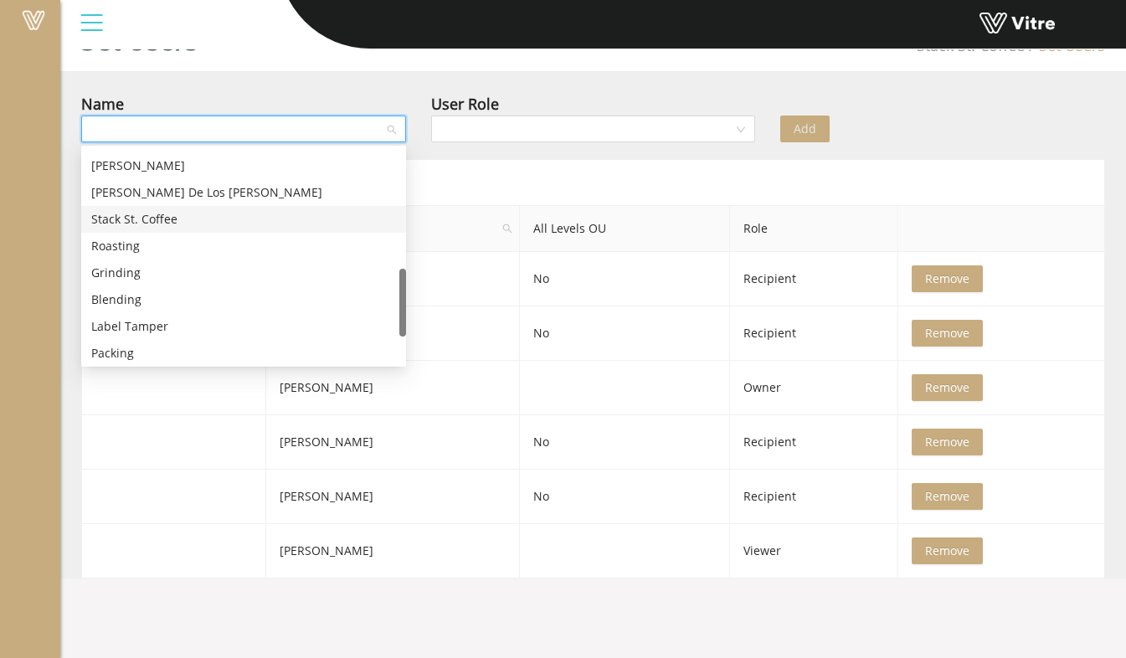
click at [209, 224] on div "Stack St. Coffee" at bounding box center [243, 219] width 305 height 18
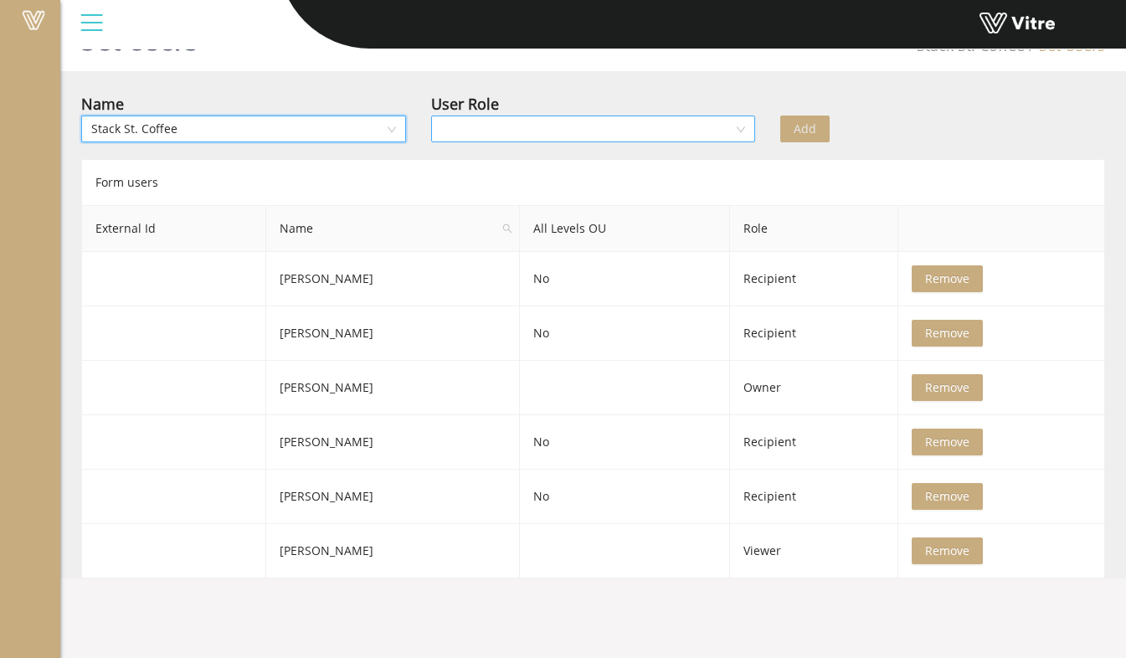
click at [475, 126] on input "search" at bounding box center [587, 128] width 293 height 25
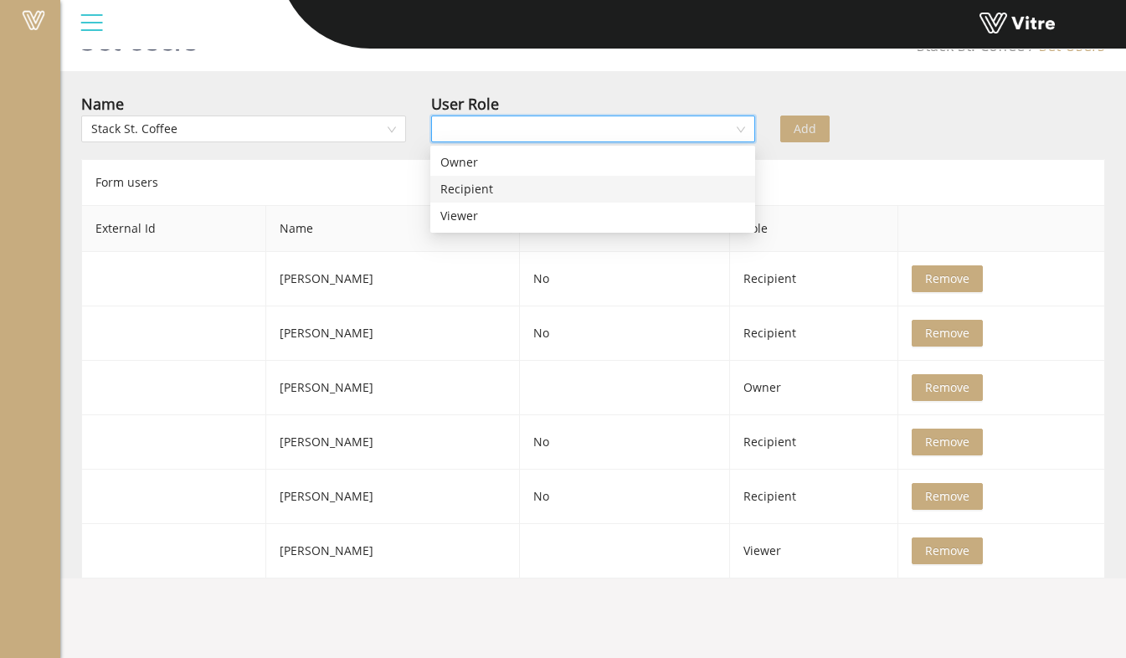
click at [474, 187] on div "Recipient" at bounding box center [592, 189] width 305 height 18
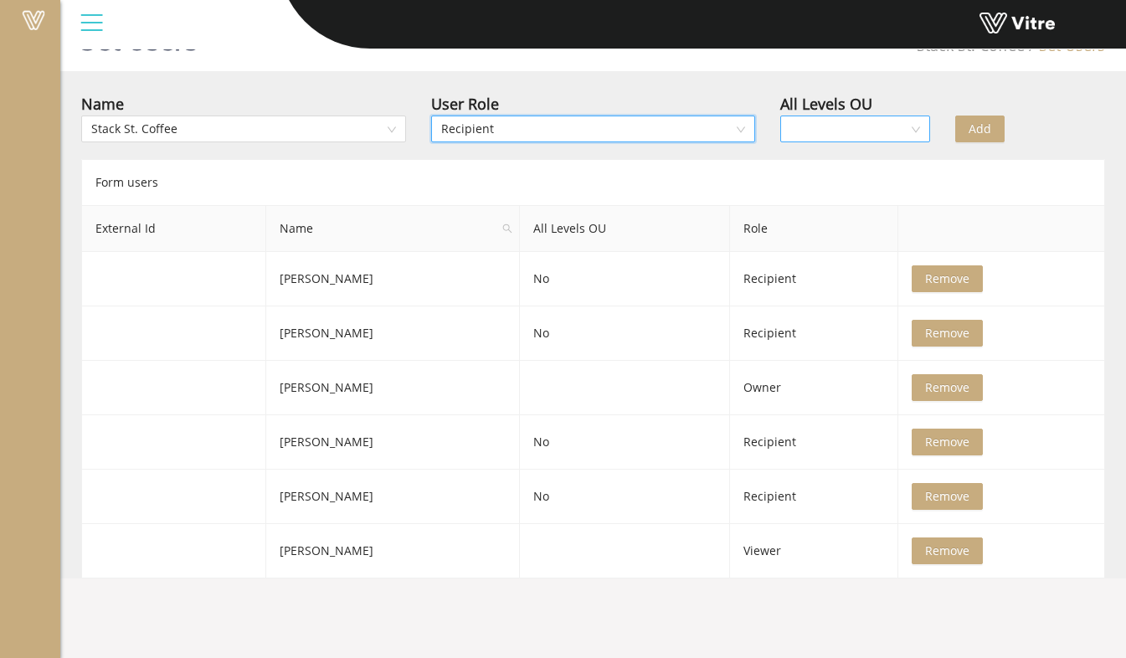
click at [794, 126] on input "search" at bounding box center [849, 128] width 118 height 25
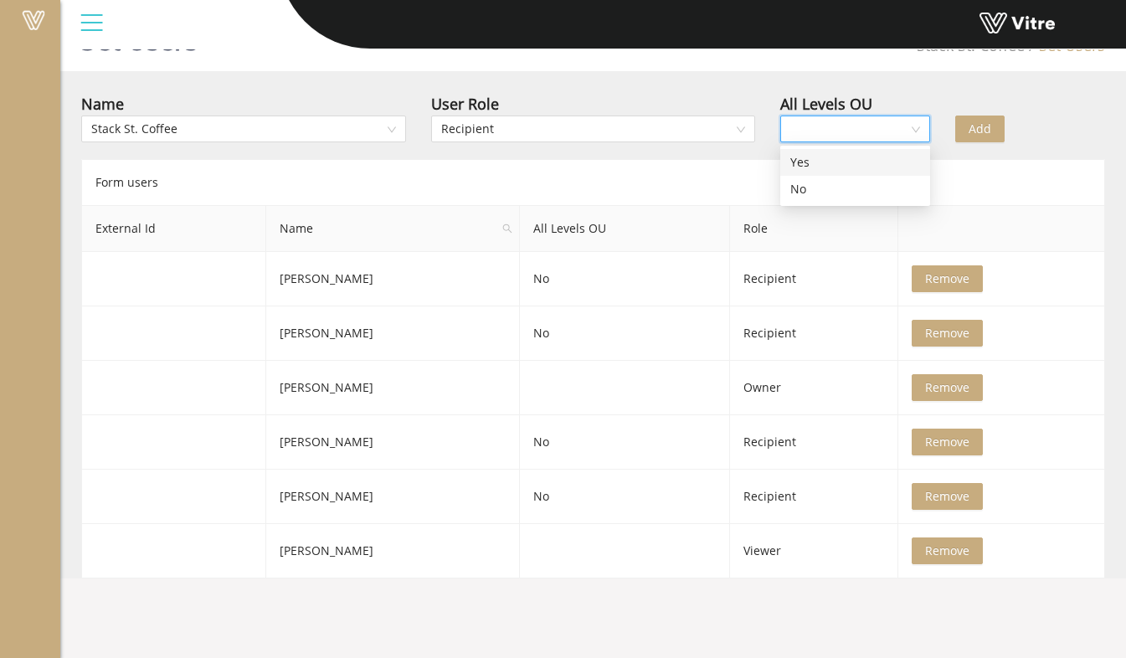
click at [804, 163] on div "Yes" at bounding box center [855, 162] width 130 height 18
click at [980, 131] on span "Add" at bounding box center [980, 129] width 23 height 18
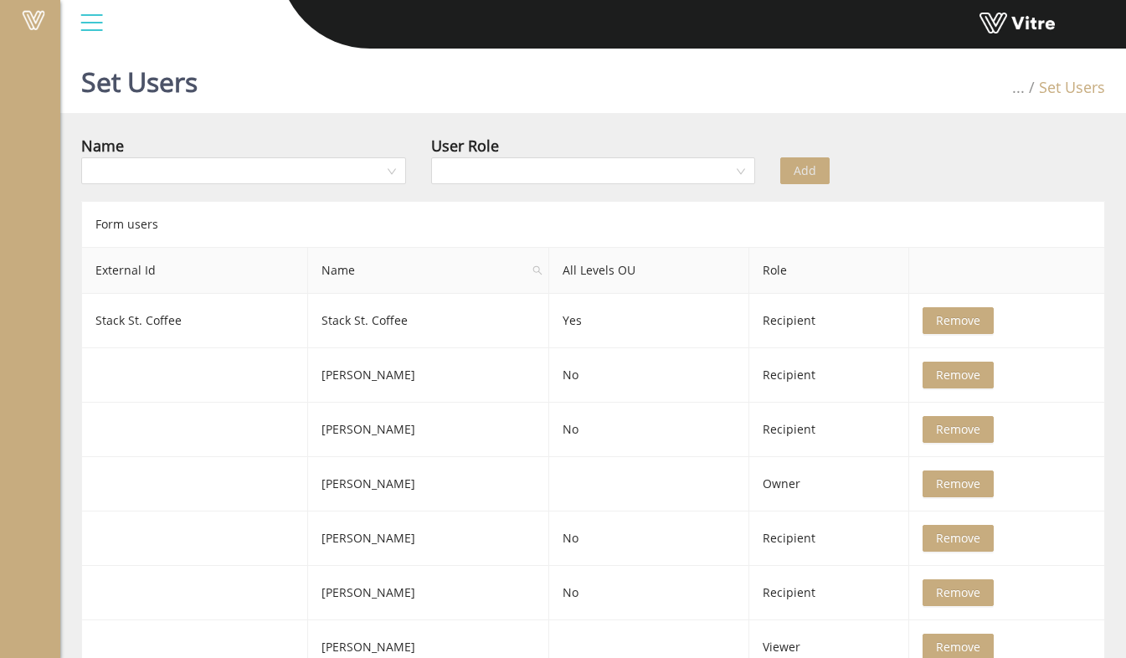
scroll to position [42, 0]
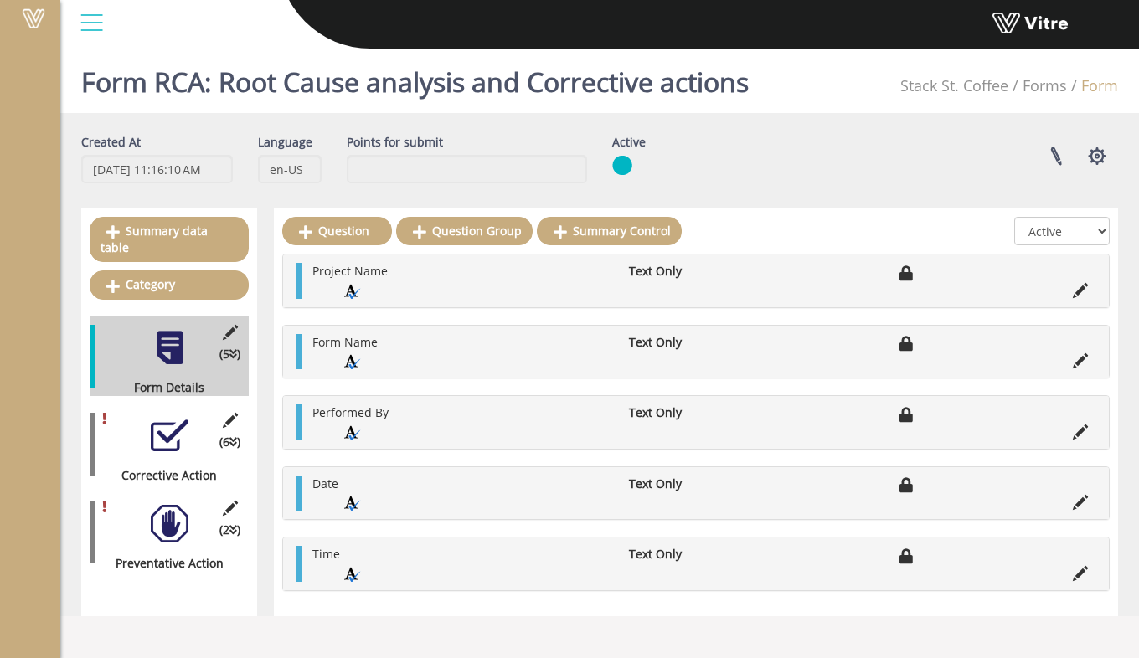
click at [188, 433] on div "(6 ) Corrective Action" at bounding box center [169, 444] width 159 height 80
click at [158, 419] on div at bounding box center [170, 436] width 38 height 38
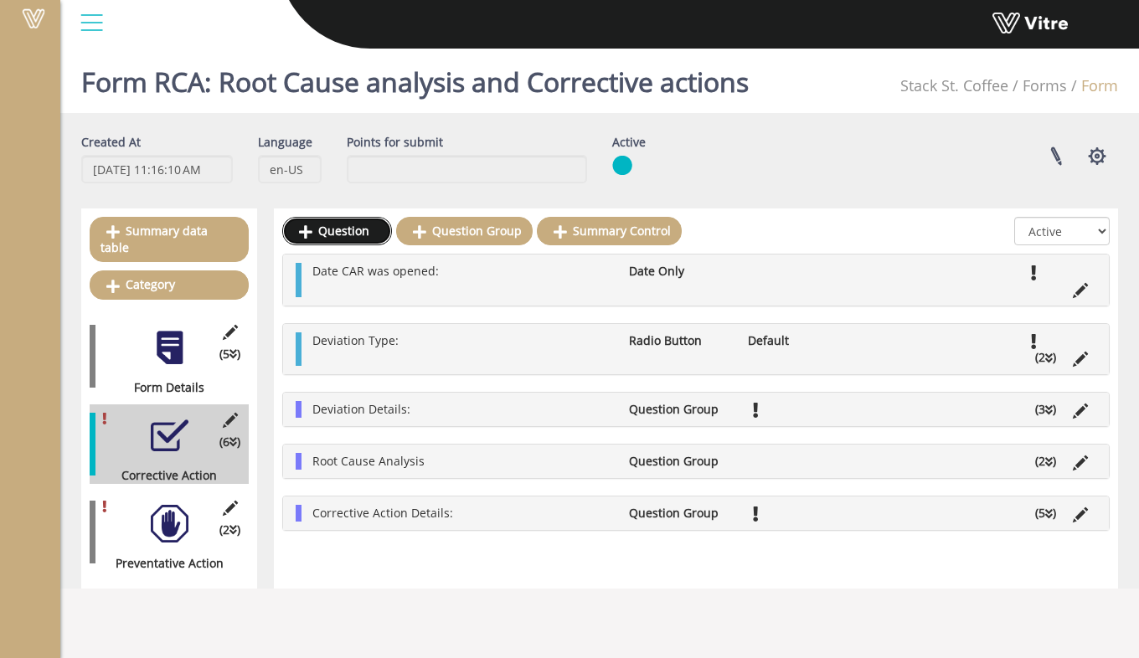
click at [363, 239] on link "Question" at bounding box center [337, 231] width 110 height 28
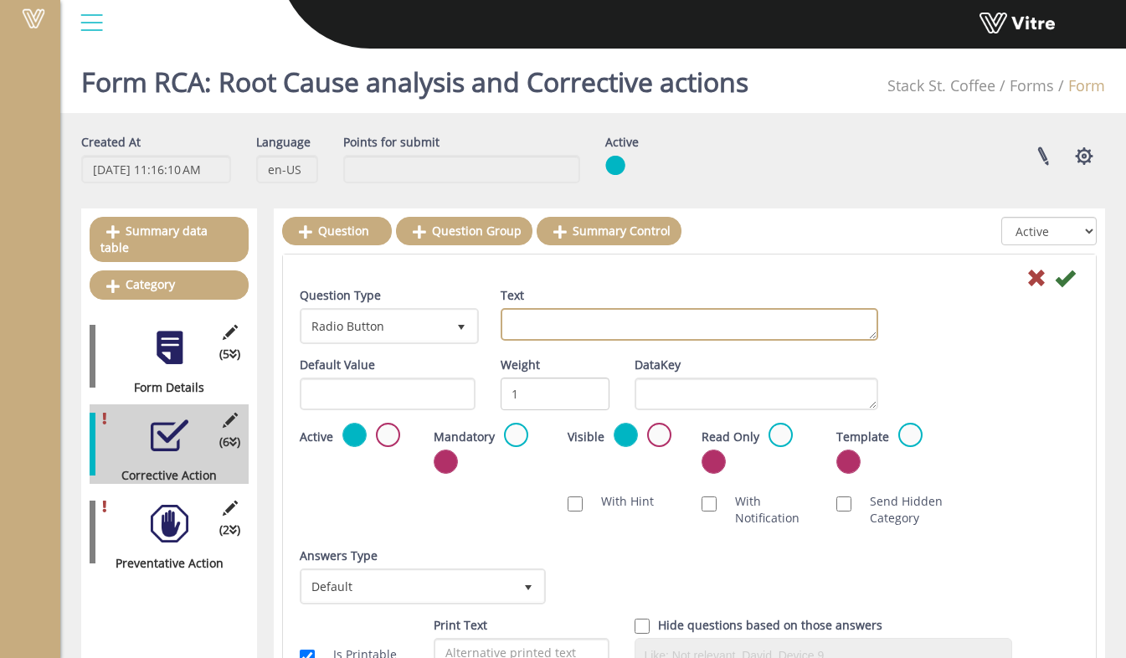
click at [535, 337] on textarea "Text" at bounding box center [690, 324] width 378 height 33
type textarea "Department in Charge."
click at [451, 322] on span "select" at bounding box center [461, 326] width 30 height 30
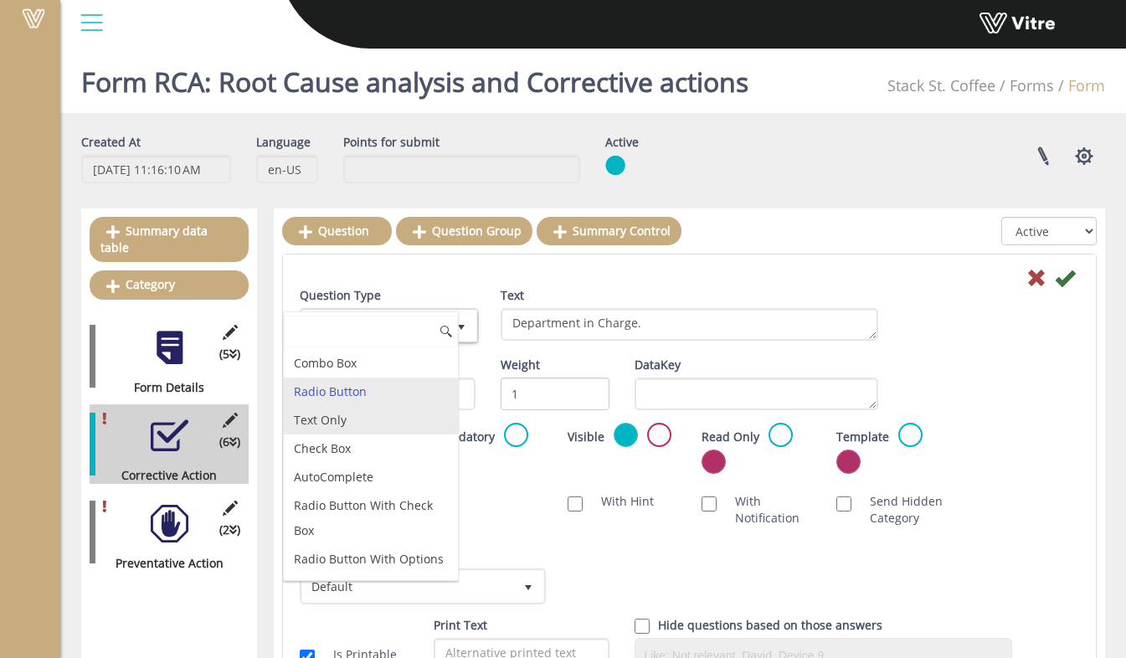
click at [385, 419] on li "Text Only" at bounding box center [371, 420] width 174 height 28
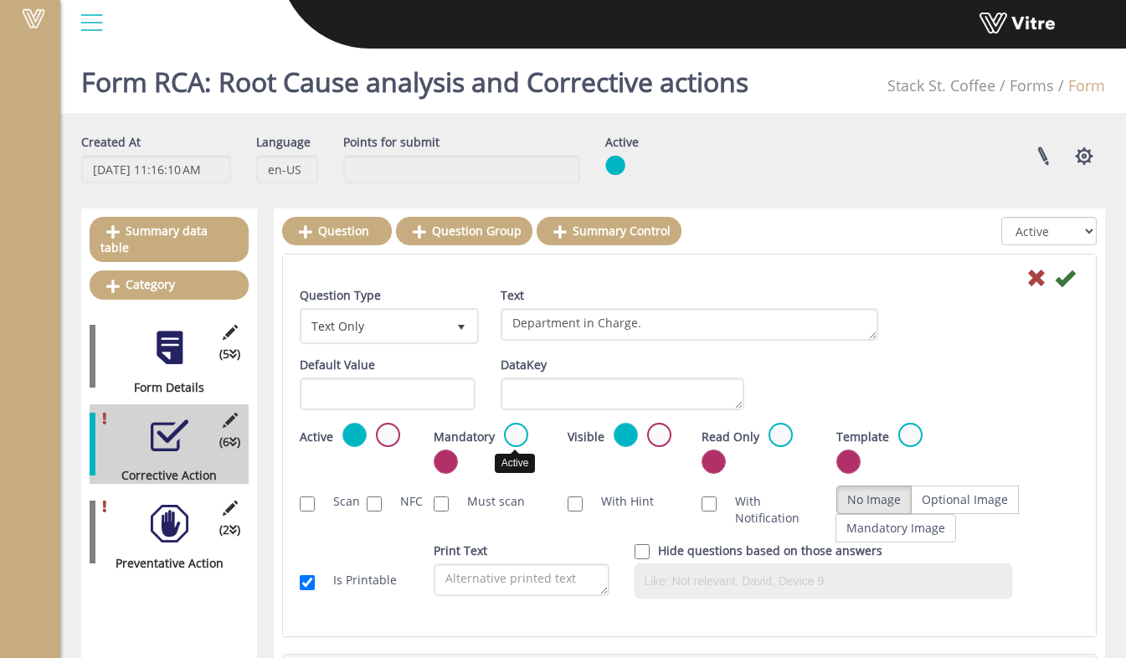
click at [524, 437] on label at bounding box center [516, 435] width 24 height 24
click at [0, 0] on input "radio" at bounding box center [0, 0] width 0 height 0
click at [1070, 274] on icon at bounding box center [1065, 278] width 20 height 20
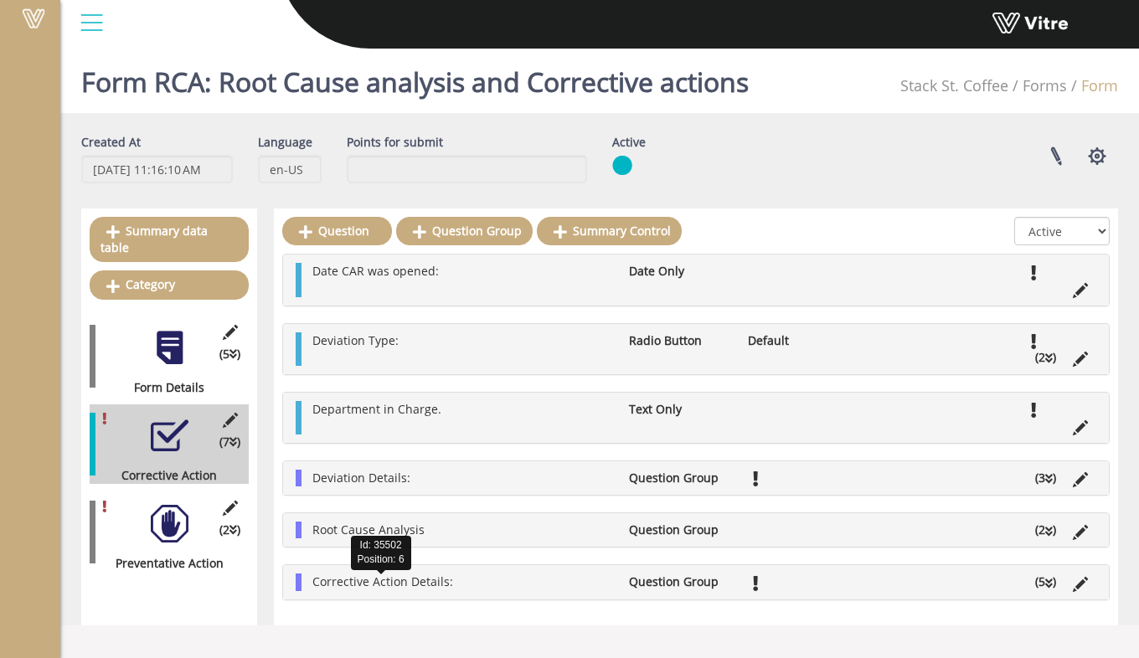
click at [433, 579] on span "Corrective Action Details:" at bounding box center [382, 582] width 141 height 16
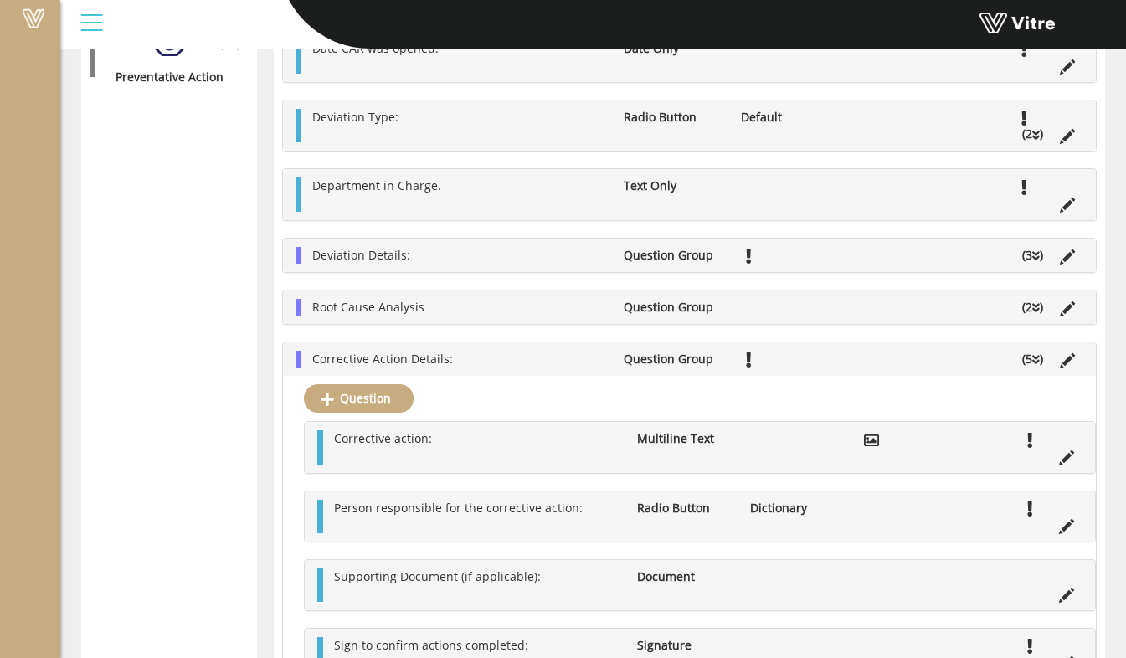
scroll to position [586, 0]
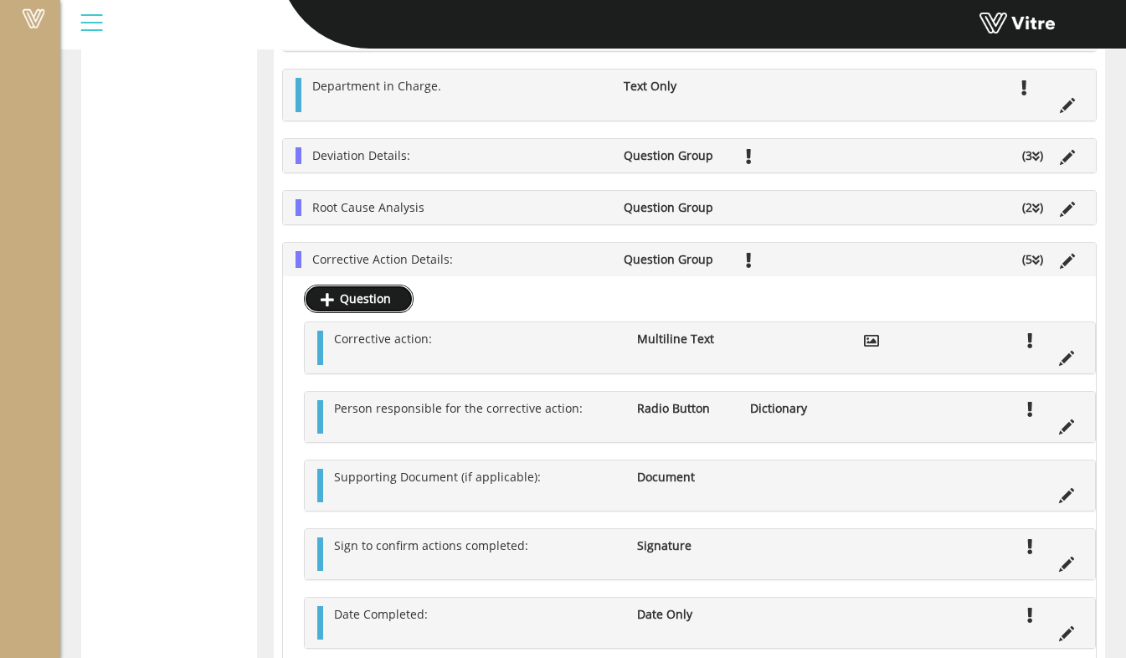
click at [378, 296] on link "Question" at bounding box center [359, 299] width 110 height 28
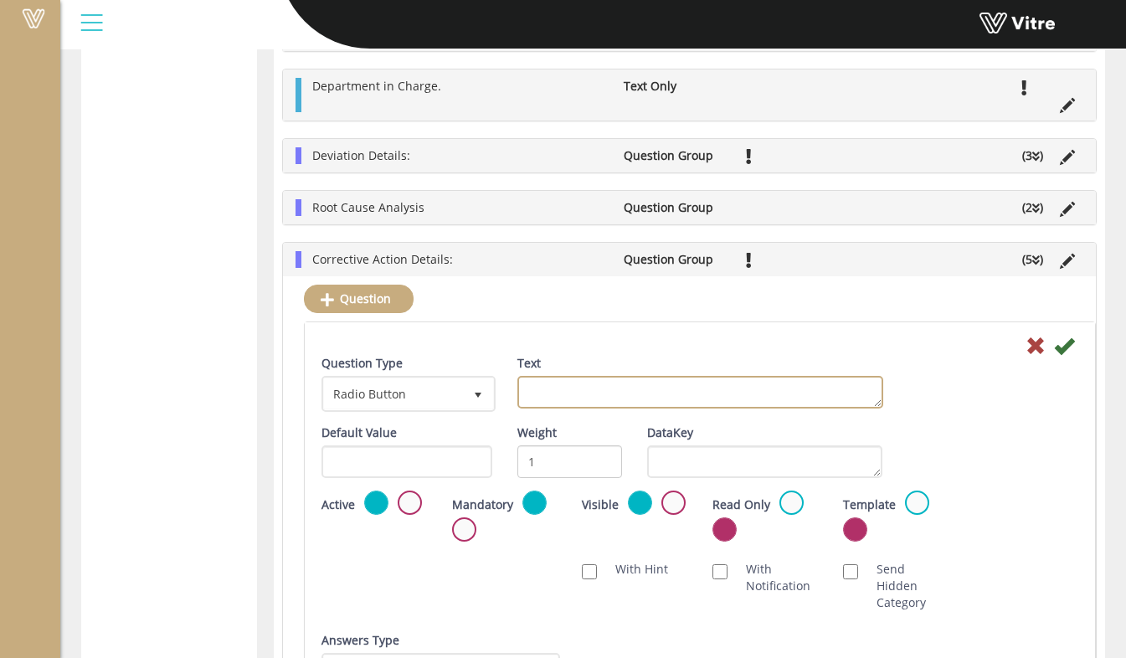
click at [557, 394] on textarea "Text" at bounding box center [700, 392] width 366 height 33
type textarea "Disposition of the product."
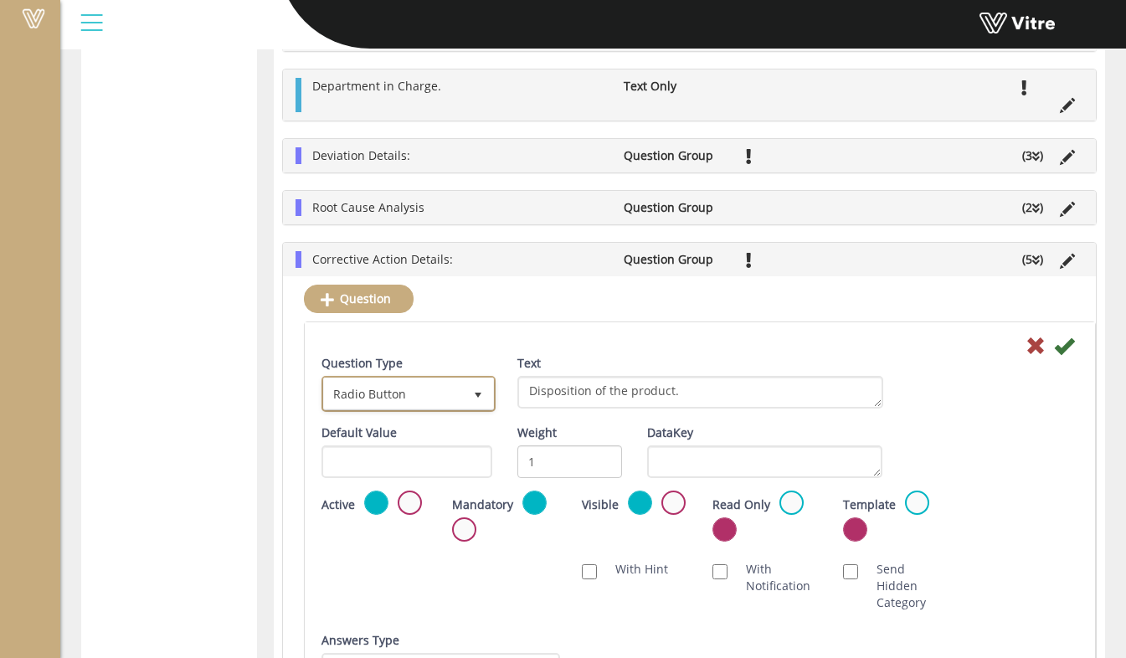
click at [400, 404] on span "Radio Button" at bounding box center [393, 393] width 139 height 30
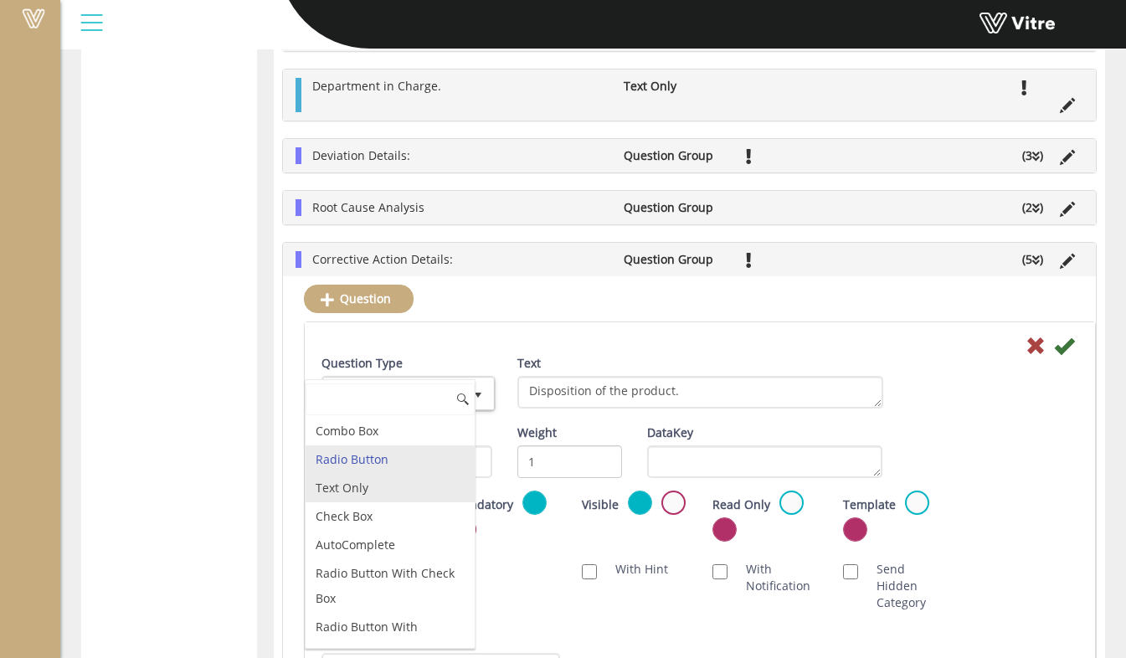
click at [376, 496] on li "Text Only" at bounding box center [390, 488] width 169 height 28
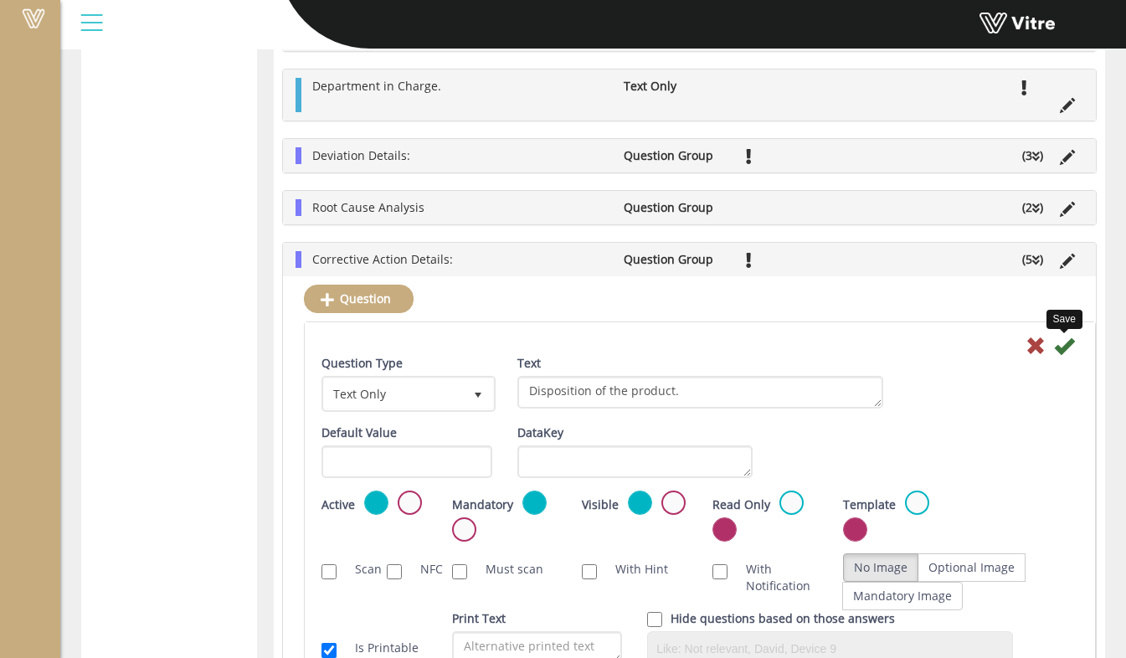
click at [1065, 347] on icon at bounding box center [1064, 346] width 20 height 20
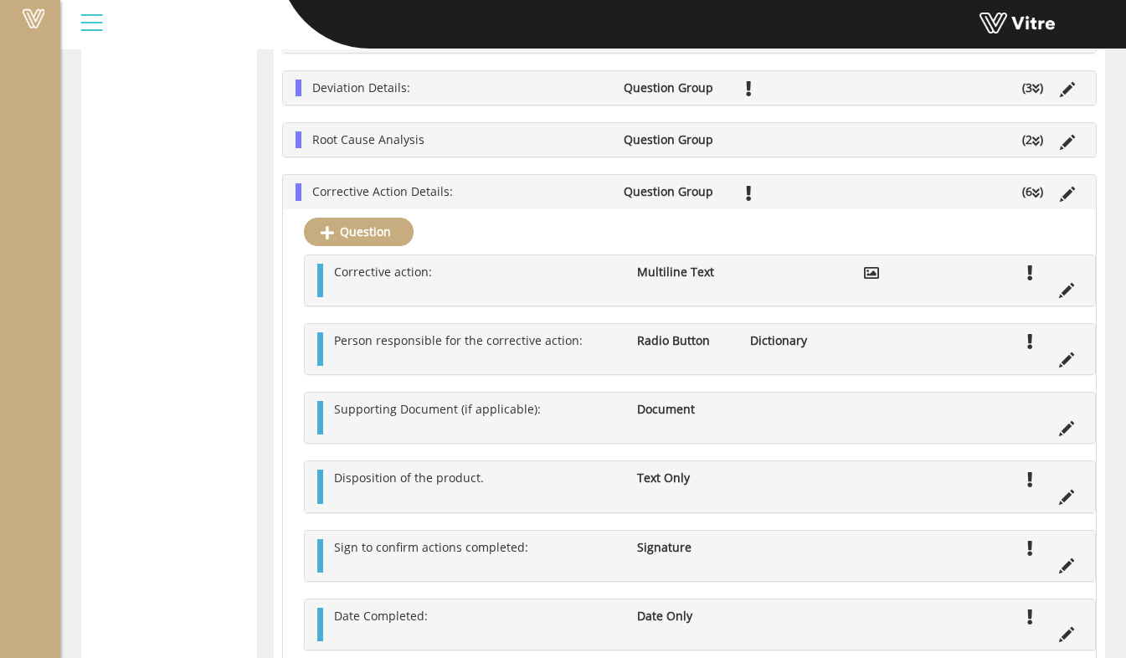
scroll to position [707, 0]
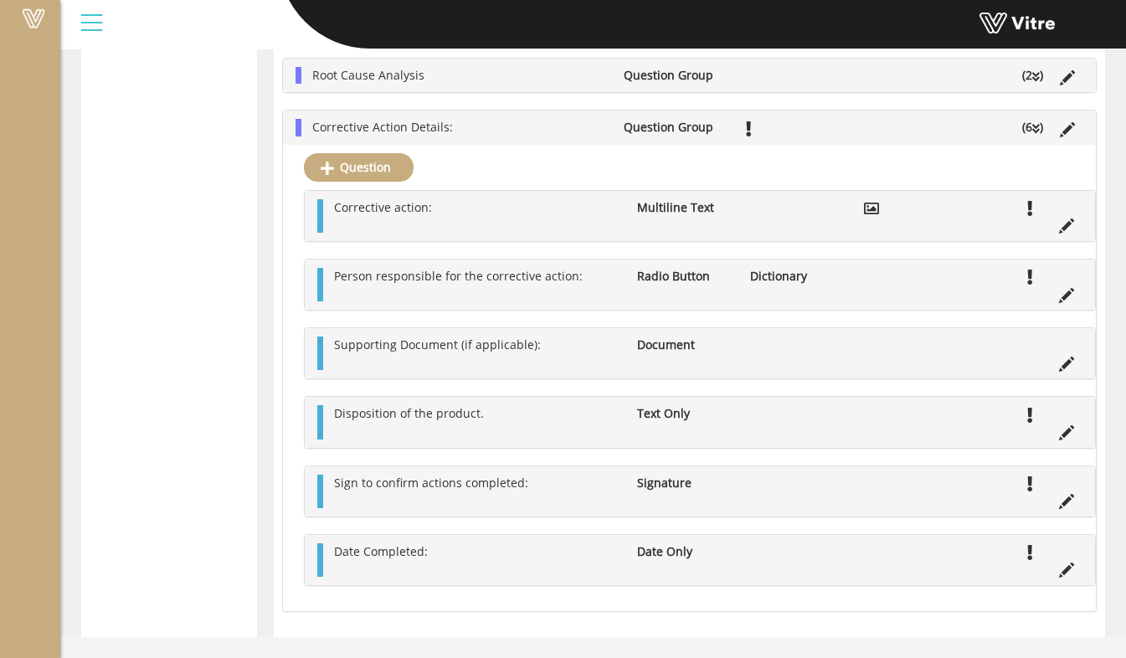
click at [491, 125] on li "Corrective Action Details:" at bounding box center [459, 127] width 311 height 17
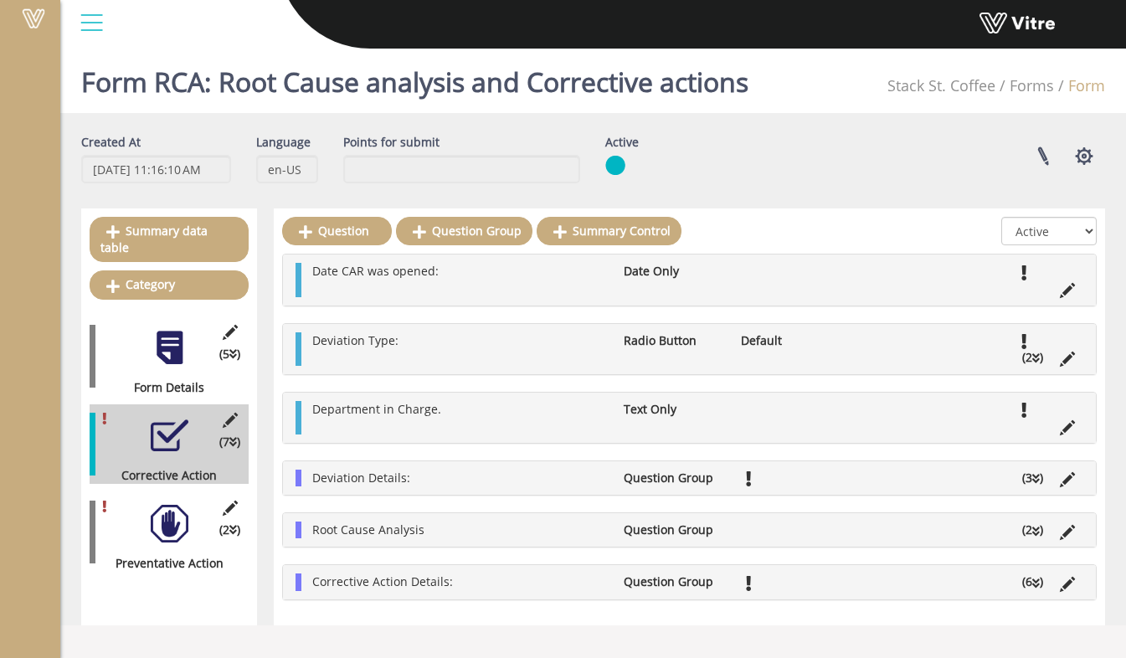
scroll to position [0, 0]
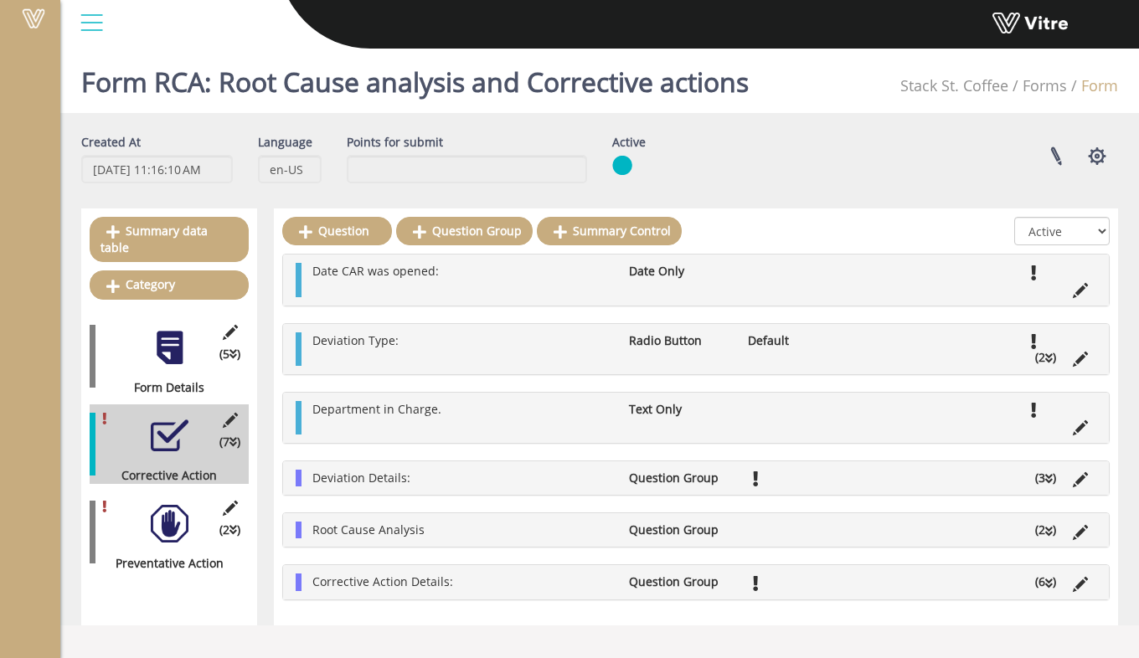
click at [173, 521] on div at bounding box center [170, 524] width 38 height 38
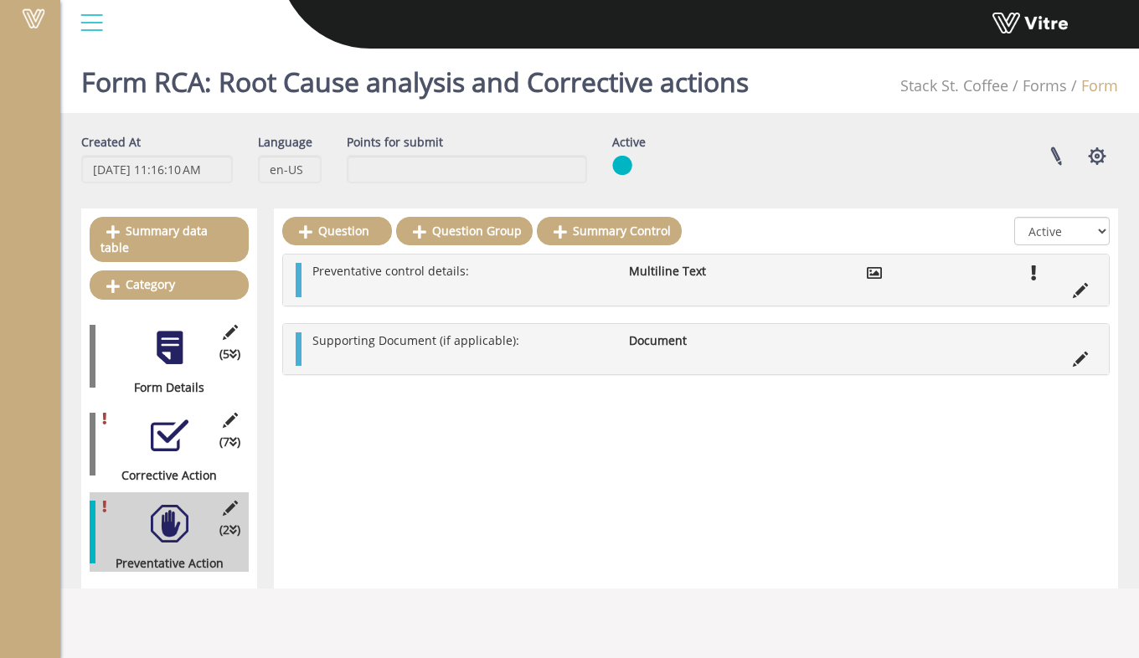
click at [1076, 301] on div "Preventative control details: Multiline Text" at bounding box center [696, 280] width 826 height 50
click at [1084, 291] on icon at bounding box center [1080, 290] width 15 height 15
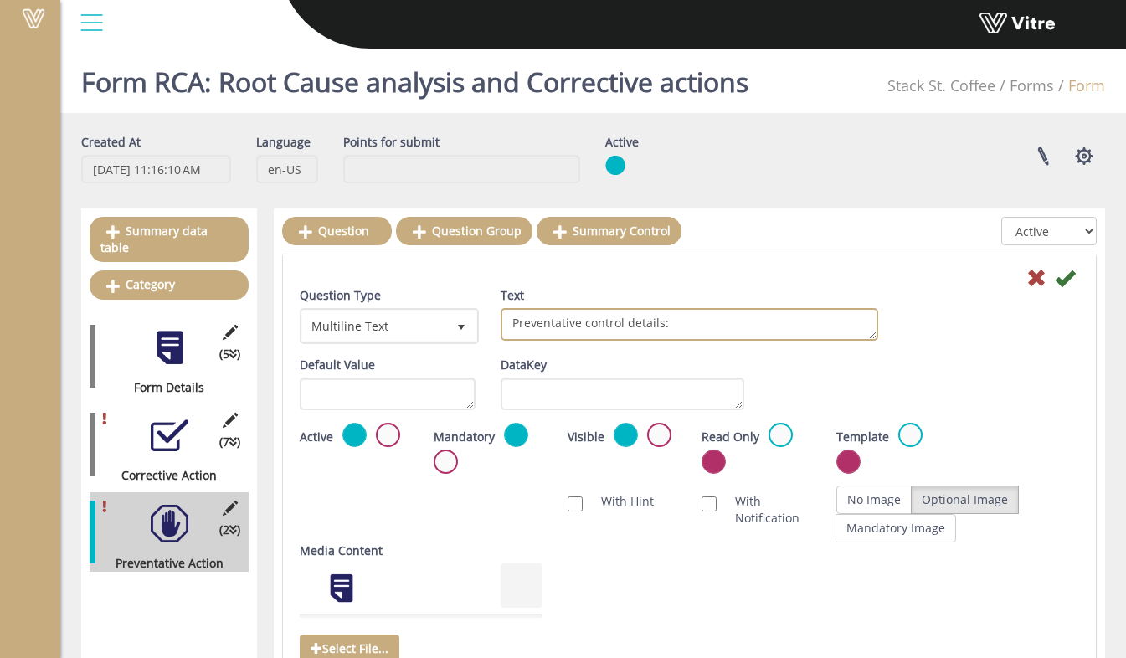
drag, startPoint x: 564, startPoint y: 325, endPoint x: 554, endPoint y: 325, distance: 10.0
click at [554, 325] on textarea "Preventative control details:" at bounding box center [690, 324] width 378 height 33
click at [579, 323] on textarea "Preventative control details:" at bounding box center [690, 324] width 378 height 33
click at [579, 322] on textarea "Preventative control details:" at bounding box center [690, 324] width 378 height 33
type textarea "Preventive Action details:"
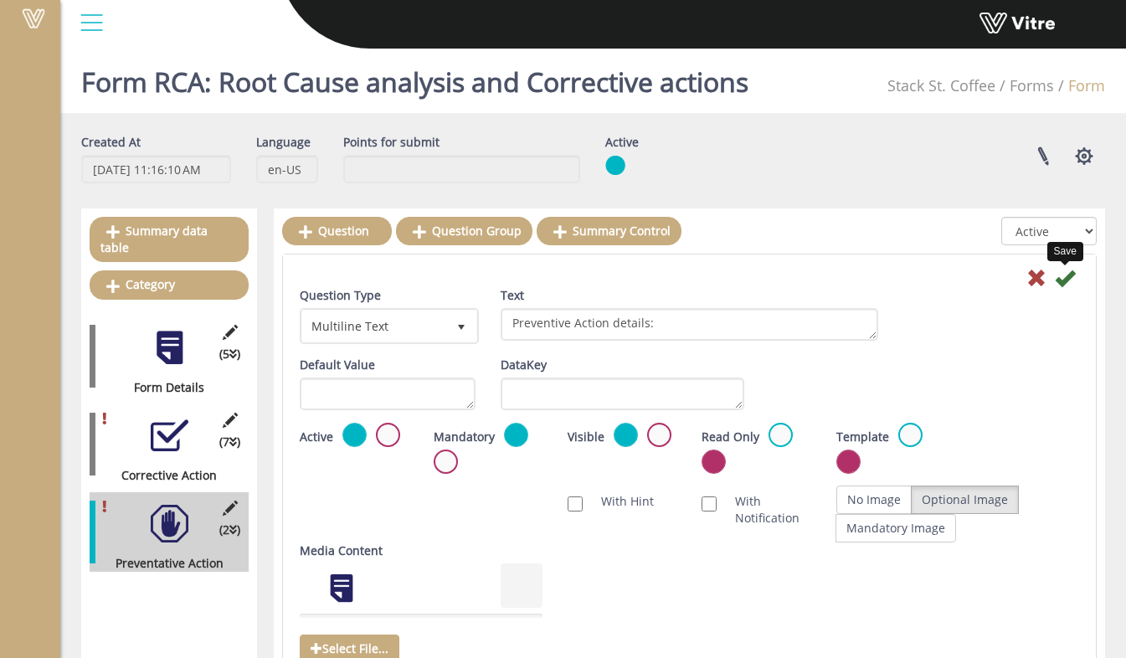
click at [1058, 279] on icon at bounding box center [1065, 278] width 20 height 20
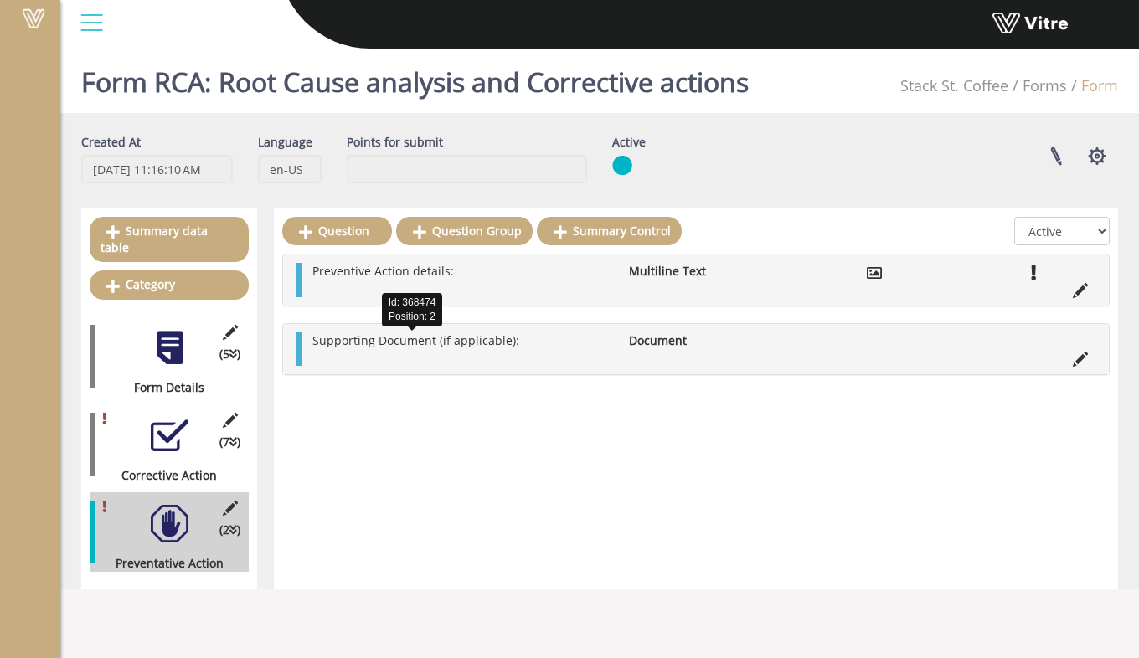
click at [432, 347] on span "Supporting Document (if applicable):" at bounding box center [415, 340] width 207 height 16
click at [376, 227] on link "Question" at bounding box center [337, 231] width 110 height 28
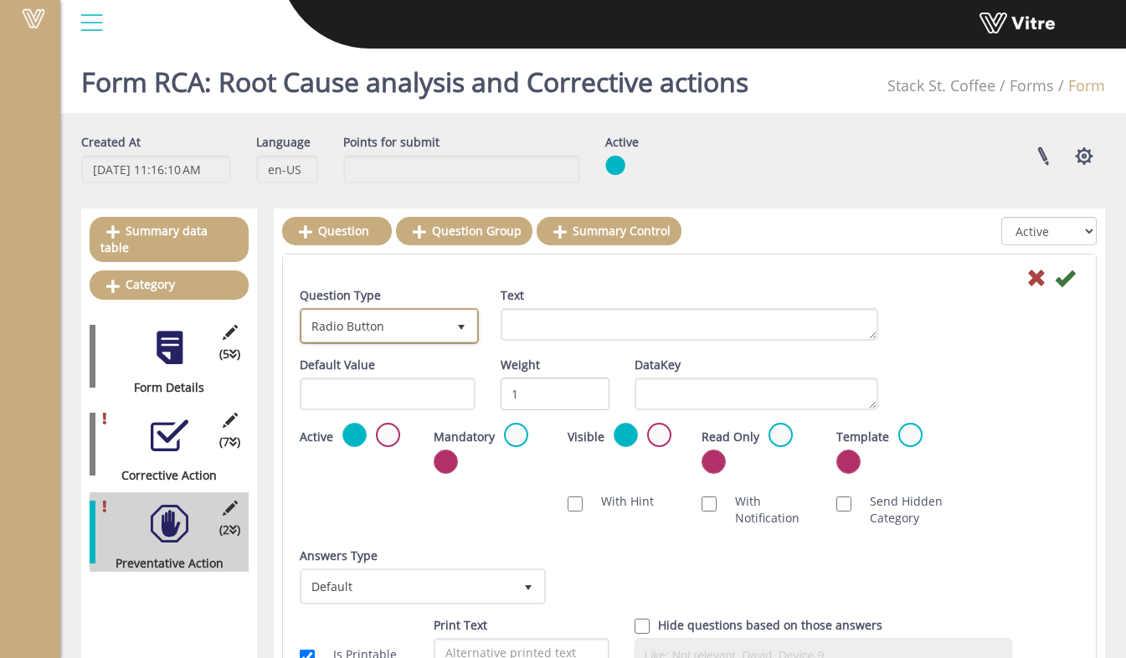
click at [430, 325] on span "Radio Button" at bounding box center [374, 326] width 144 height 30
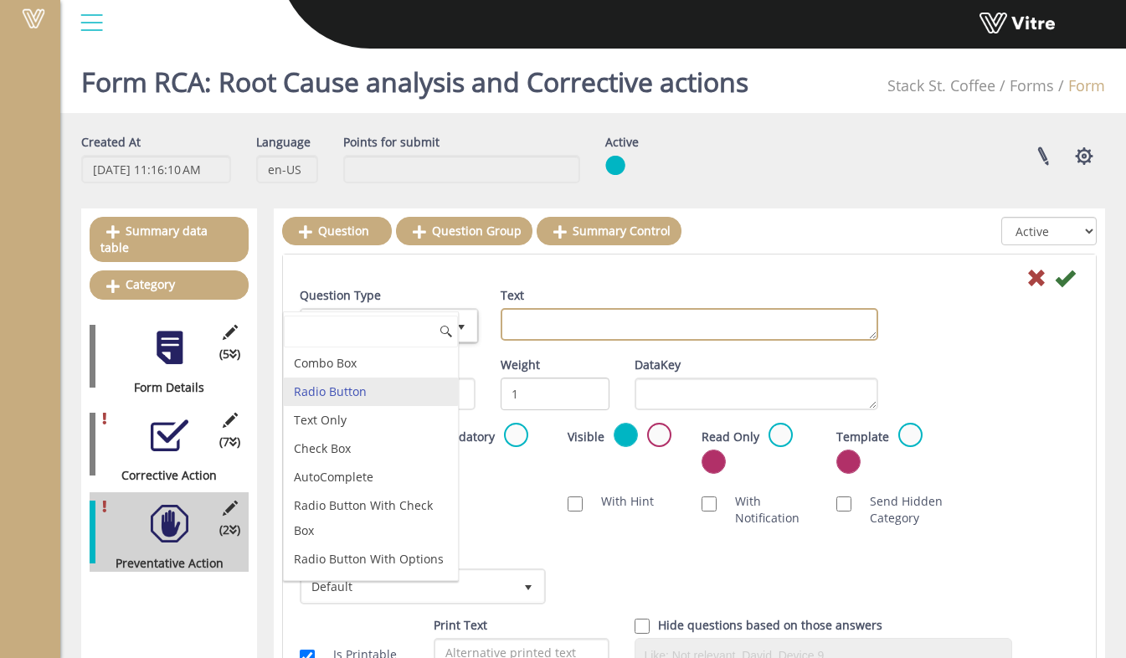
click at [561, 322] on textarea "Text" at bounding box center [690, 324] width 378 height 33
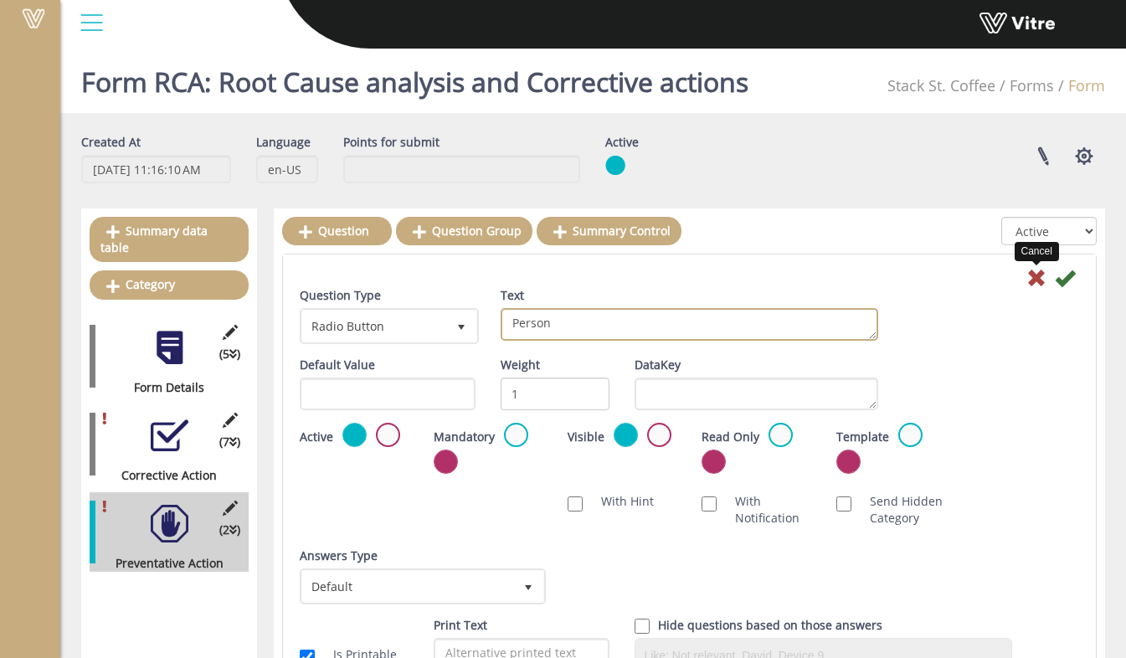
type textarea "Person"
click at [1031, 272] on icon at bounding box center [1037, 278] width 20 height 20
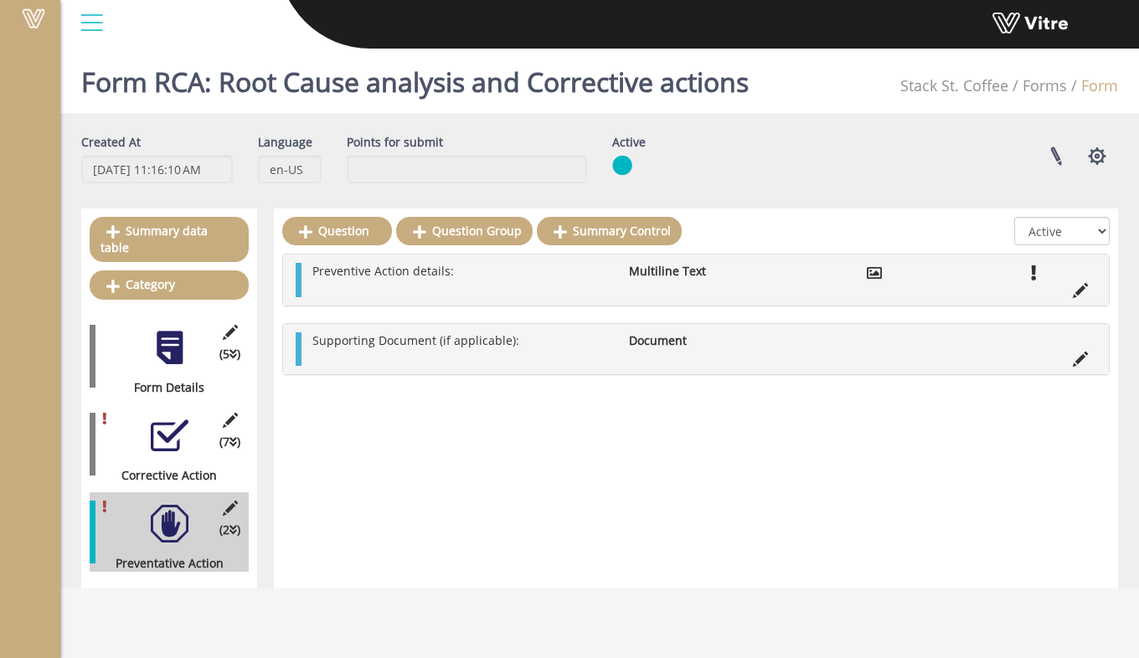
click at [417, 284] on ul "Preventive Action details: Multiline Text" at bounding box center [700, 279] width 792 height 33
click at [425, 276] on span "Preventive Action details:" at bounding box center [383, 271] width 142 height 16
drag, startPoint x: 466, startPoint y: 275, endPoint x: 327, endPoint y: 272, distance: 139.9
click at [327, 272] on li "Preventive Action details:" at bounding box center [462, 271] width 316 height 17
drag, startPoint x: 327, startPoint y: 272, endPoint x: 457, endPoint y: 309, distance: 135.7
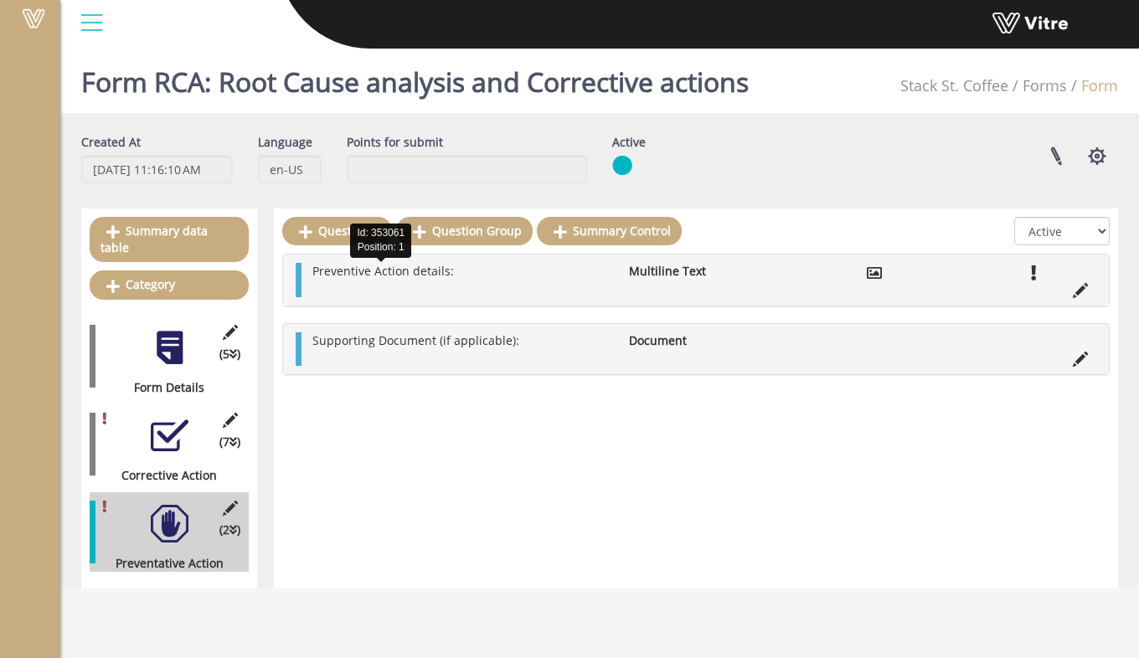
click at [457, 309] on div "Preventive Action details: Multiline Text Supporting Document (if applicable): …" at bounding box center [695, 314] width 827 height 121
drag, startPoint x: 454, startPoint y: 272, endPoint x: 313, endPoint y: 270, distance: 140.7
click at [313, 270] on li "Preventive Action details:" at bounding box center [462, 271] width 316 height 17
copy span "Preventive Action details:"
click at [145, 435] on div "(7 ) Corrective Action" at bounding box center [169, 444] width 159 height 80
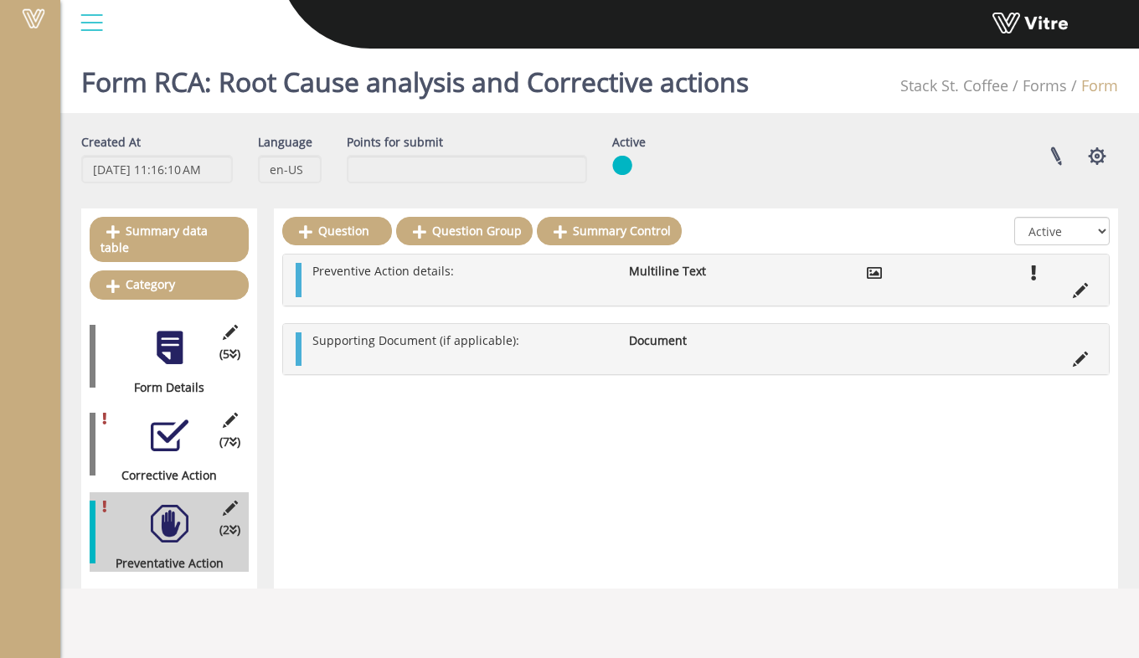
click at [160, 419] on div at bounding box center [170, 436] width 38 height 38
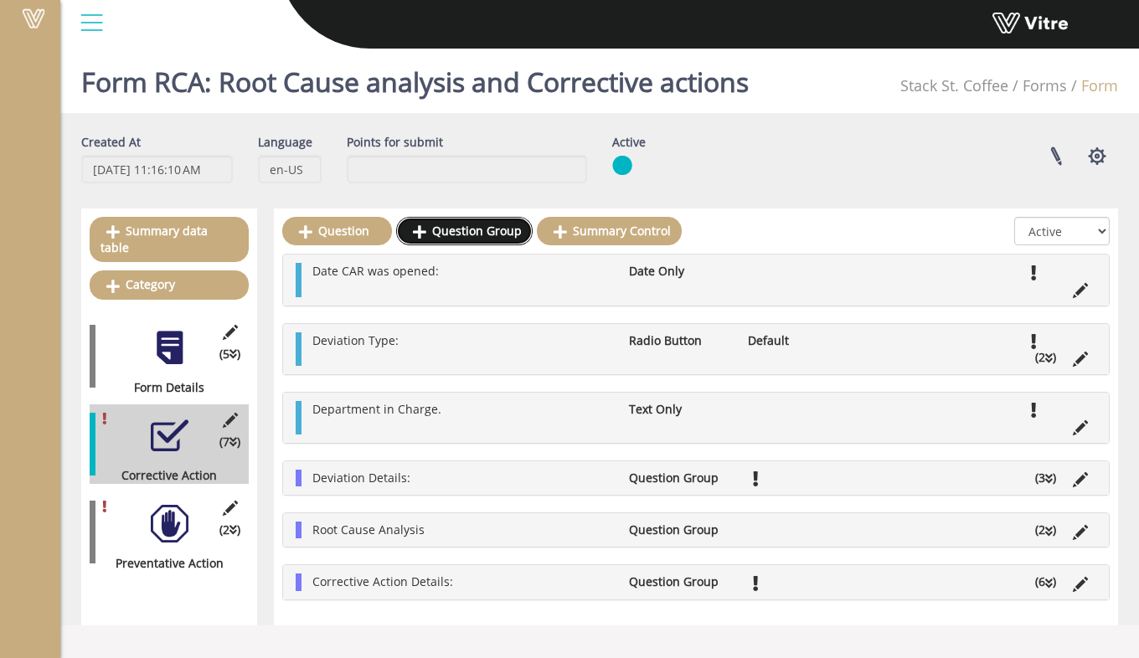
click at [416, 229] on icon at bounding box center [419, 231] width 13 height 15
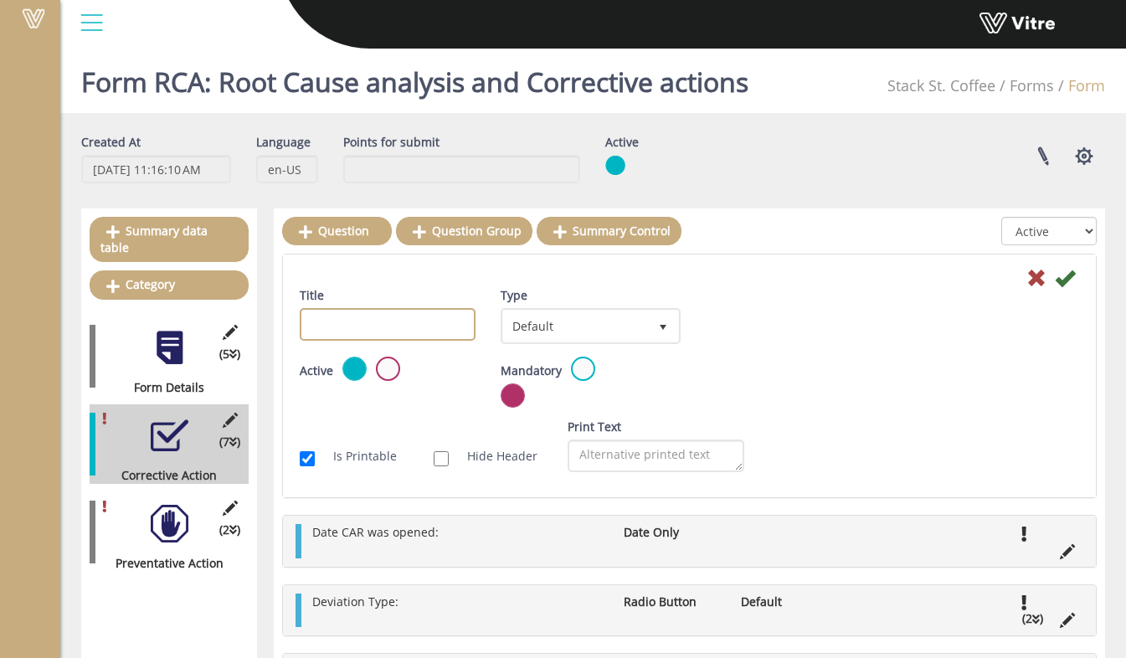
click at [424, 317] on input "Title" at bounding box center [388, 324] width 176 height 33
paste input "Preventive Action details:"
drag, startPoint x: 454, startPoint y: 319, endPoint x: 410, endPoint y: 328, distance: 44.5
click at [410, 328] on input "Preventive Action details:" at bounding box center [388, 324] width 176 height 33
type input "Preventive Action:"
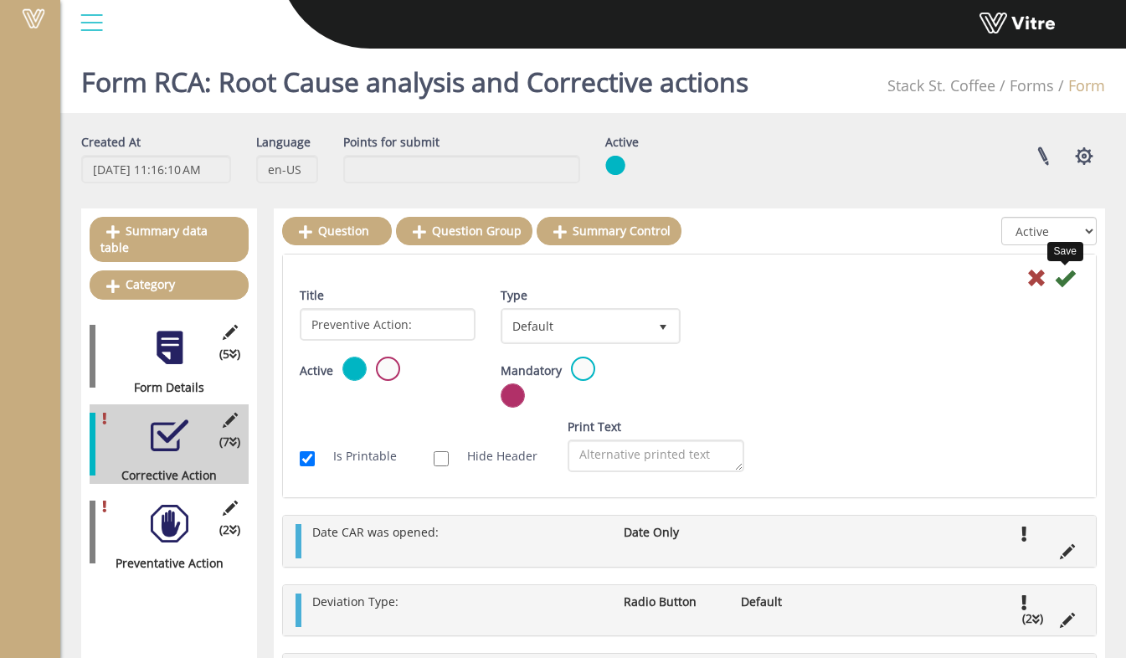
click at [1071, 272] on icon at bounding box center [1065, 278] width 20 height 20
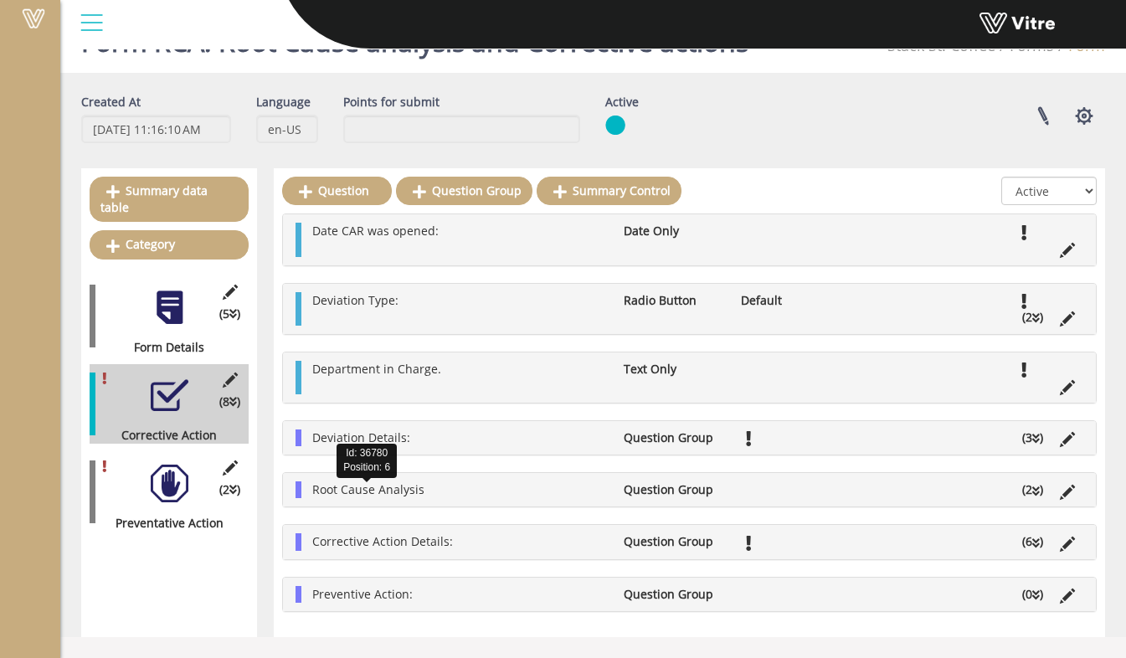
scroll to position [42, 0]
click at [378, 591] on span "Preventive Action:" at bounding box center [362, 594] width 100 height 16
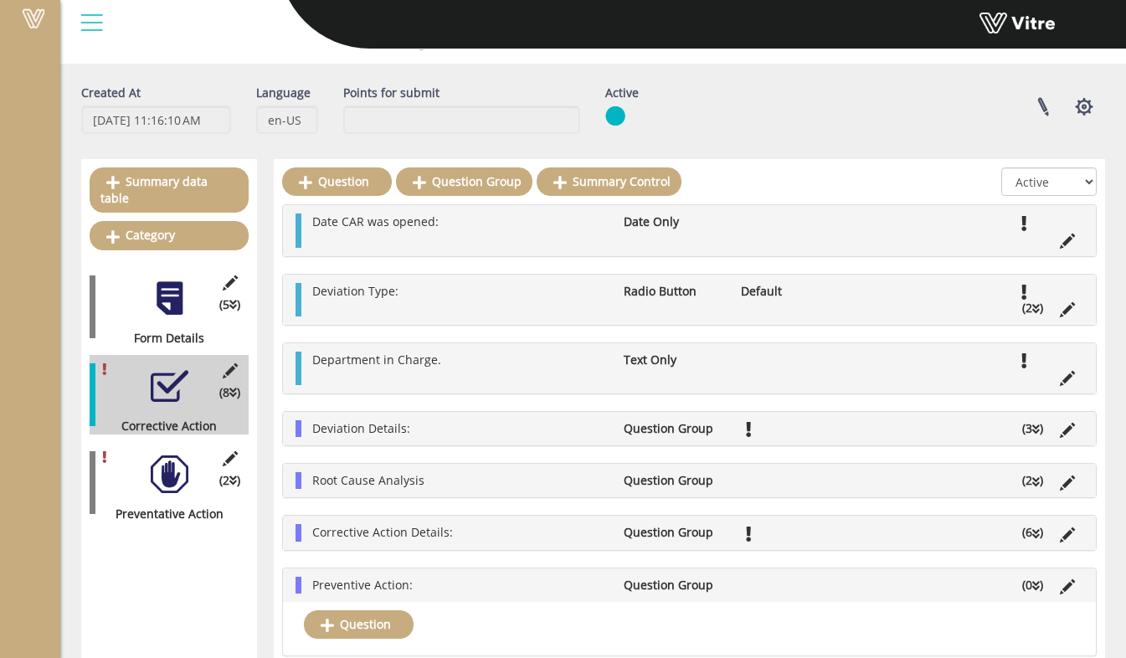
scroll to position [96, 0]
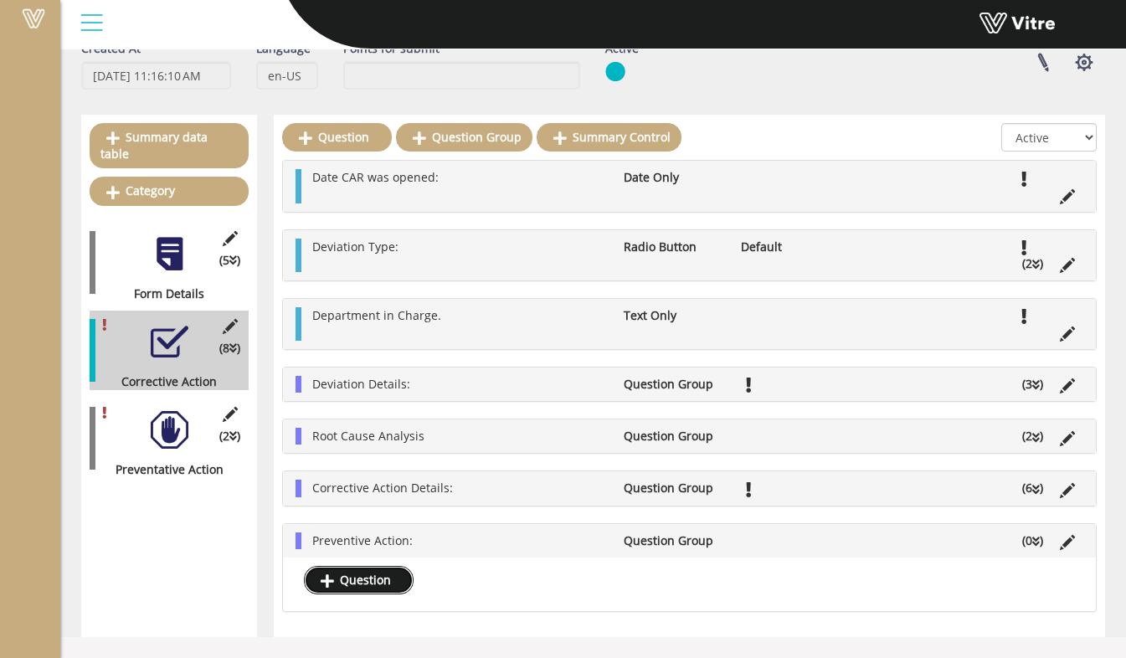
click at [379, 579] on link "Question" at bounding box center [359, 580] width 110 height 28
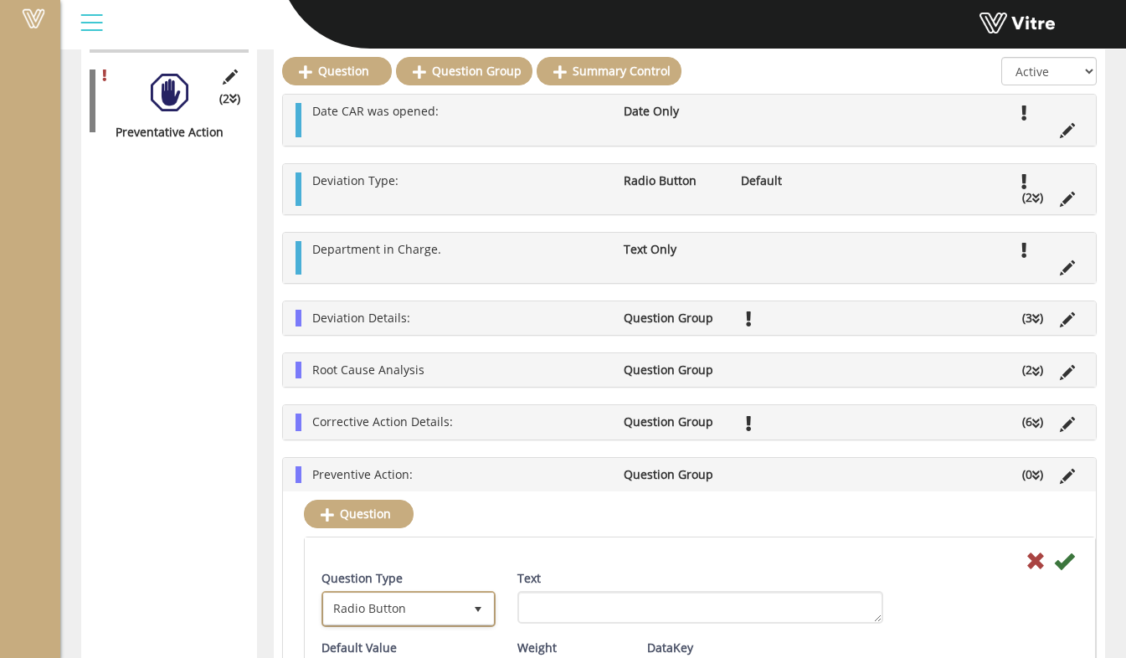
click at [429, 617] on span "Radio Button" at bounding box center [393, 609] width 139 height 30
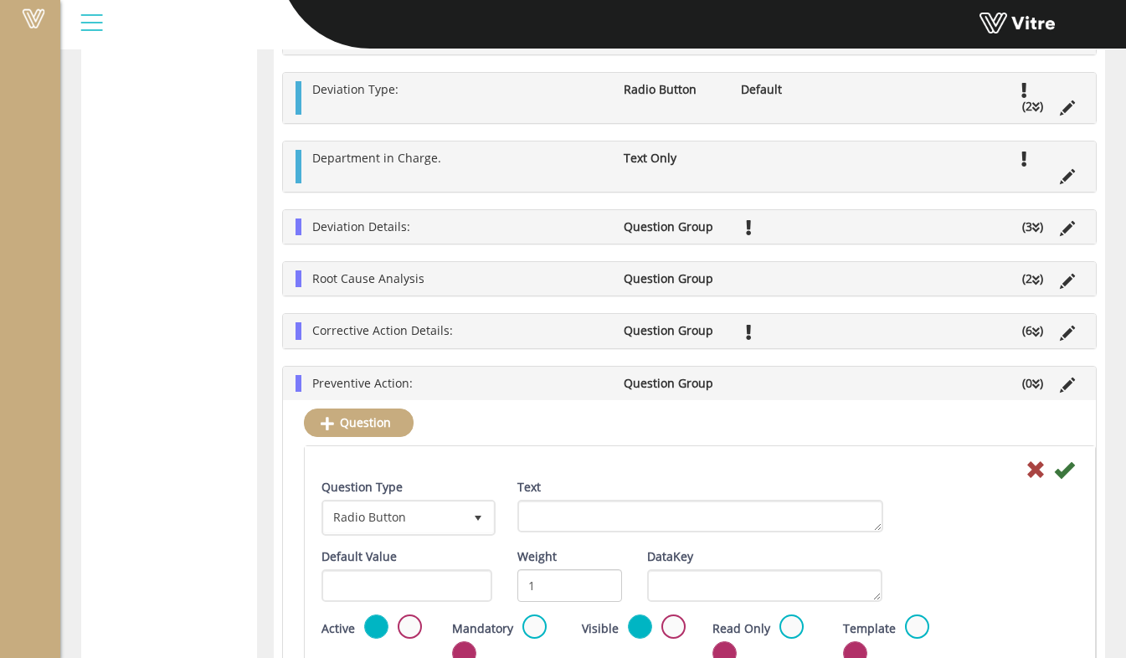
scroll to position [825, 0]
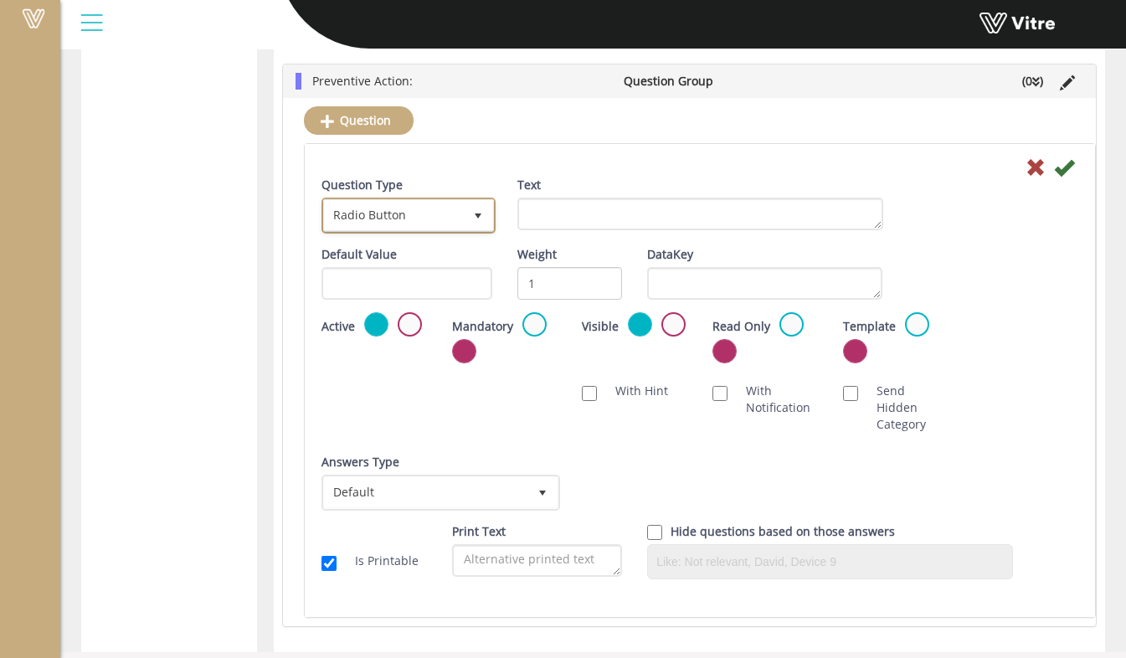
click at [409, 214] on span "Radio Button" at bounding box center [393, 215] width 139 height 30
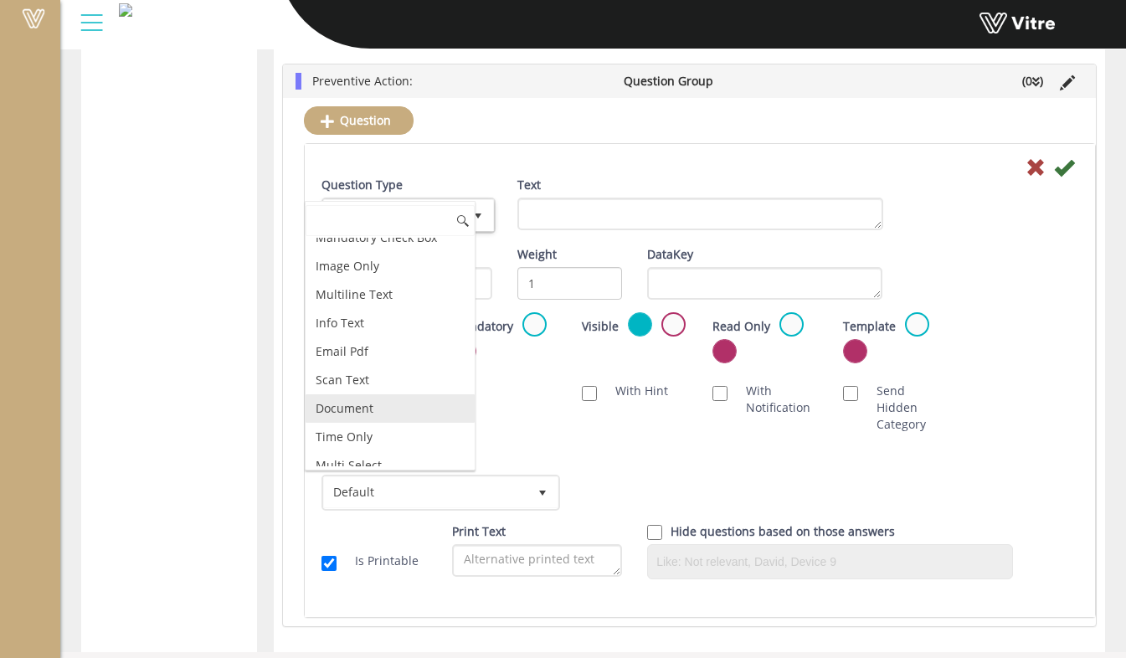
scroll to position [441, 0]
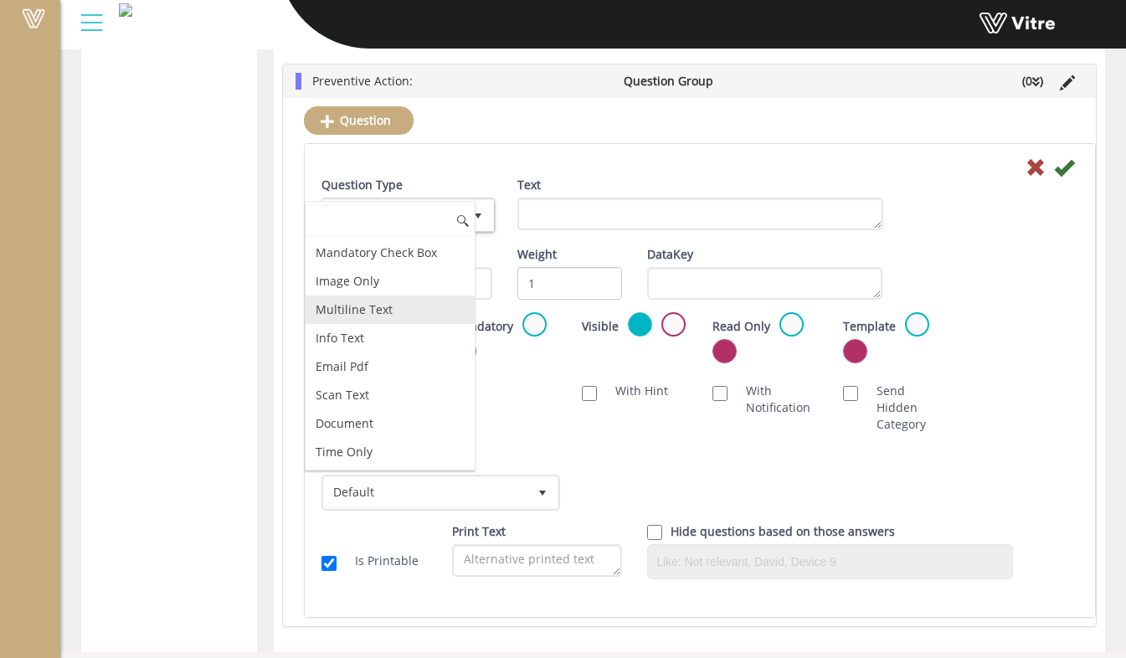
click at [378, 321] on li "Multiline Text" at bounding box center [390, 310] width 169 height 28
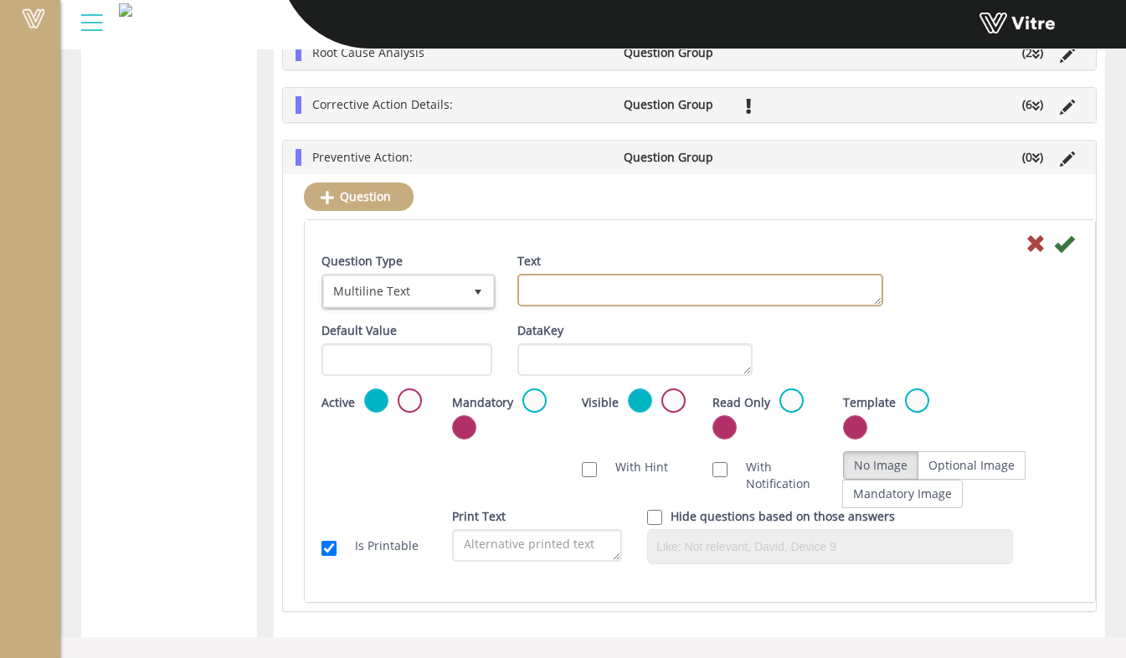
click at [548, 290] on textarea "Text" at bounding box center [700, 290] width 366 height 33
paste textarea "Preventive Action details:"
type textarea "Preventive Action details:"
click at [526, 399] on label at bounding box center [534, 401] width 24 height 24
click at [0, 0] on input "radio" at bounding box center [0, 0] width 0 height 0
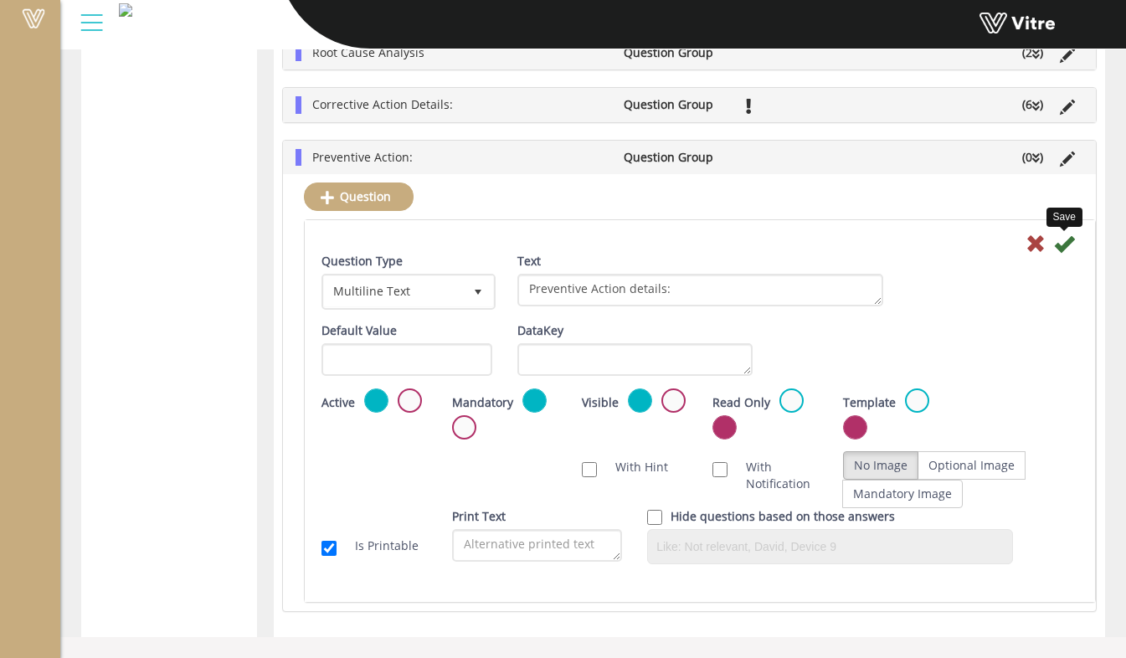
click at [1057, 245] on icon at bounding box center [1064, 244] width 20 height 20
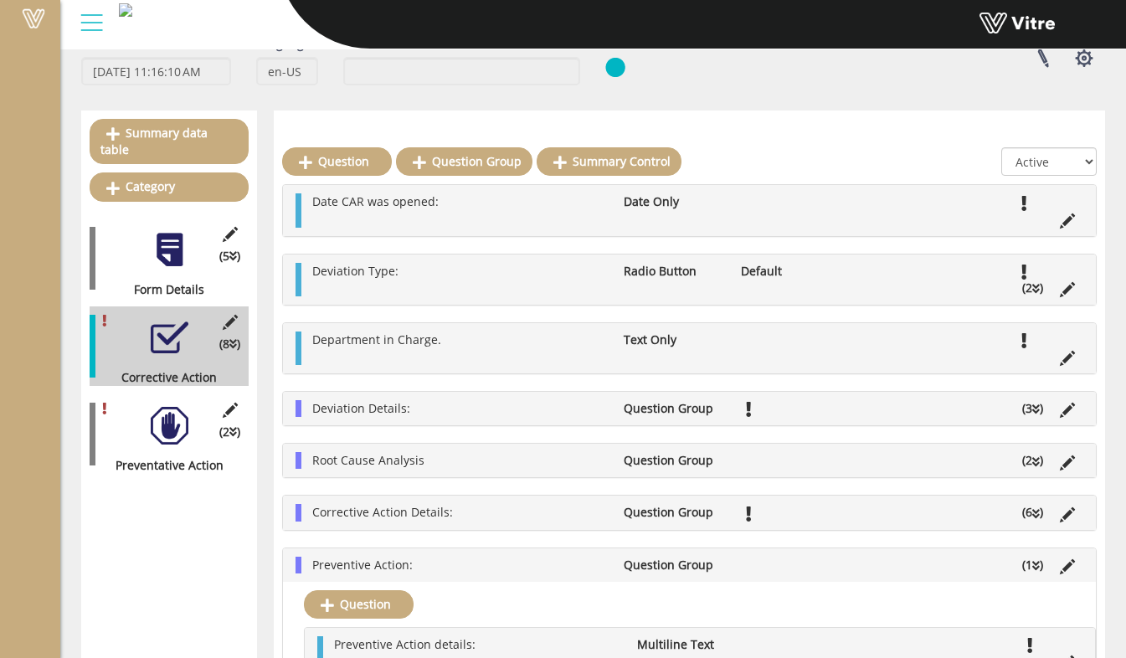
scroll to position [166, 0]
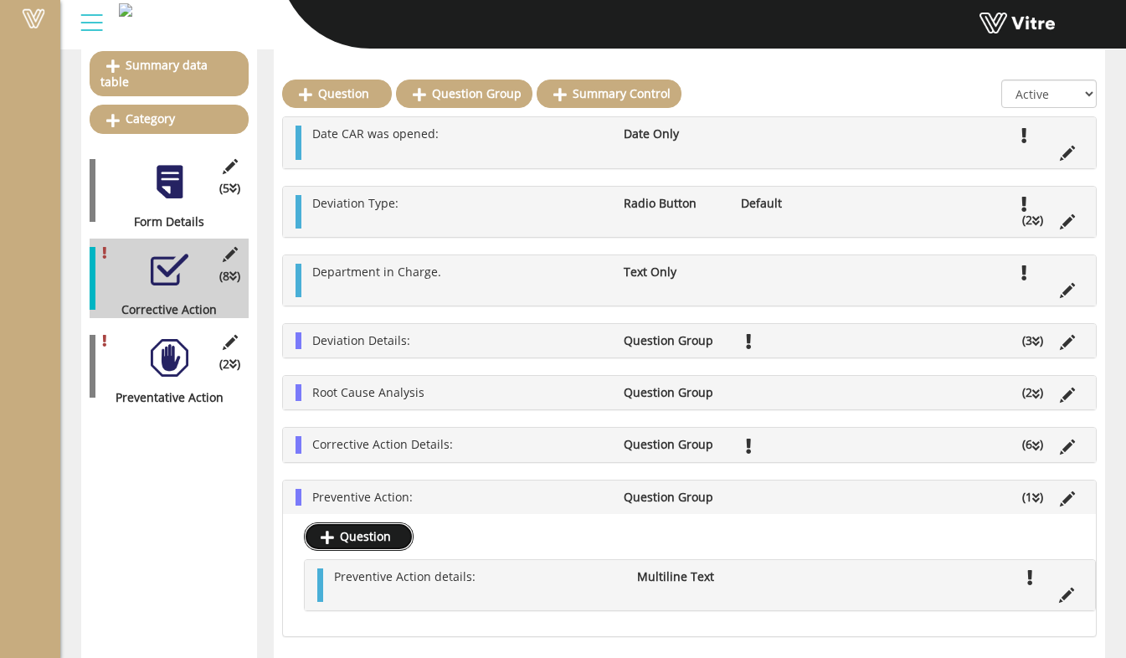
click at [377, 541] on link "Question" at bounding box center [359, 536] width 110 height 28
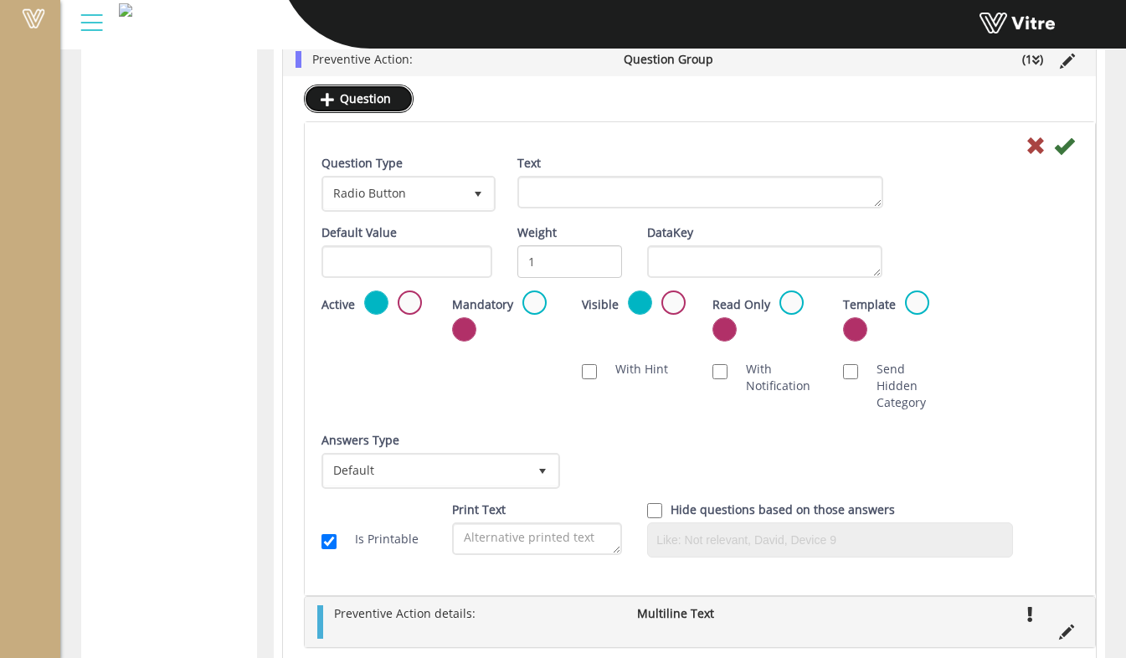
scroll to position [883, 0]
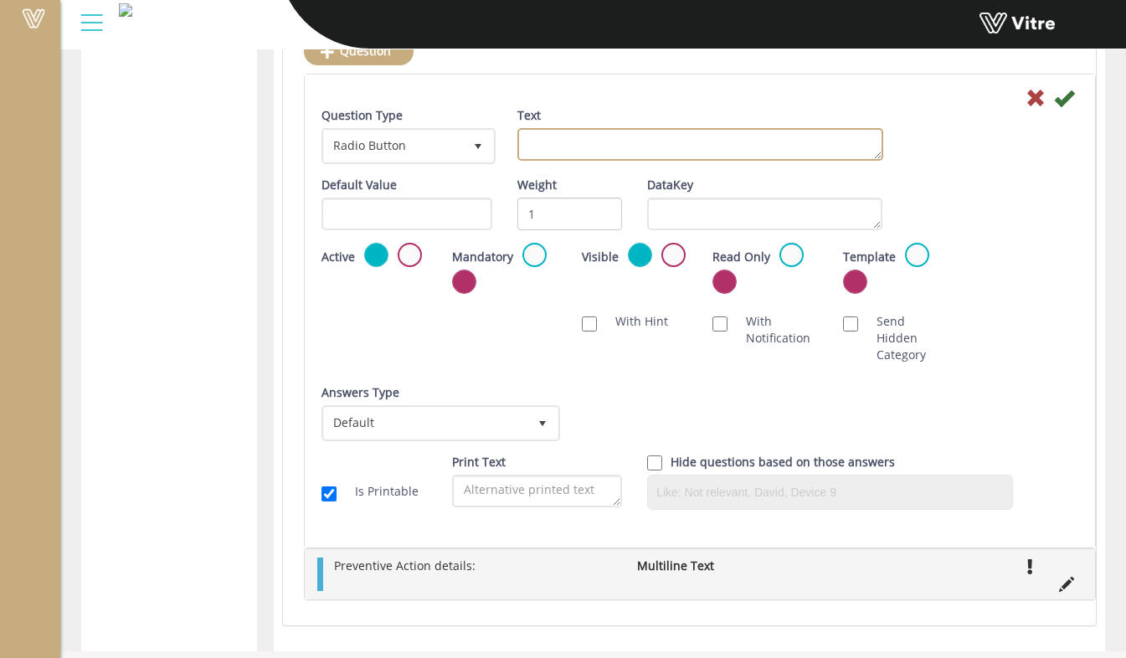
click at [590, 152] on textarea "Text" at bounding box center [700, 144] width 366 height 33
type textarea "S"
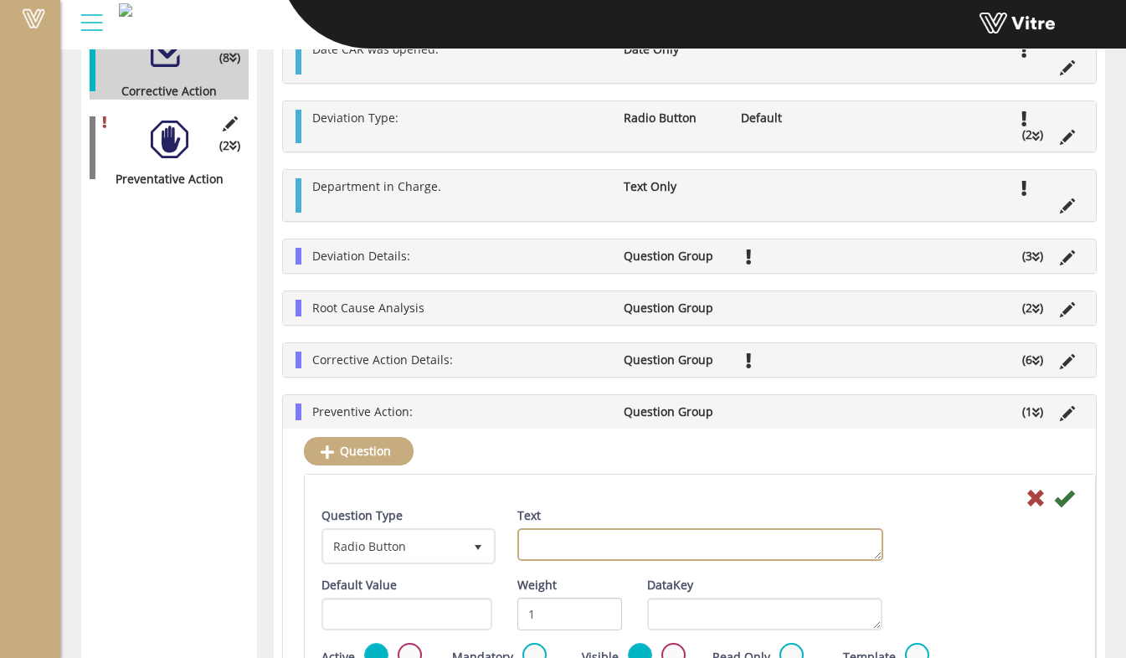
scroll to position [297, 0]
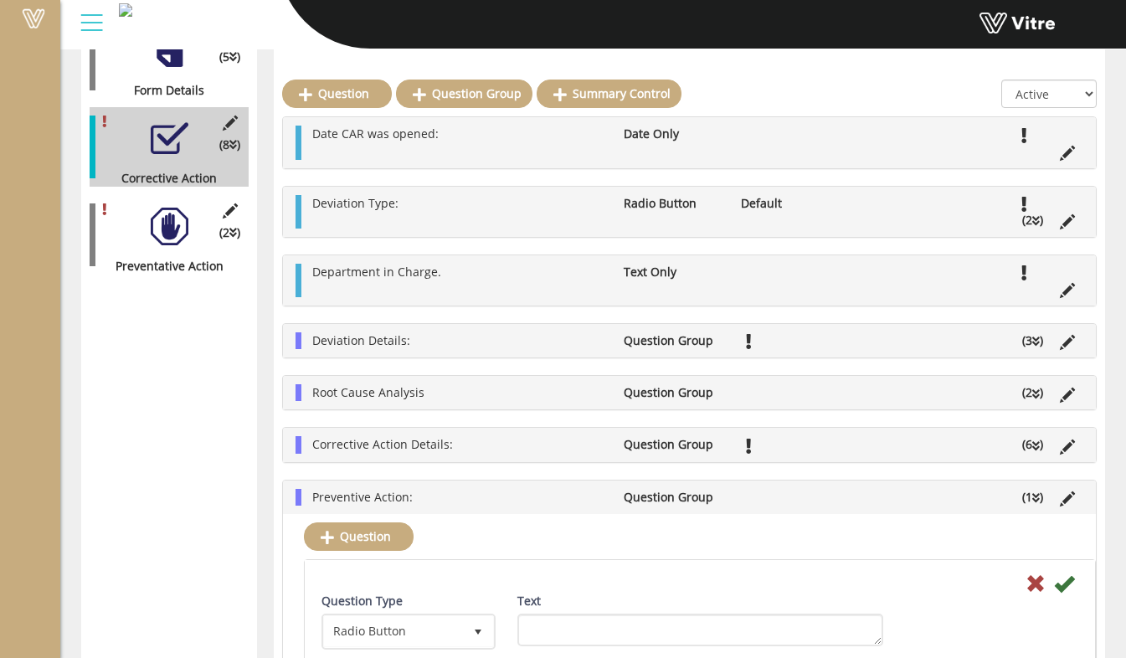
click at [162, 208] on div at bounding box center [170, 227] width 38 height 38
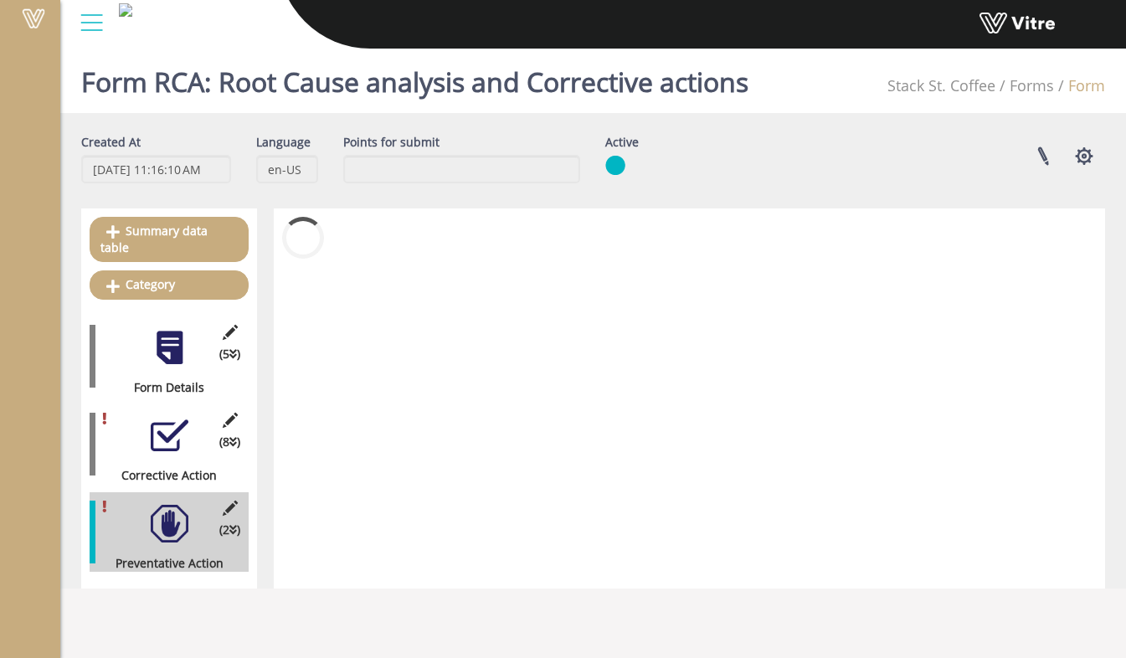
scroll to position [0, 0]
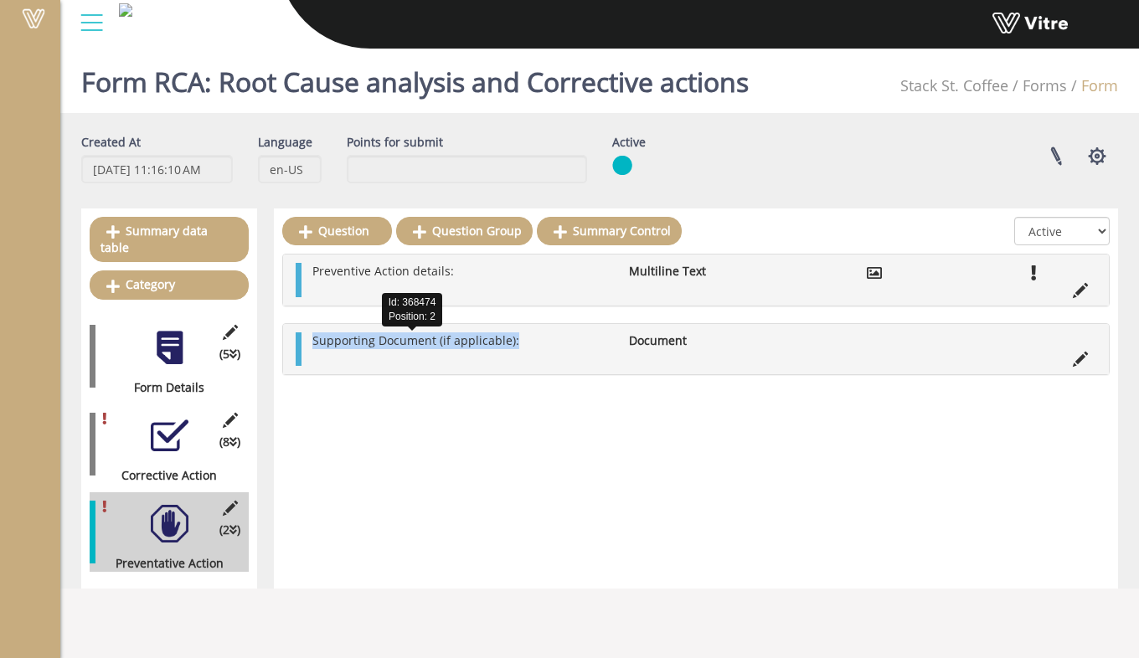
drag, startPoint x: 482, startPoint y: 340, endPoint x: 312, endPoint y: 345, distance: 170.0
click at [312, 345] on li "Supporting Document (if applicable):" at bounding box center [462, 340] width 316 height 17
copy span "Supporting Document (if applicable):"
click at [183, 417] on div at bounding box center [170, 436] width 38 height 38
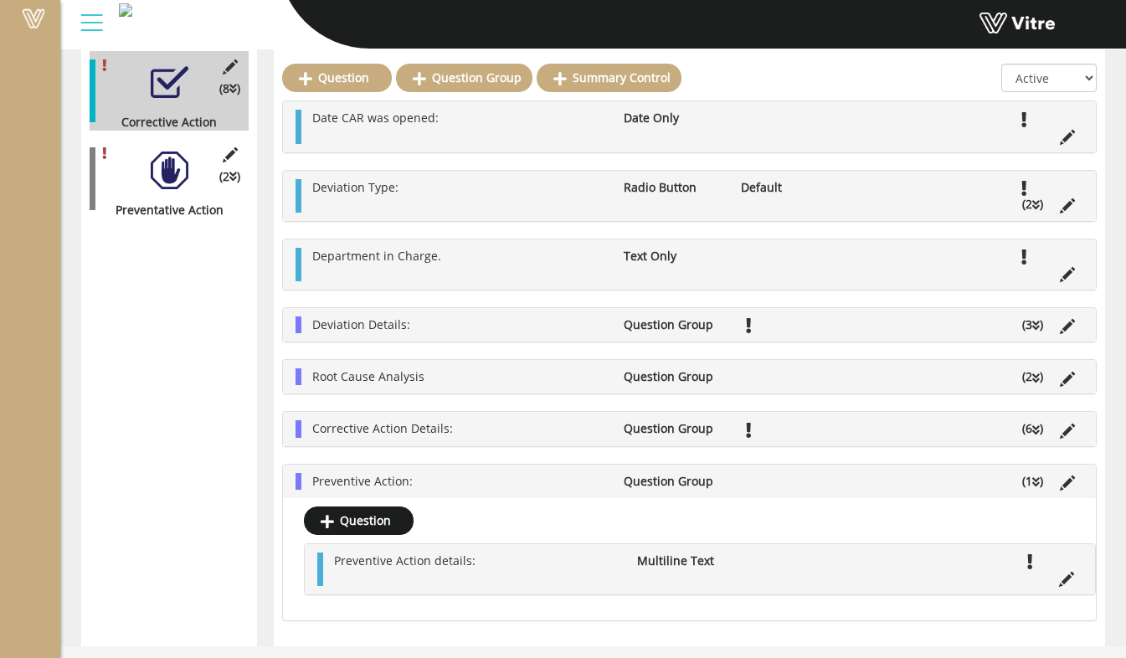
scroll to position [355, 0]
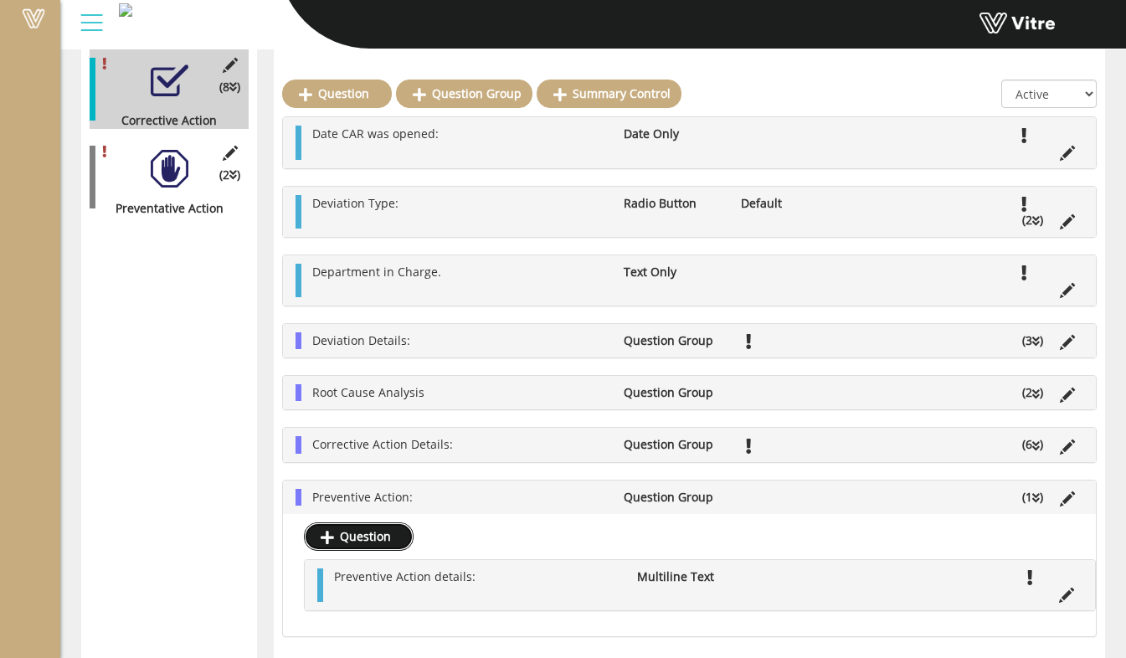
click at [394, 541] on link "Question" at bounding box center [359, 536] width 110 height 28
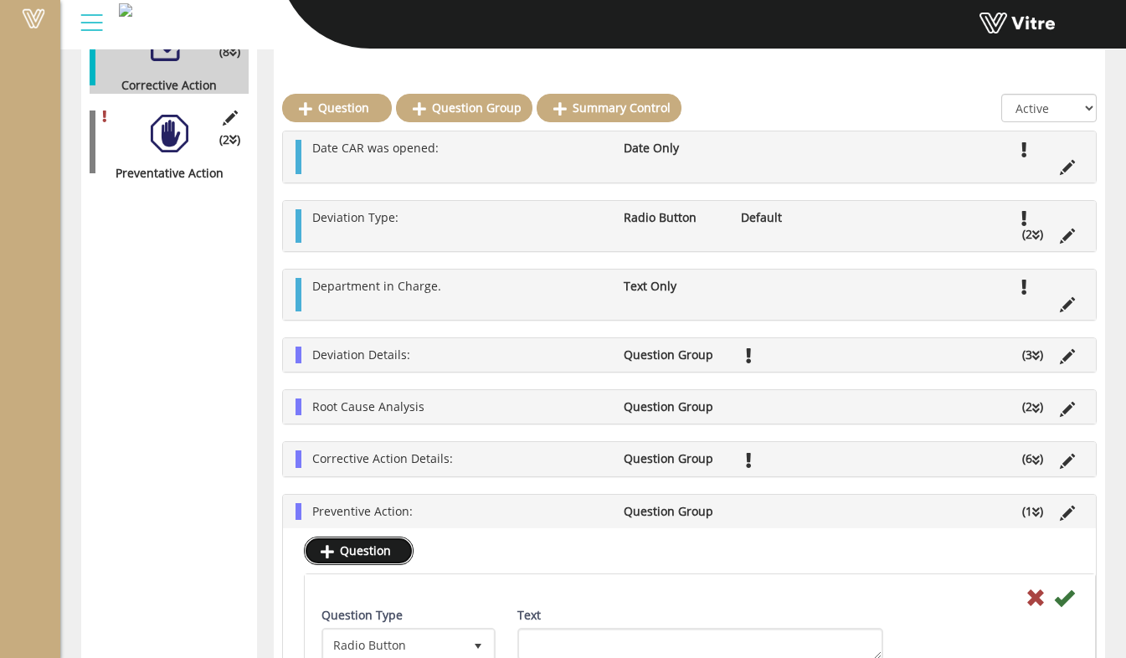
scroll to position [641, 0]
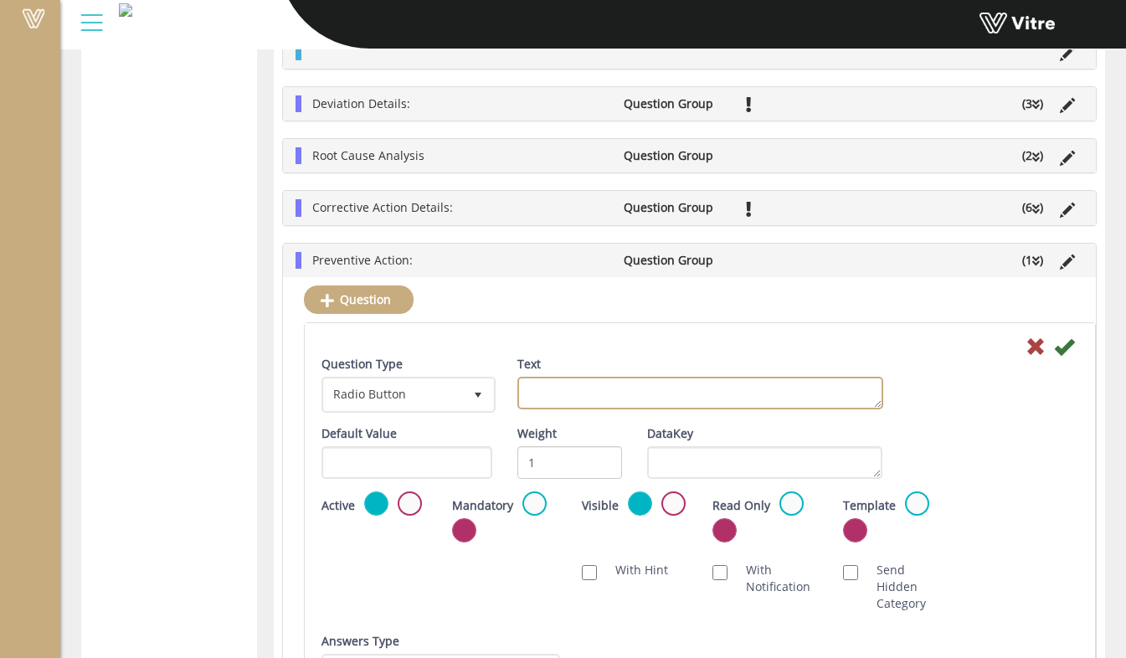
click at [569, 404] on textarea "Text" at bounding box center [700, 393] width 366 height 33
paste textarea "Supporting Document (if applicable):"
type textarea "Supporting Document (if applicable):"
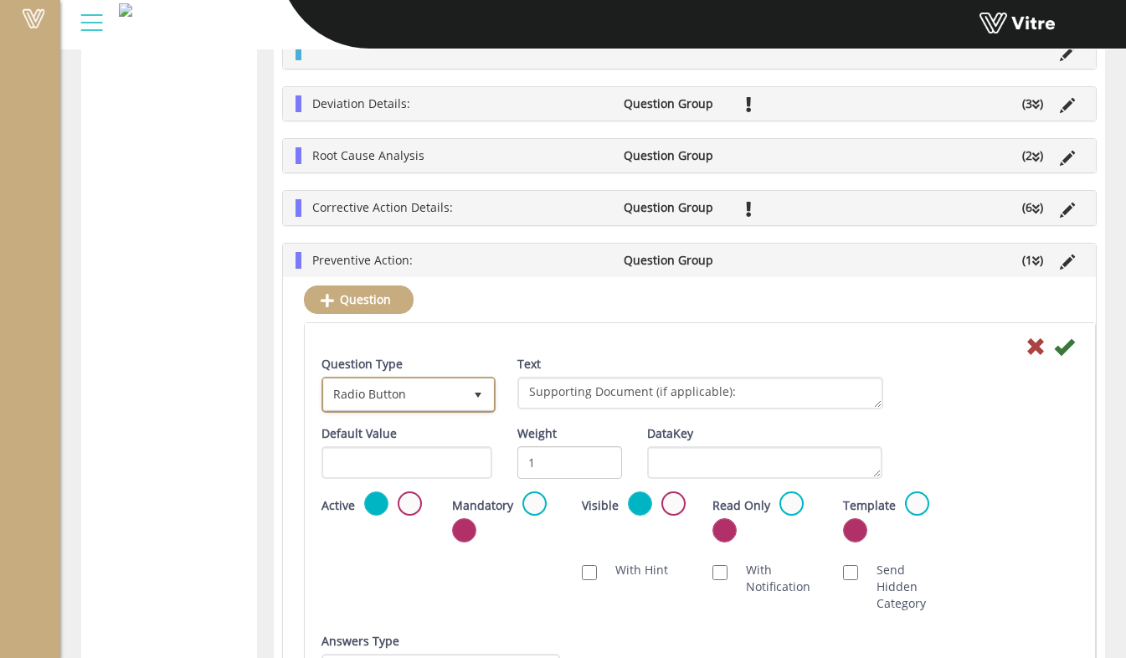
click at [459, 401] on span "Radio Button" at bounding box center [393, 394] width 139 height 30
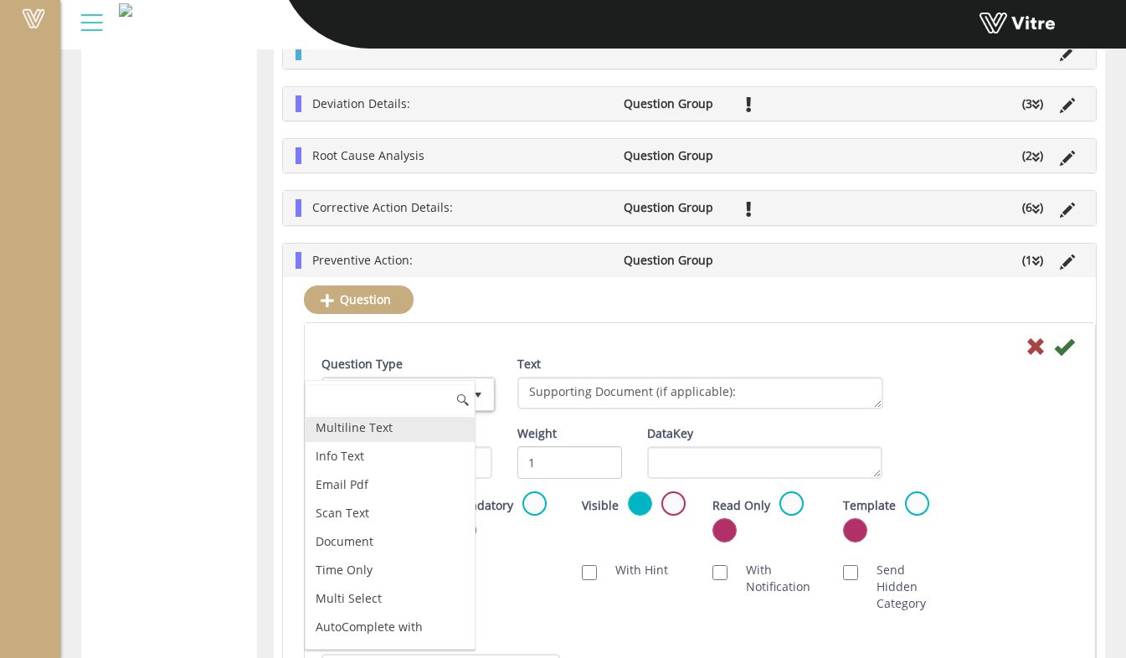
scroll to position [586, 0]
click at [374, 466] on li "Document" at bounding box center [390, 458] width 169 height 28
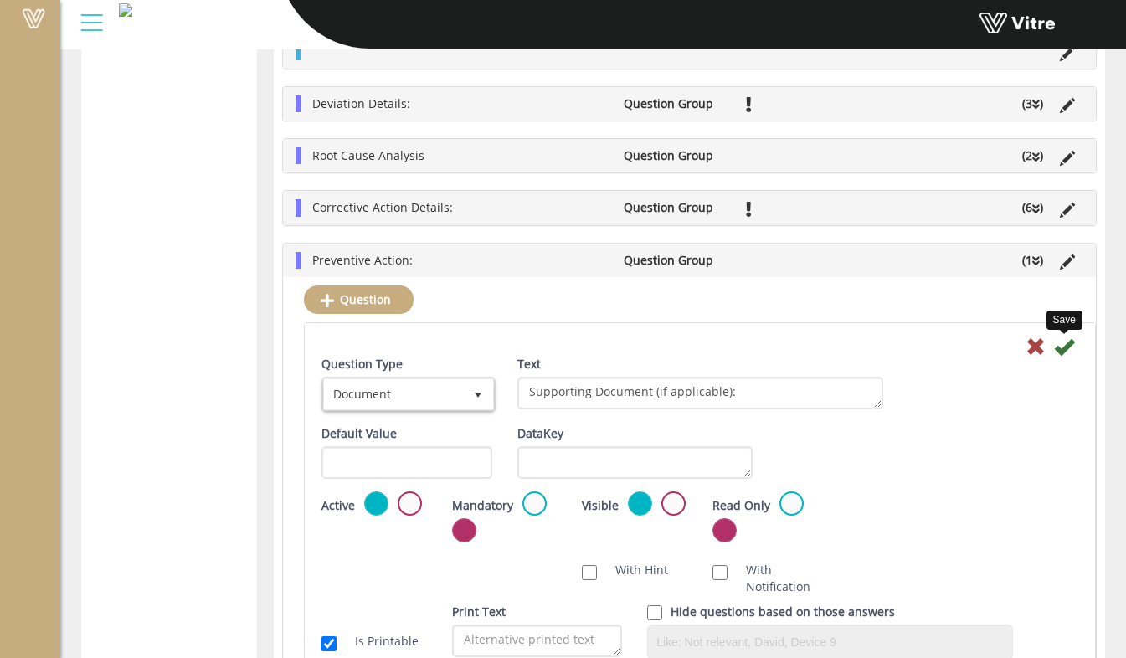
click at [1064, 355] on icon at bounding box center [1064, 347] width 20 height 20
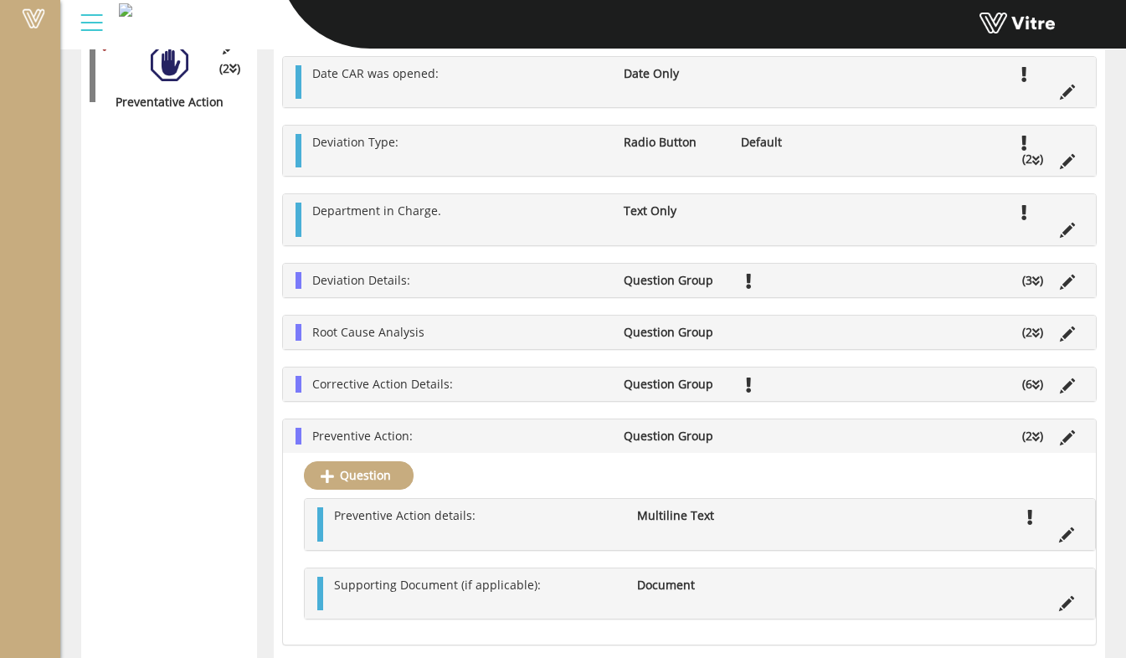
click at [436, 445] on li "Preventive Action:" at bounding box center [459, 436] width 311 height 17
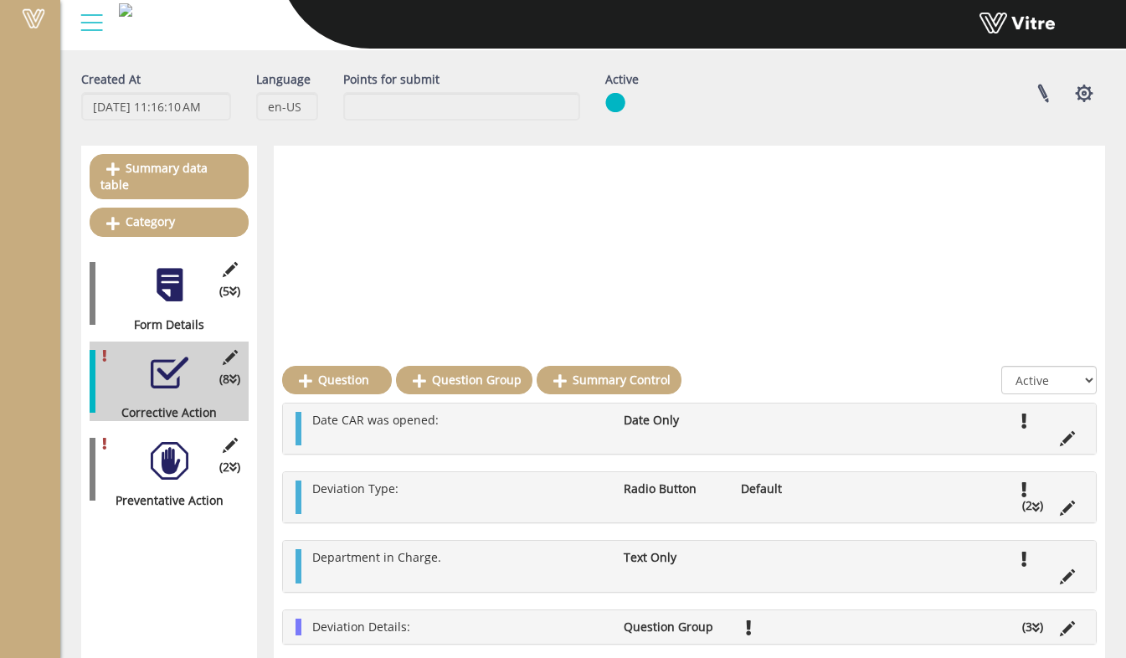
scroll to position [42, 0]
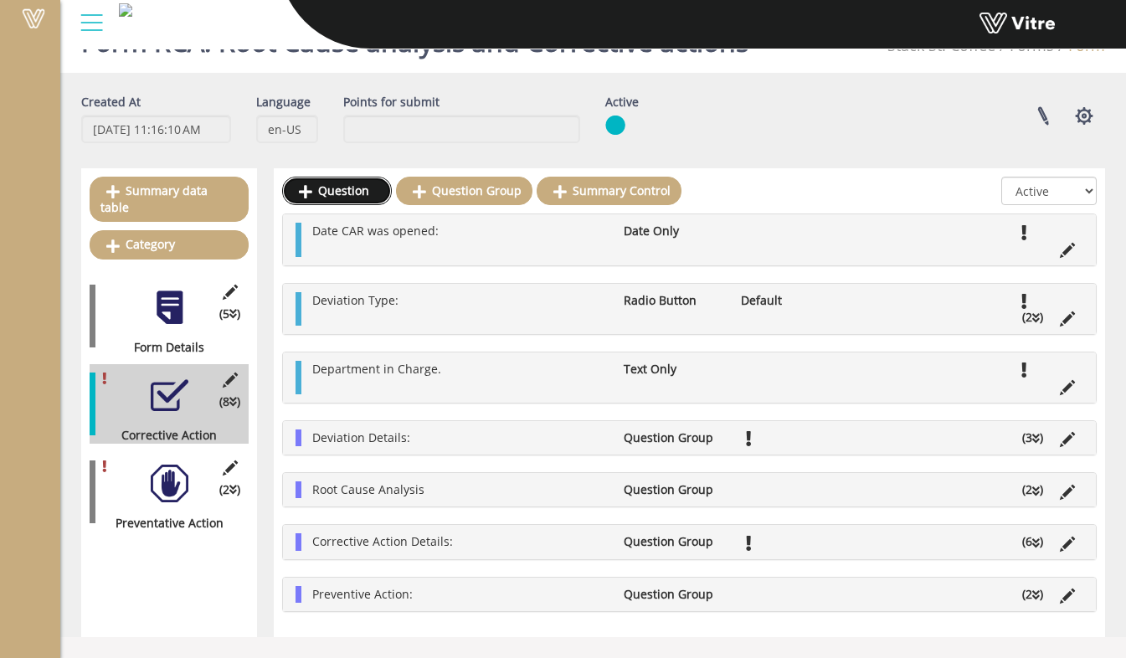
click at [337, 200] on link "Question" at bounding box center [337, 191] width 110 height 28
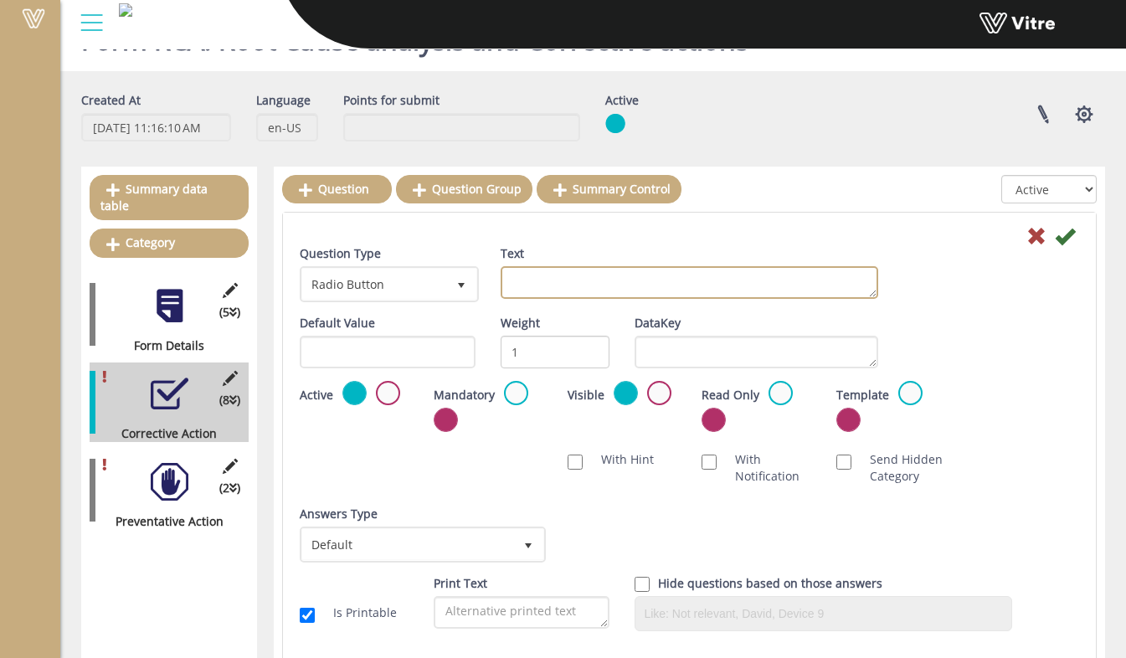
click at [518, 281] on textarea "Text" at bounding box center [690, 282] width 378 height 33
drag, startPoint x: 749, startPoint y: 274, endPoint x: 557, endPoint y: 284, distance: 192.0
click at [557, 284] on textarea "Person Completing the record" at bounding box center [690, 282] width 378 height 33
type textarea "Person responsible for the CAPA:"
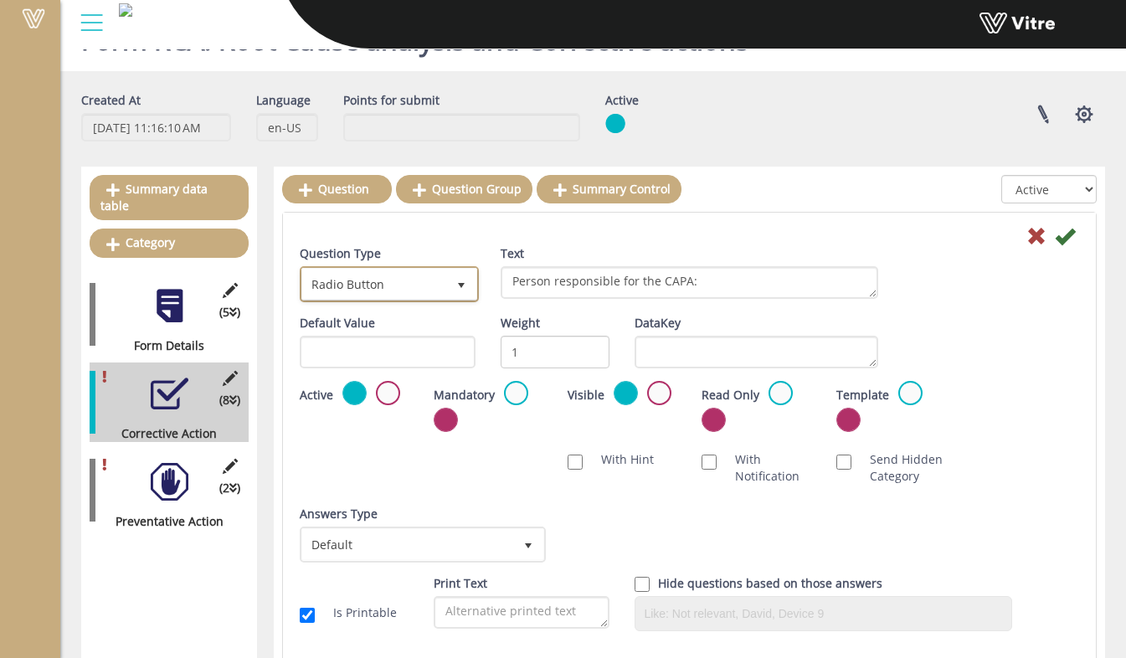
click at [414, 296] on span "Radio Button" at bounding box center [374, 284] width 144 height 30
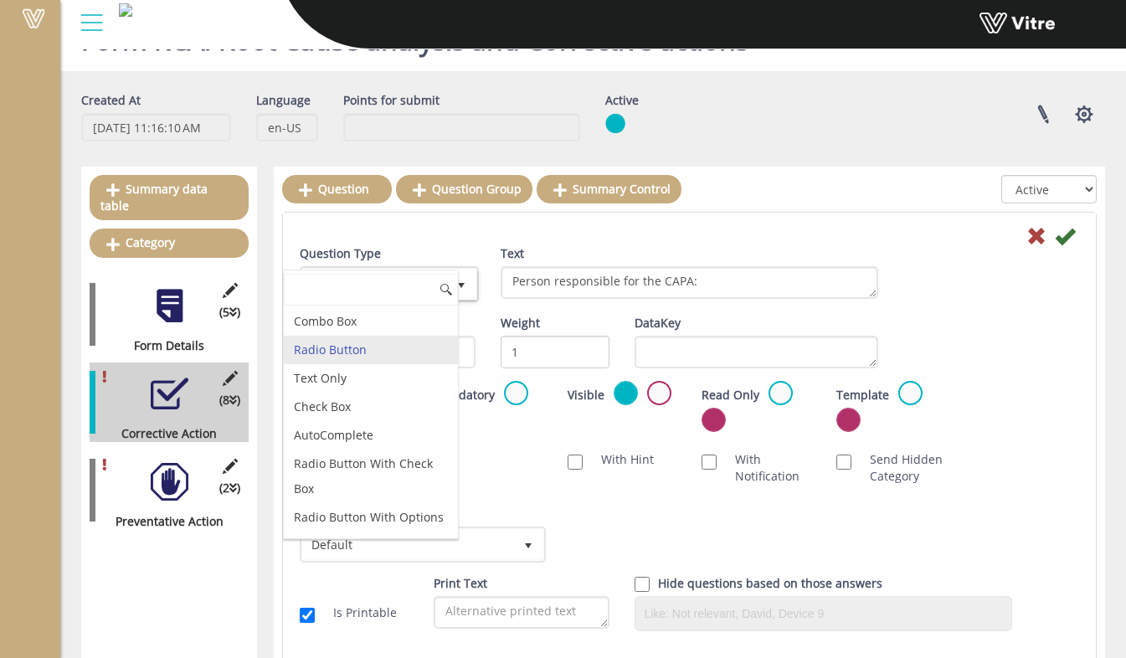
click at [524, 412] on div "Mandatory" at bounding box center [488, 405] width 109 height 49
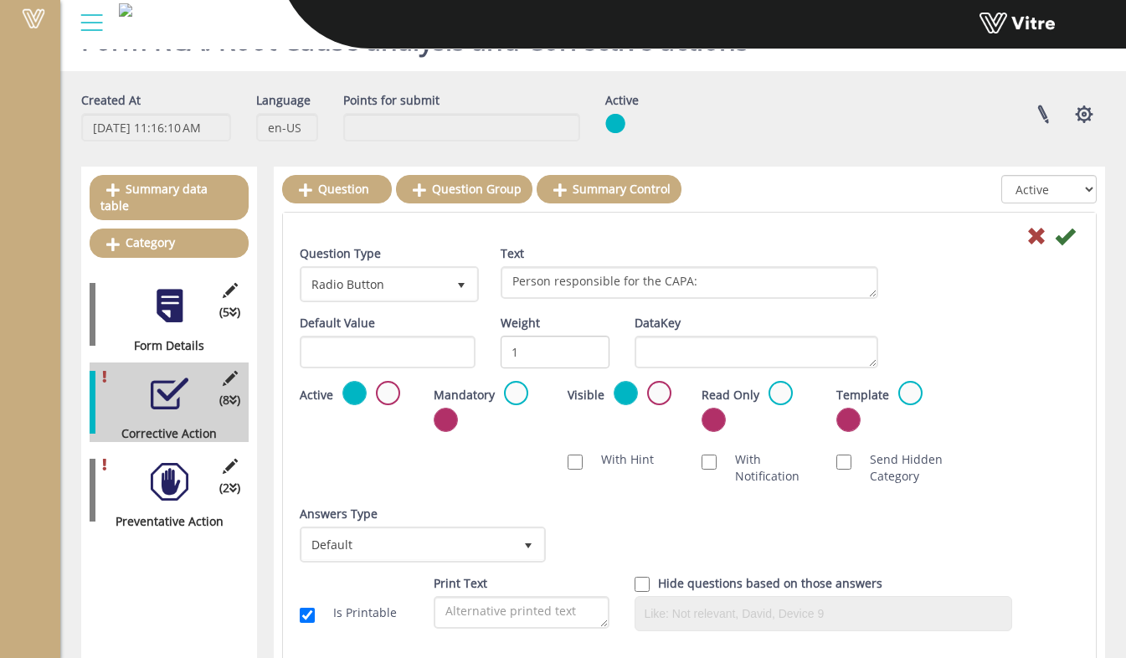
click at [527, 397] on div "Mandatory" at bounding box center [488, 405] width 109 height 49
click at [512, 395] on label at bounding box center [516, 393] width 24 height 24
click at [0, 0] on input "radio" at bounding box center [0, 0] width 0 height 0
click at [1073, 234] on icon at bounding box center [1065, 236] width 20 height 20
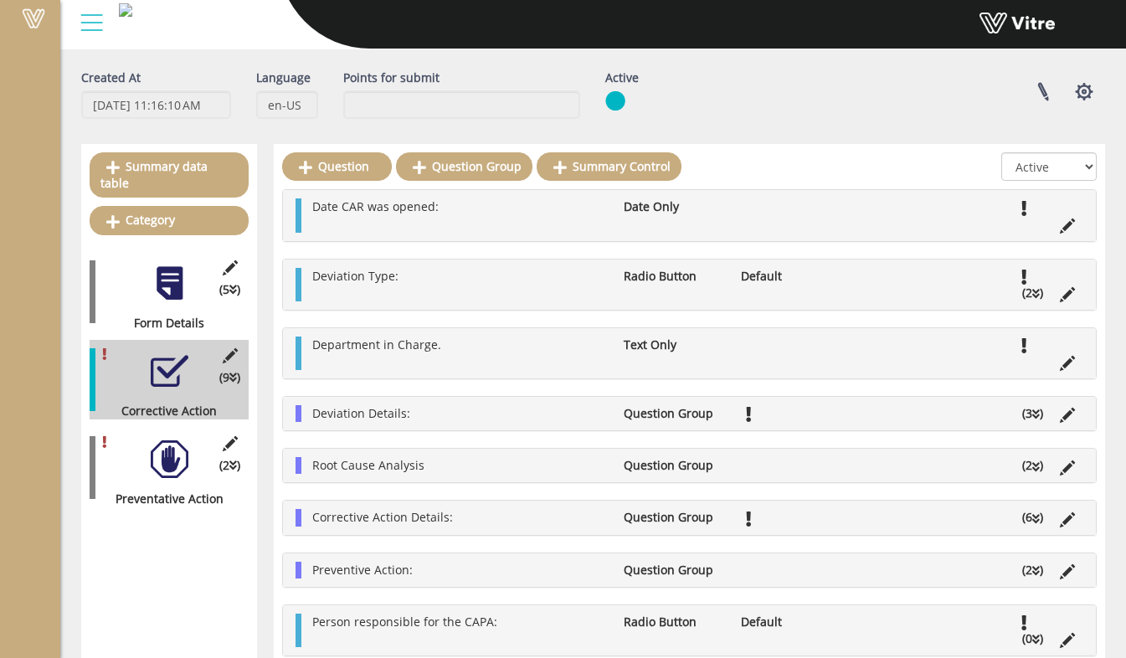
scroll to position [111, 0]
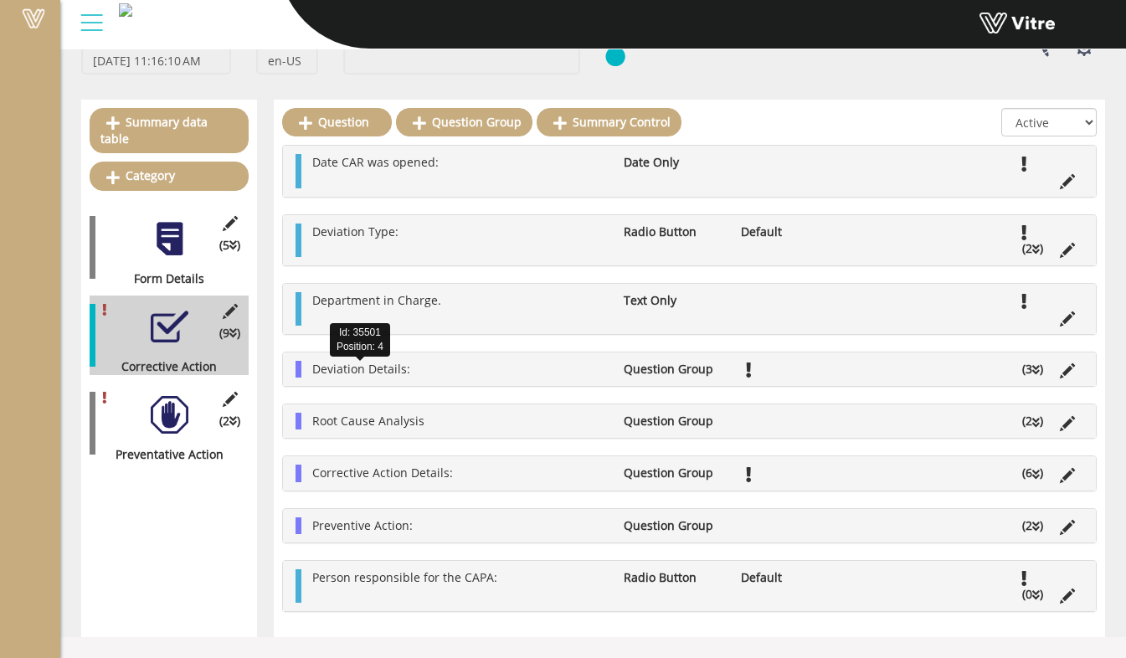
click at [383, 372] on span "Deviation Details:" at bounding box center [361, 369] width 98 height 16
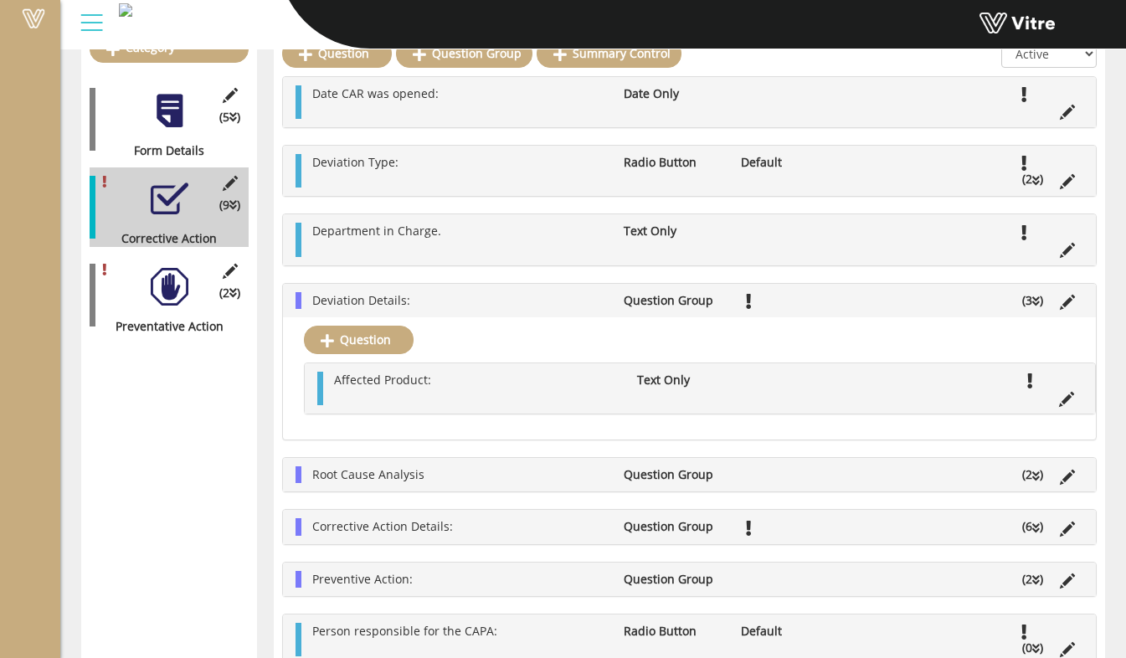
scroll to position [238, 0]
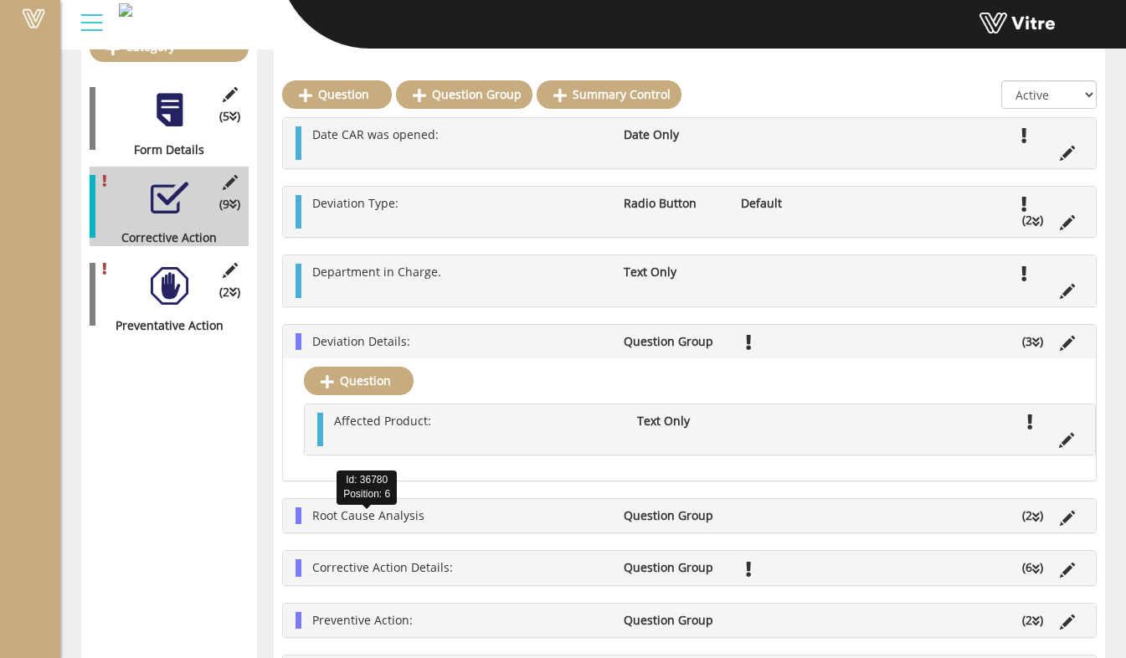
click at [412, 515] on span "Root Cause Analysis" at bounding box center [368, 515] width 112 height 16
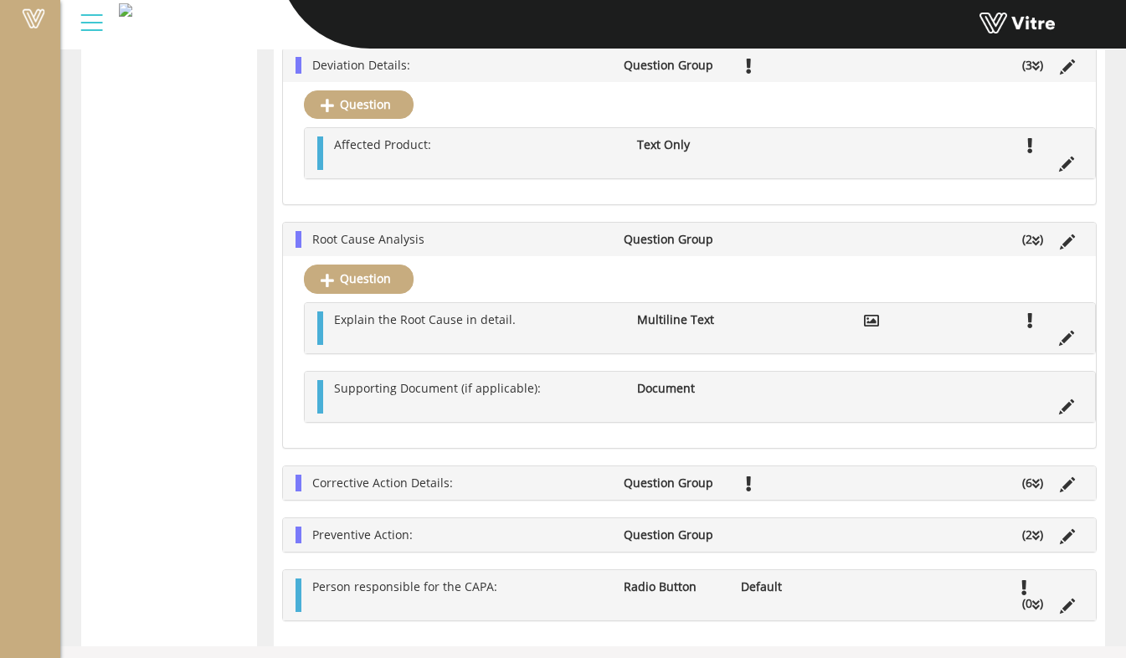
scroll to position [697, 0]
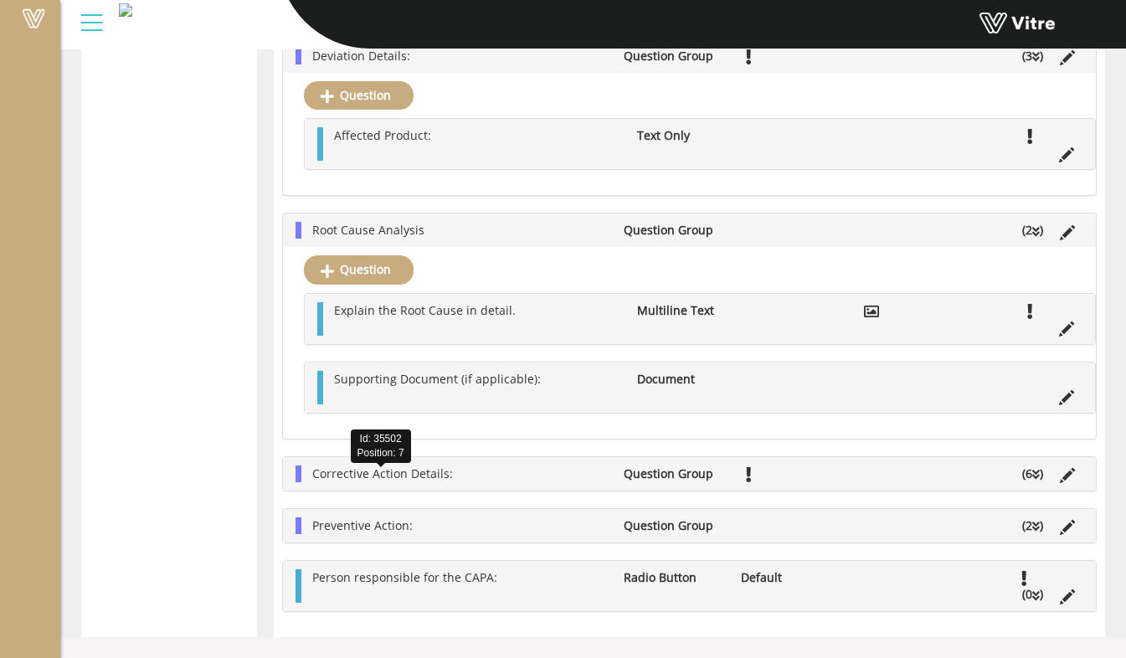
click at [387, 466] on span "Corrective Action Details:" at bounding box center [382, 474] width 141 height 16
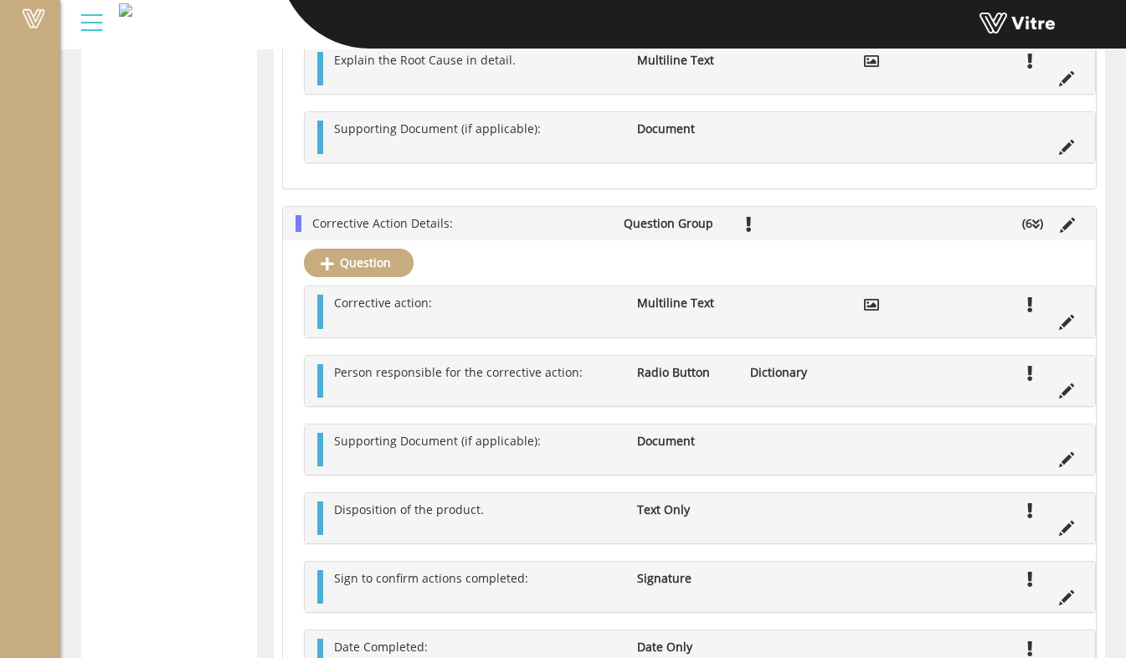
scroll to position [949, 0]
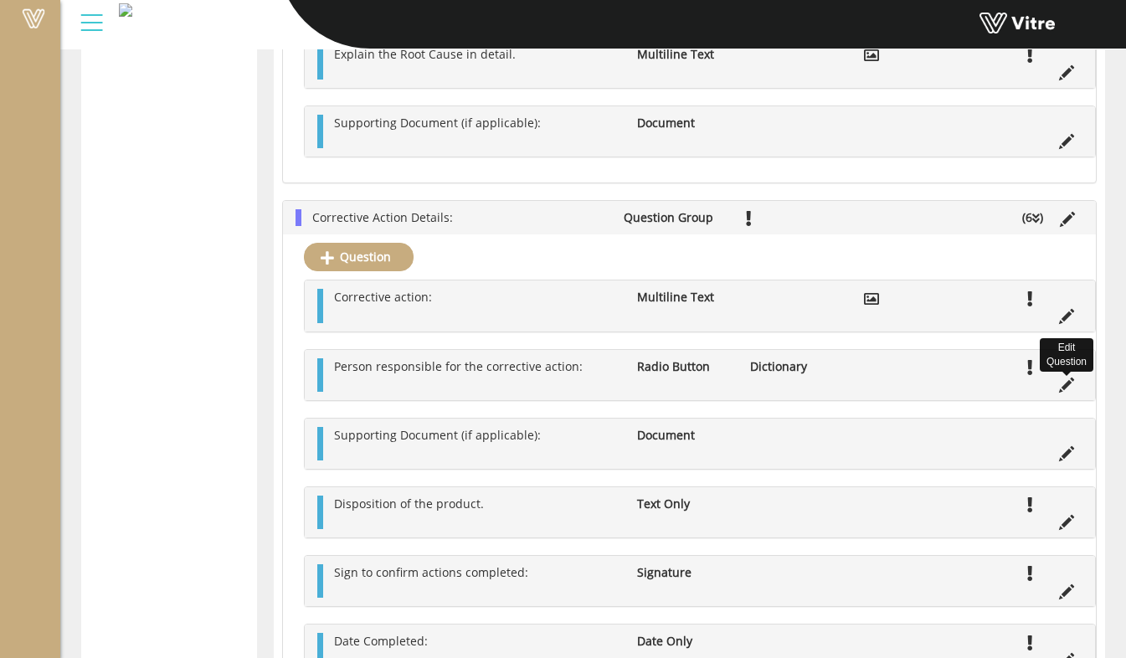
click at [1064, 393] on icon at bounding box center [1066, 385] width 15 height 15
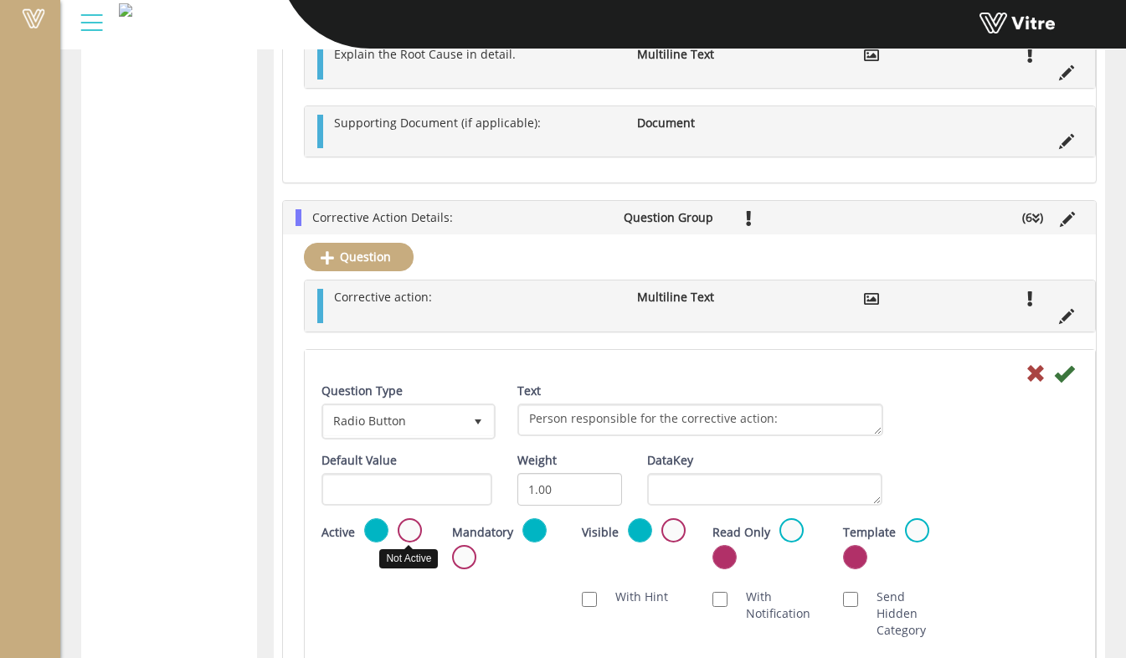
click at [414, 540] on label at bounding box center [410, 530] width 24 height 24
click at [0, 0] on input "radio" at bounding box center [0, 0] width 0 height 0
click at [1055, 381] on icon at bounding box center [1064, 373] width 20 height 20
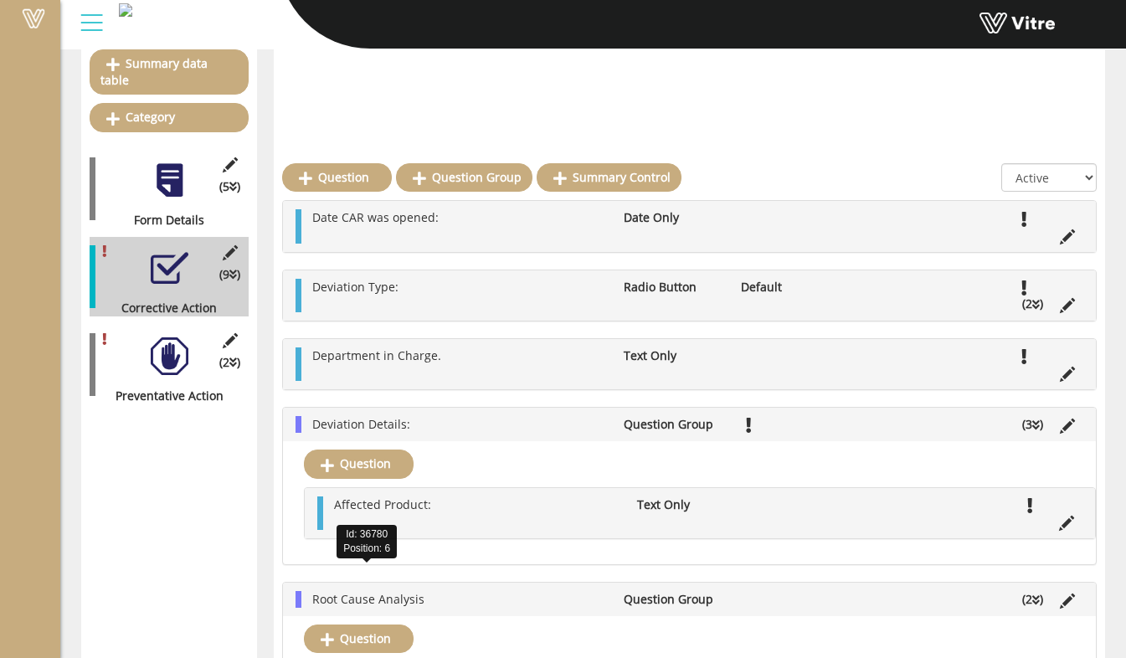
scroll to position [335, 0]
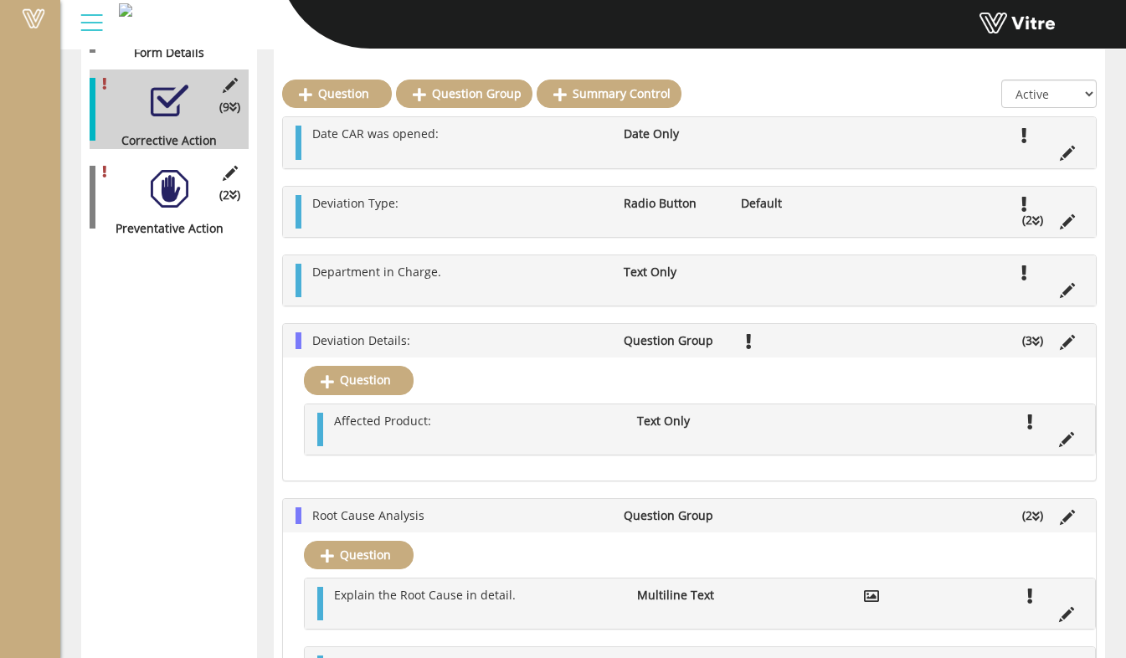
click at [466, 349] on li "Deviation Details:" at bounding box center [459, 340] width 311 height 17
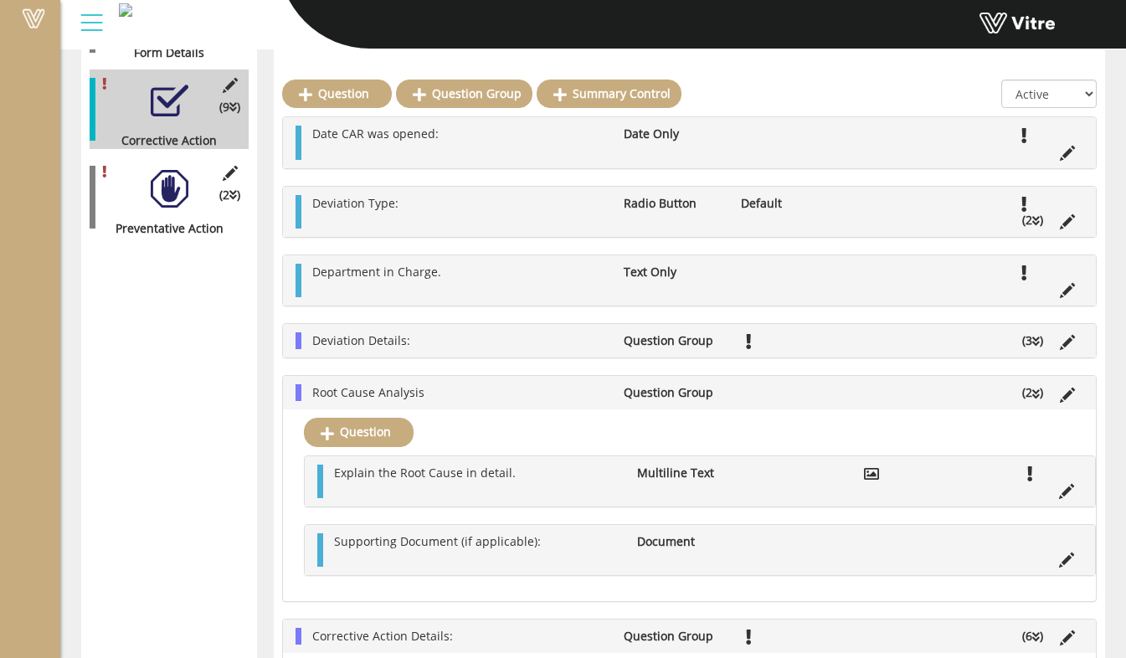
click at [481, 409] on div "Root Cause Analysis Question Group (2 )" at bounding box center [689, 392] width 813 height 33
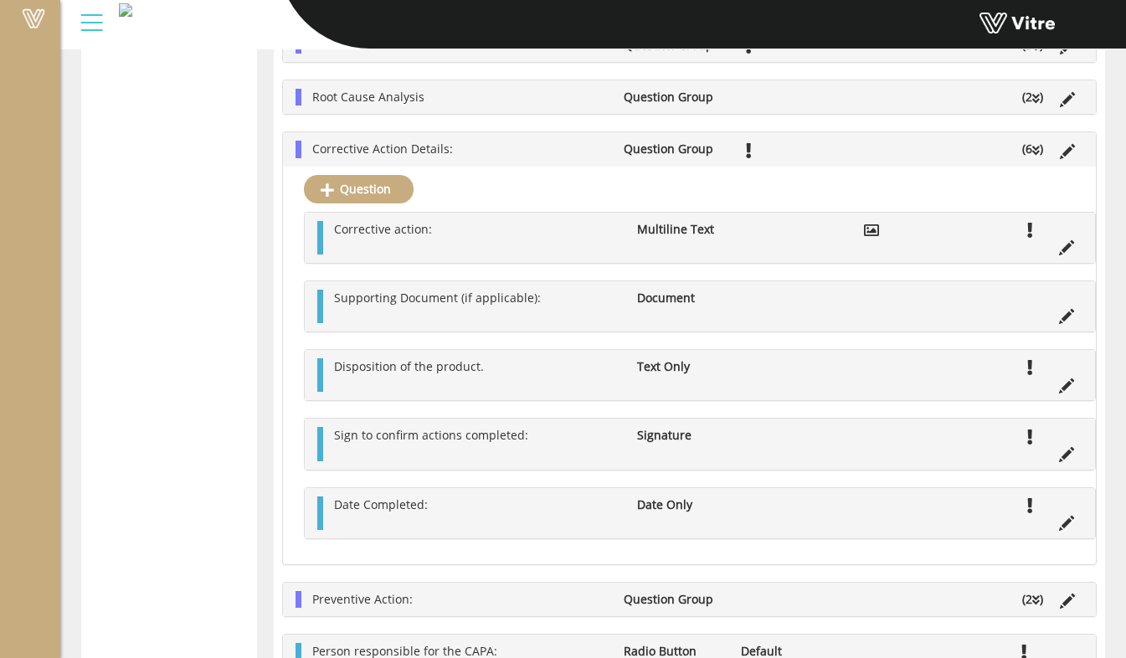
scroll to position [778, 0]
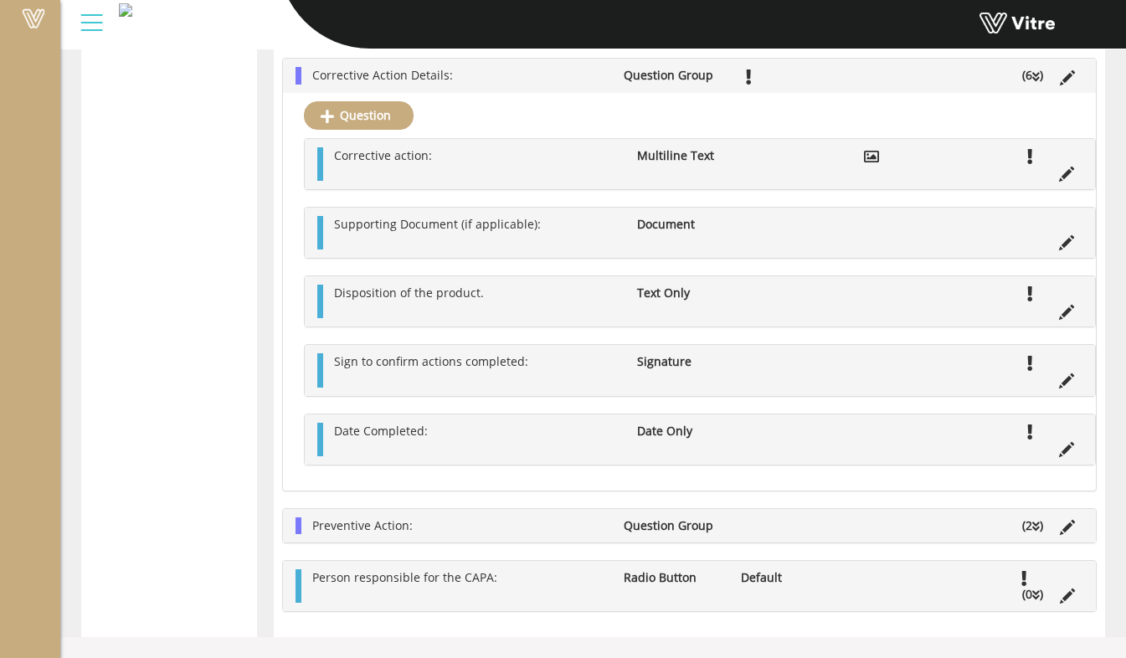
click at [558, 529] on li "Preventive Action:" at bounding box center [459, 525] width 311 height 17
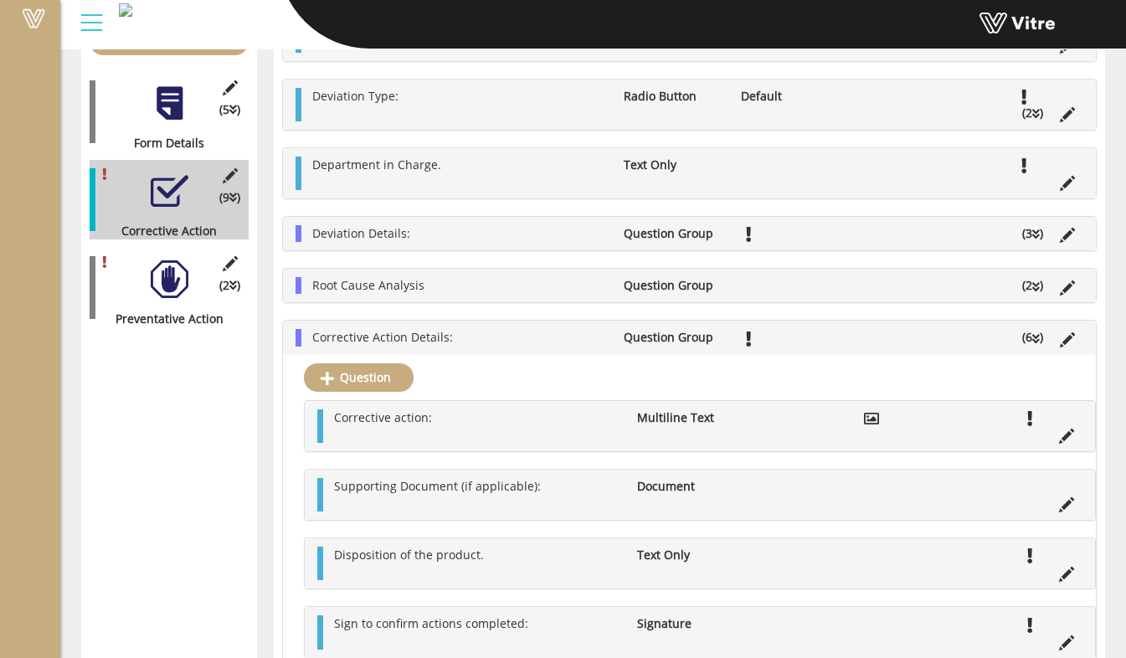
scroll to position [0, 0]
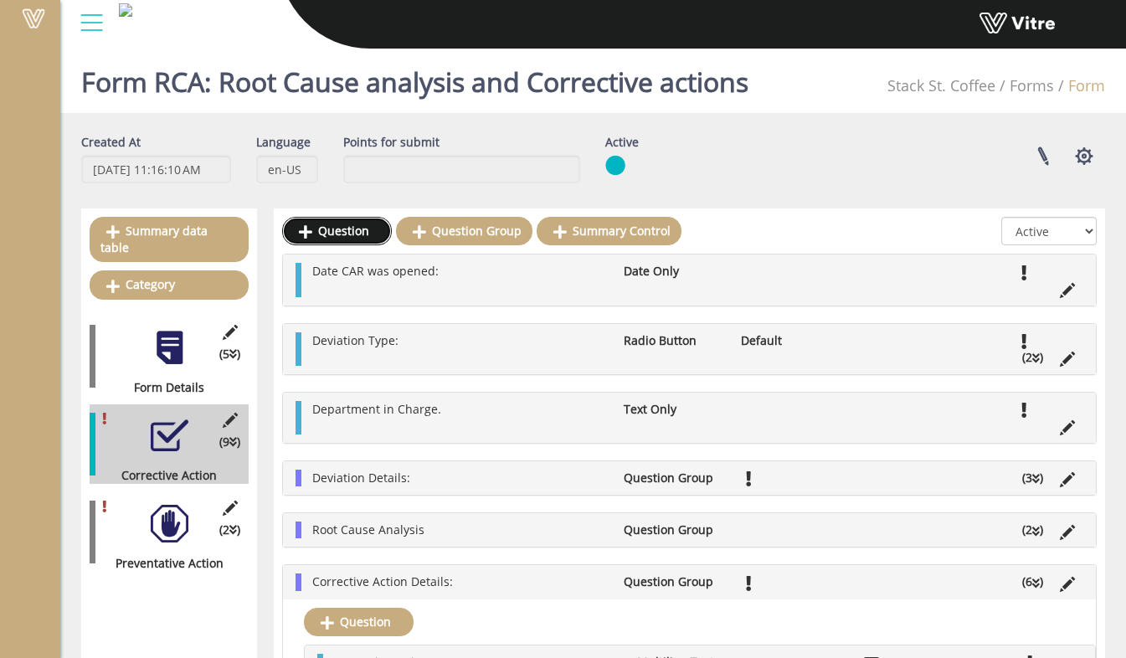
click at [315, 226] on link "Question" at bounding box center [337, 231] width 110 height 28
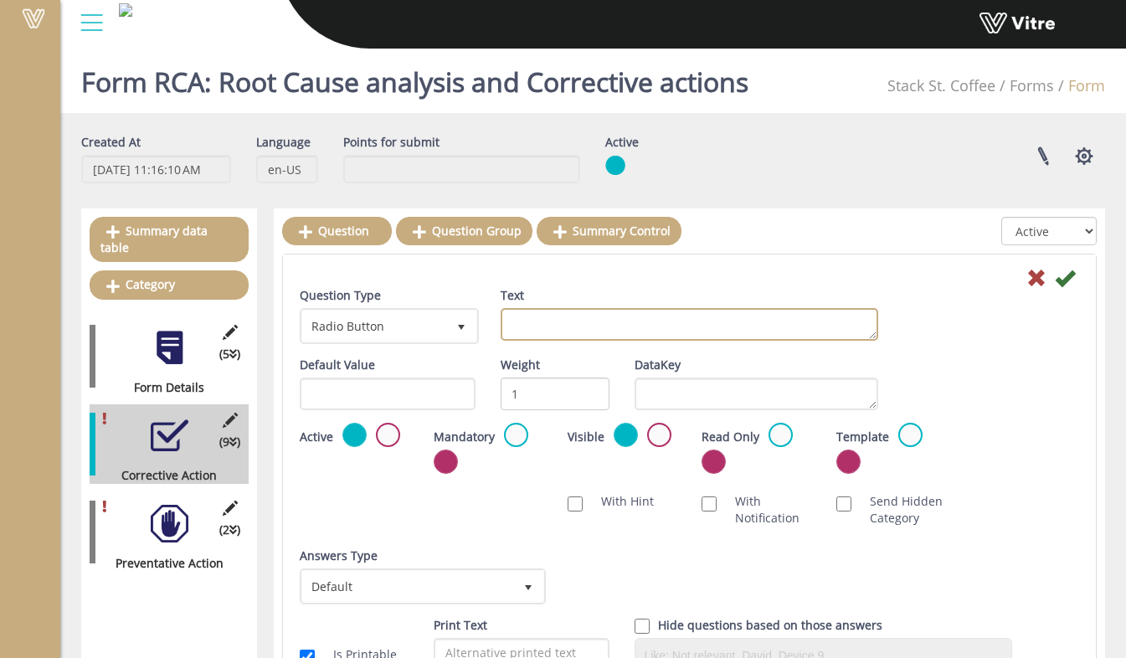
click at [540, 327] on textarea "Text" at bounding box center [690, 324] width 378 height 33
type textarea "Signature:"
click at [459, 323] on span "select" at bounding box center [461, 327] width 13 height 13
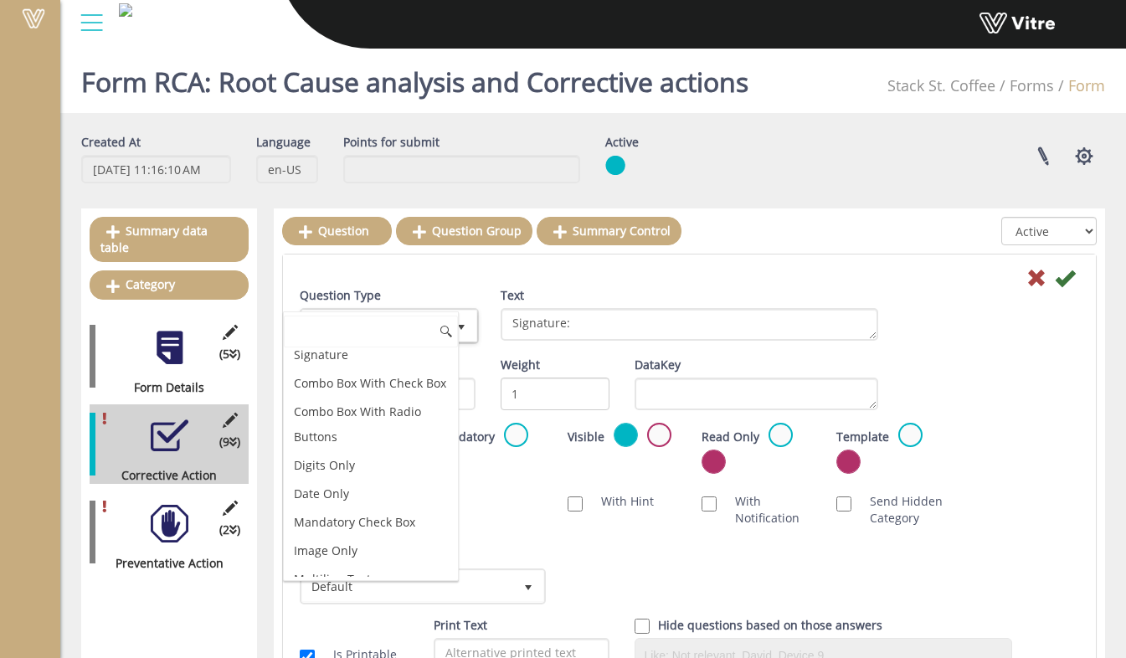
scroll to position [251, 0]
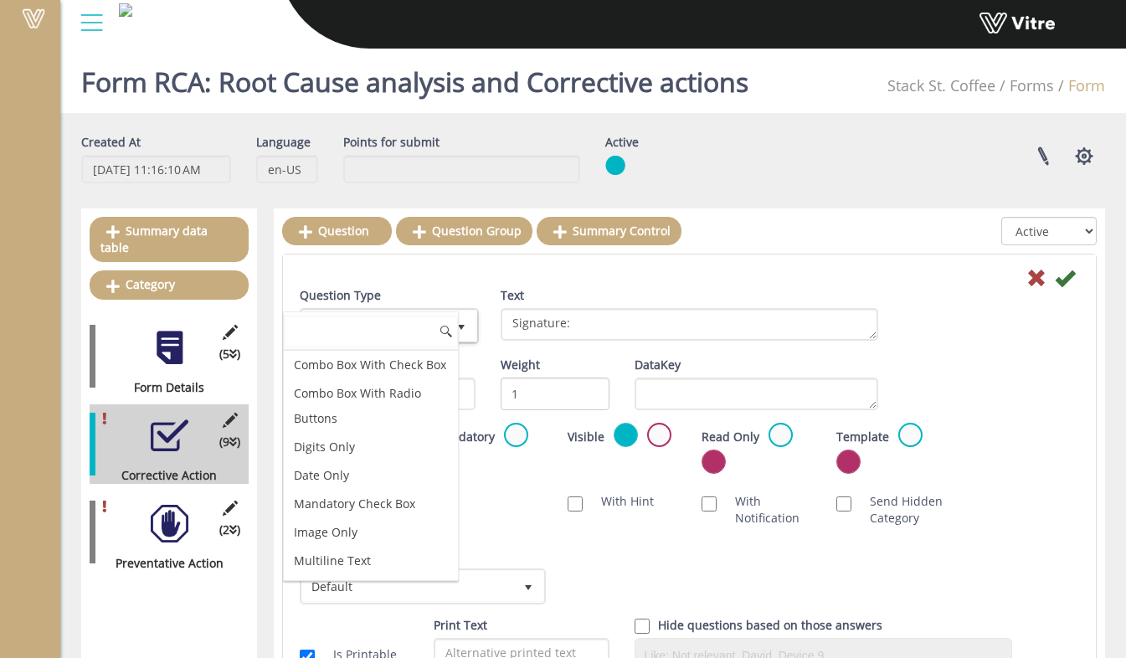
click at [393, 351] on li "Signature" at bounding box center [371, 336] width 174 height 28
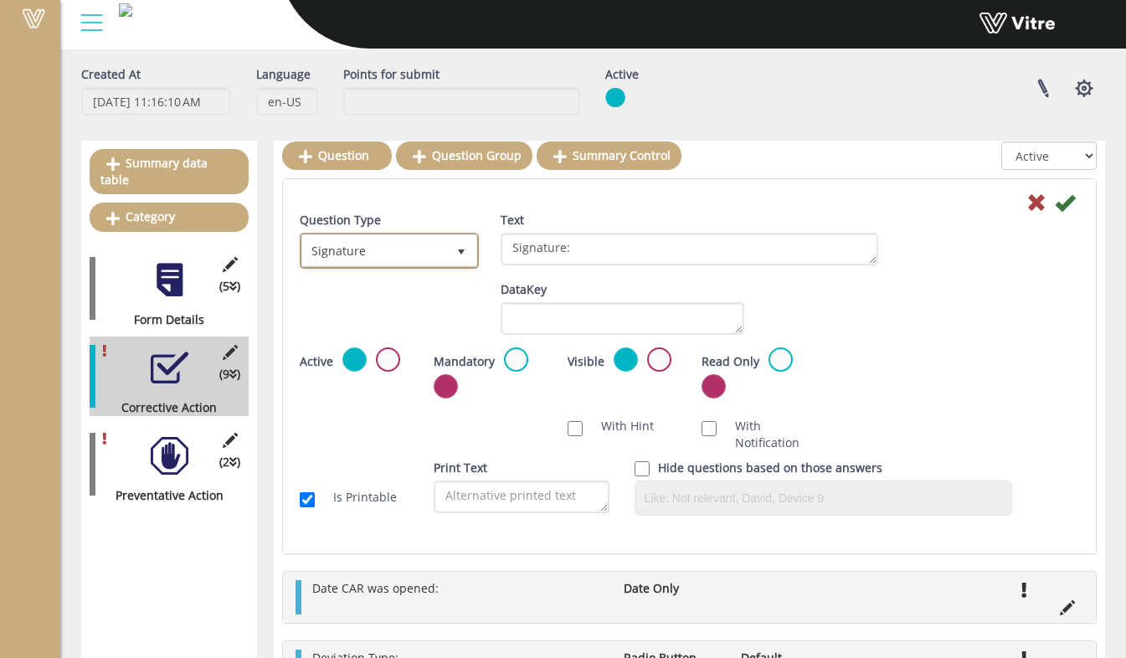
scroll to position [167, 0]
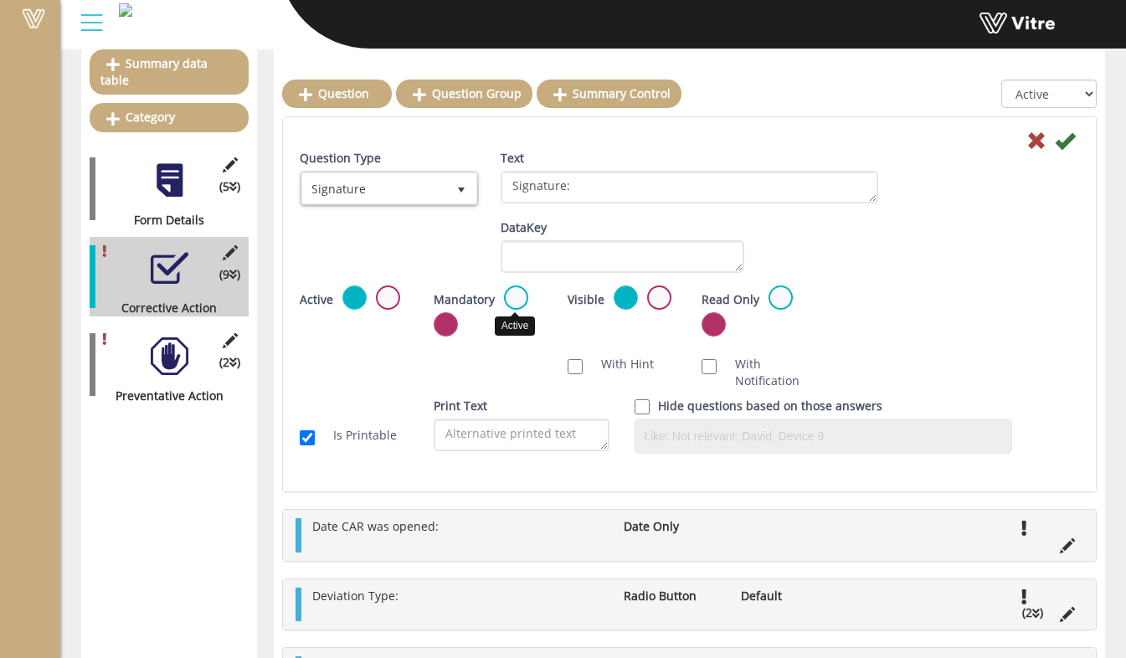
click at [519, 301] on label at bounding box center [516, 298] width 24 height 24
click at [0, 0] on input "radio" at bounding box center [0, 0] width 0 height 0
click at [1068, 145] on icon at bounding box center [1065, 141] width 20 height 20
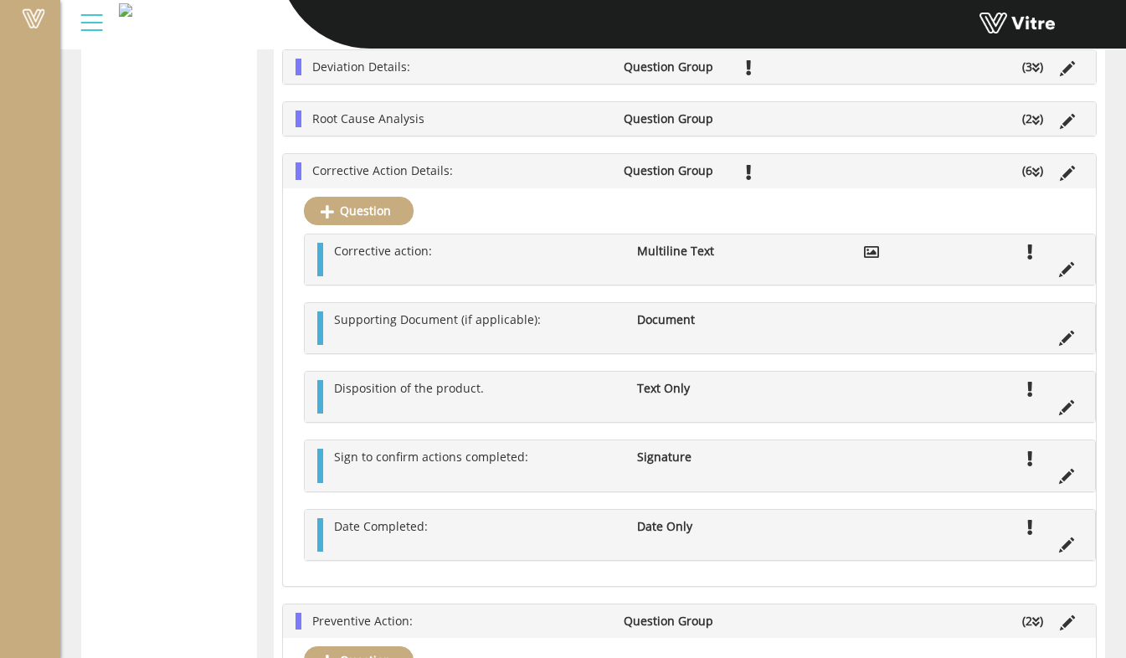
scroll to position [1029, 0]
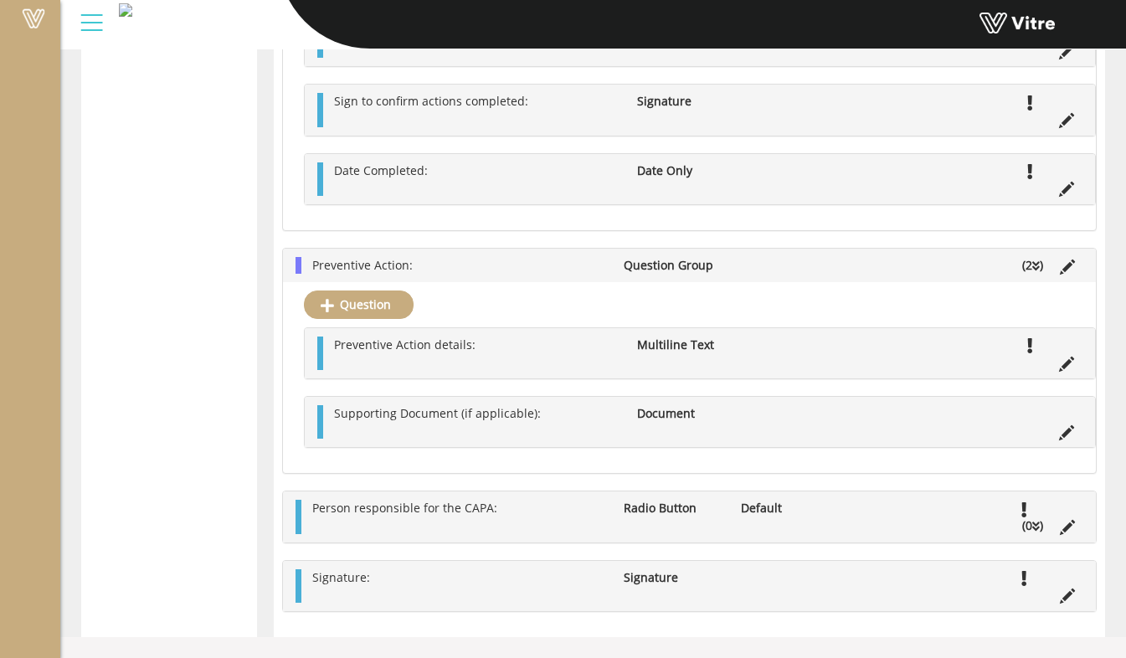
click at [488, 270] on li "Preventive Action:" at bounding box center [459, 265] width 311 height 17
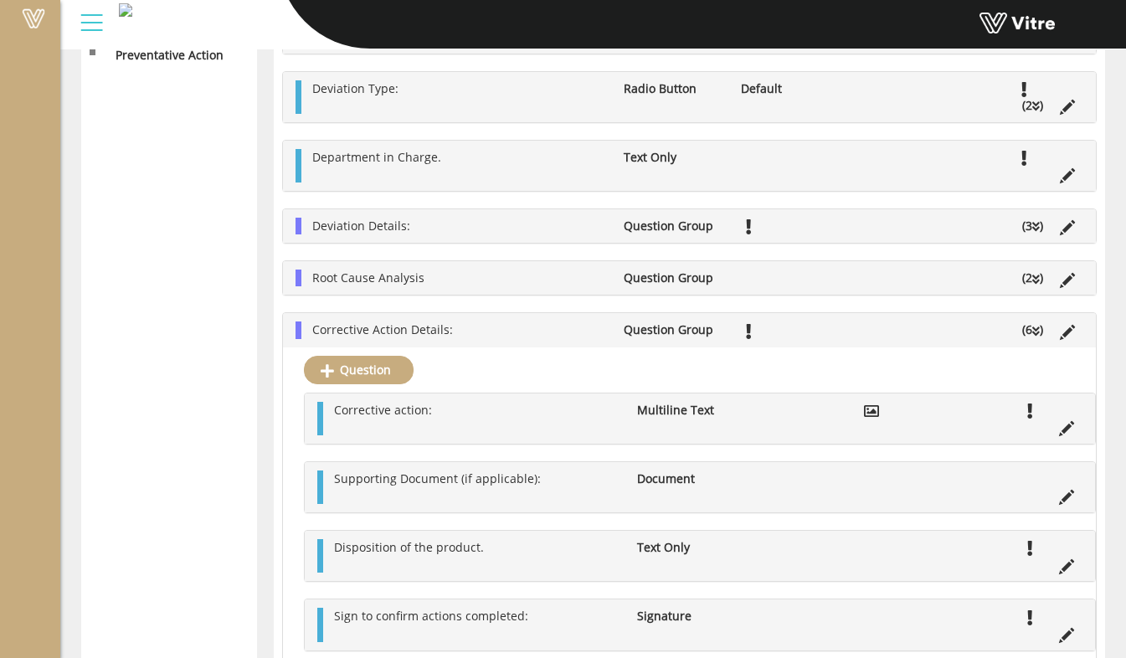
scroll to position [502, 0]
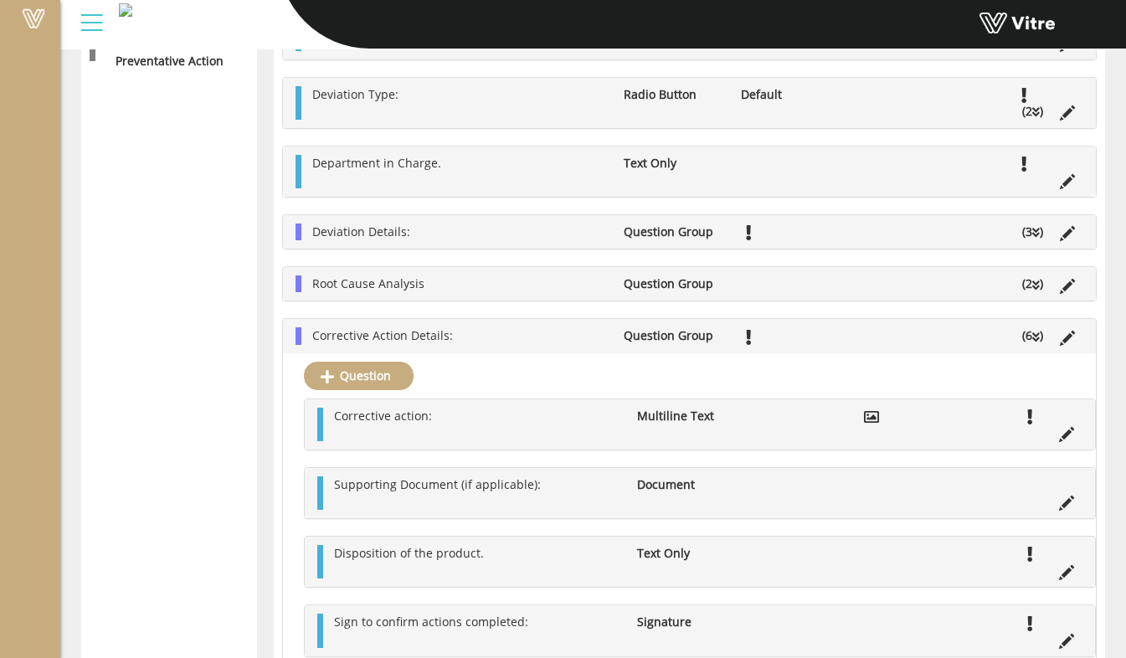
click at [533, 328] on div "Corrective Action Details: Question Group (6 )" at bounding box center [689, 335] width 813 height 33
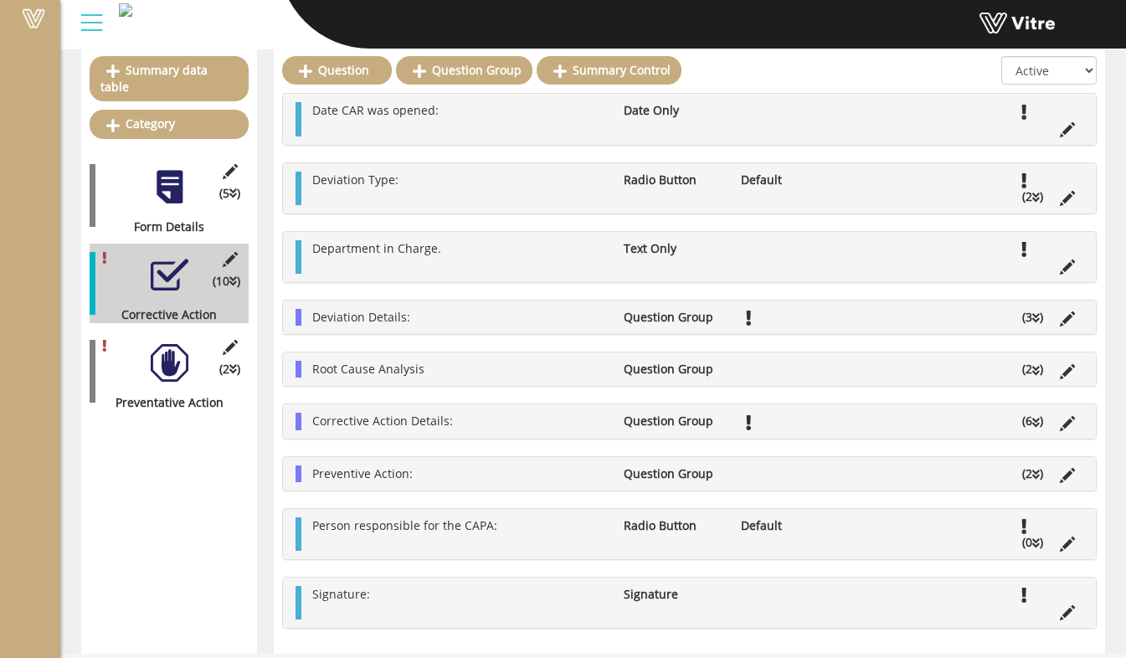
scroll to position [0, 0]
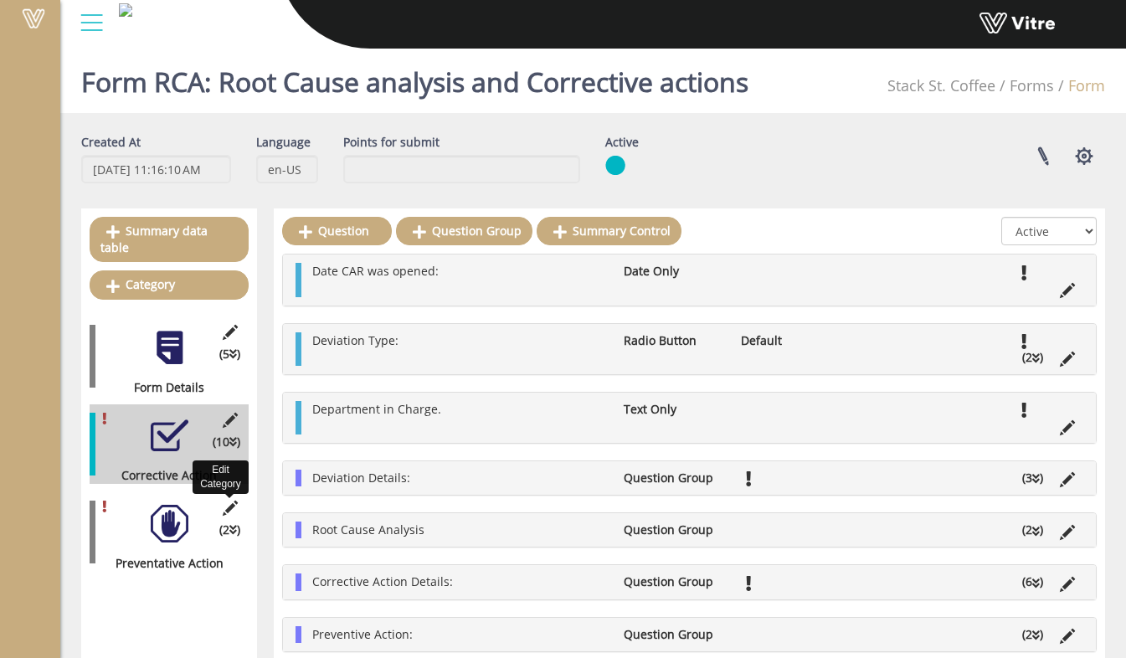
click at [224, 501] on icon at bounding box center [229, 508] width 21 height 15
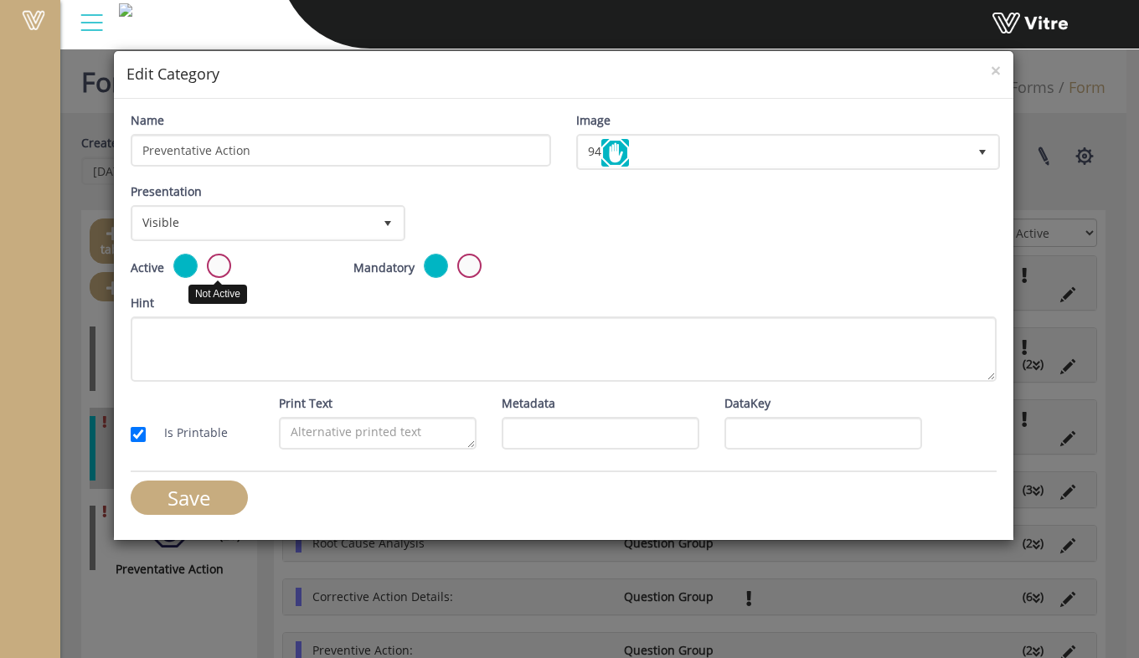
click at [224, 262] on label at bounding box center [219, 266] width 24 height 24
click at [0, 0] on input "radio" at bounding box center [0, 0] width 0 height 0
click at [204, 495] on input "Save" at bounding box center [189, 498] width 117 height 34
